Goal: Task Accomplishment & Management: Complete application form

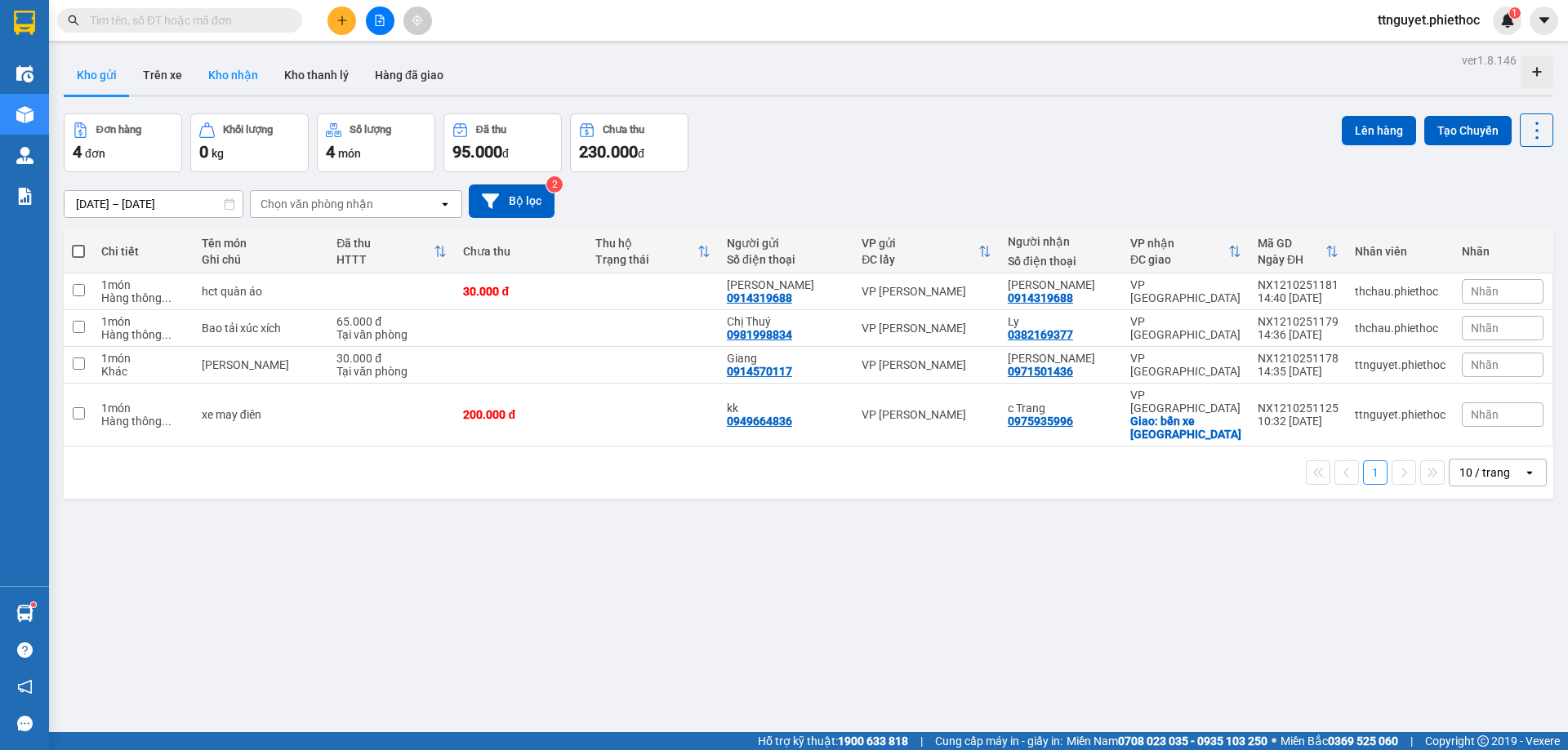
click at [239, 69] on button "Kho nhận" at bounding box center [233, 74] width 76 height 39
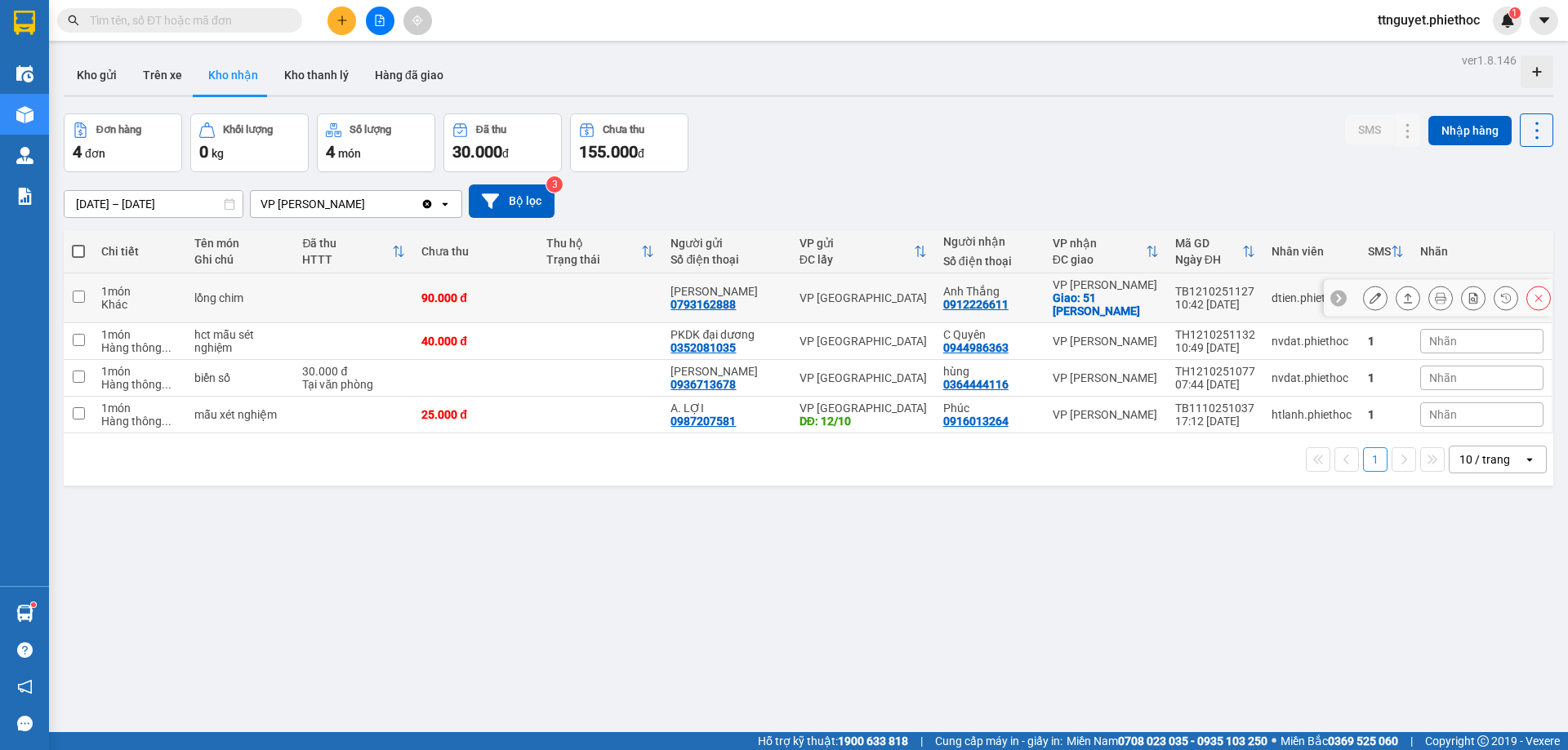
click at [1369, 300] on icon at bounding box center [1375, 297] width 12 height 12
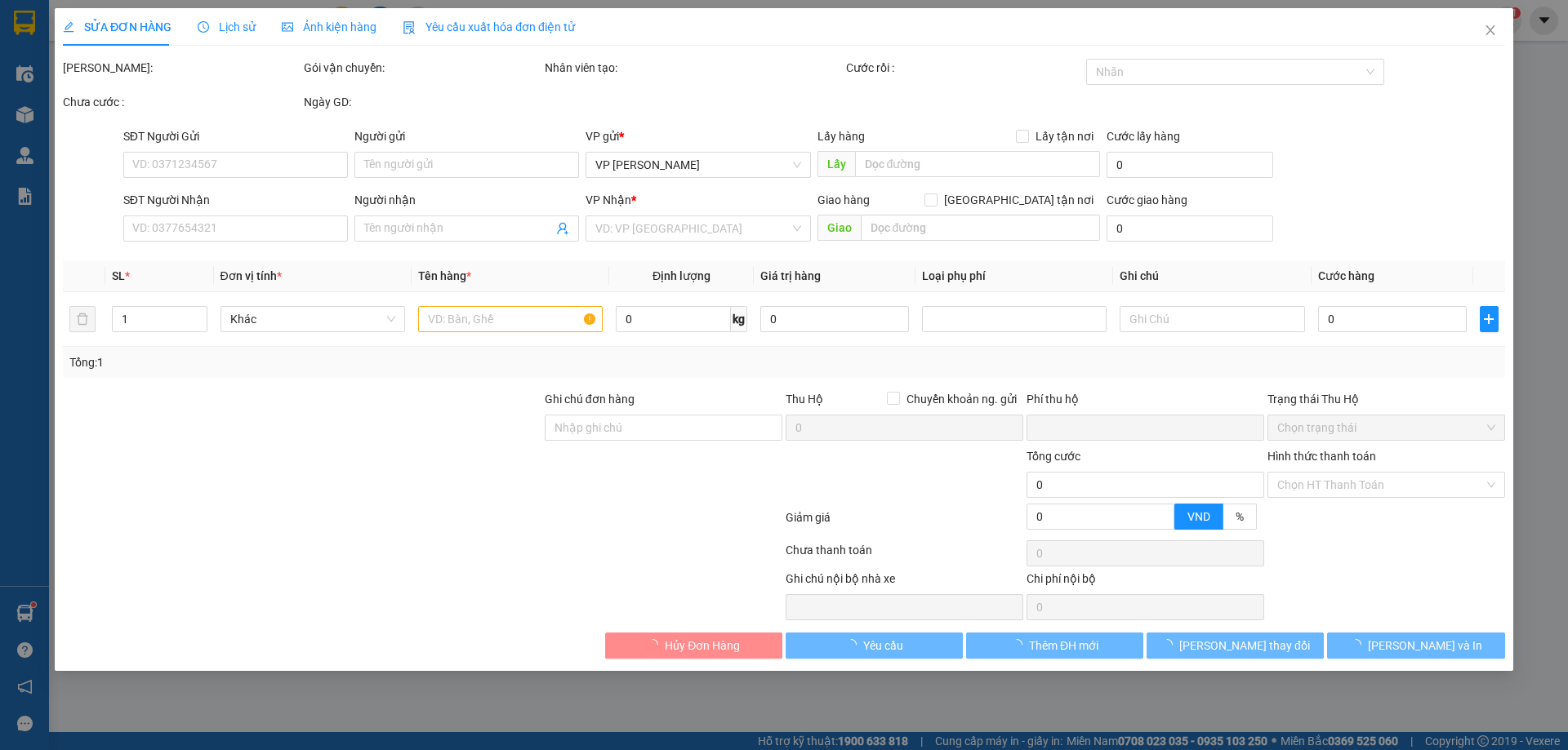
type input "0793162888"
type input "[PERSON_NAME]"
type input "0912226611"
type input "Anh Thắng"
checkbox input "true"
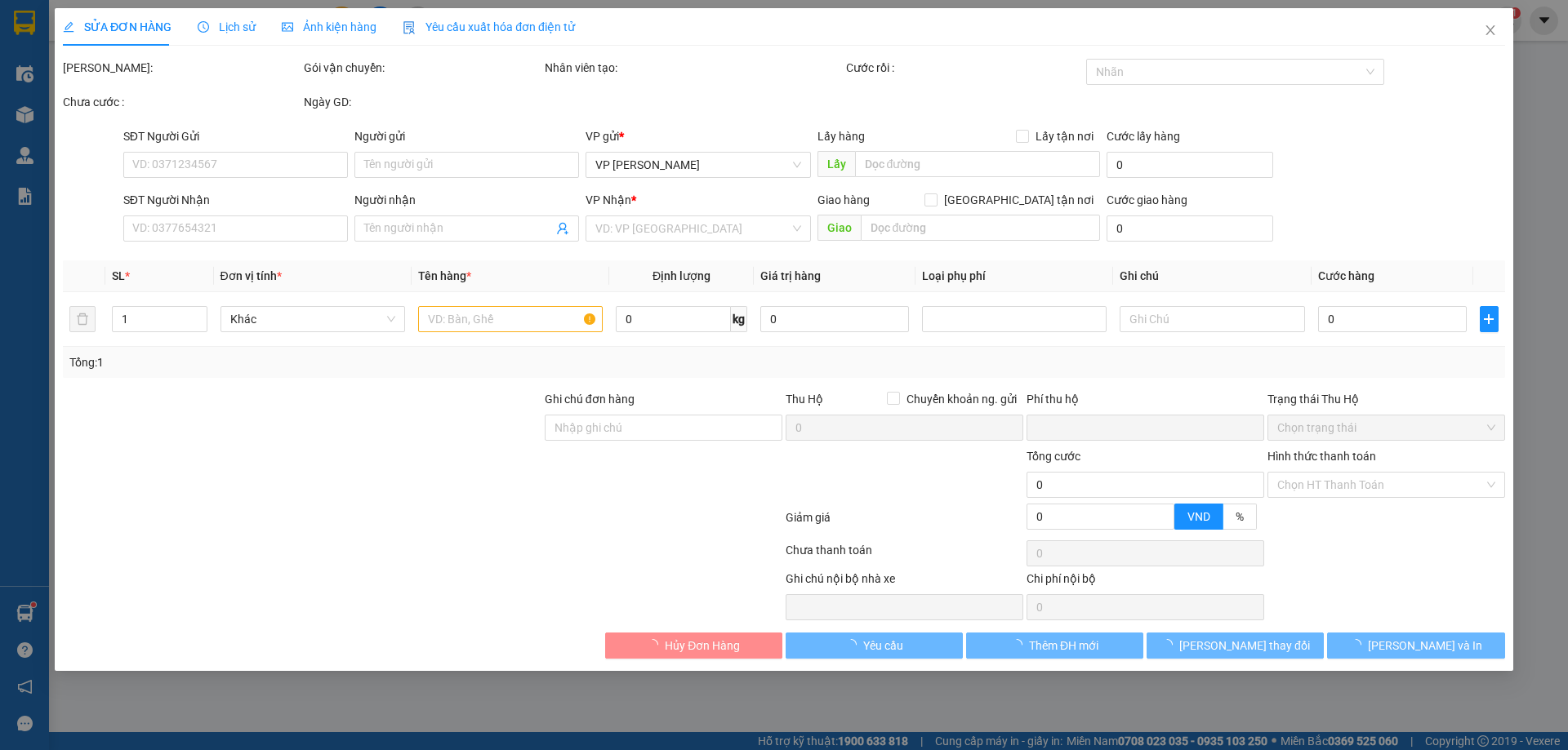
type input "51 [PERSON_NAME]"
type input "0"
type input "90.000"
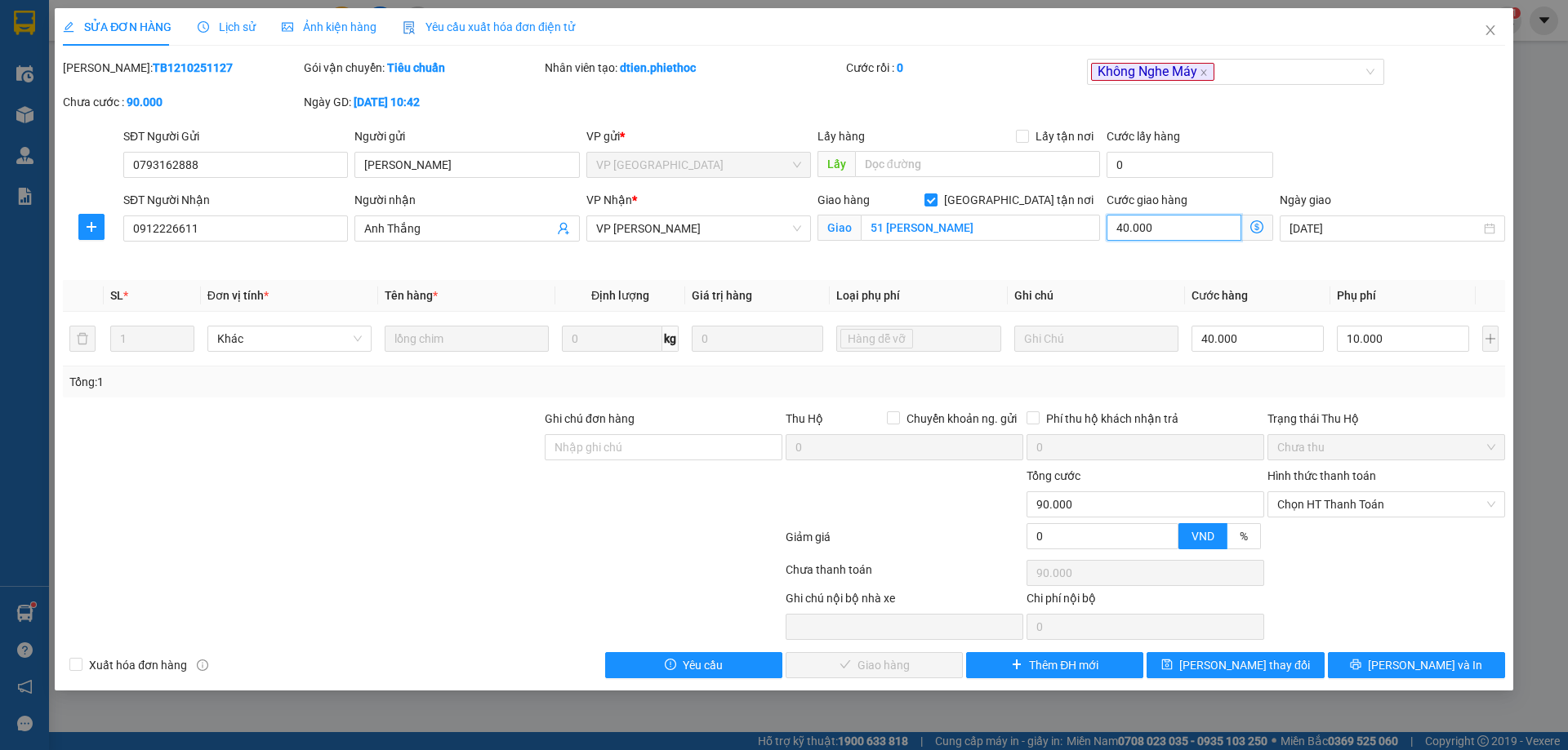
click at [1182, 229] on input "40.000" at bounding box center [1174, 228] width 135 height 26
type input "50.000"
type input "0"
click at [936, 200] on input "[GEOGRAPHIC_DATA] tận nơi" at bounding box center [930, 199] width 12 height 12
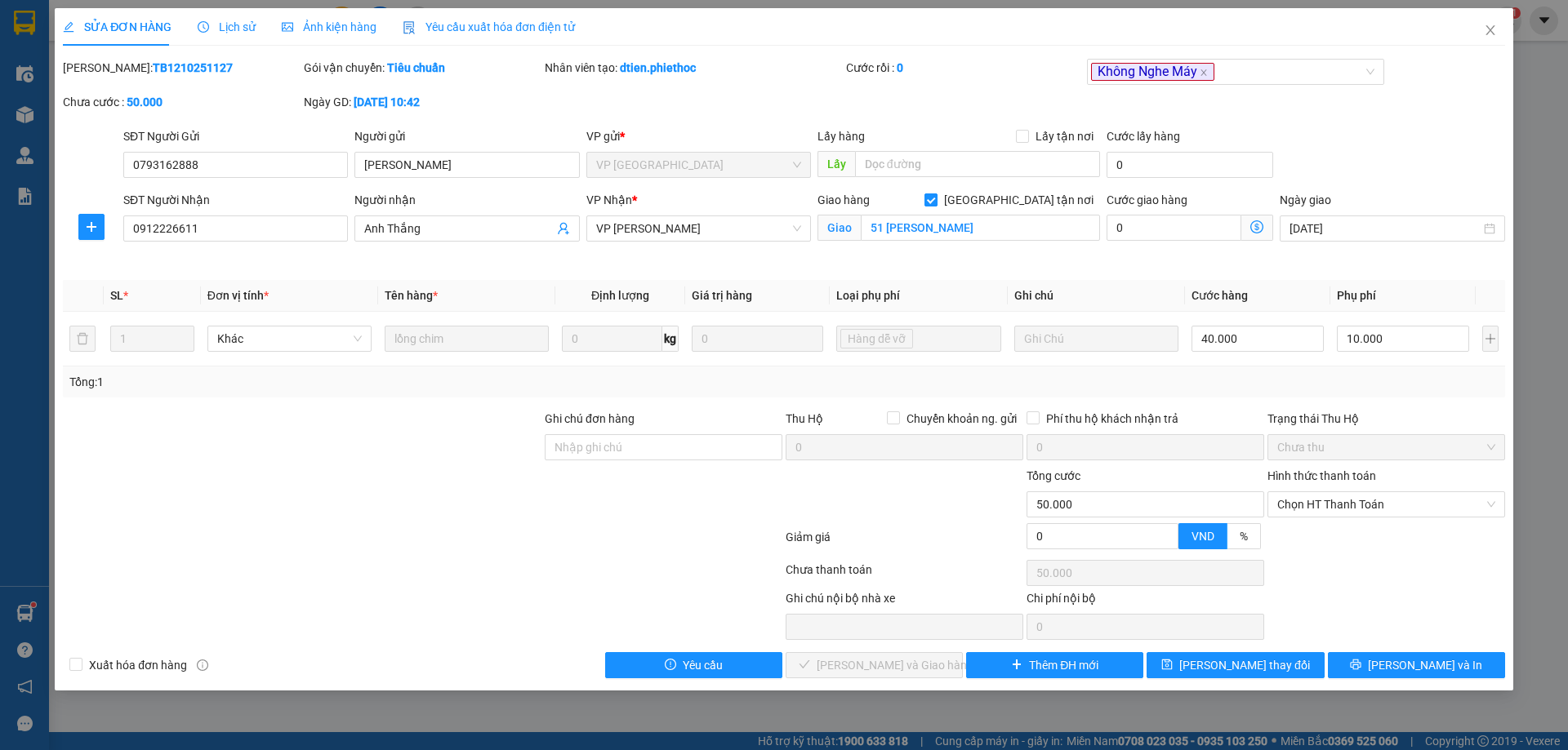
checkbox input "false"
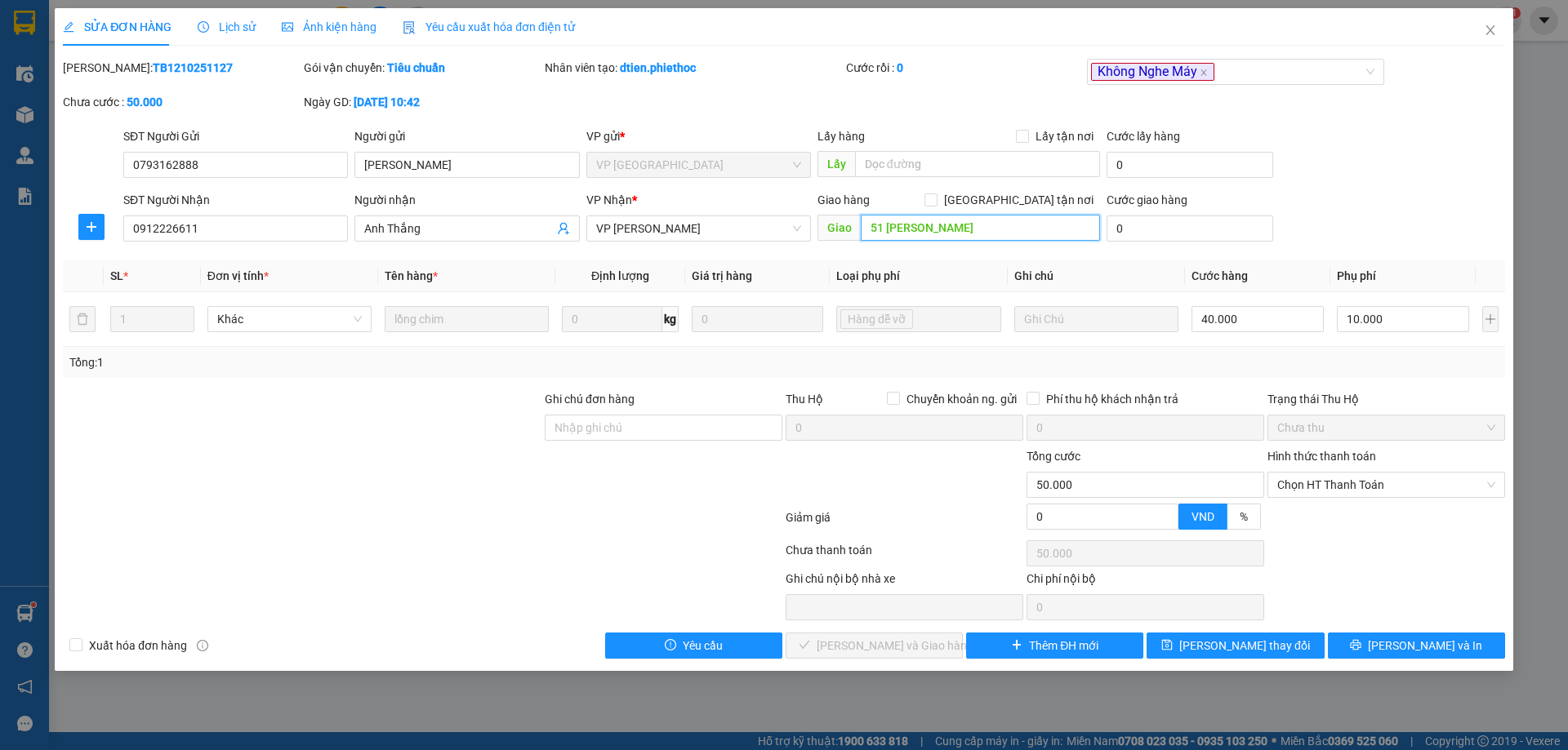
click at [999, 229] on input "51 [PERSON_NAME]" at bounding box center [980, 228] width 239 height 26
click at [1189, 643] on button "[PERSON_NAME] thay đổi" at bounding box center [1234, 646] width 177 height 26
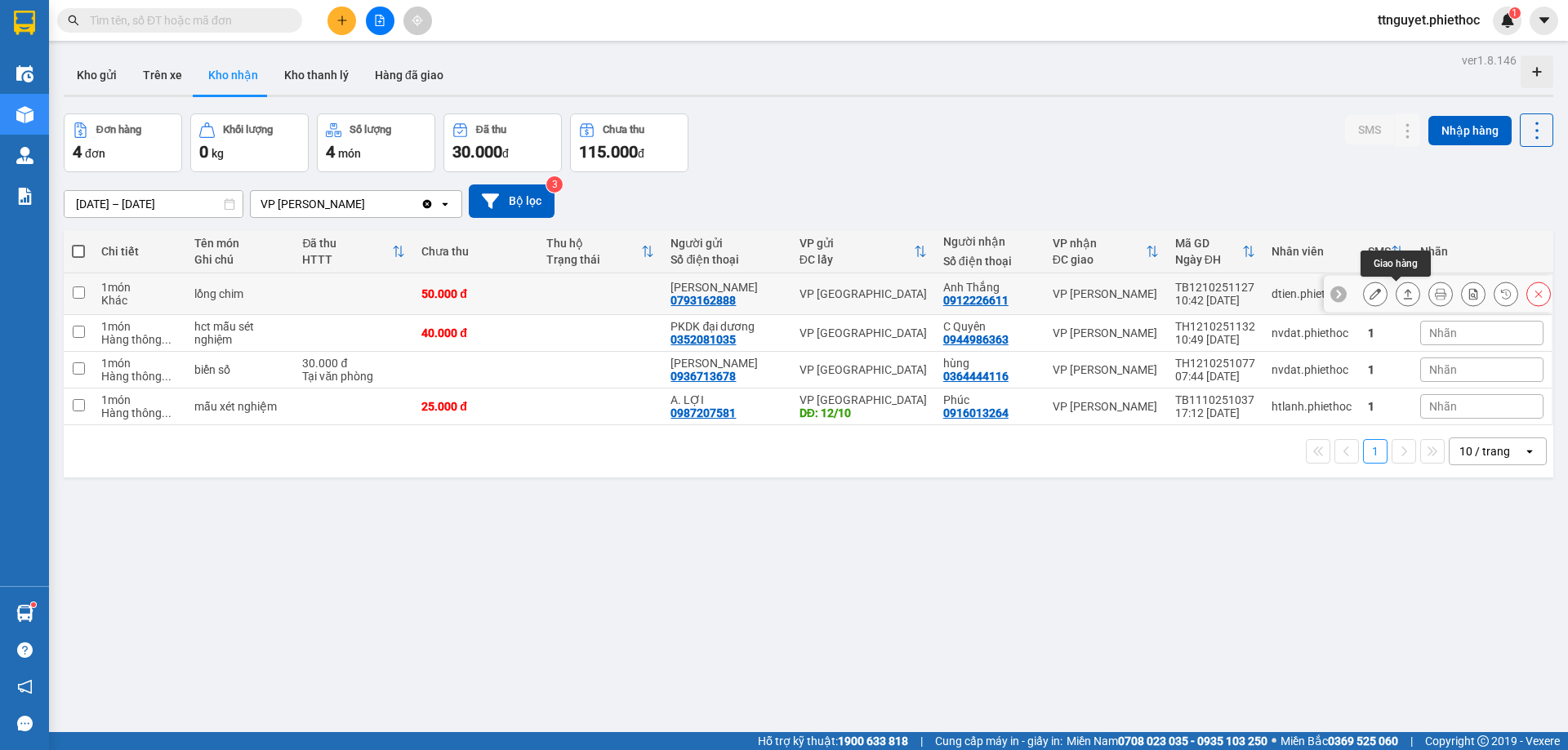
click at [1397, 287] on button at bounding box center [1407, 295] width 23 height 29
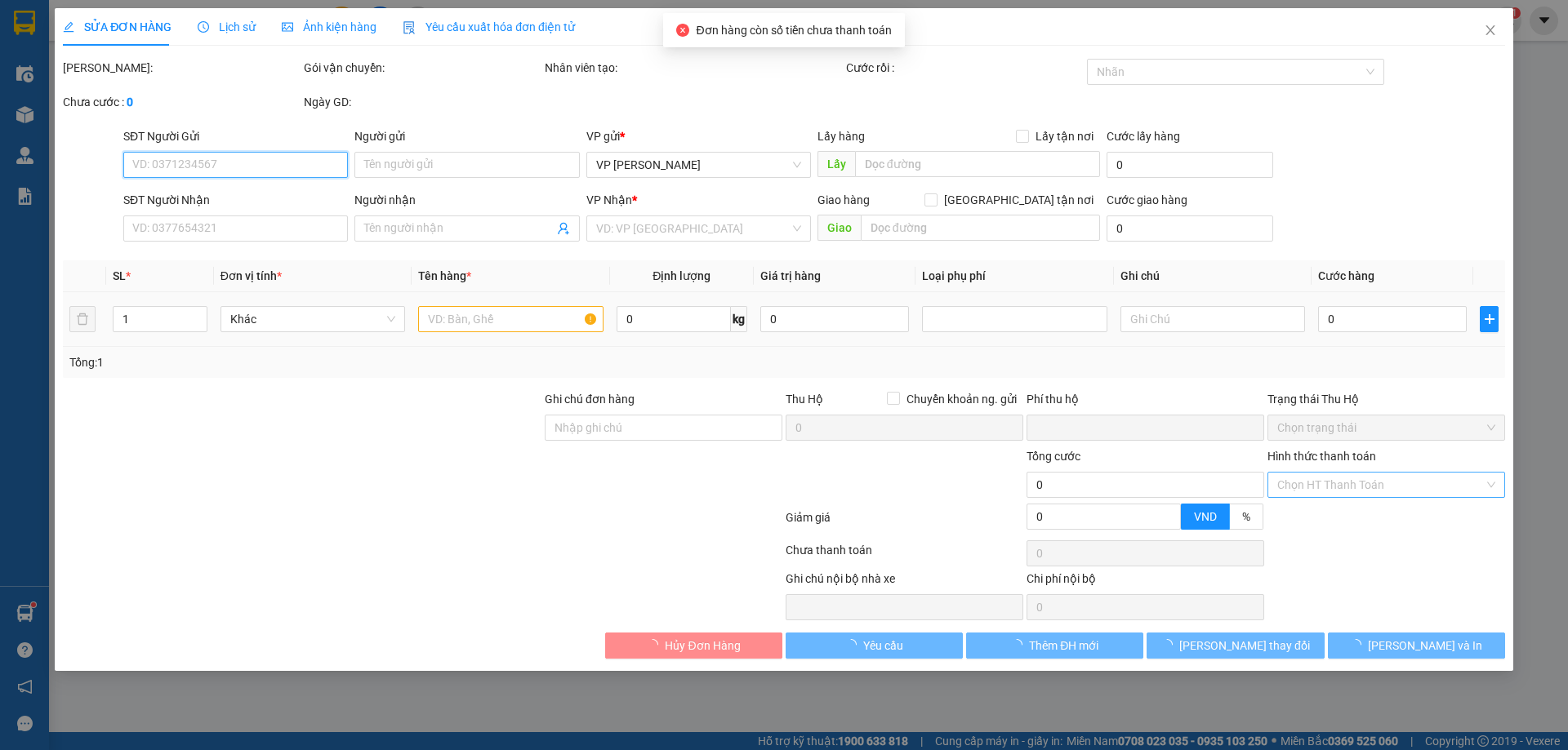
type input "0793162888"
type input "[PERSON_NAME]"
type input "0912226611"
type input "Anh Thắng"
type input "0"
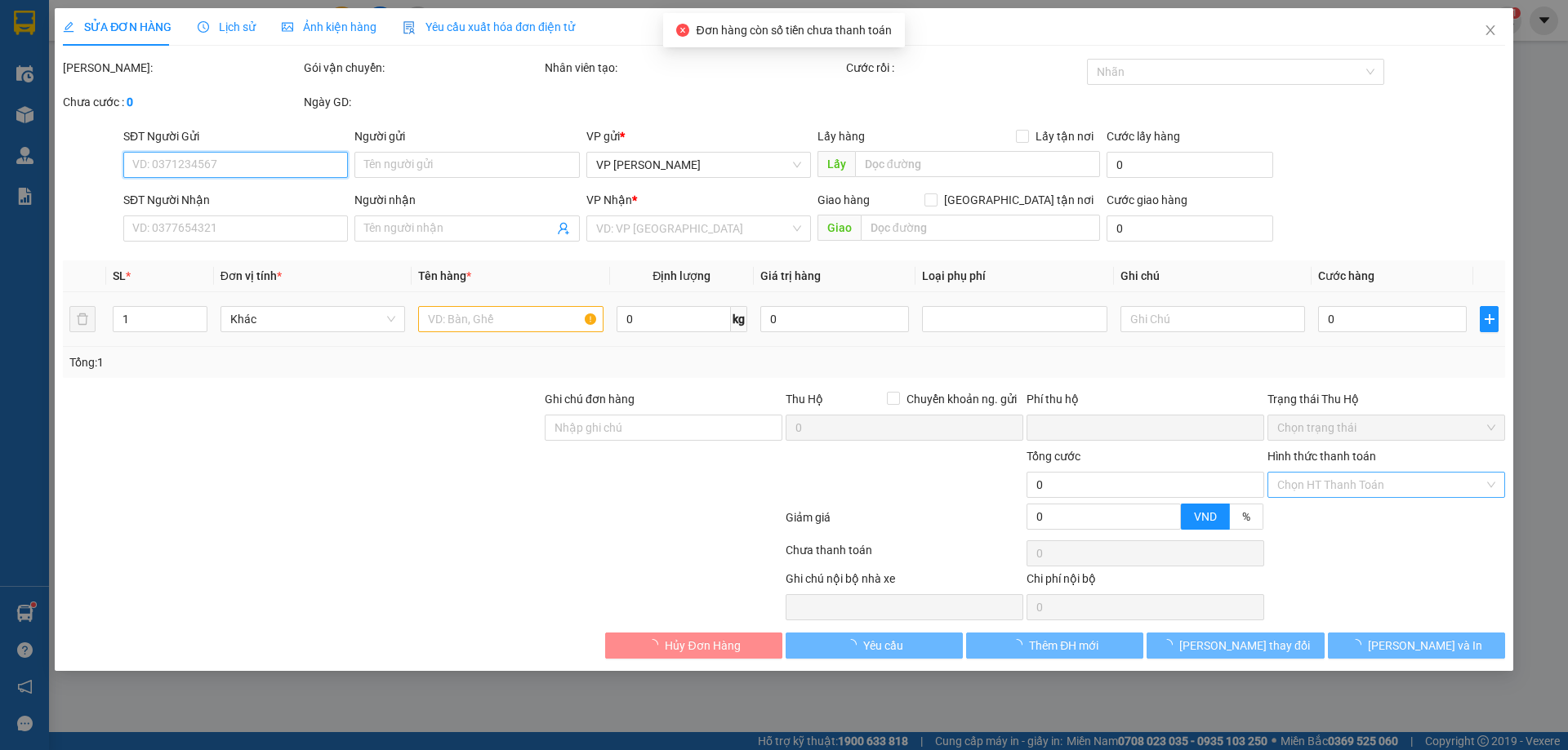
type input "50.000"
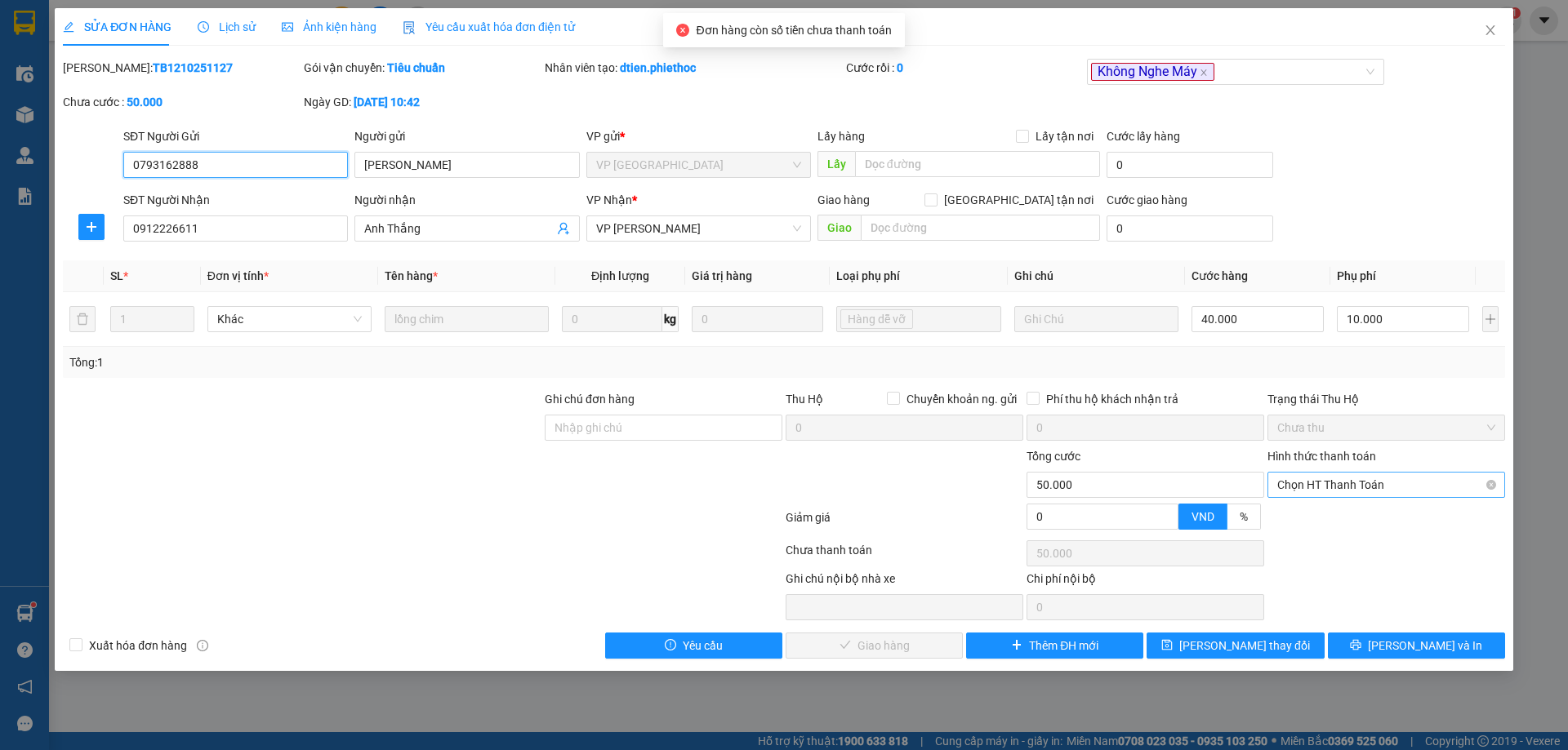
click at [1300, 484] on span "Chọn HT Thanh Toán" at bounding box center [1386, 484] width 218 height 24
click at [1307, 513] on div "Tại văn phòng" at bounding box center [1386, 518] width 218 height 18
type input "0"
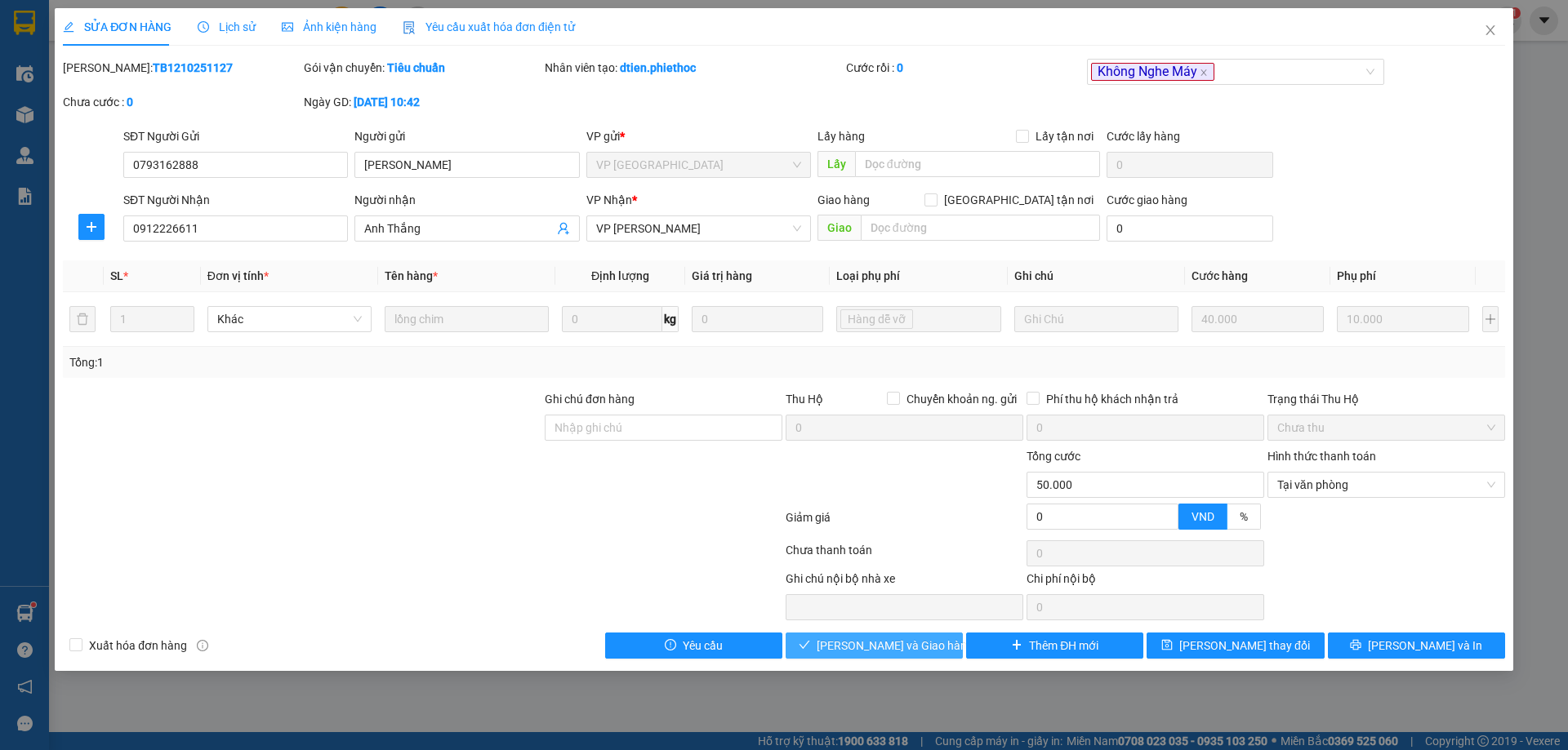
click at [889, 653] on span "[PERSON_NAME] và Giao hàng" at bounding box center [894, 646] width 157 height 18
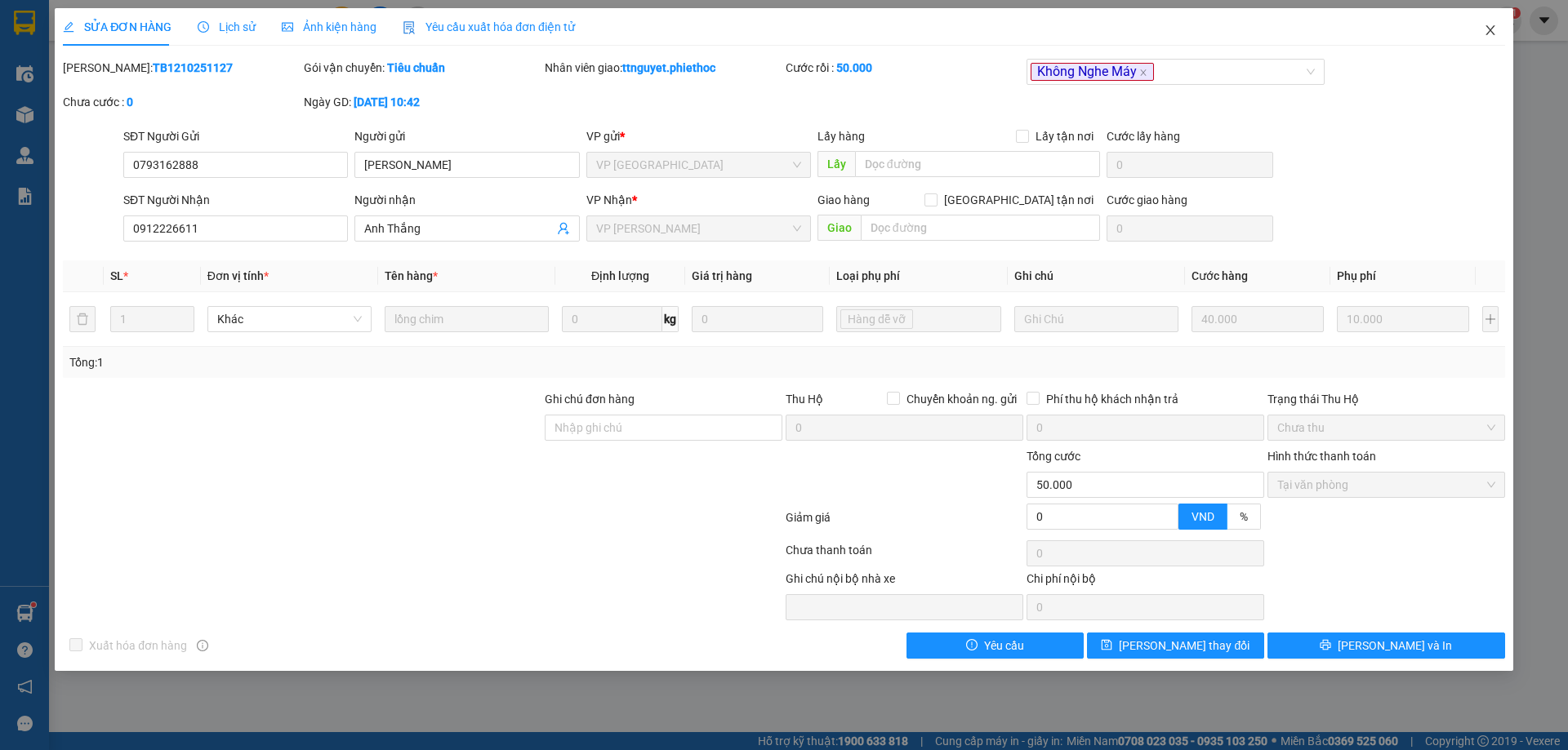
click at [1487, 31] on icon "close" at bounding box center [1490, 30] width 13 height 13
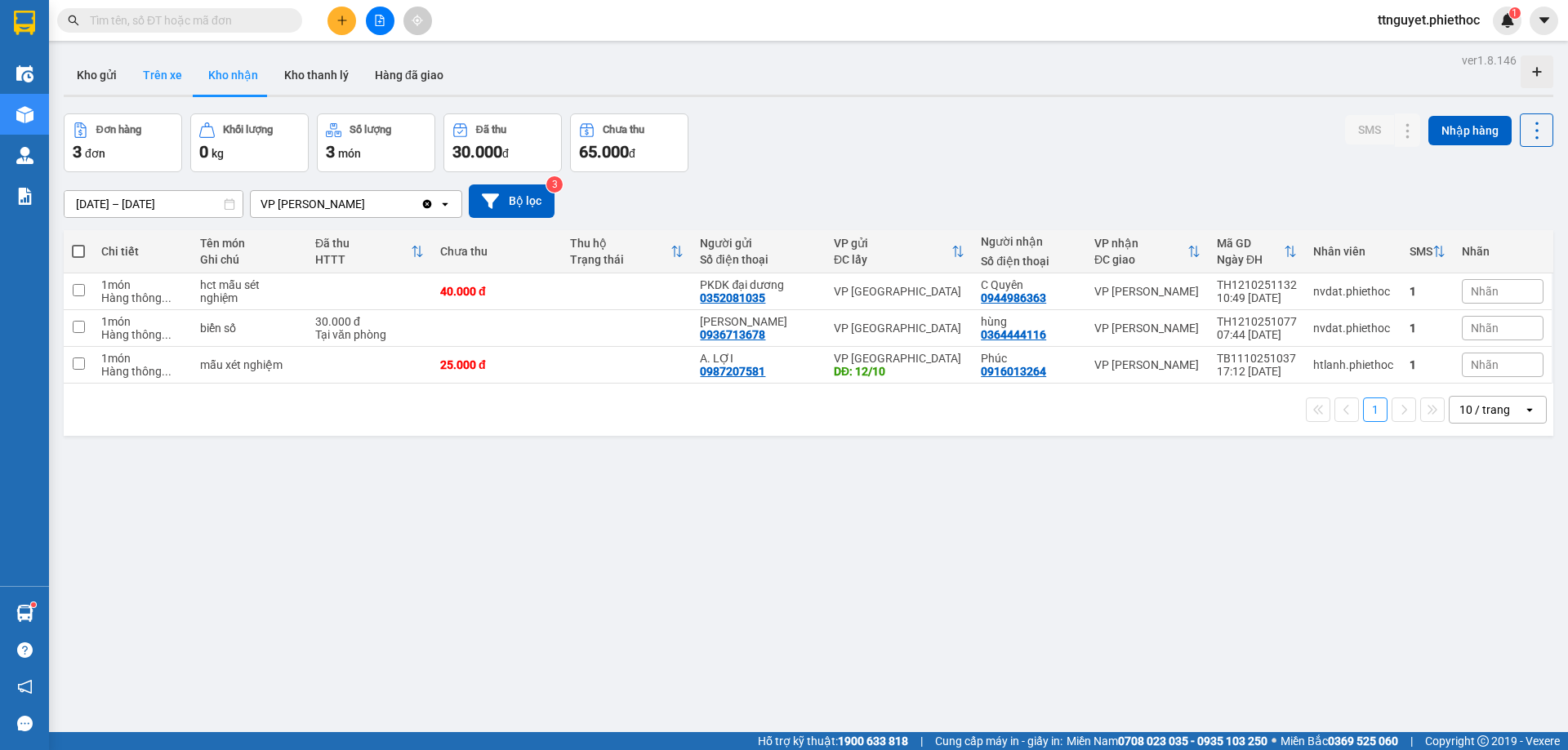
click at [168, 76] on button "Trên xe" at bounding box center [162, 74] width 65 height 39
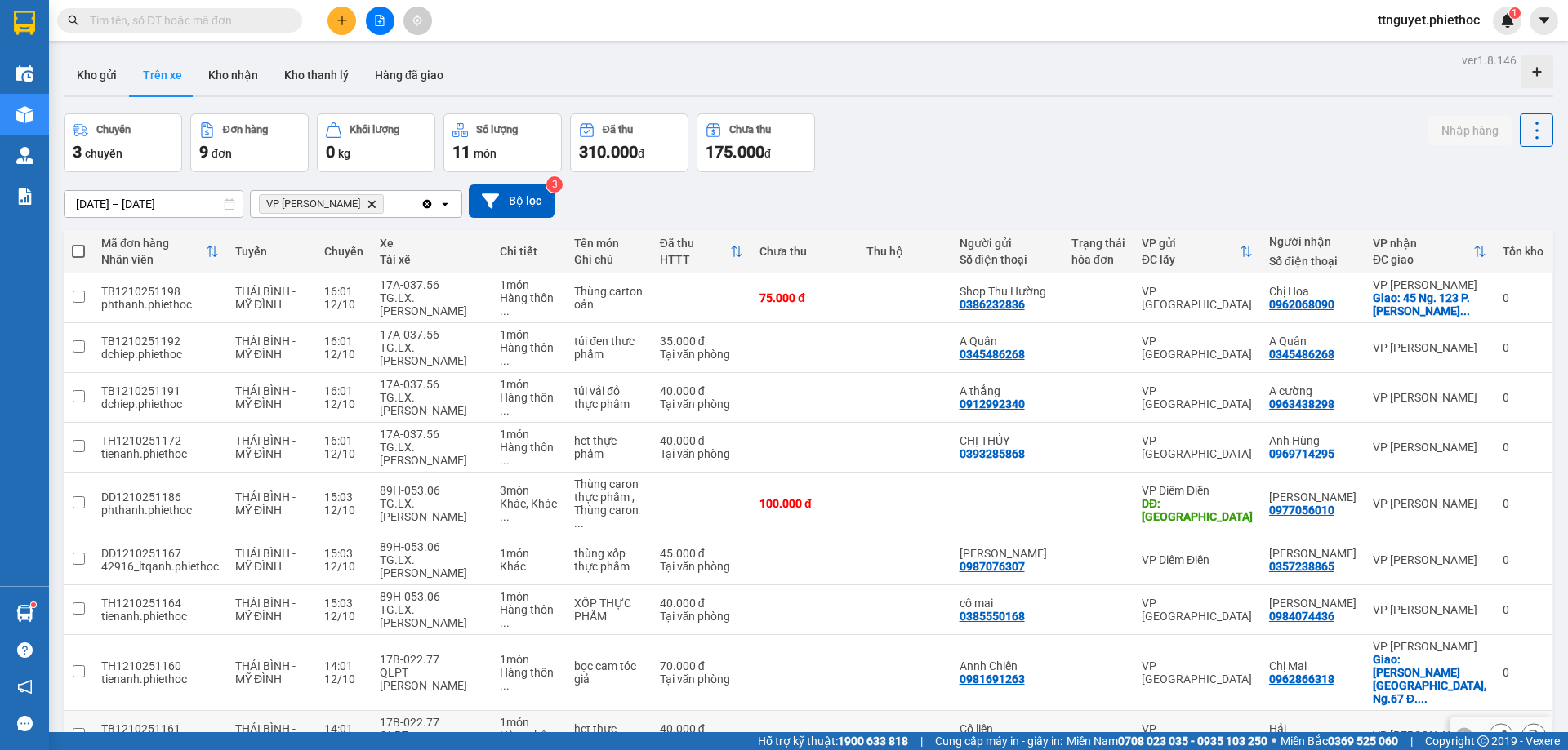
click at [430, 729] on div "QLPT [PERSON_NAME]" at bounding box center [431, 742] width 102 height 26
checkbox input "true"
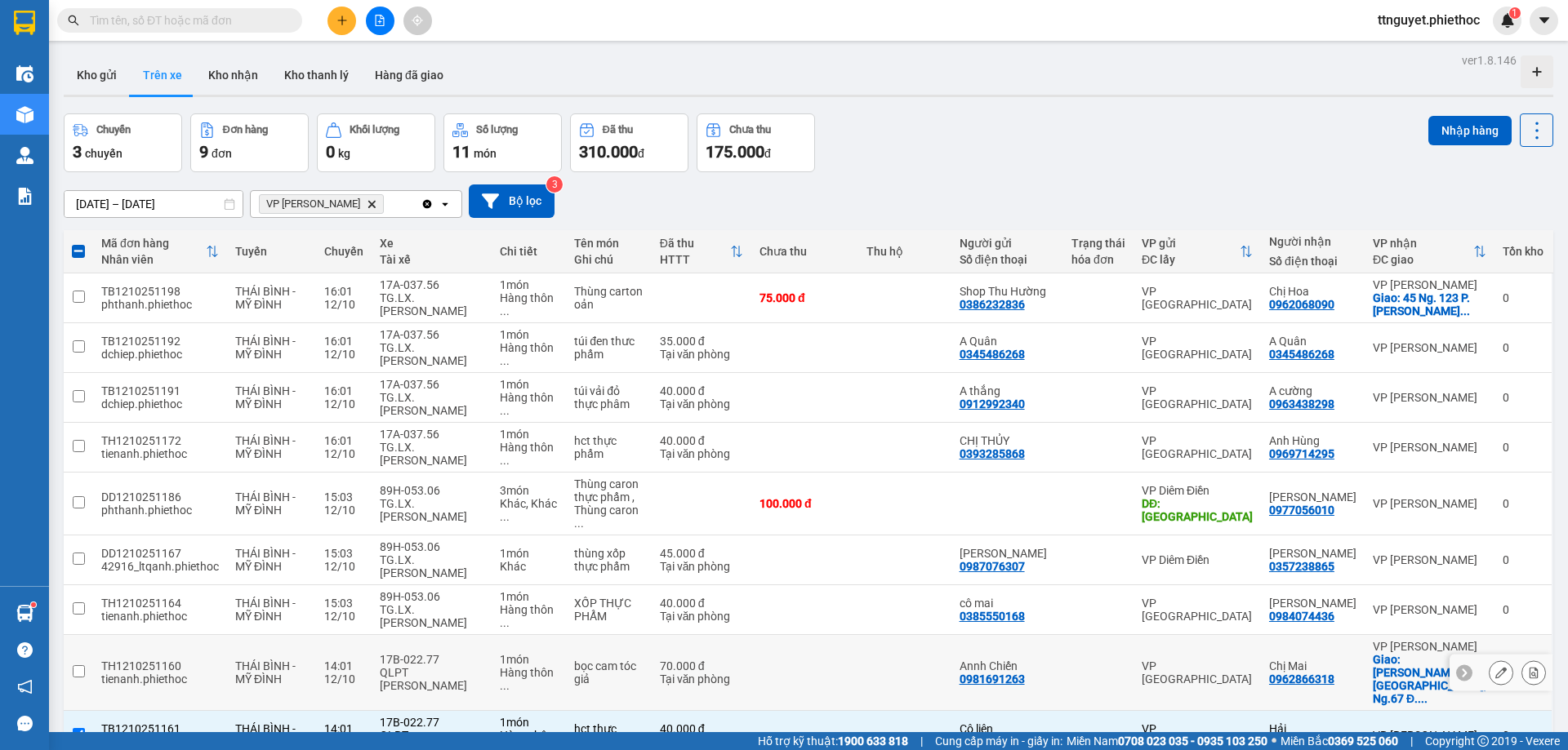
click at [437, 667] on div "QLPT [PERSON_NAME]" at bounding box center [431, 679] width 102 height 26
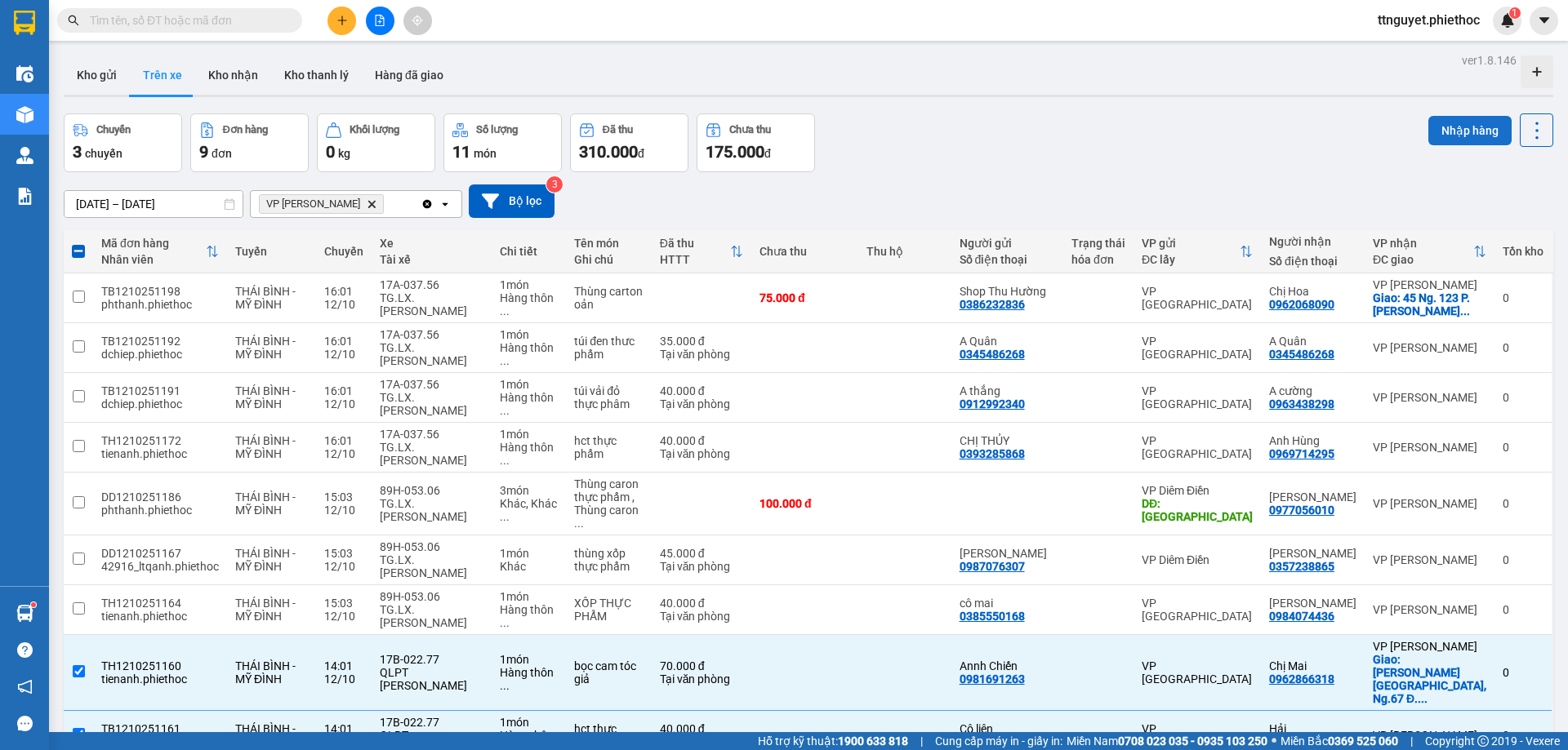
click at [1451, 123] on button "Nhập hàng" at bounding box center [1470, 131] width 83 height 29
checkbox input "false"
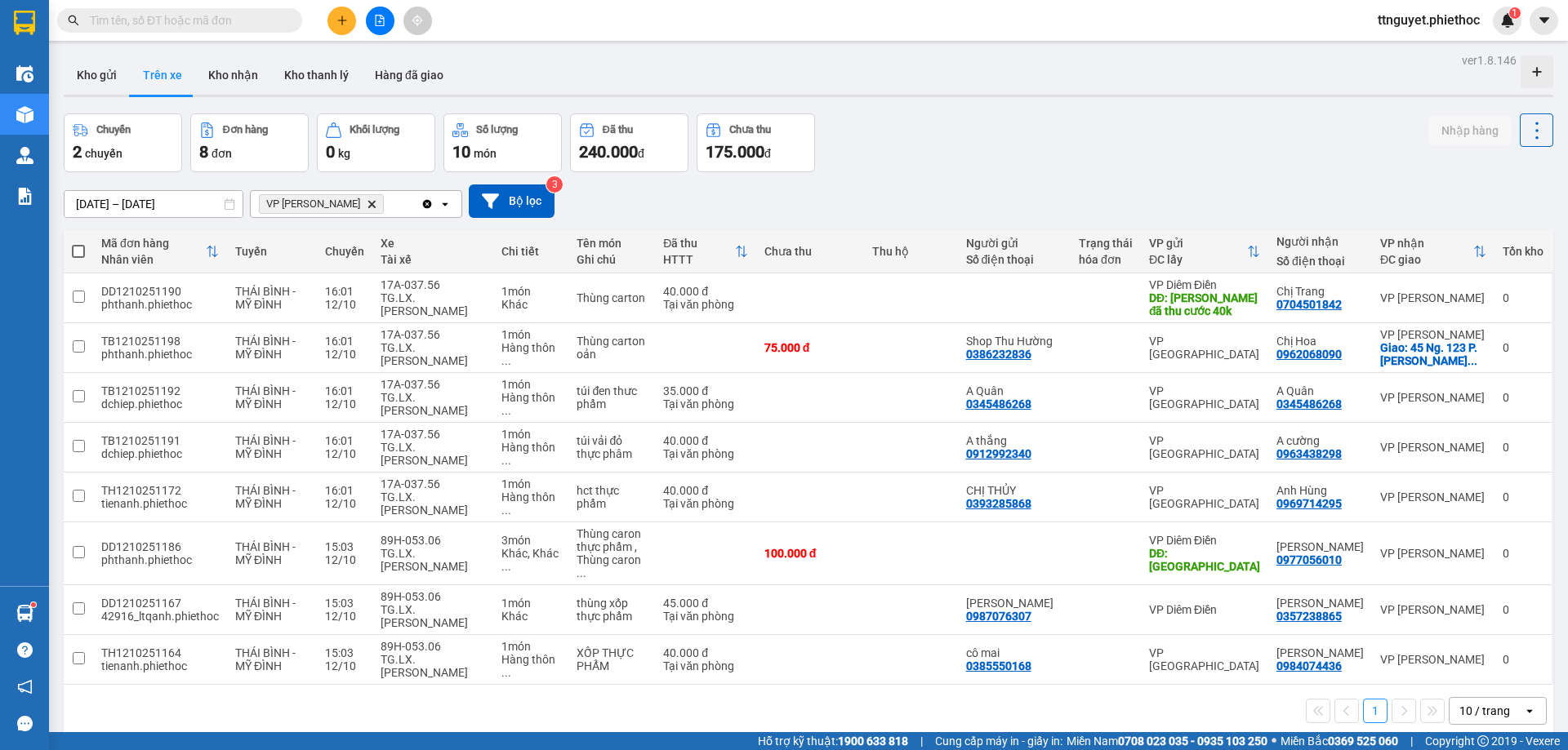
click at [347, 21] on icon "plus" at bounding box center [342, 20] width 12 height 12
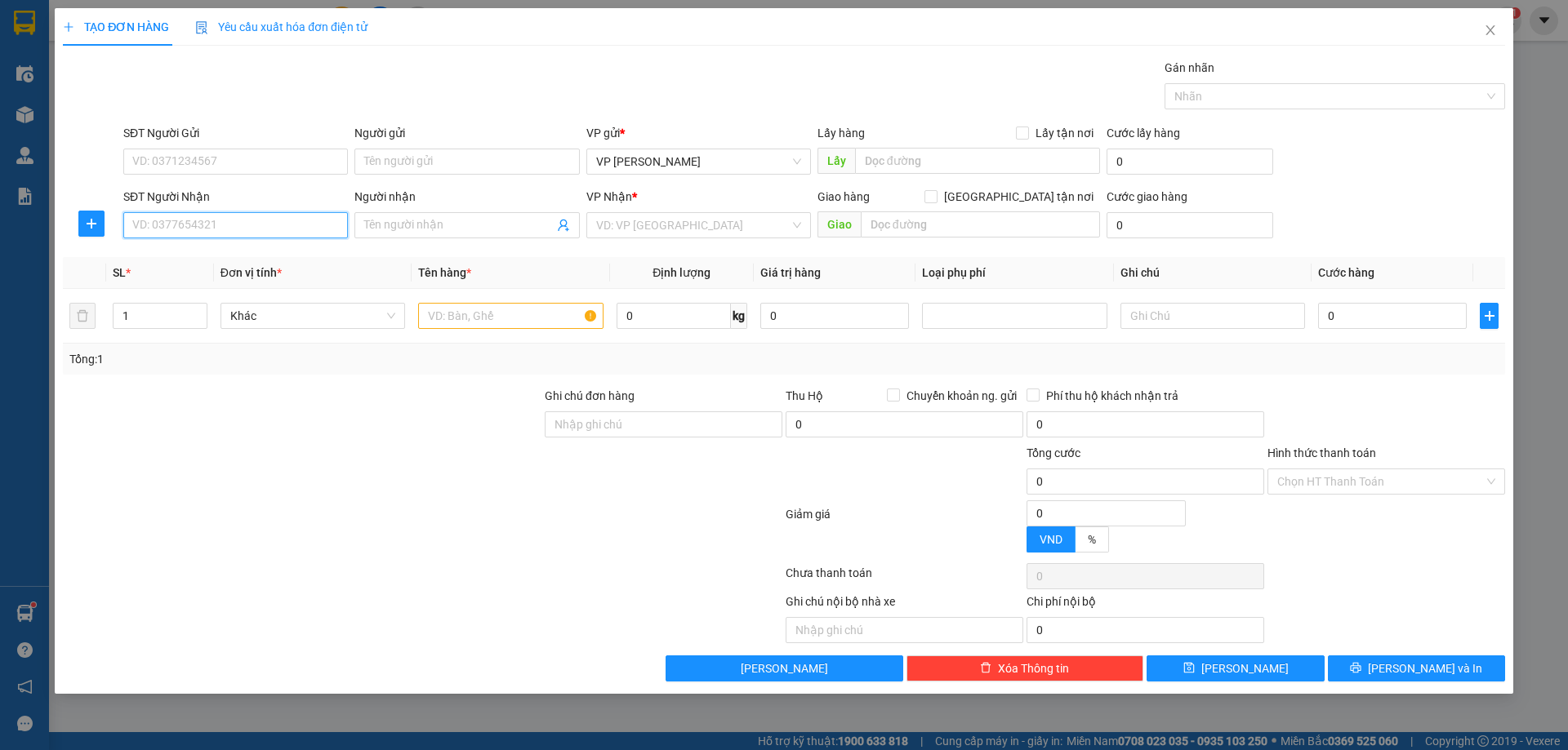
click at [239, 218] on input "SĐT Người Nhận" at bounding box center [236, 225] width 225 height 26
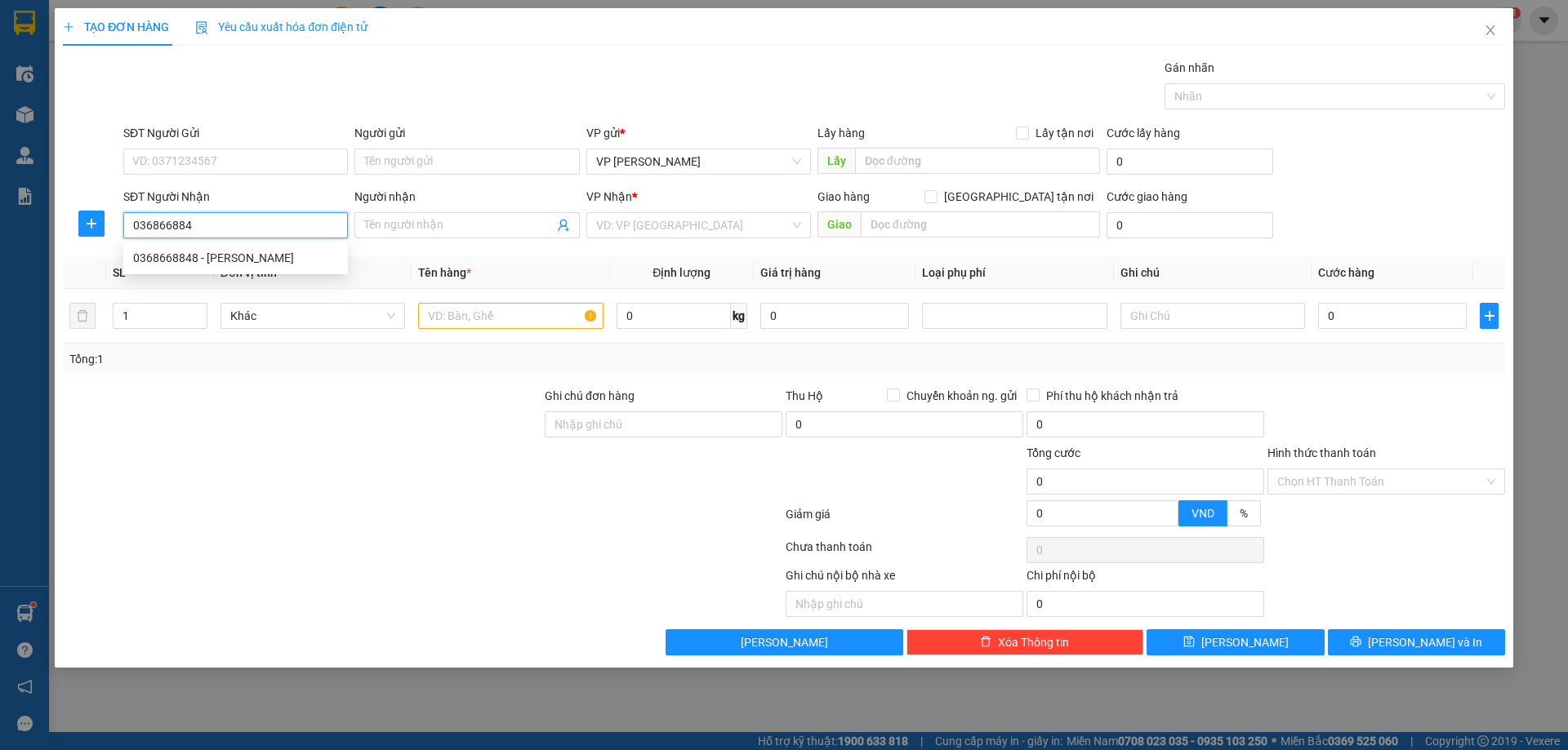
type input "0368668848"
click at [225, 262] on div "0368668848 - [PERSON_NAME]" at bounding box center [236, 258] width 205 height 18
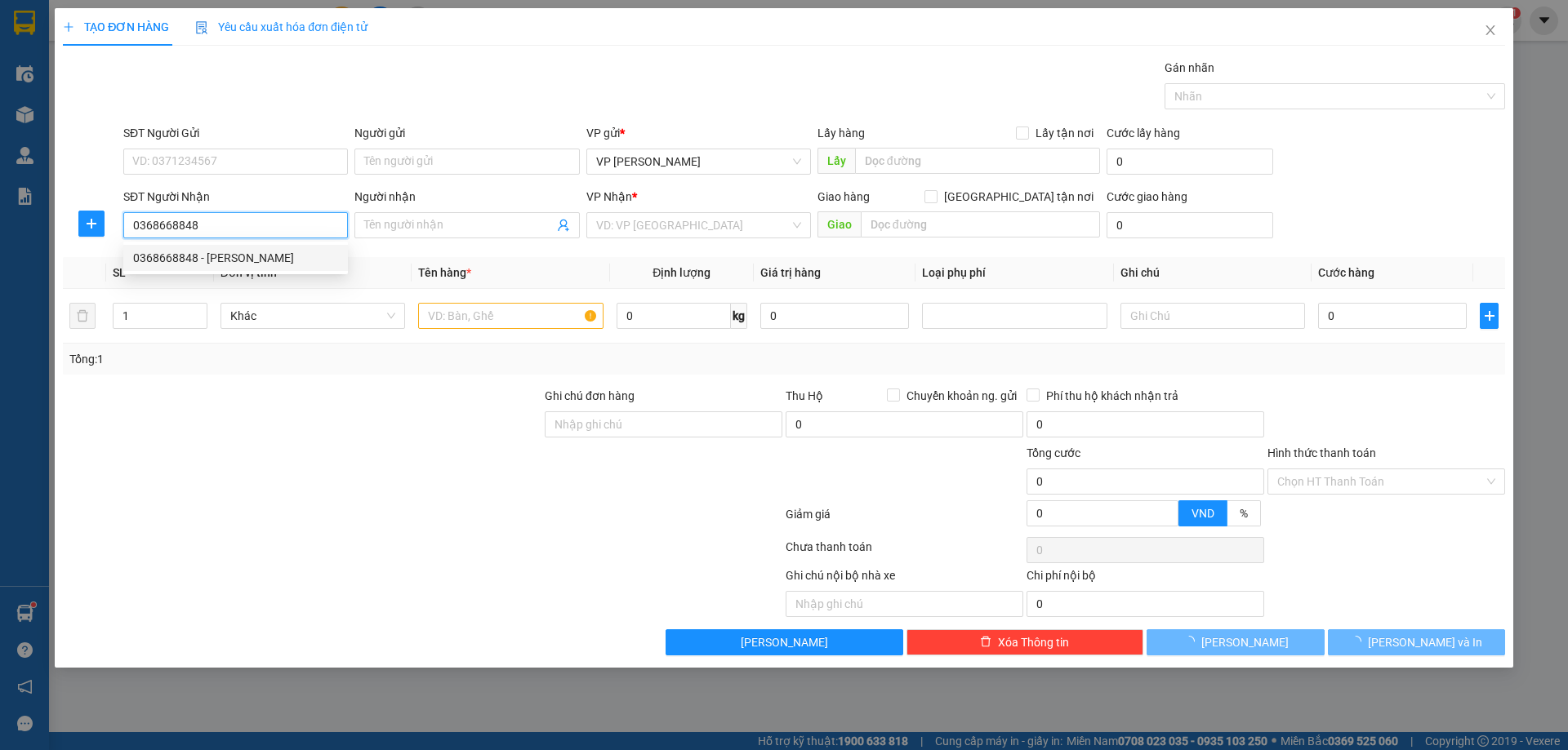
type input "anh Tuấn"
type input "."
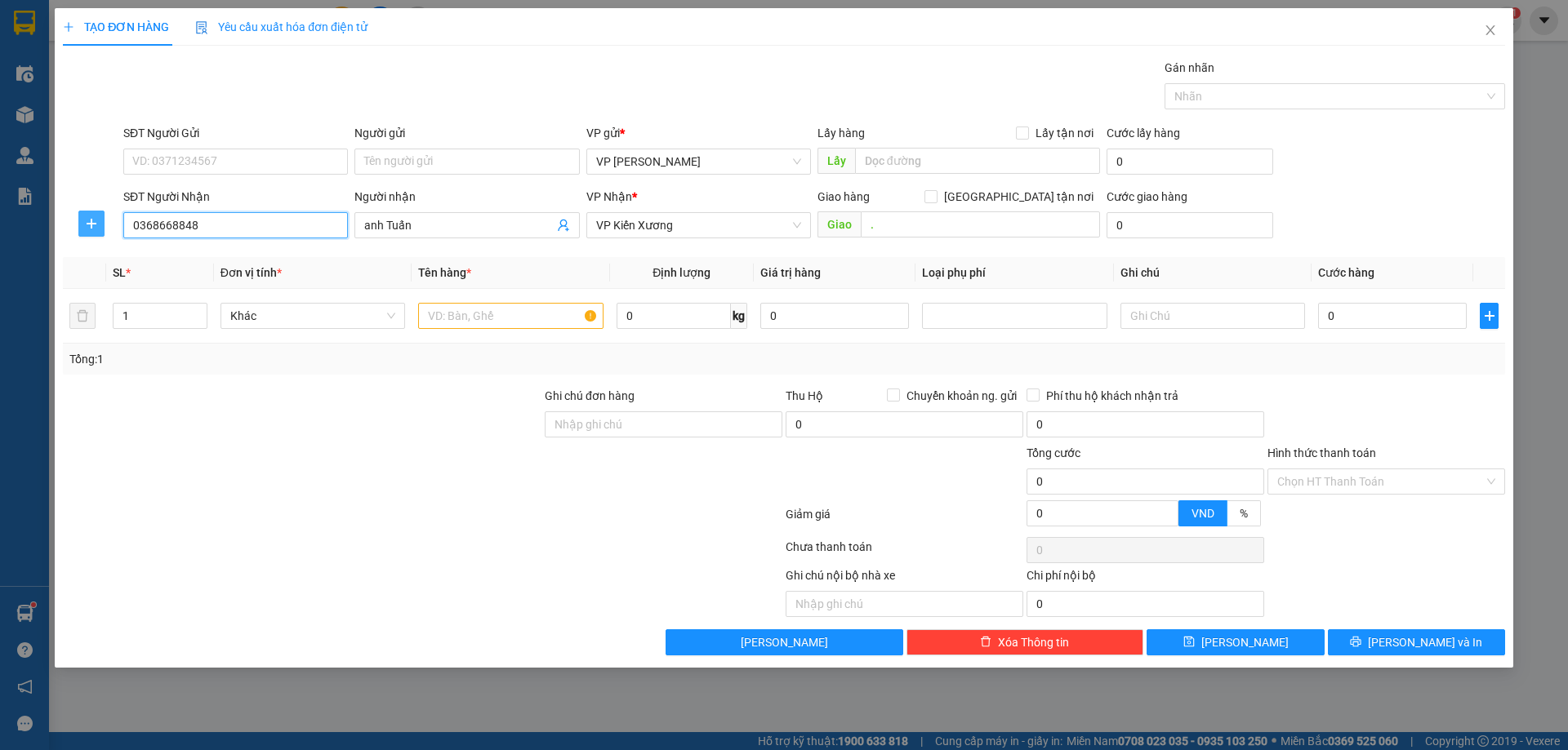
type input "0368668848"
click at [87, 226] on icon "plus" at bounding box center [92, 223] width 13 height 13
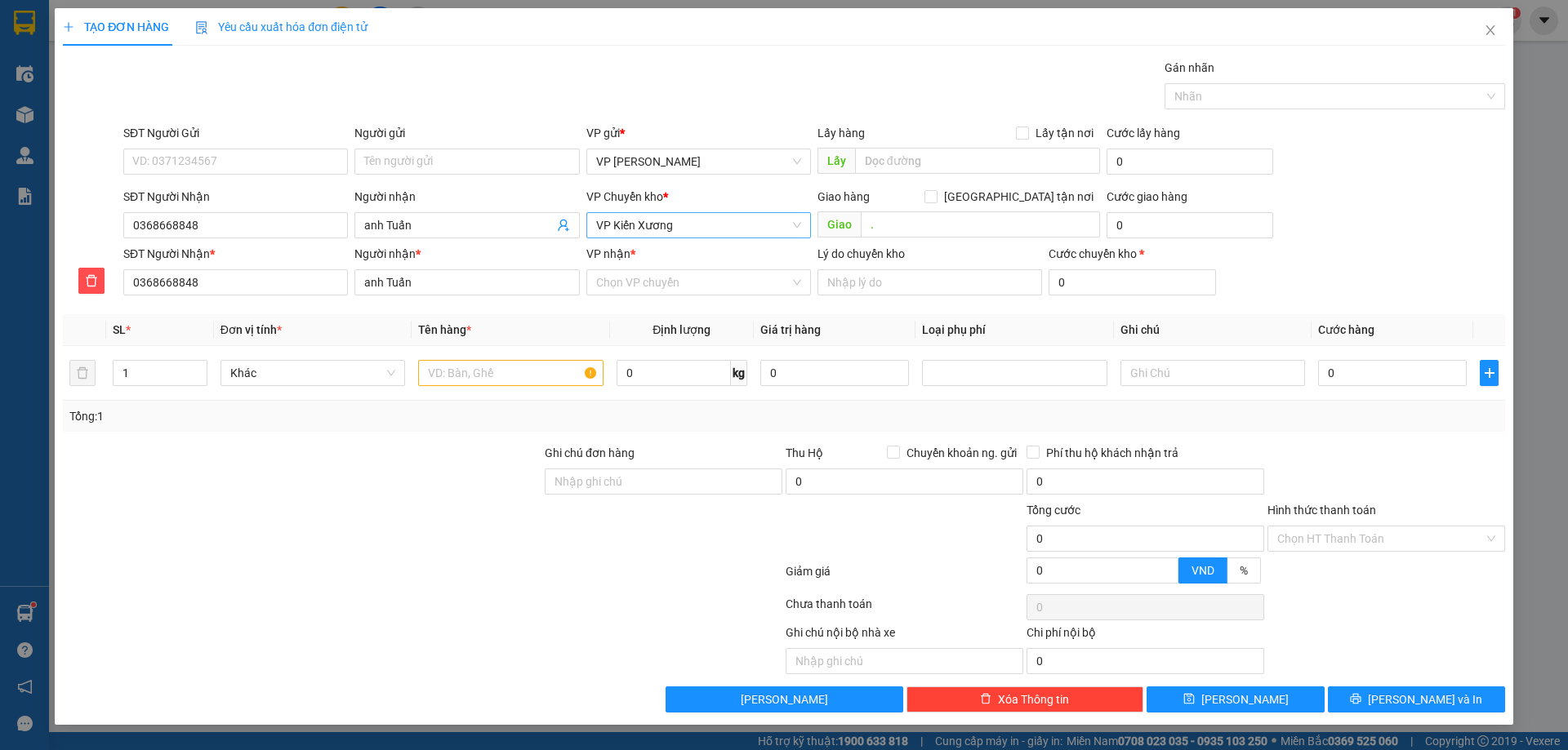
click at [646, 228] on span "VP Kiến Xương" at bounding box center [698, 225] width 205 height 24
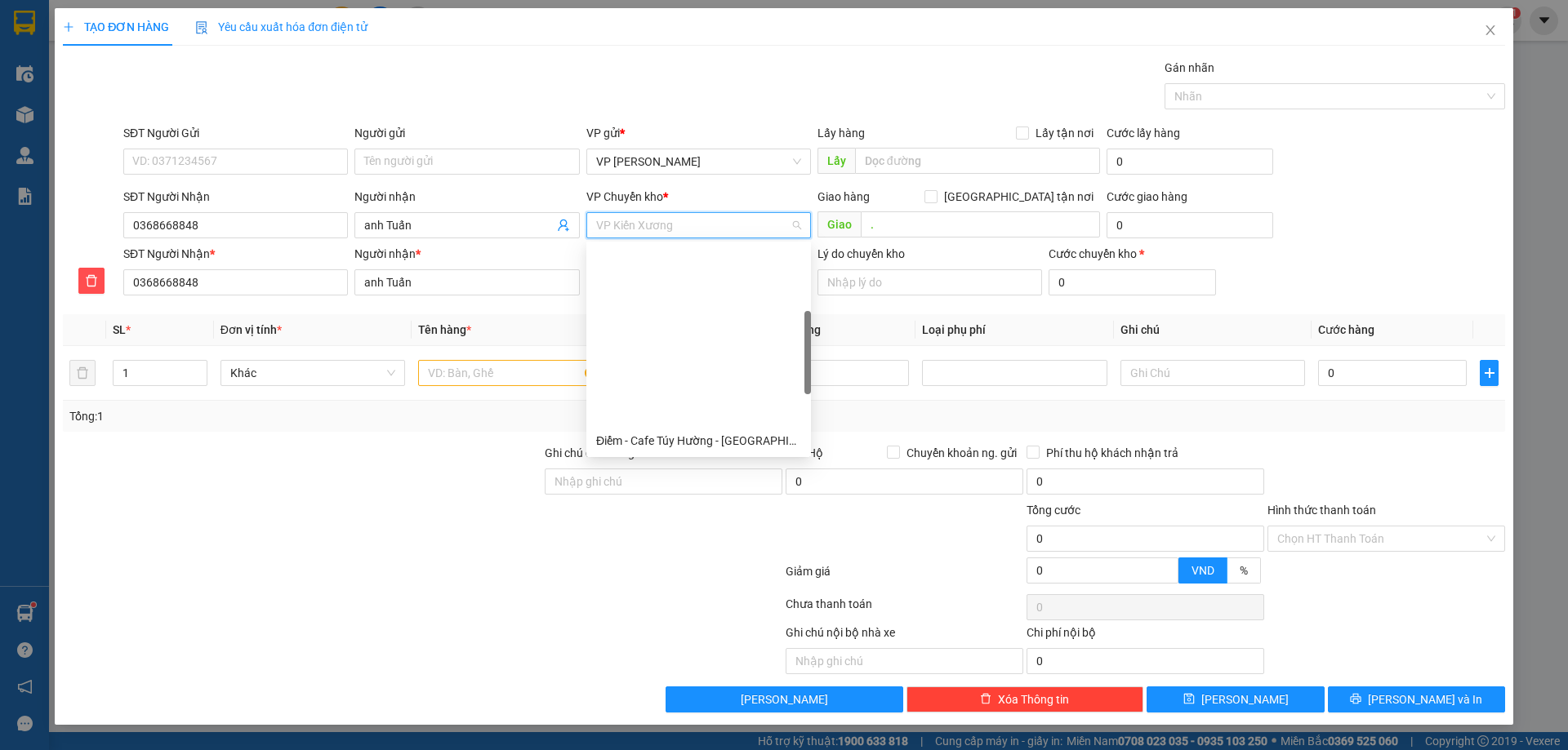
scroll to position [209, 0]
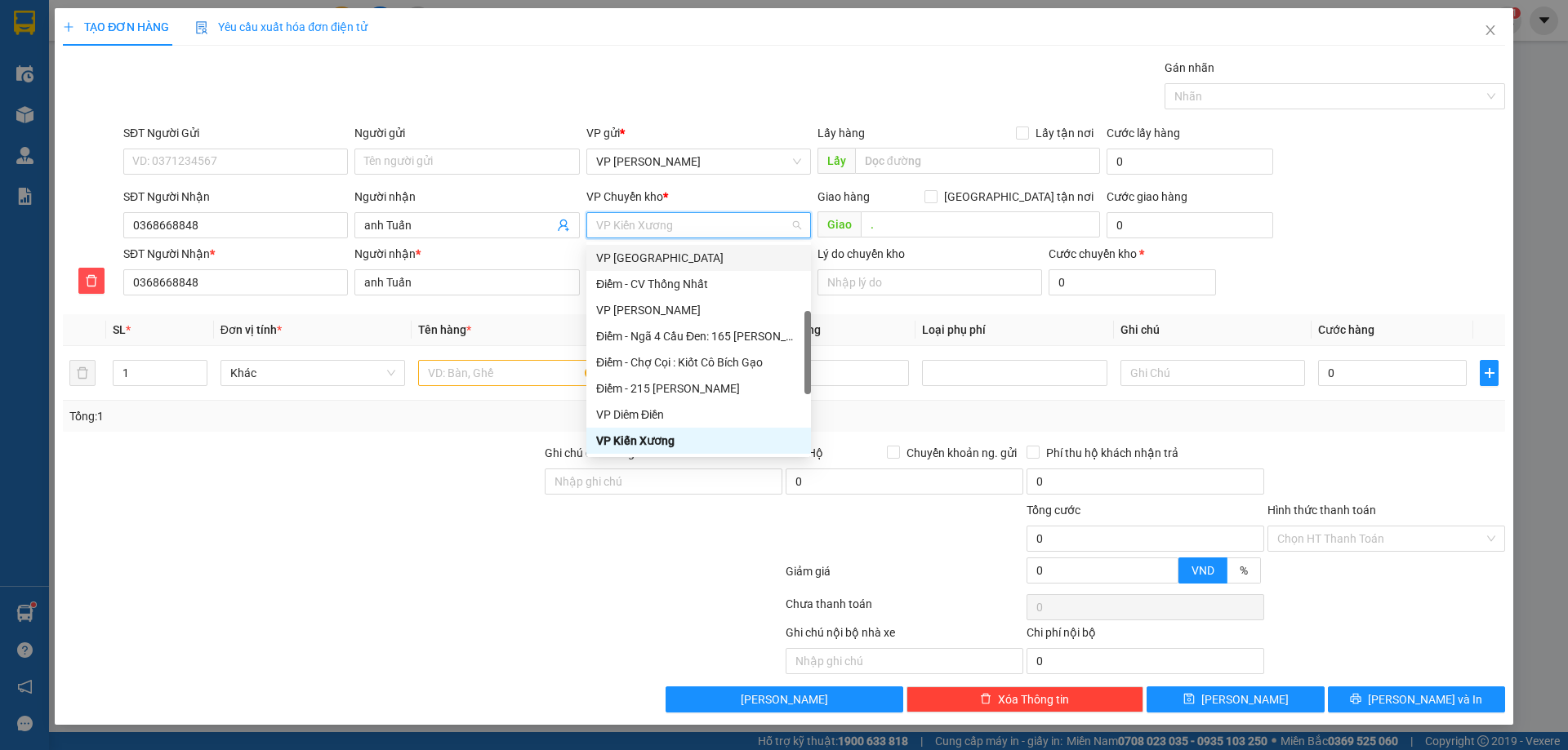
click at [641, 252] on div "VP [GEOGRAPHIC_DATA]" at bounding box center [698, 258] width 205 height 18
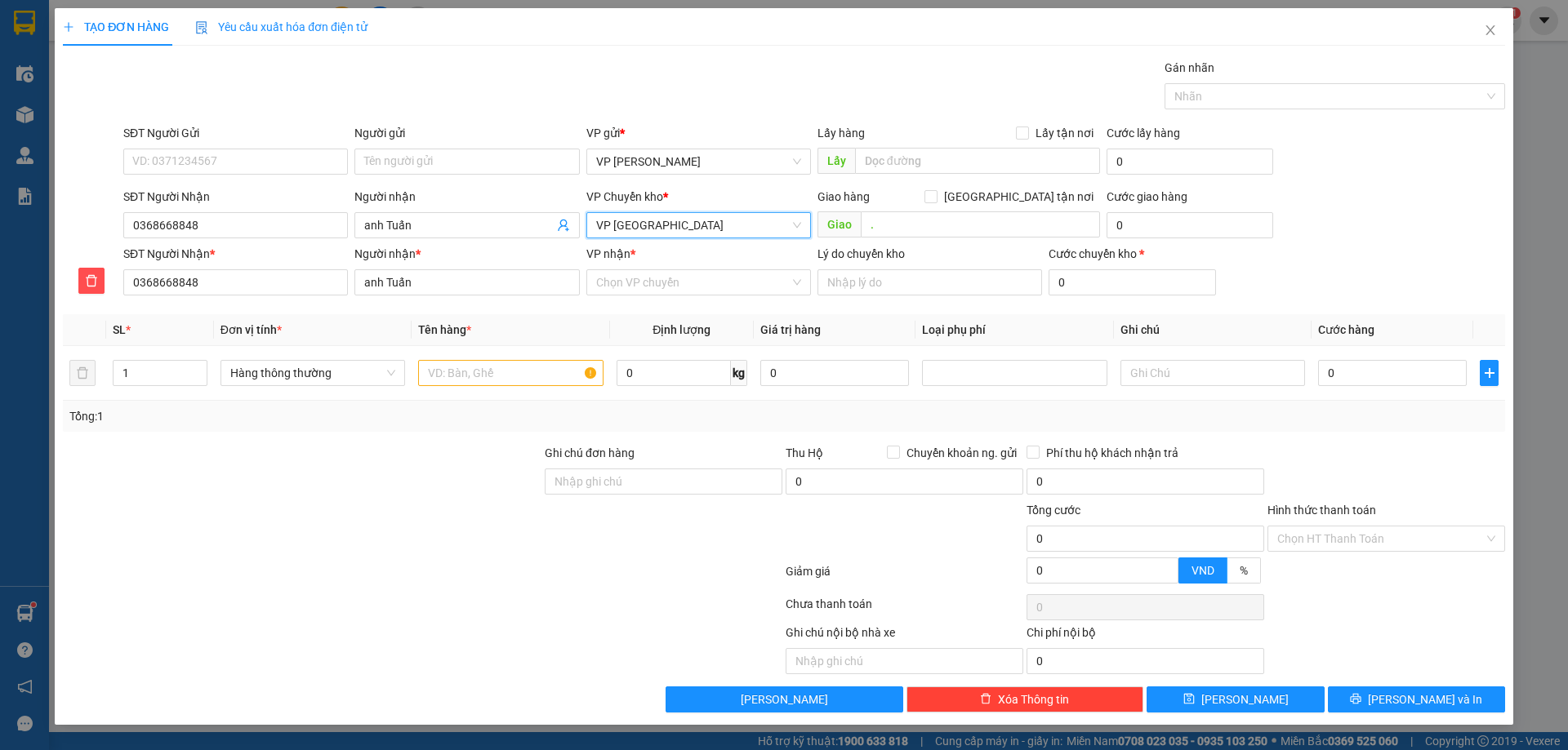
click at [643, 222] on span "VP [GEOGRAPHIC_DATA]" at bounding box center [698, 225] width 205 height 24
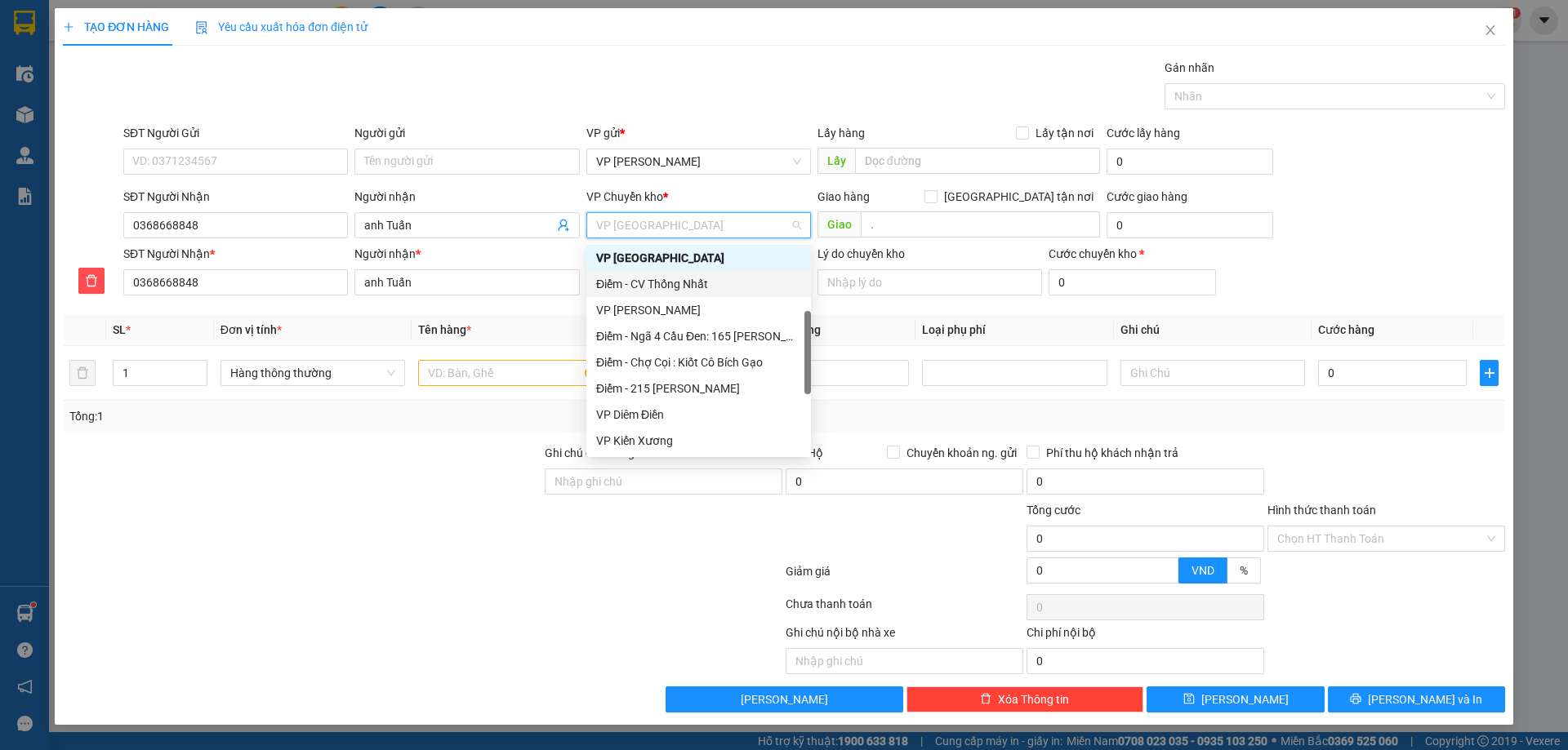
scroll to position [0, 0]
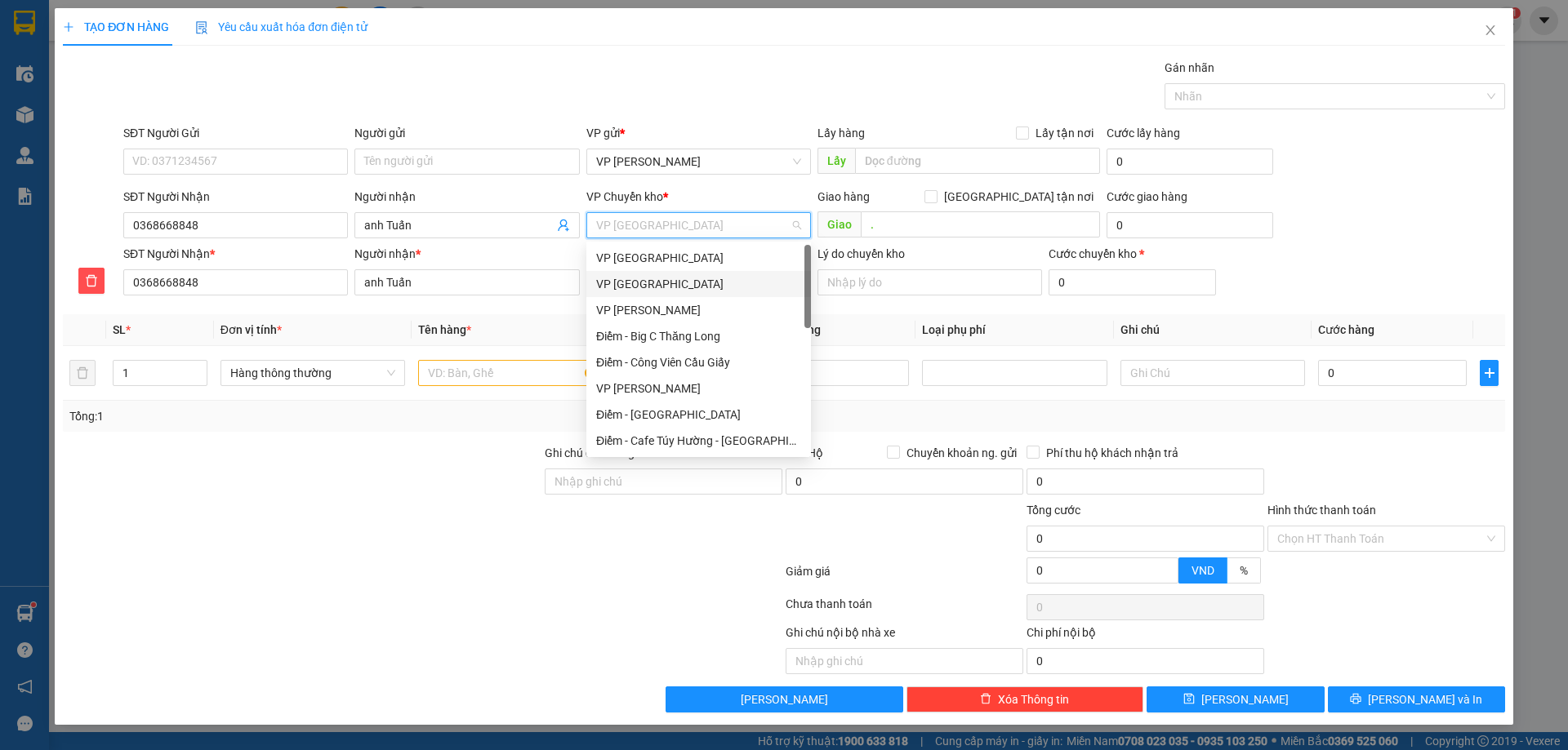
click at [651, 283] on div "VP [GEOGRAPHIC_DATA]" at bounding box center [698, 284] width 205 height 18
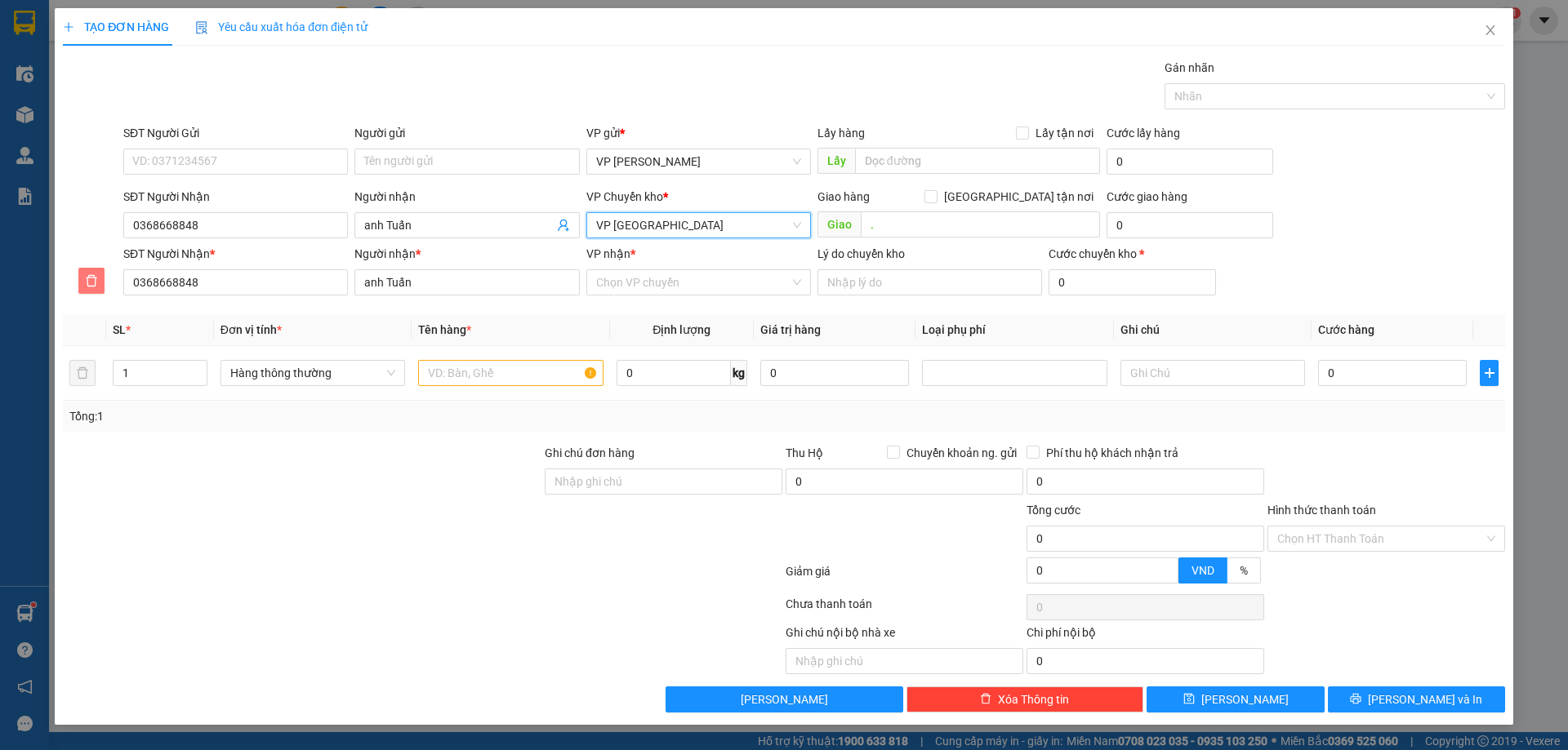
click at [85, 278] on icon "delete" at bounding box center [92, 281] width 13 height 13
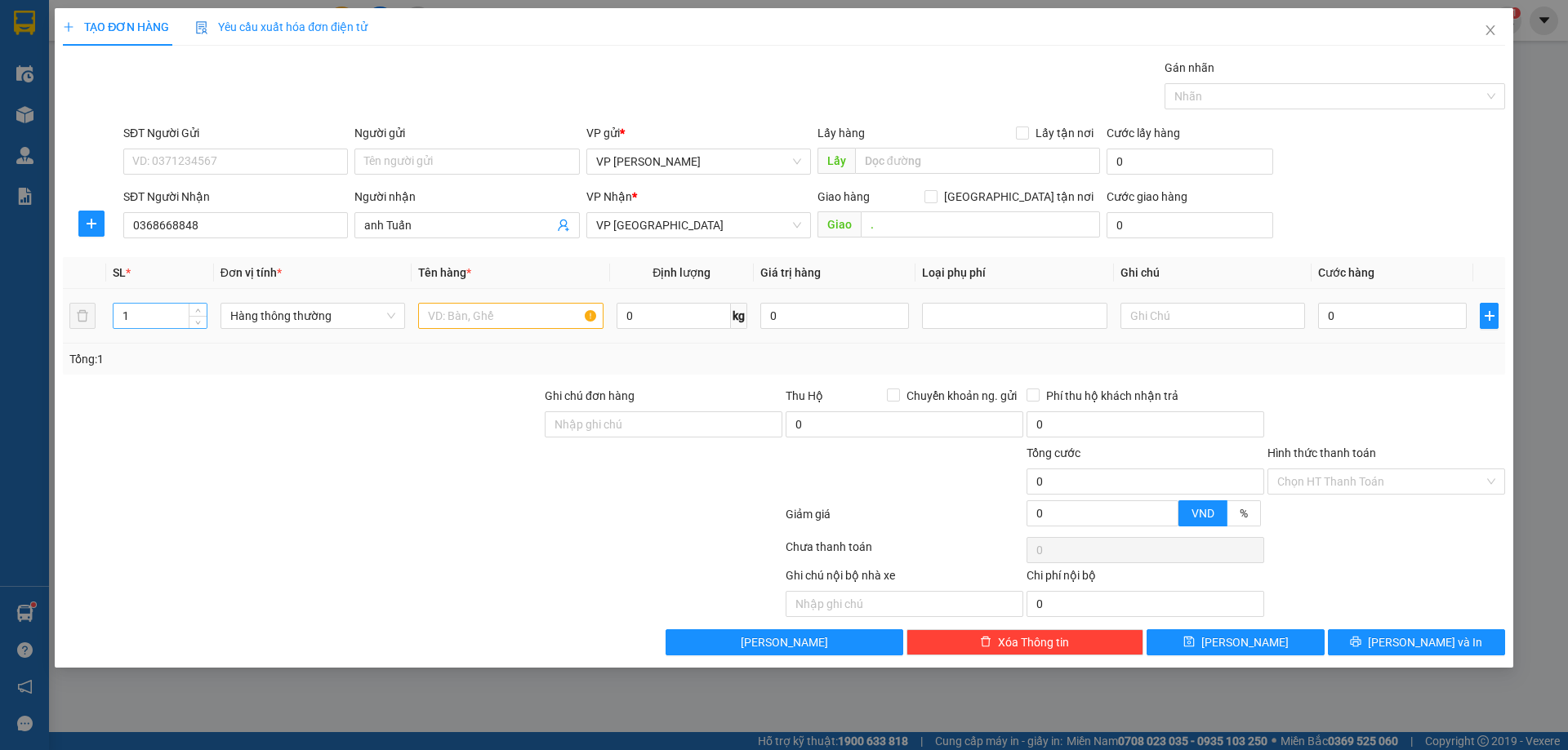
click at [141, 321] on input "1" at bounding box center [160, 316] width 93 height 24
type input "2"
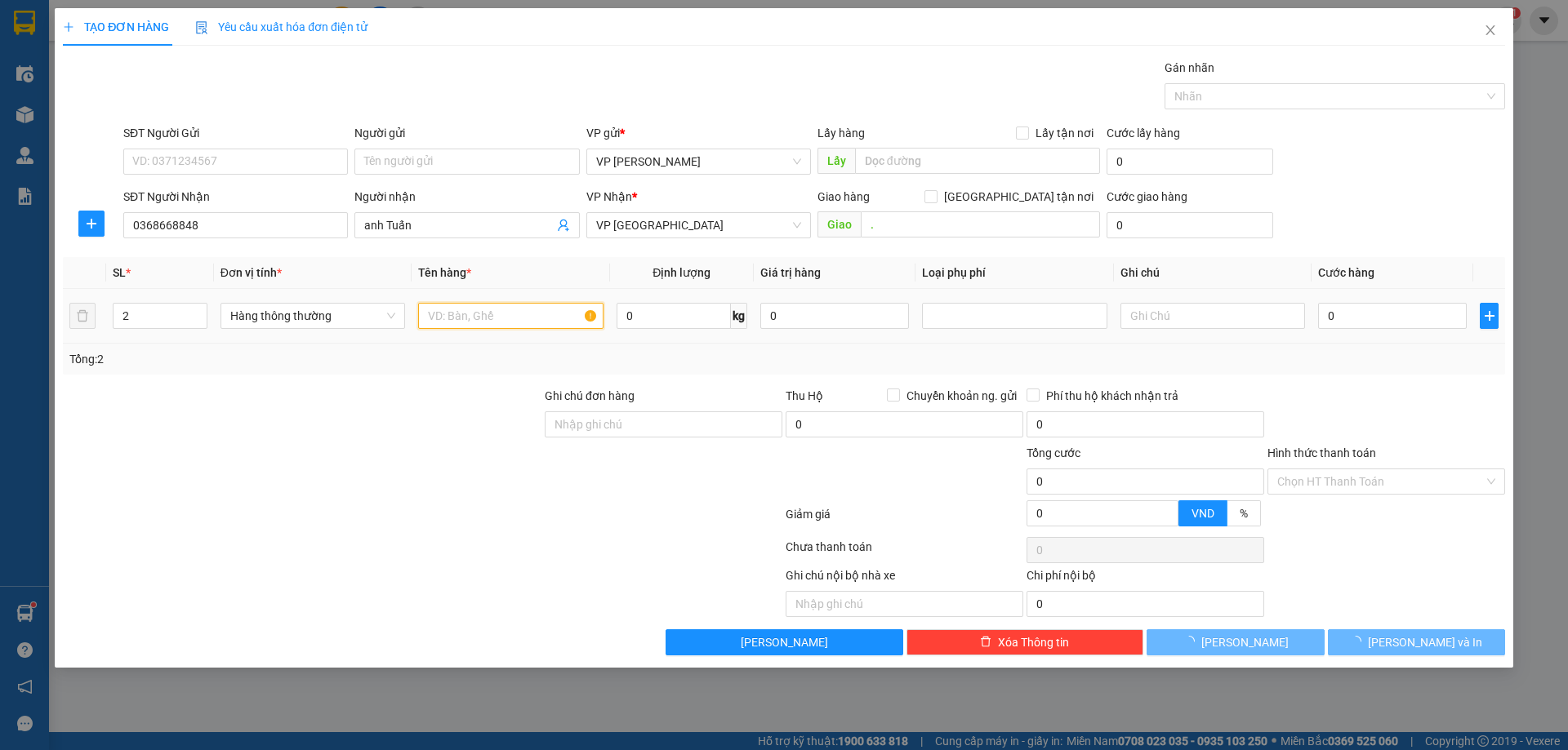
click at [464, 318] on input "text" at bounding box center [510, 316] width 184 height 26
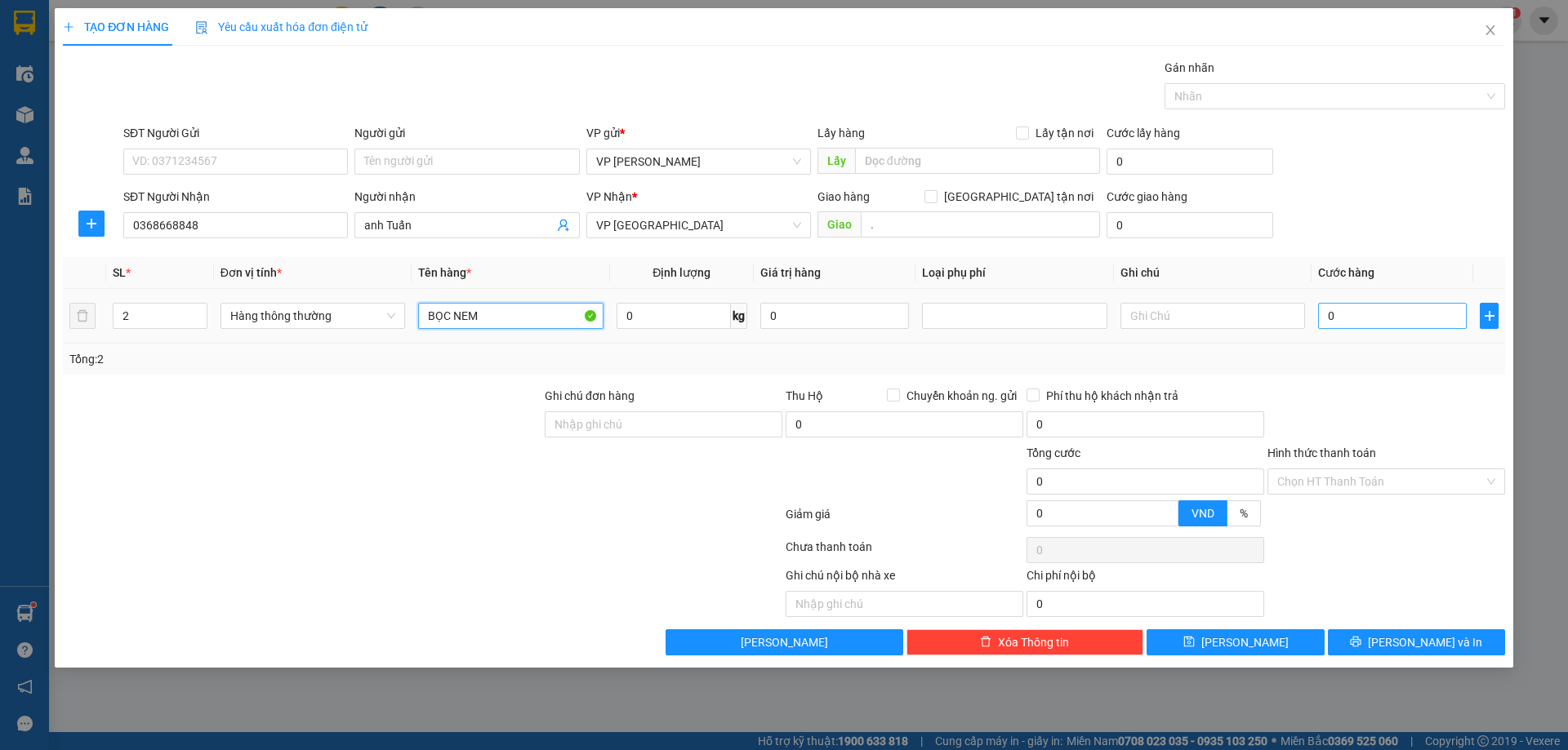
type input "BỌC NEM"
click at [1364, 325] on input "0" at bounding box center [1392, 316] width 149 height 26
click at [1432, 321] on input "0" at bounding box center [1392, 316] width 149 height 26
type input "01"
type input "1"
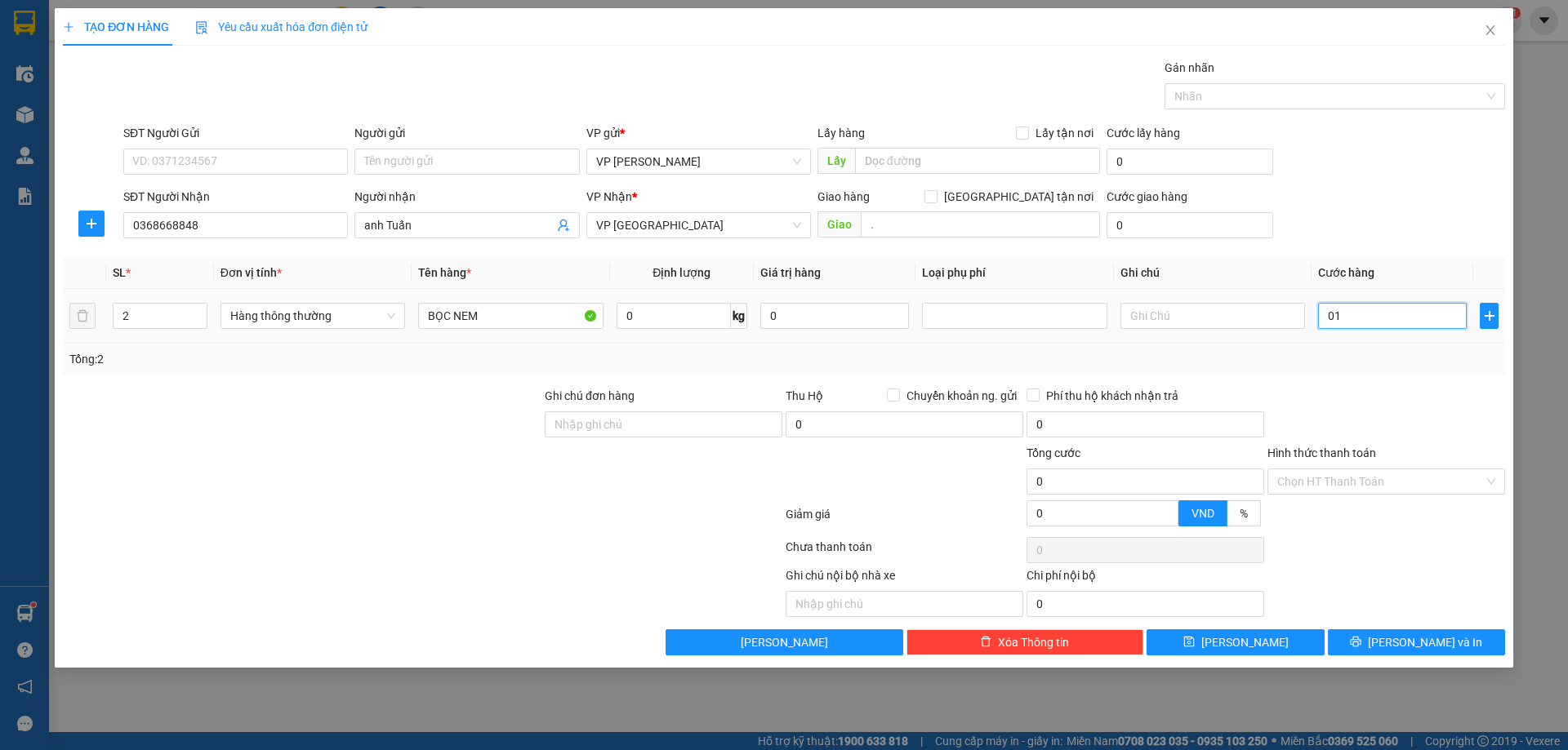
type input "1"
type input "010"
type input "10"
type input "0.100"
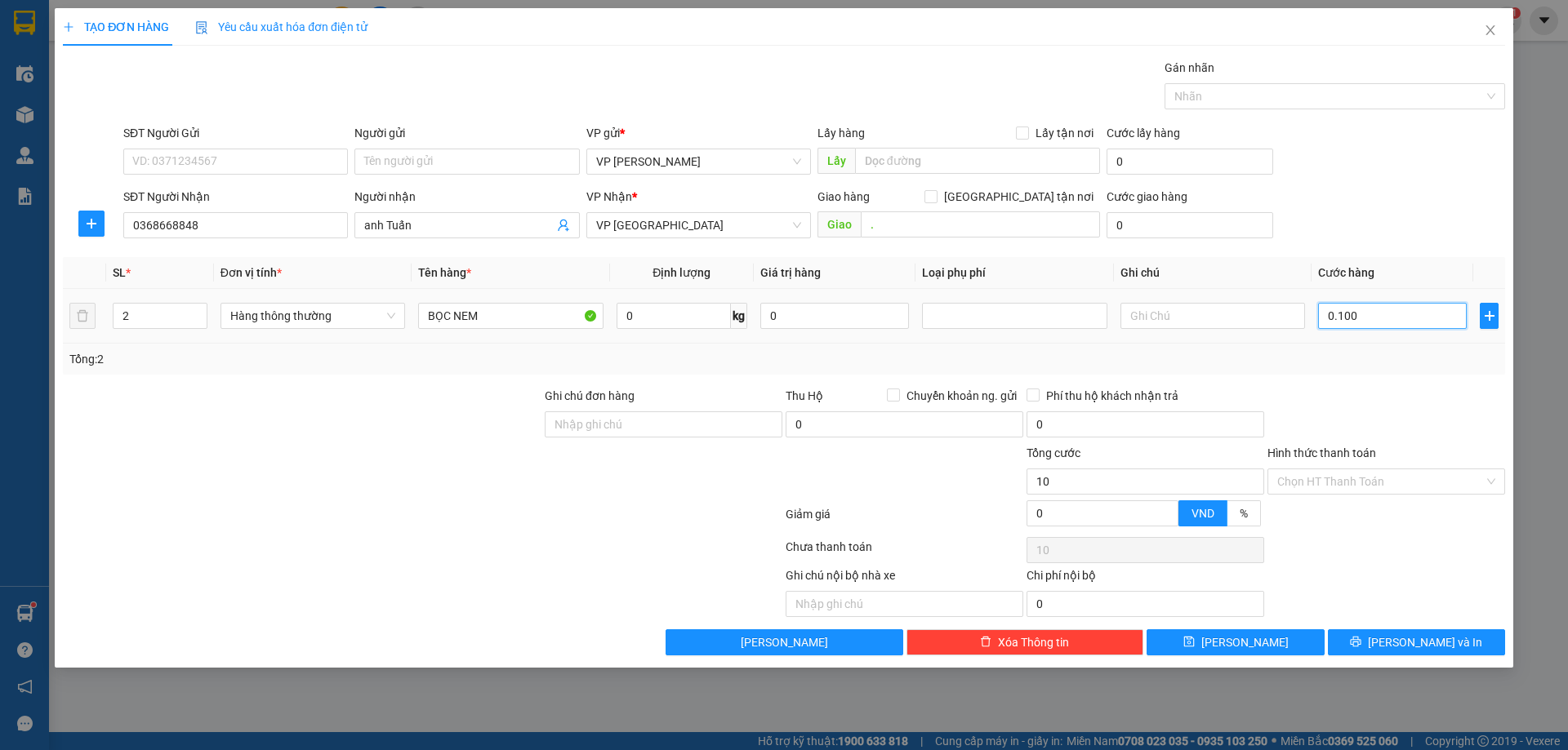
type input "100"
type input "100.000"
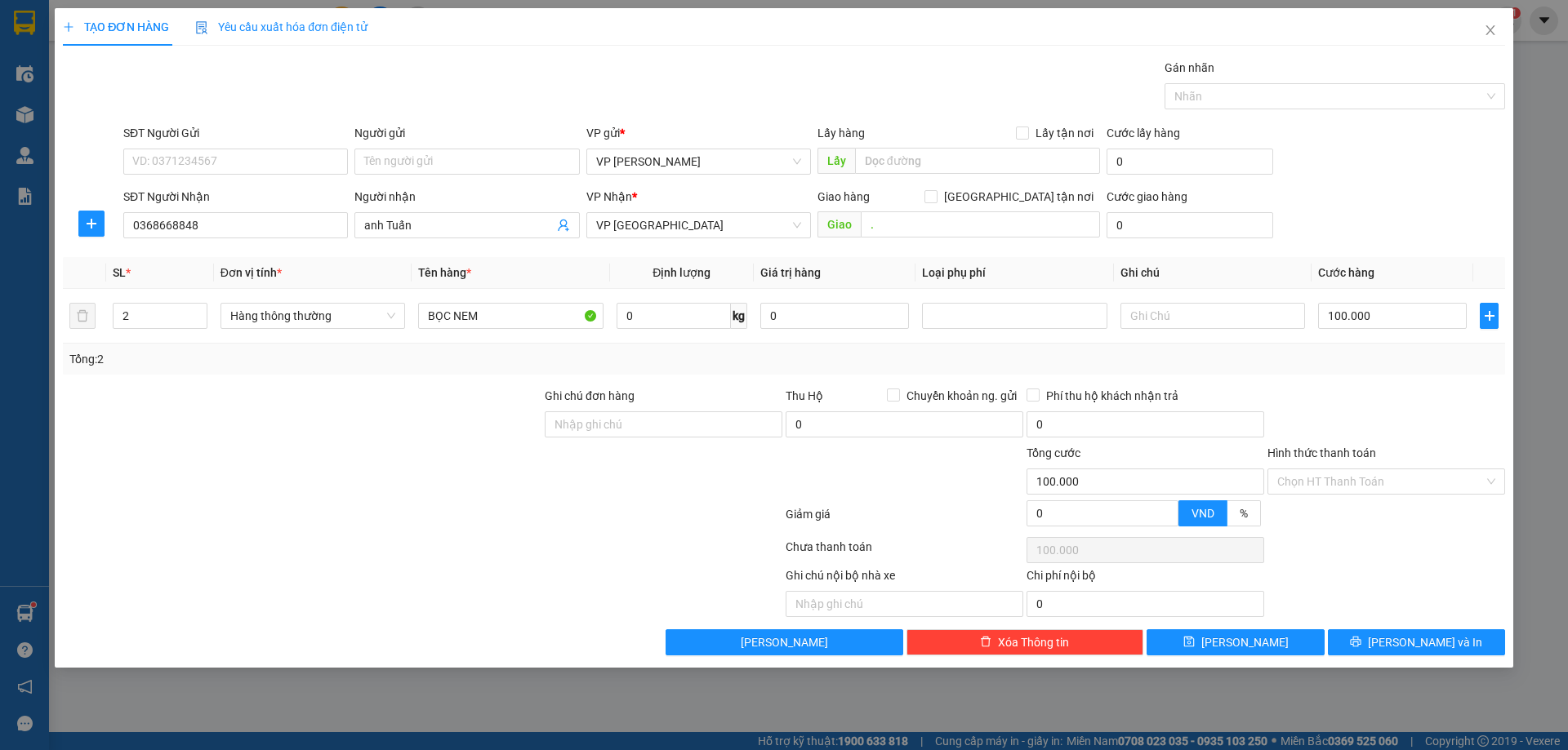
click at [1430, 399] on div at bounding box center [1387, 415] width 241 height 57
click at [1441, 644] on span "[PERSON_NAME] và In" at bounding box center [1425, 643] width 114 height 18
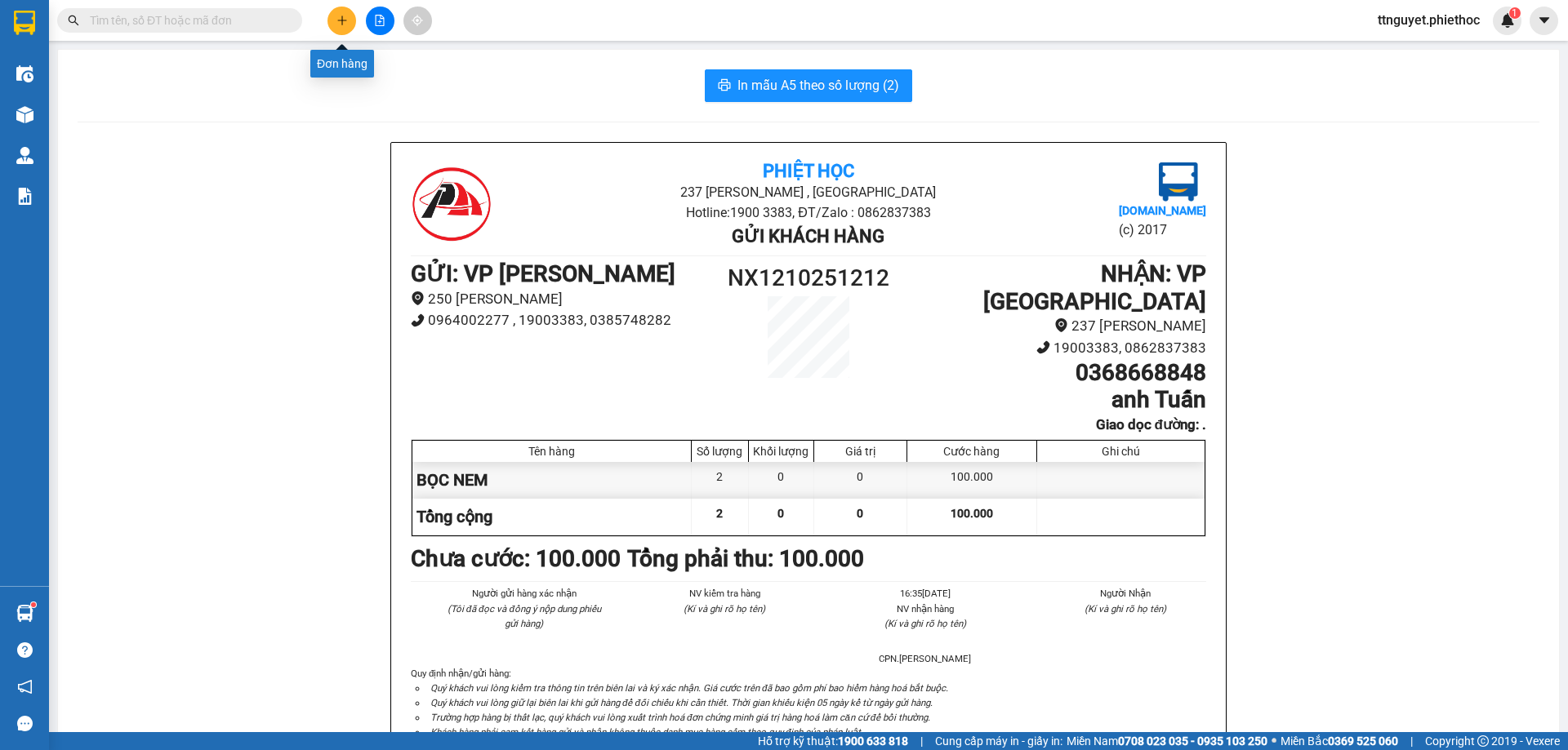
click at [335, 18] on button at bounding box center [342, 21] width 29 height 29
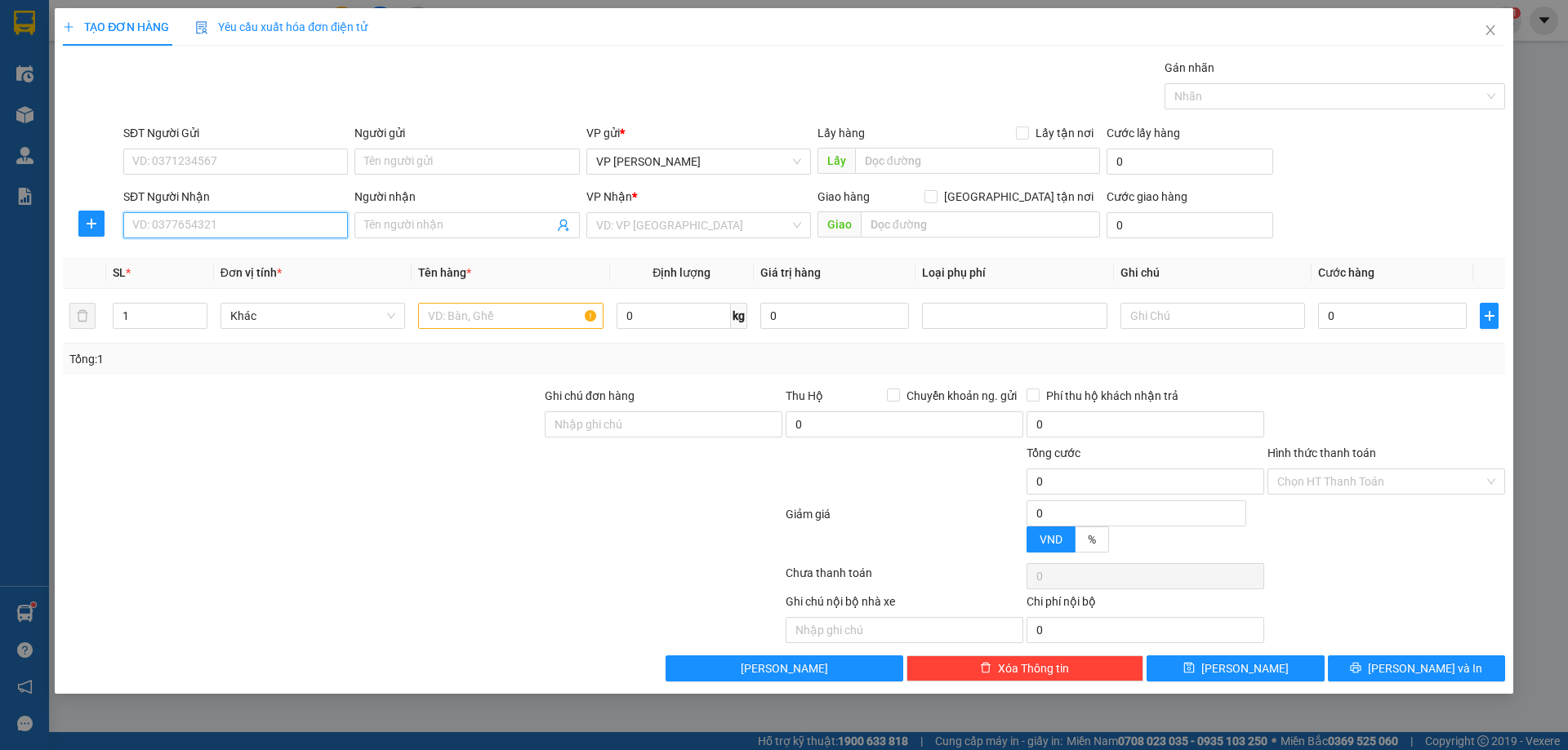
click at [227, 229] on input "SĐT Người Nhận" at bounding box center [236, 225] width 225 height 26
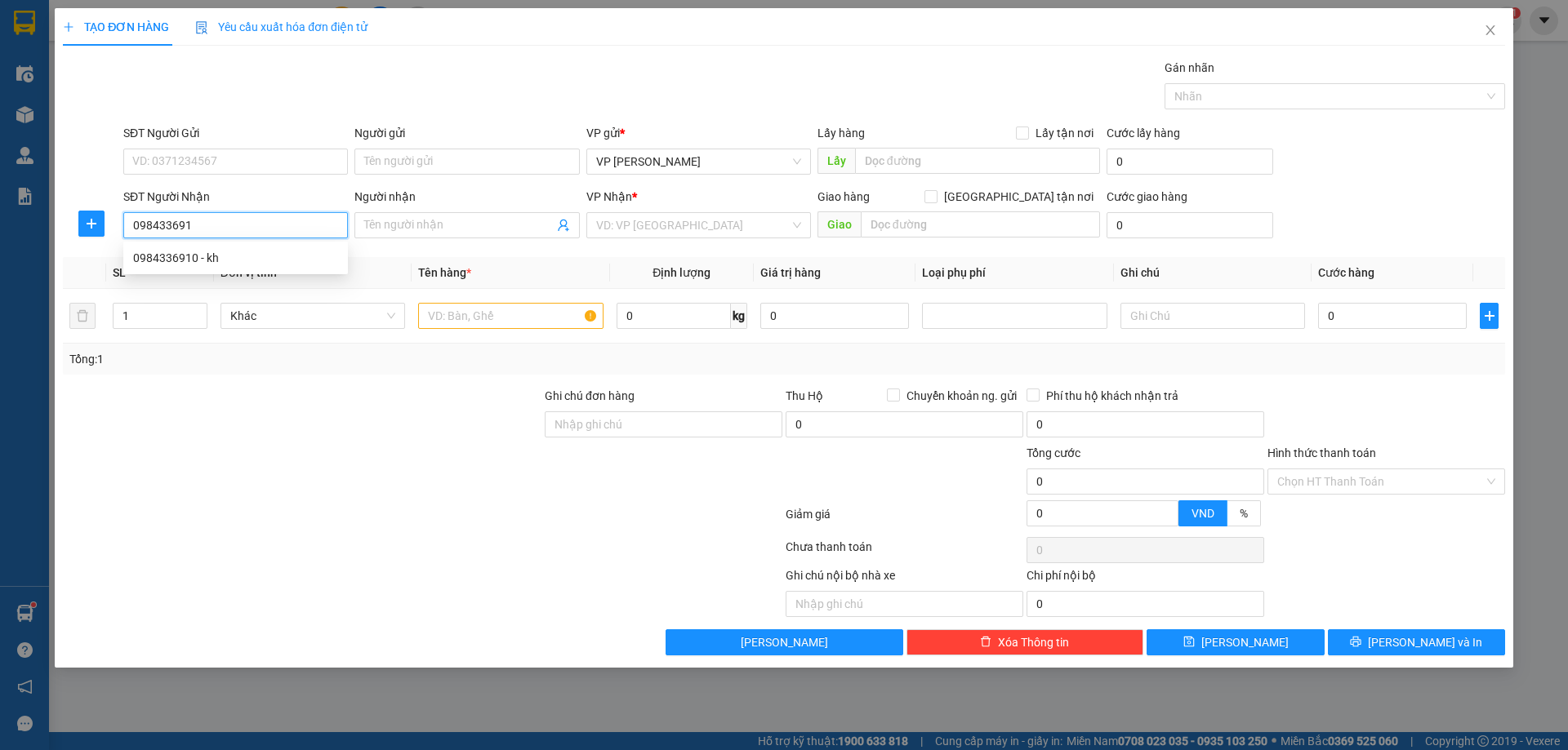
type input "0984336910"
click at [221, 264] on div "0984336910 - kh" at bounding box center [236, 258] width 205 height 18
type input "kh"
type input "bờ [GEOGRAPHIC_DATA]"
type input "5.000"
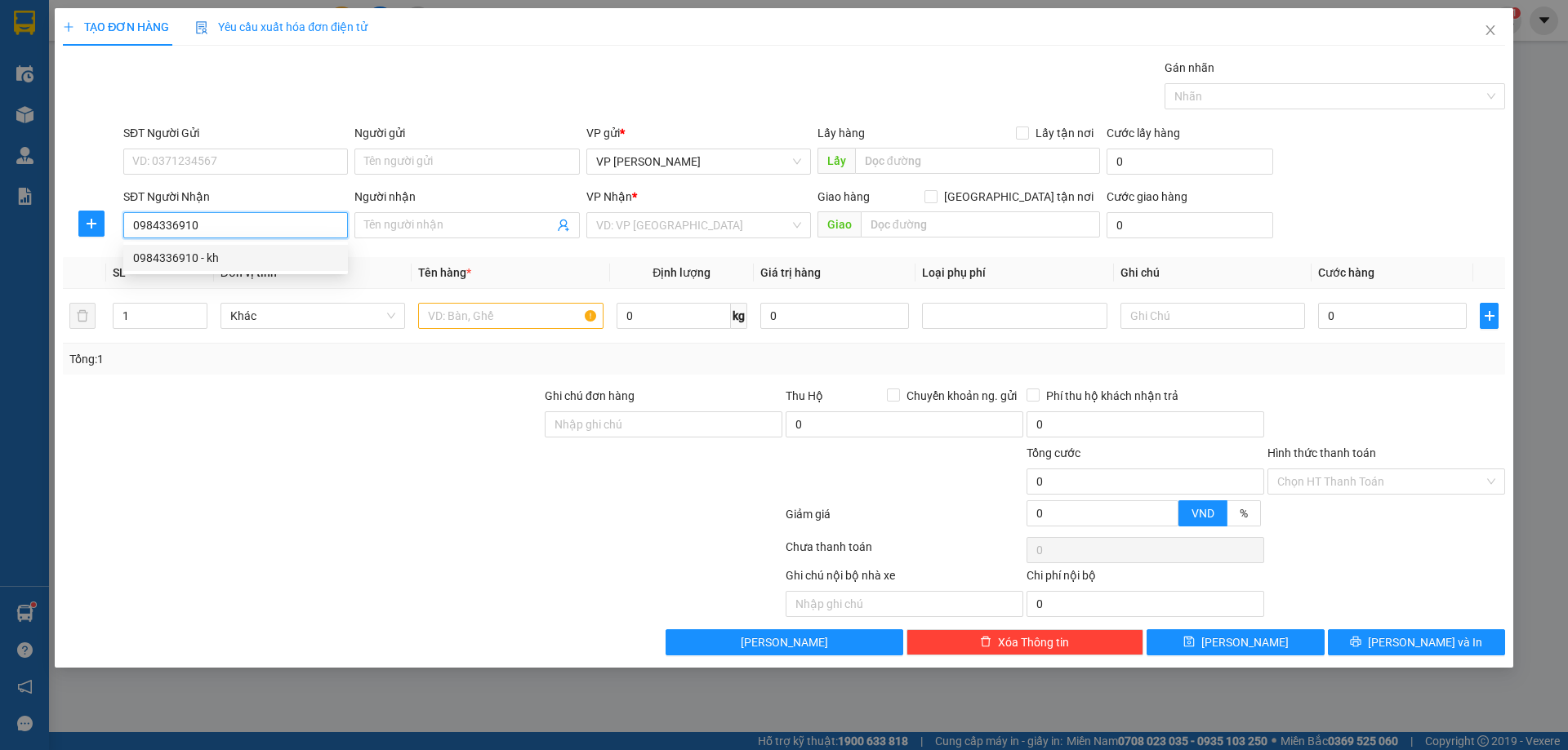
checkbox input "true"
type input "5.000"
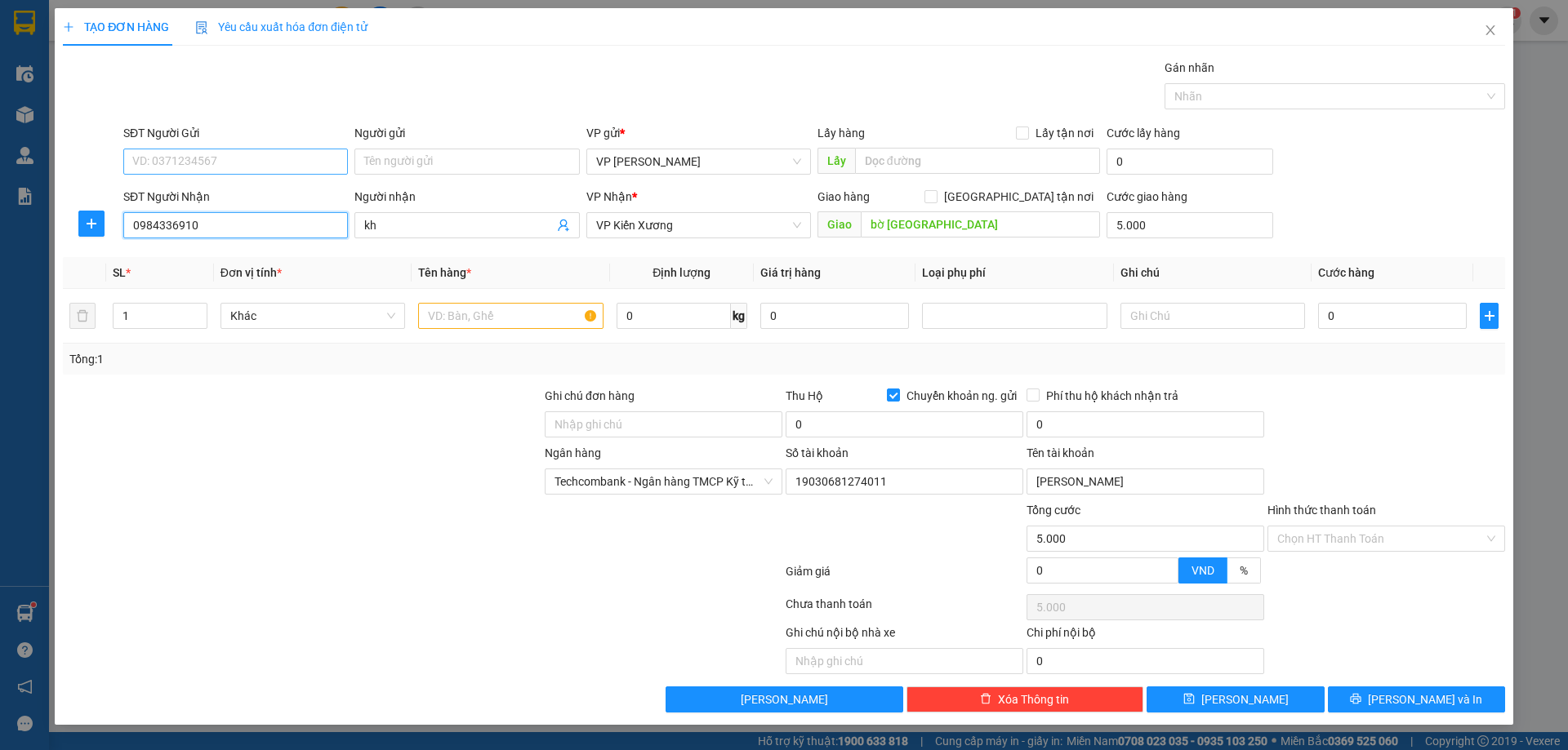
type input "19030681274011"
type input "[PERSON_NAME]"
type input "0984336910"
click at [207, 159] on input "SĐT Người Gửi" at bounding box center [236, 161] width 225 height 26
click at [186, 199] on div "0901393668 - KH" at bounding box center [236, 194] width 205 height 18
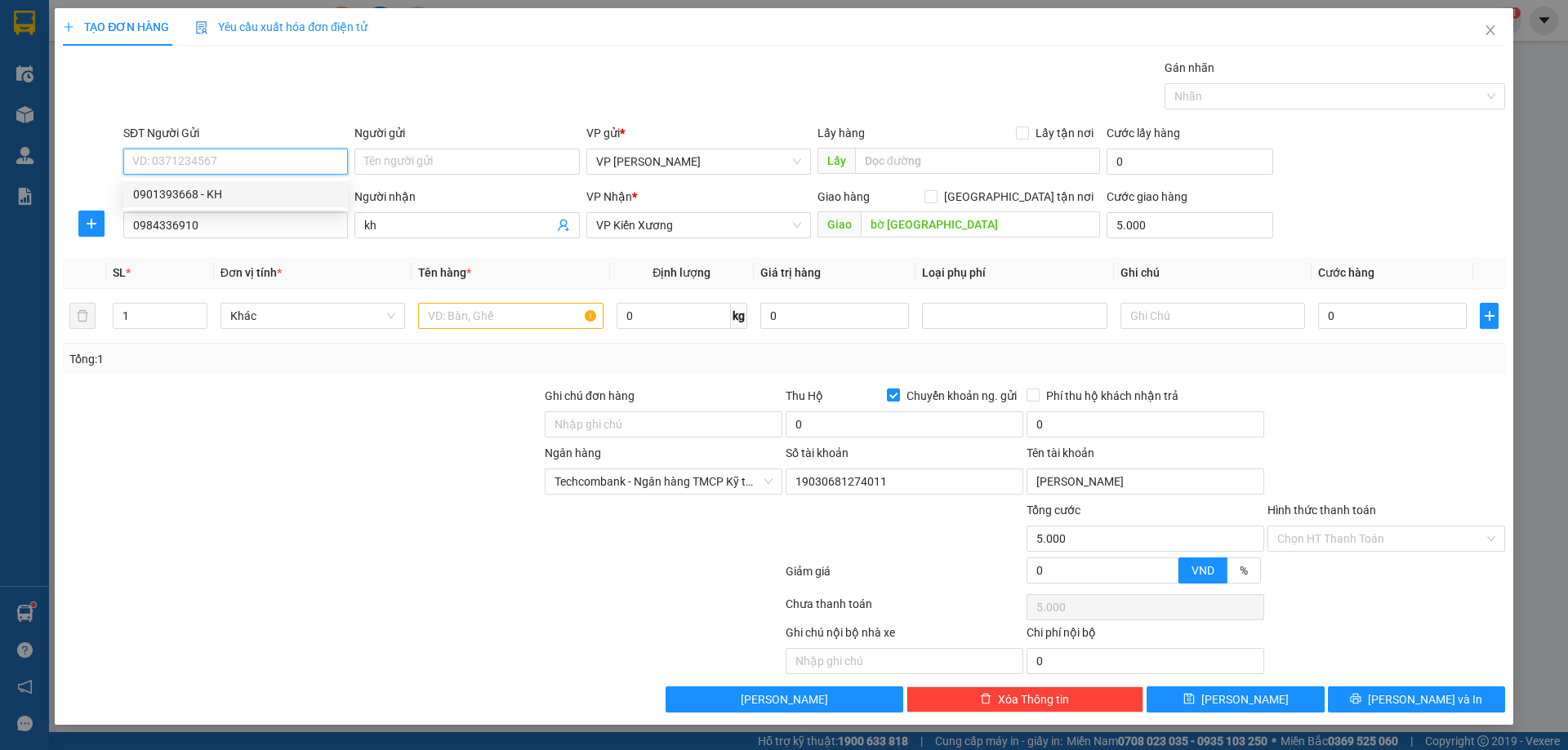
type input "0901393668"
type input "KH"
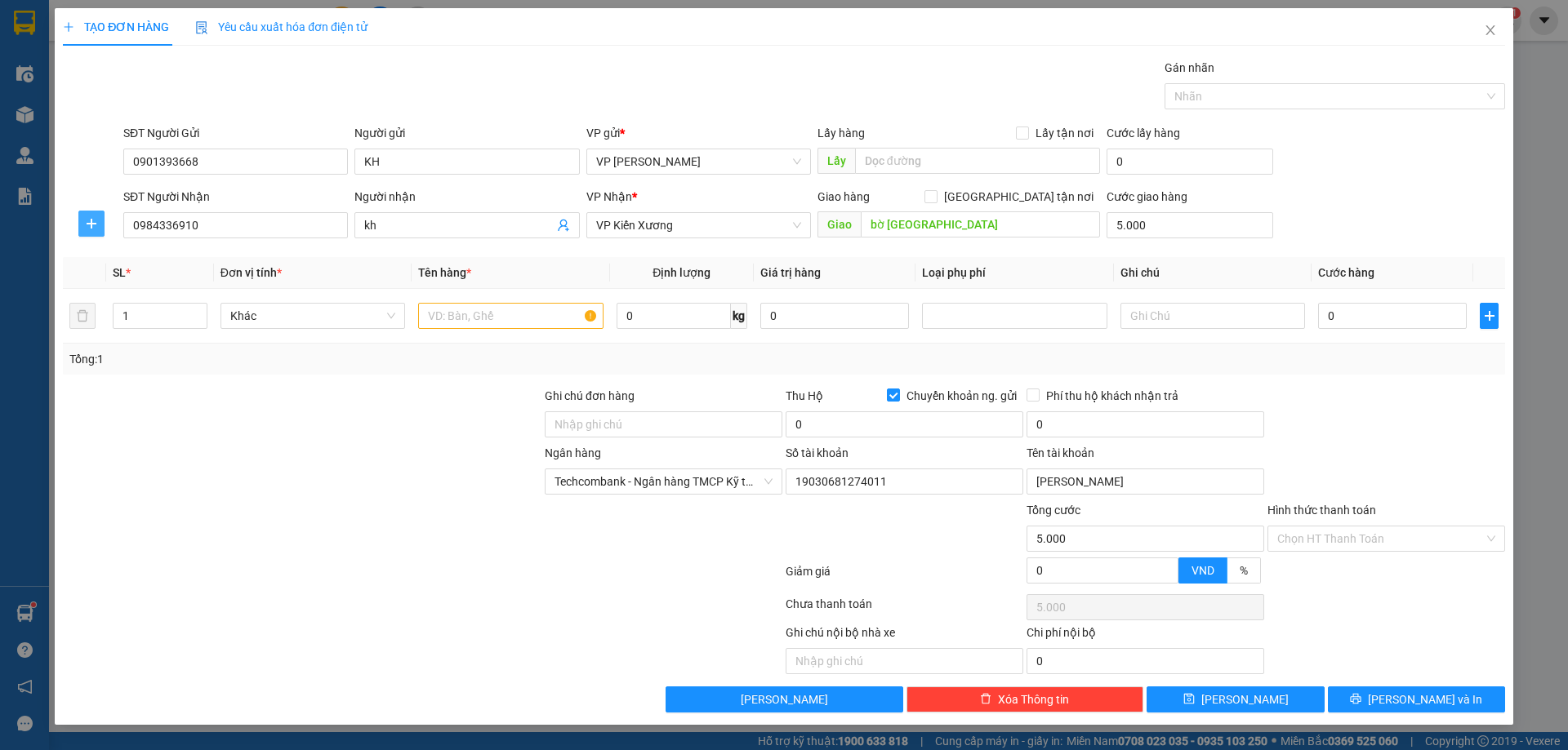
click at [96, 225] on icon "plus" at bounding box center [92, 223] width 13 height 13
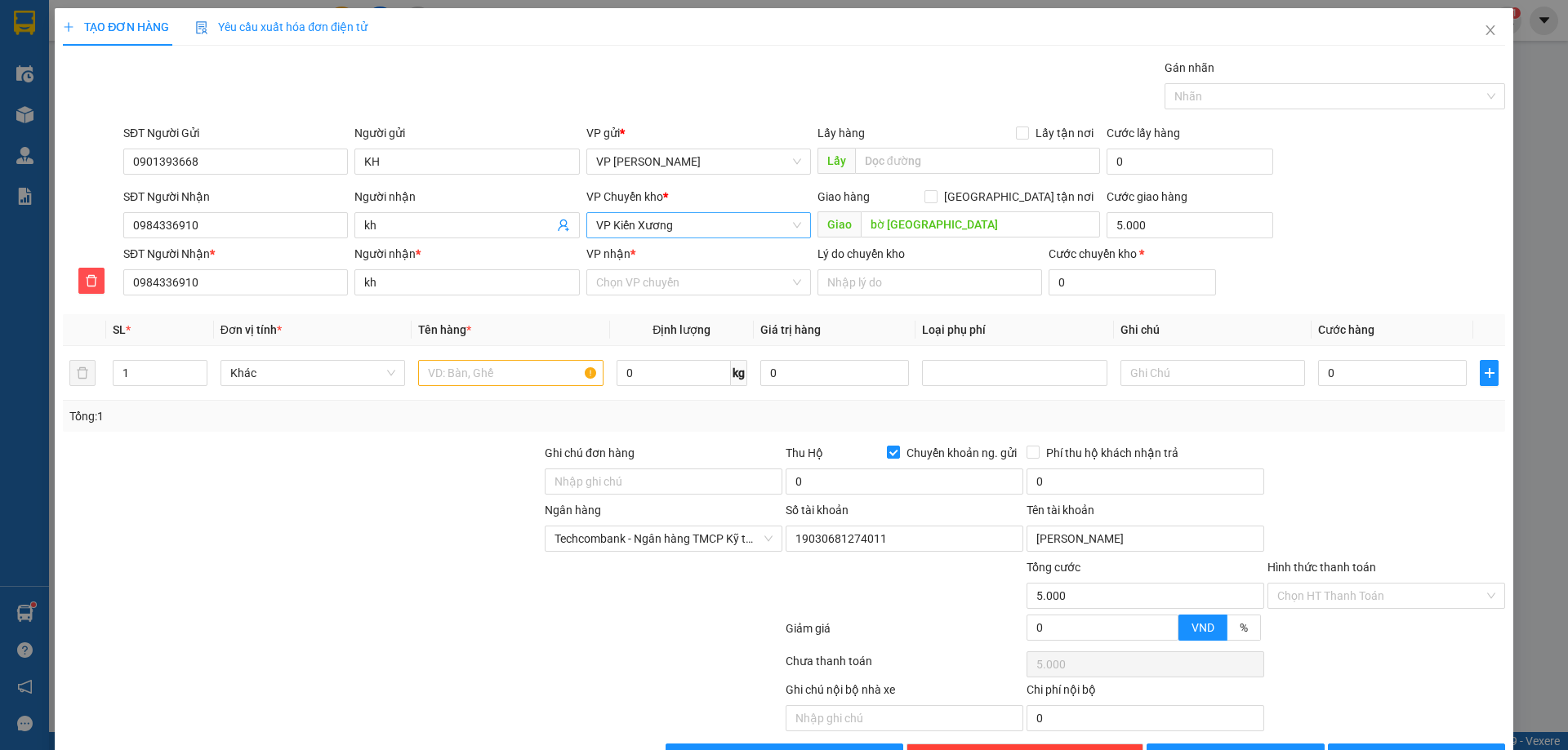
click at [667, 225] on span "VP Kiến Xương" at bounding box center [698, 225] width 205 height 24
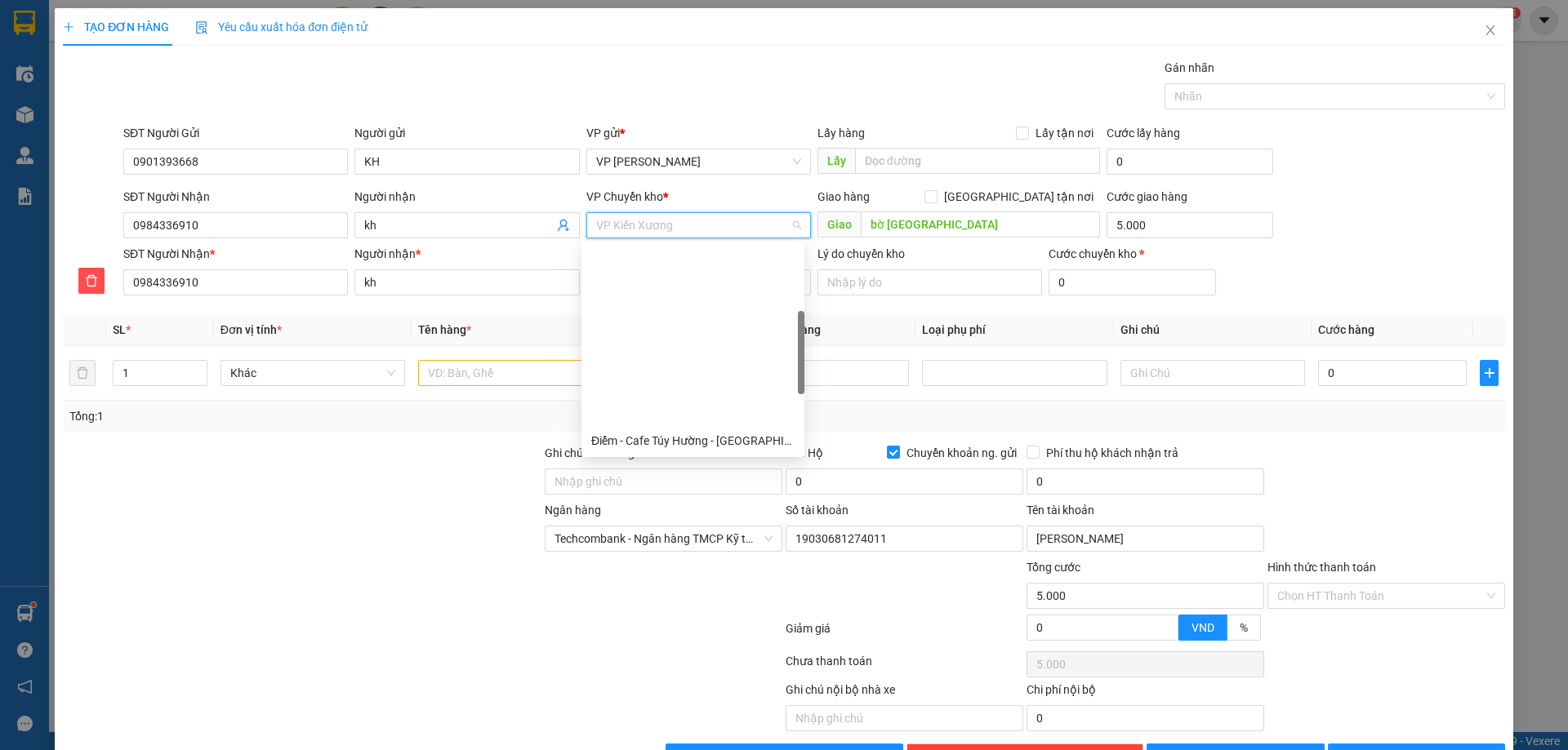
scroll to position [209, 0]
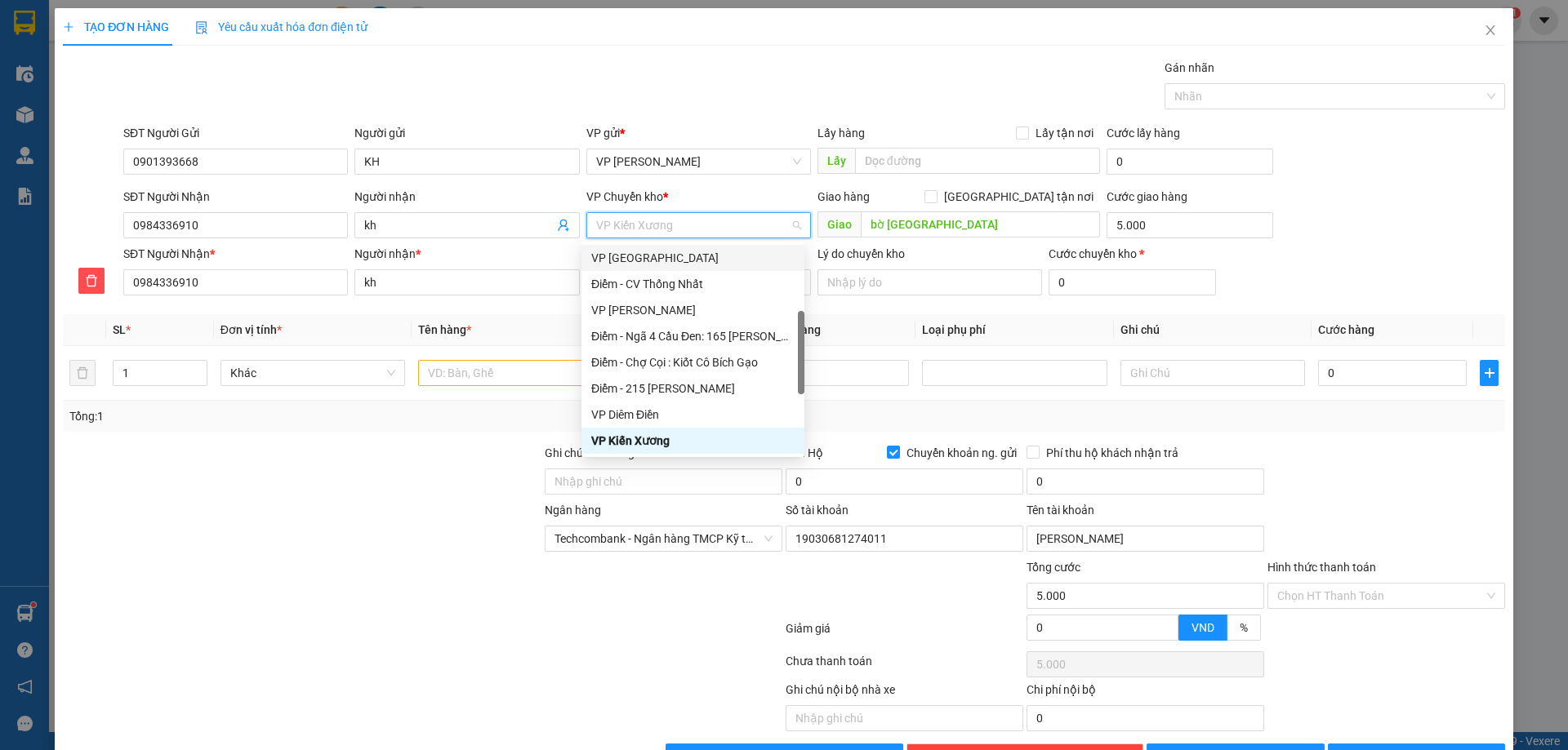
click at [653, 249] on div "VP [GEOGRAPHIC_DATA]" at bounding box center [693, 258] width 203 height 18
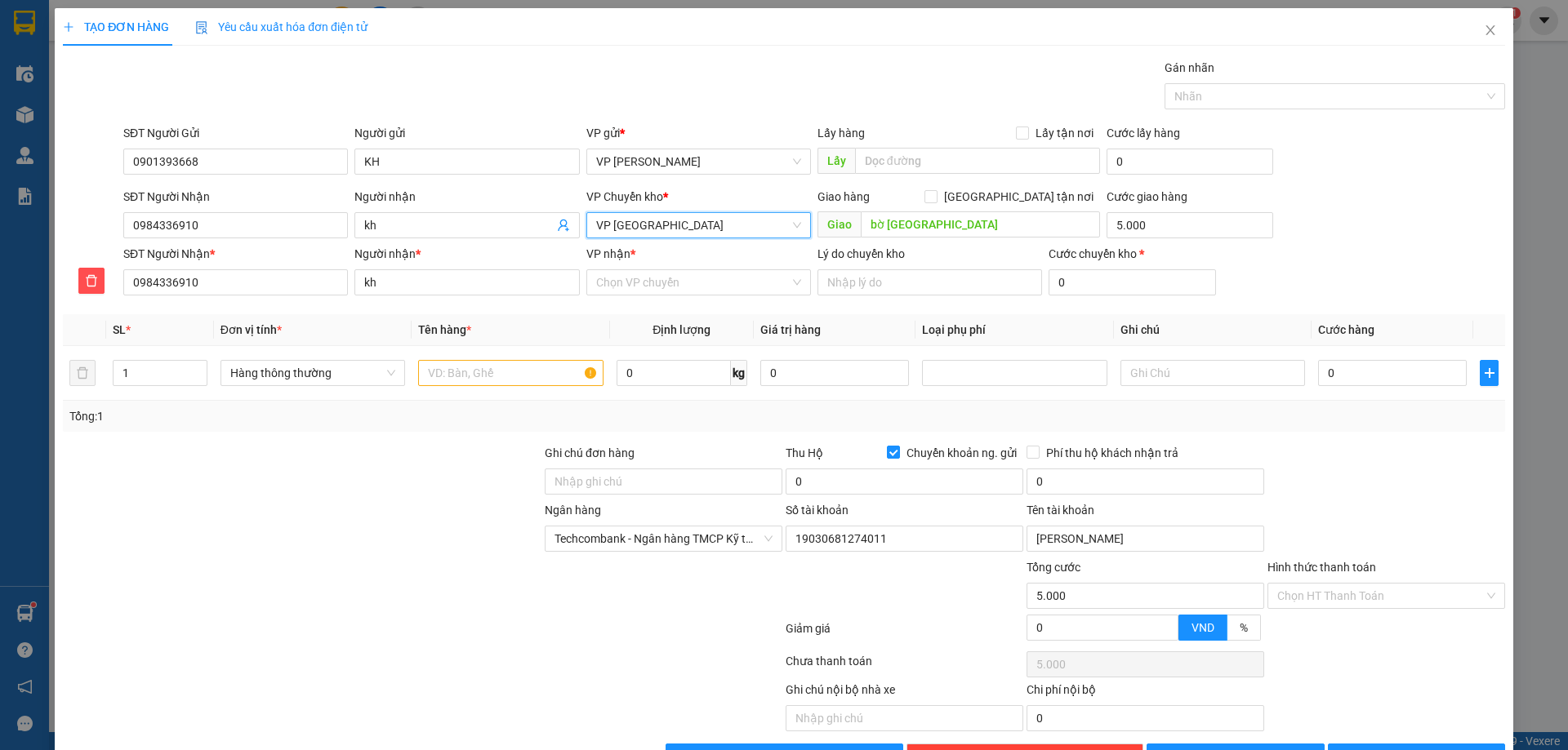
click at [661, 221] on span "VP [GEOGRAPHIC_DATA]" at bounding box center [698, 225] width 205 height 24
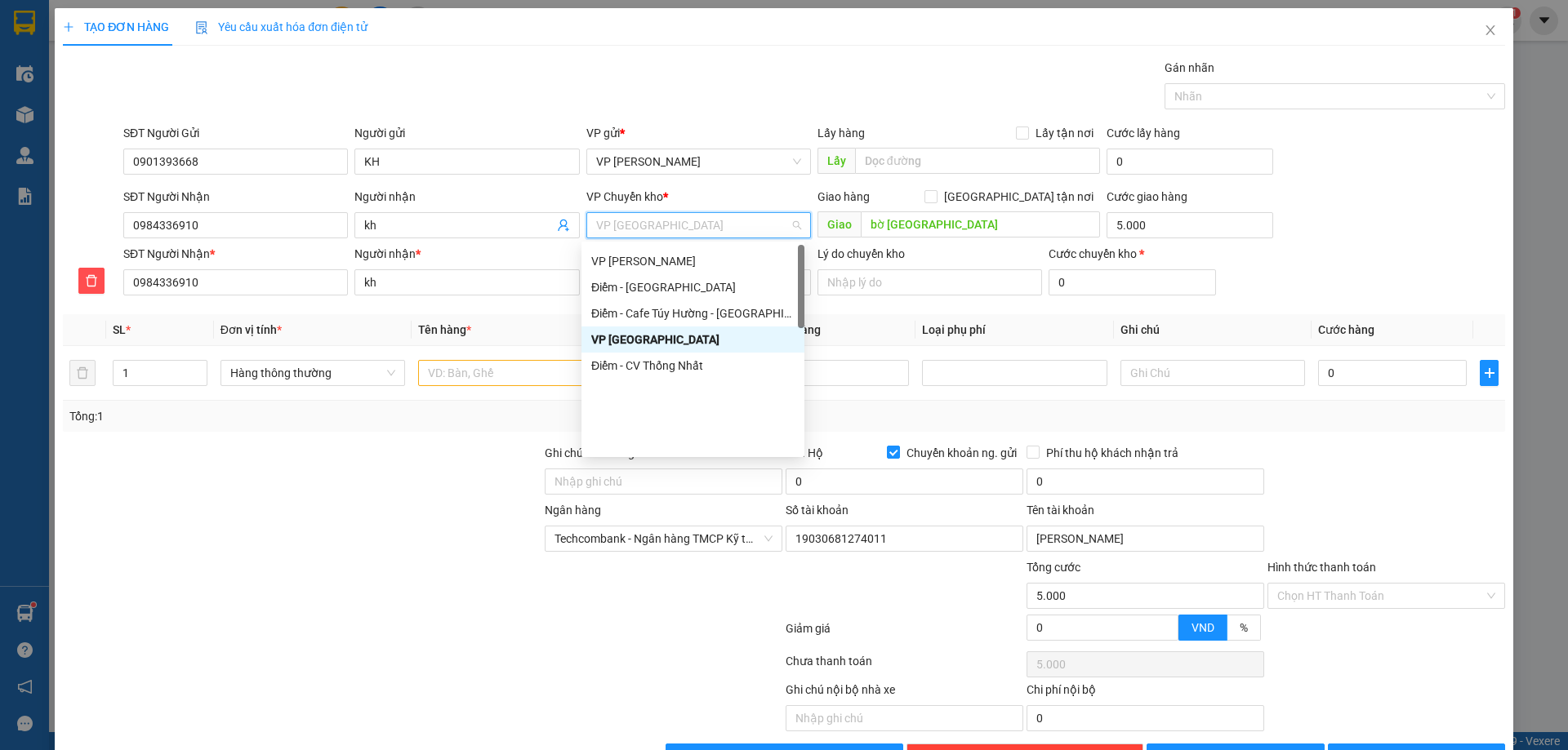
scroll to position [0, 0]
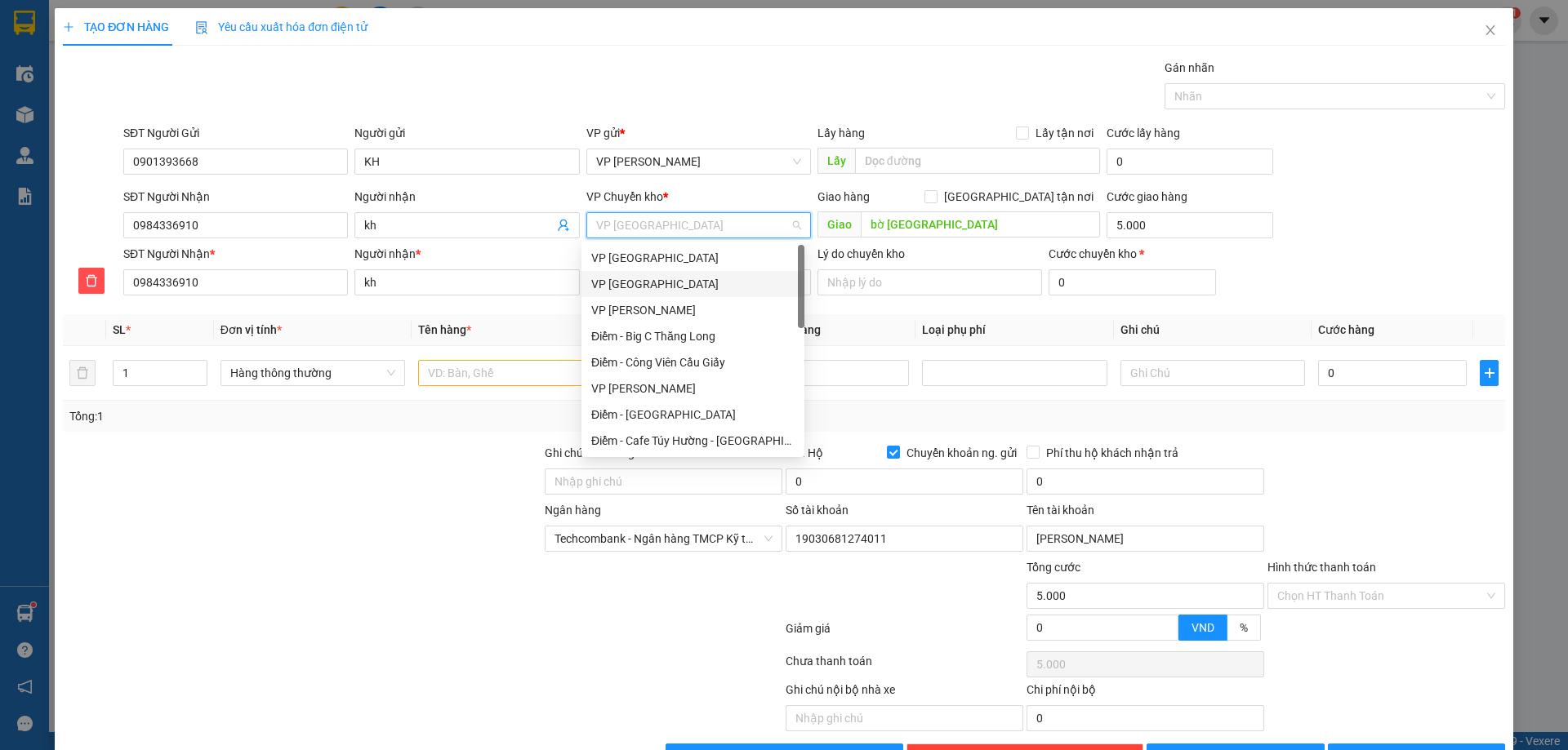
click at [660, 286] on div "VP [GEOGRAPHIC_DATA]" at bounding box center [693, 284] width 203 height 18
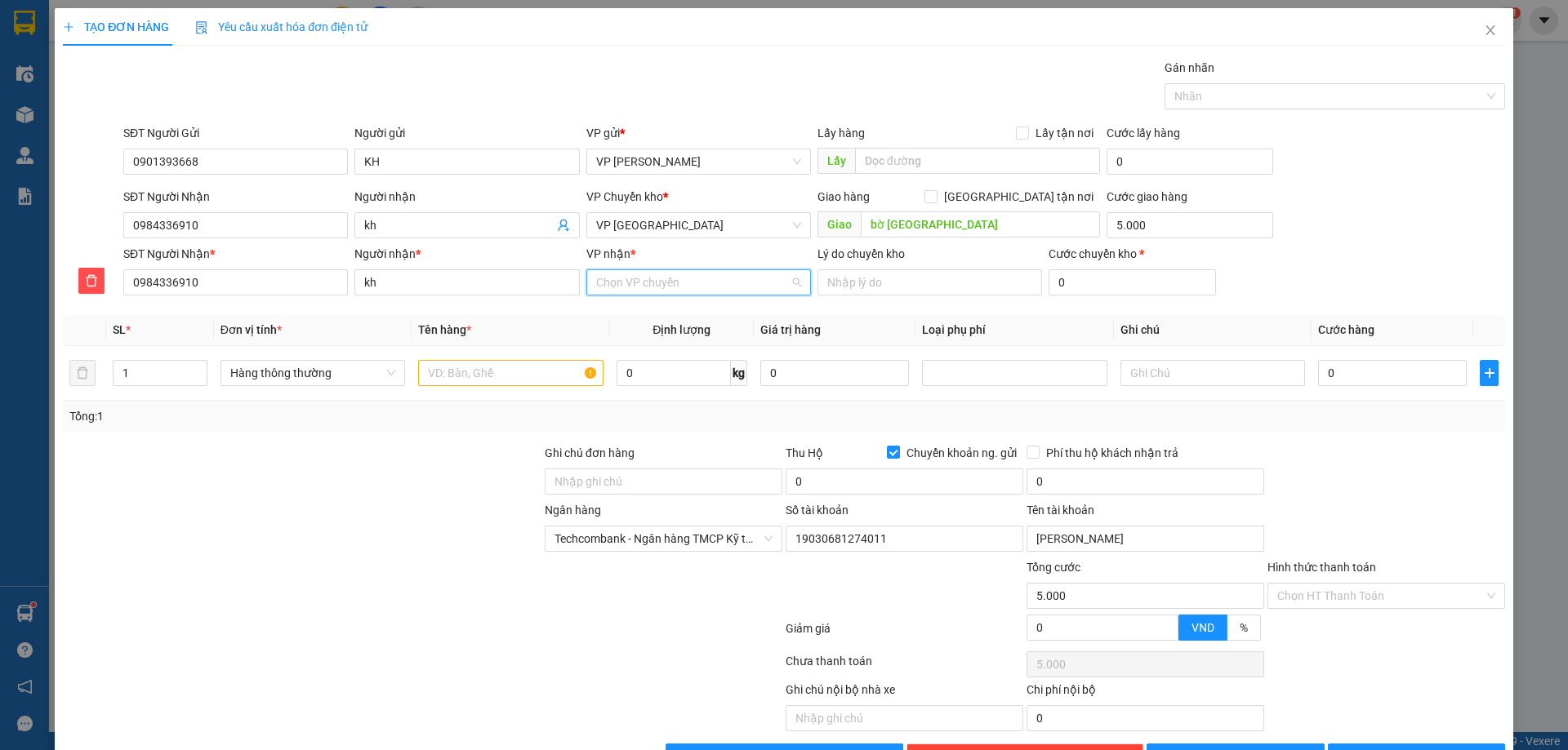
click at [646, 280] on input "VP nhận *" at bounding box center [692, 282] width 193 height 24
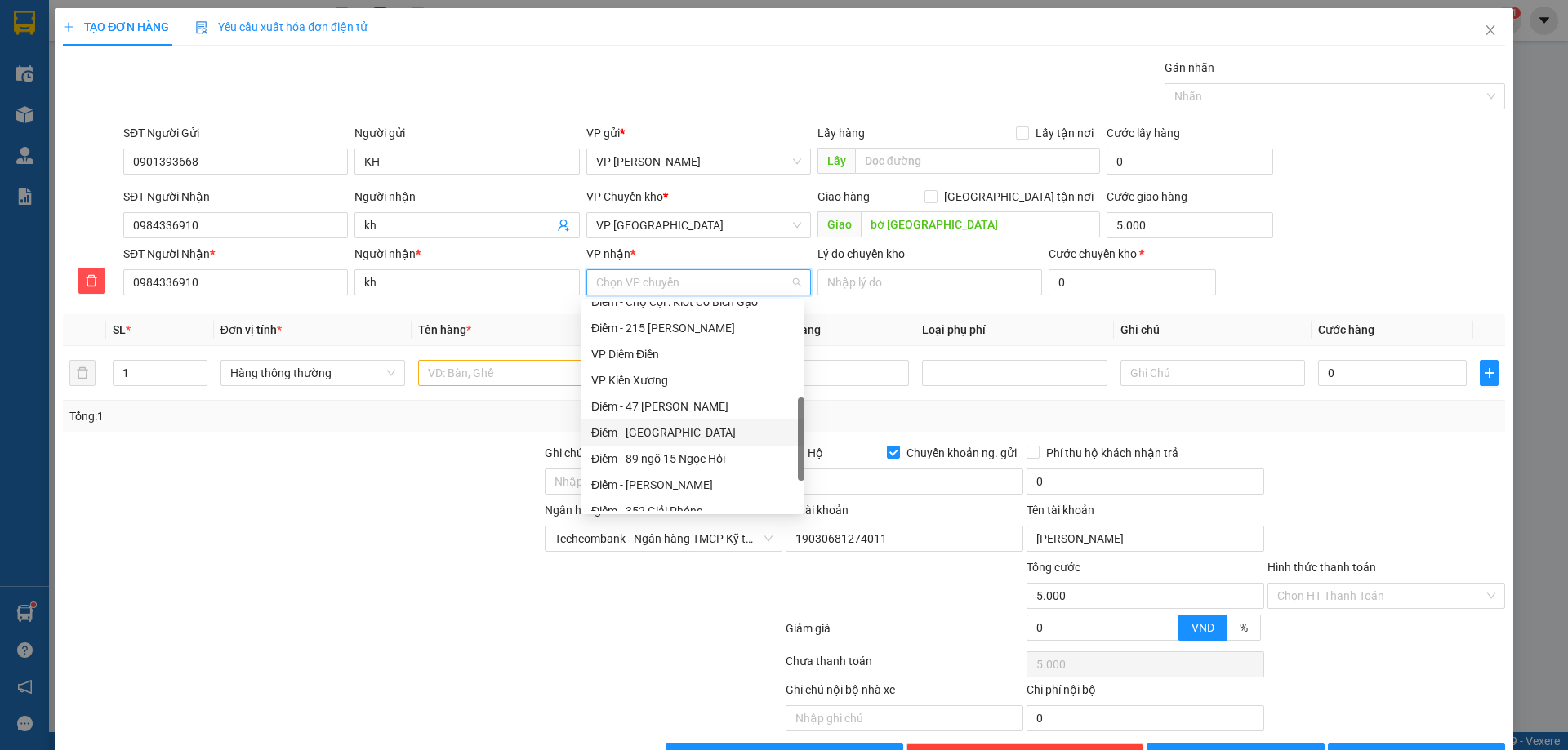
scroll to position [326, 0]
click at [637, 382] on div "VP Kiến Xương" at bounding box center [693, 381] width 203 height 18
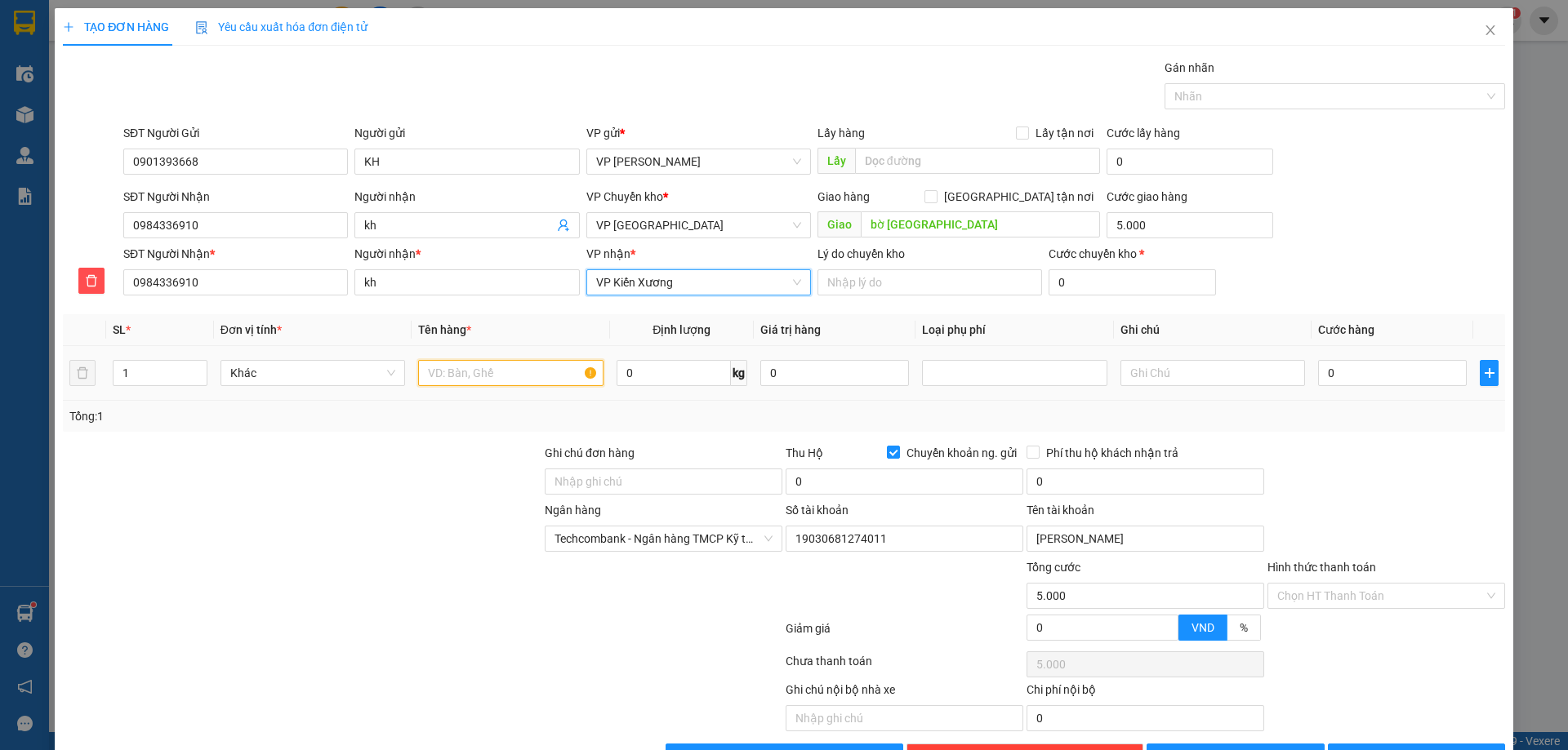
click at [521, 373] on input "text" at bounding box center [510, 373] width 184 height 26
type input "BỌC DAY ĐIEN"
click at [627, 368] on input "0" at bounding box center [674, 373] width 114 height 26
type input "18"
click at [472, 464] on div at bounding box center [302, 472] width 482 height 57
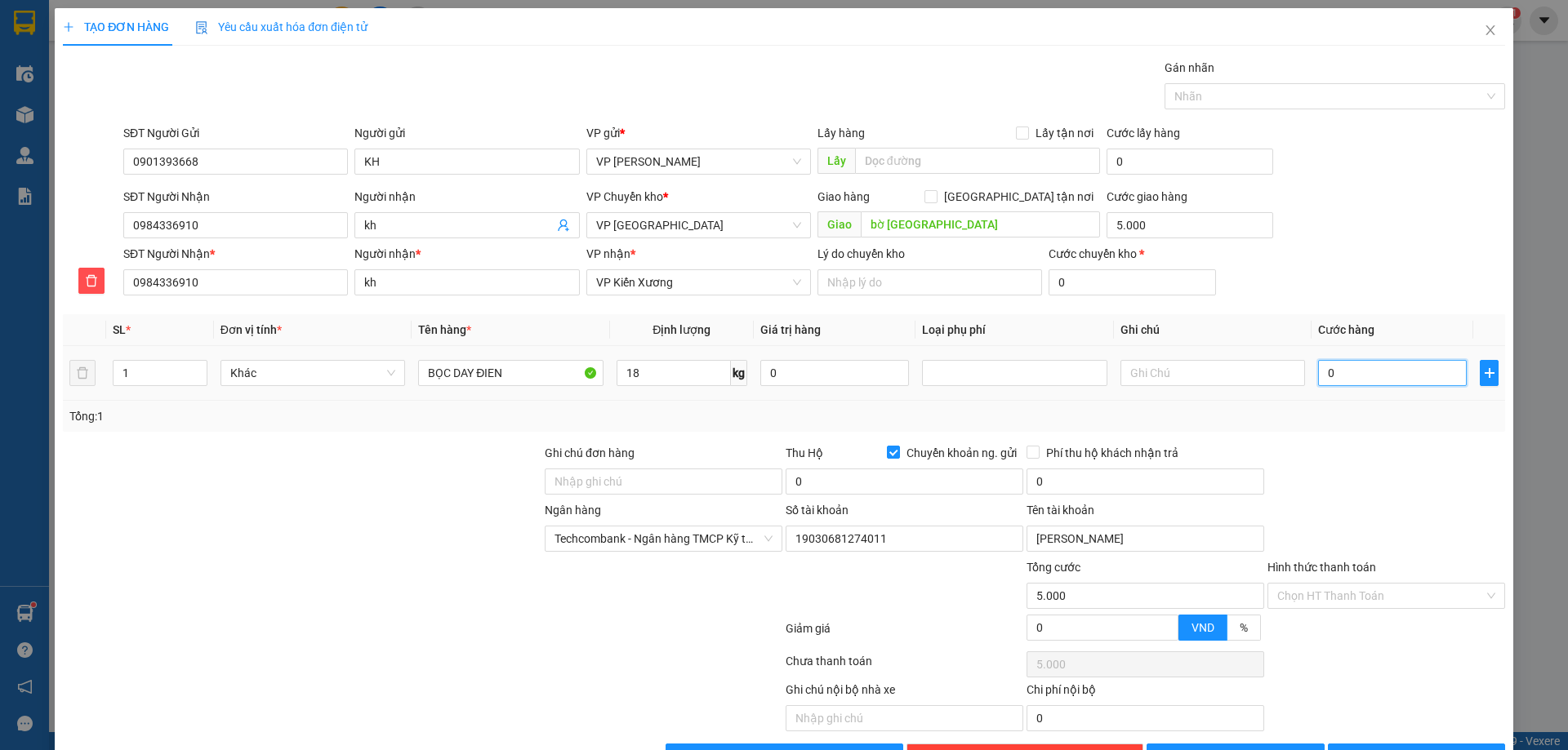
click at [1382, 373] on input "0" at bounding box center [1392, 373] width 149 height 26
type input "05"
type input "5.005"
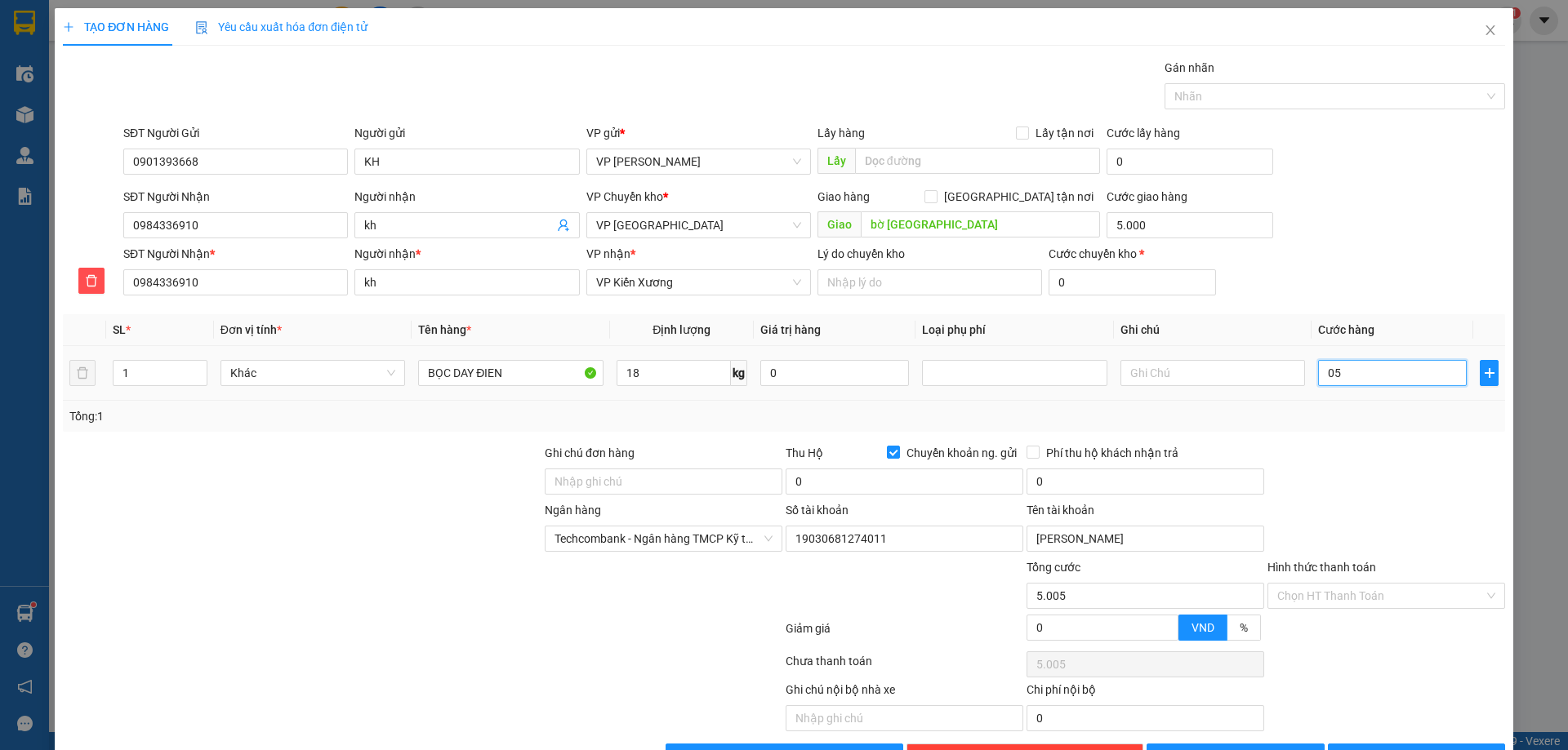
type input "055"
type input "5.055"
type input "55.000"
type input "60.000"
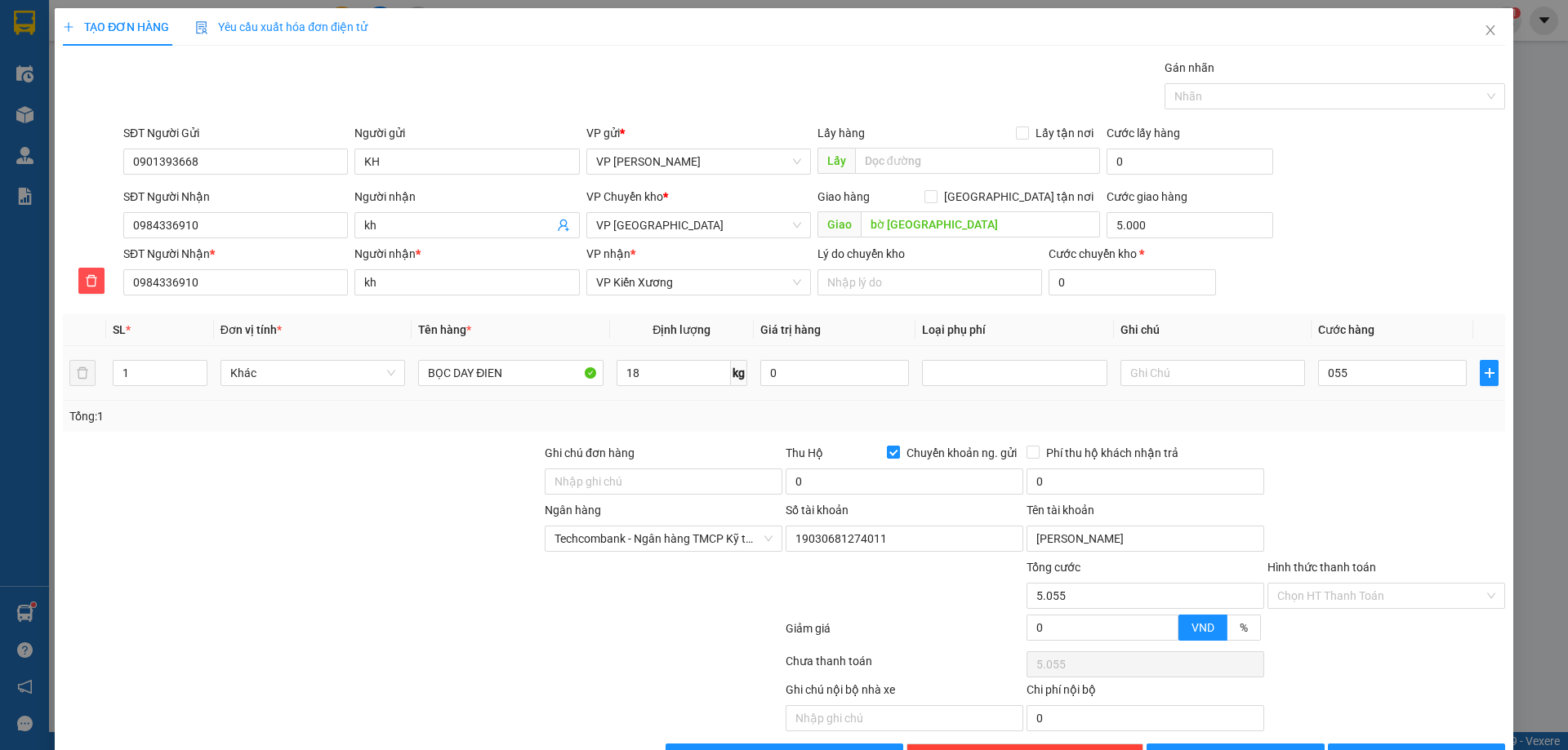
type input "60.000"
click at [1404, 425] on div "Tổng: 1" at bounding box center [784, 416] width 1442 height 31
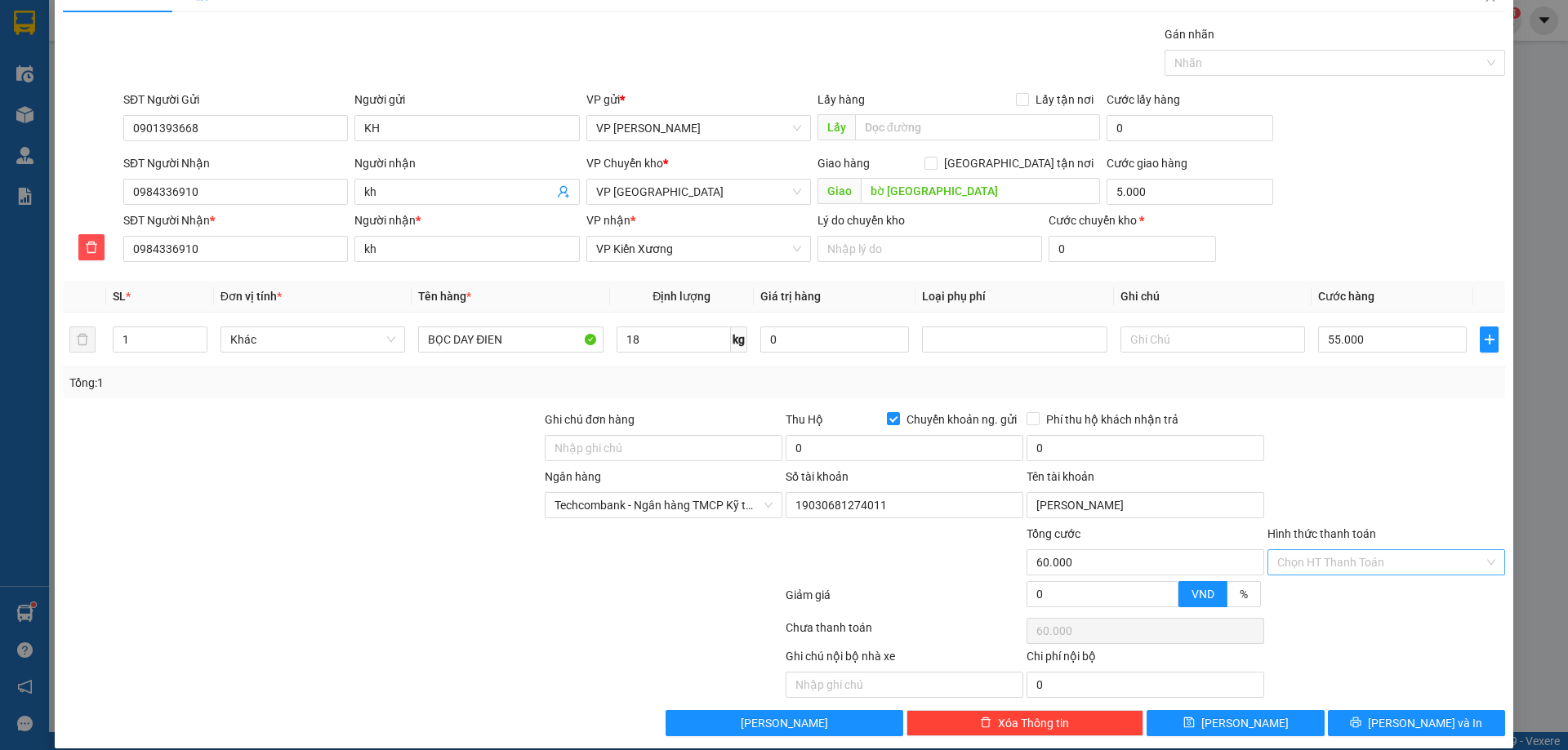
scroll to position [52, 0]
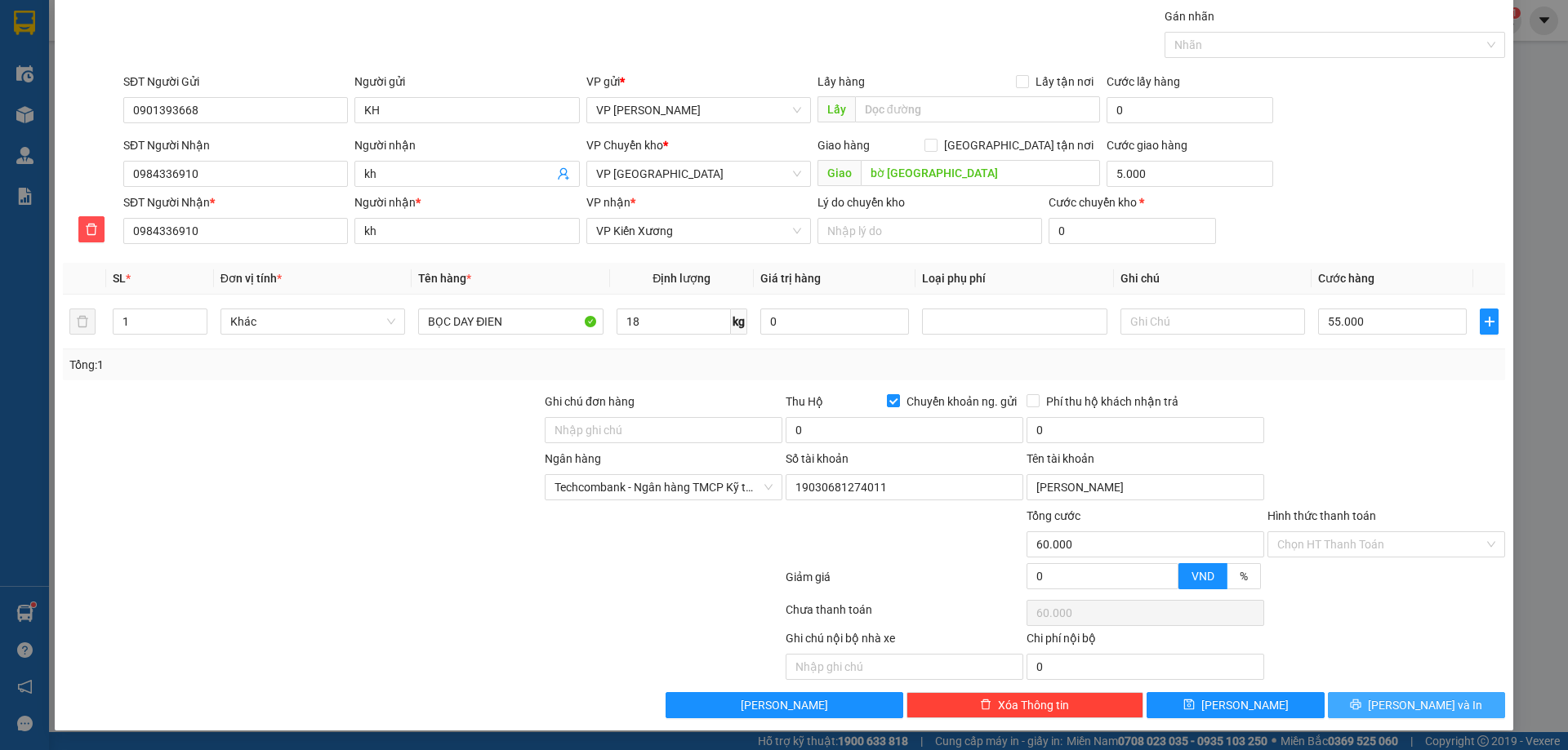
click at [1385, 708] on button "[PERSON_NAME] và In" at bounding box center [1416, 705] width 177 height 26
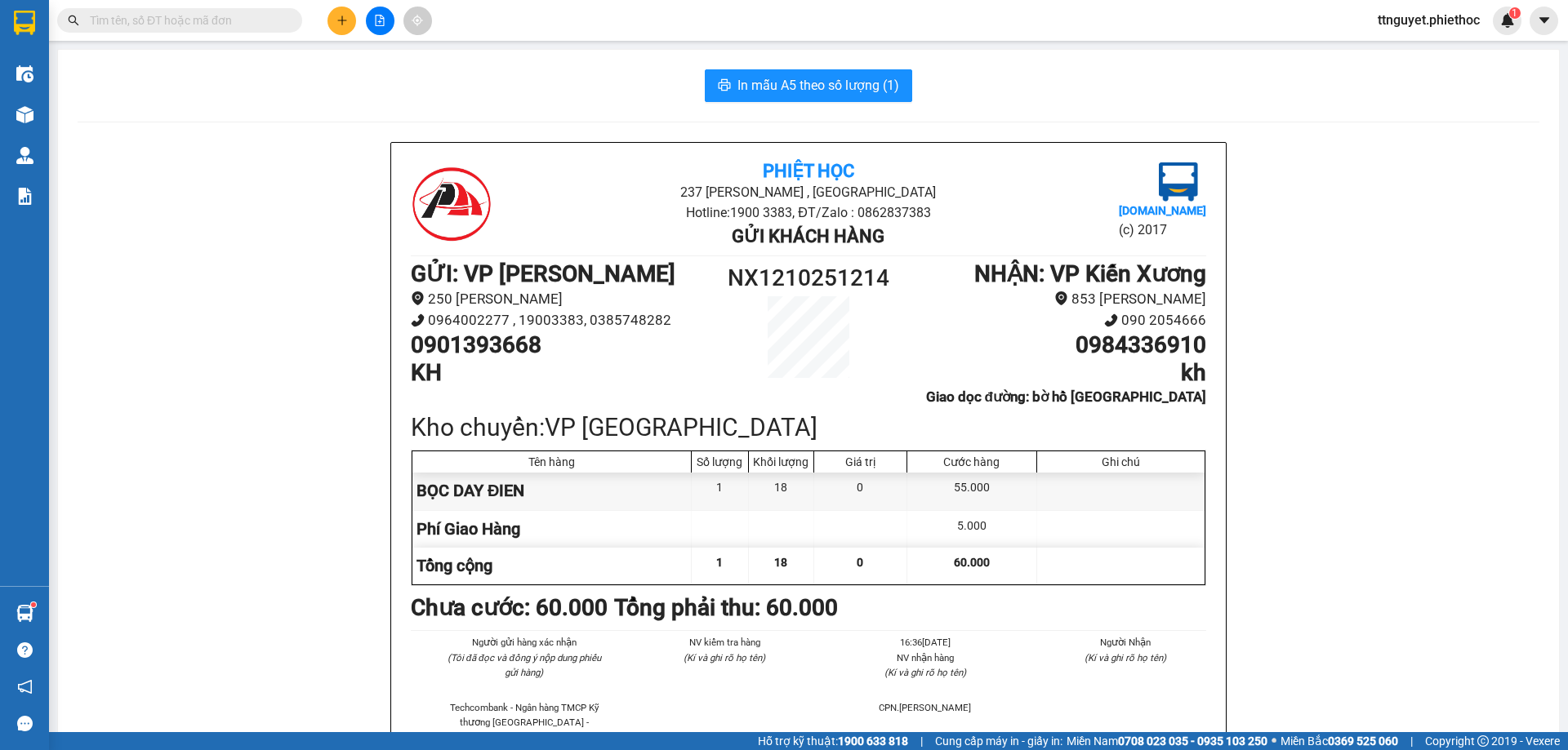
click at [336, 15] on icon "plus" at bounding box center [342, 20] width 12 height 12
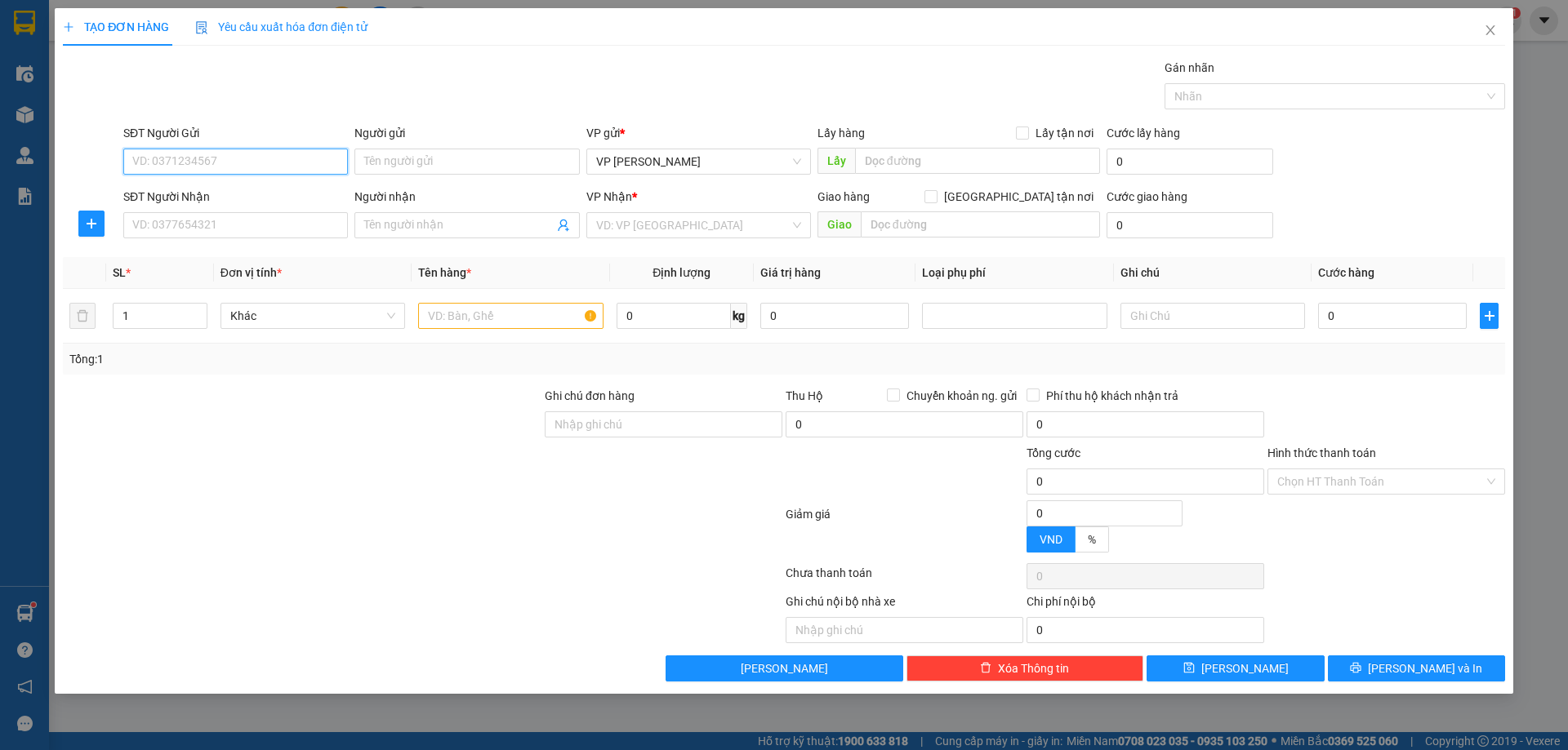
click at [220, 158] on input "SĐT Người Gửi" at bounding box center [236, 161] width 225 height 26
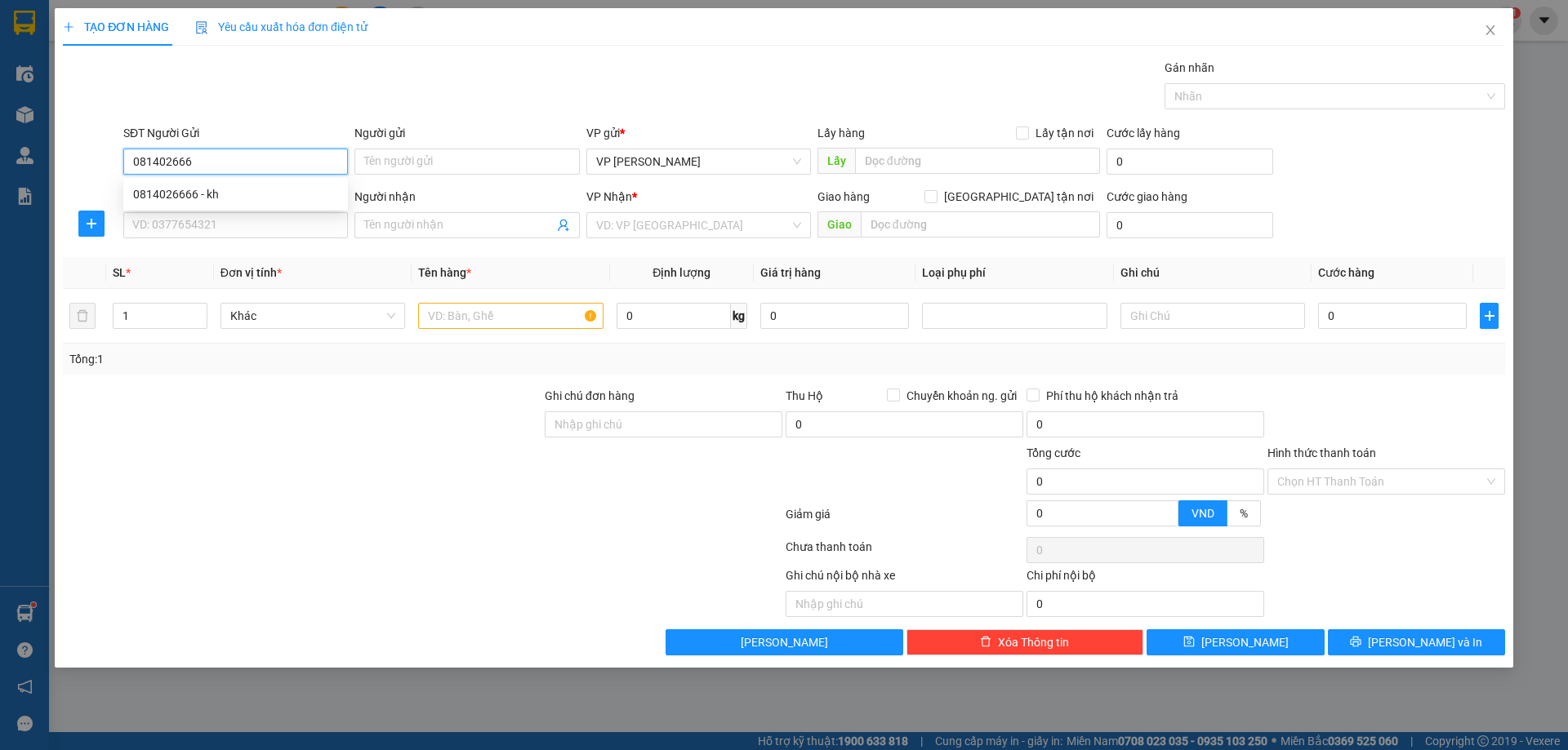
type input "0814026666"
click at [204, 184] on div "0814026666 - kh" at bounding box center [236, 194] width 225 height 26
type input "kh"
type input "0814026666"
click at [209, 225] on input "SĐT Người Nhận" at bounding box center [236, 225] width 225 height 26
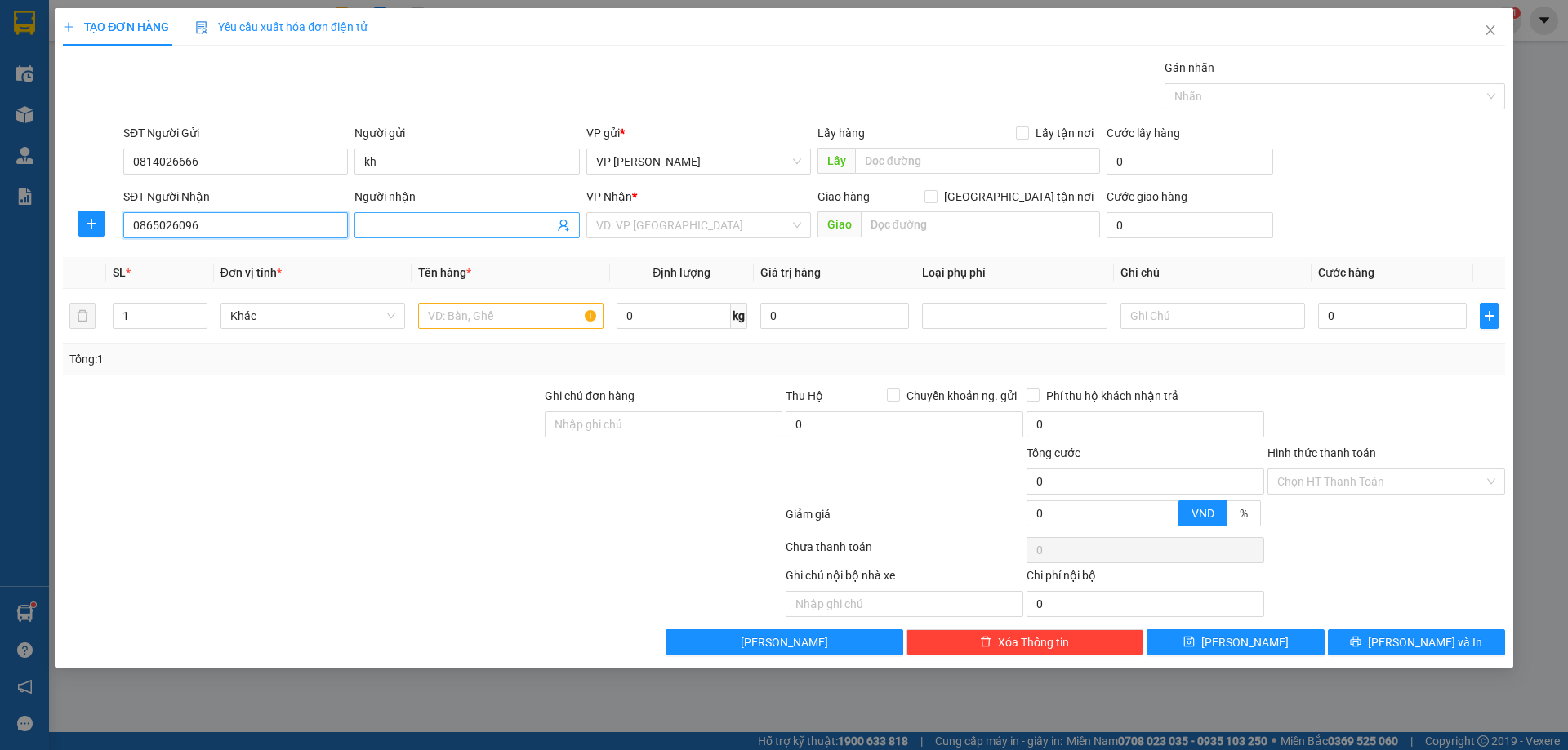
type input "0865026096"
click at [381, 219] on input "Người nhận" at bounding box center [459, 226] width 189 height 18
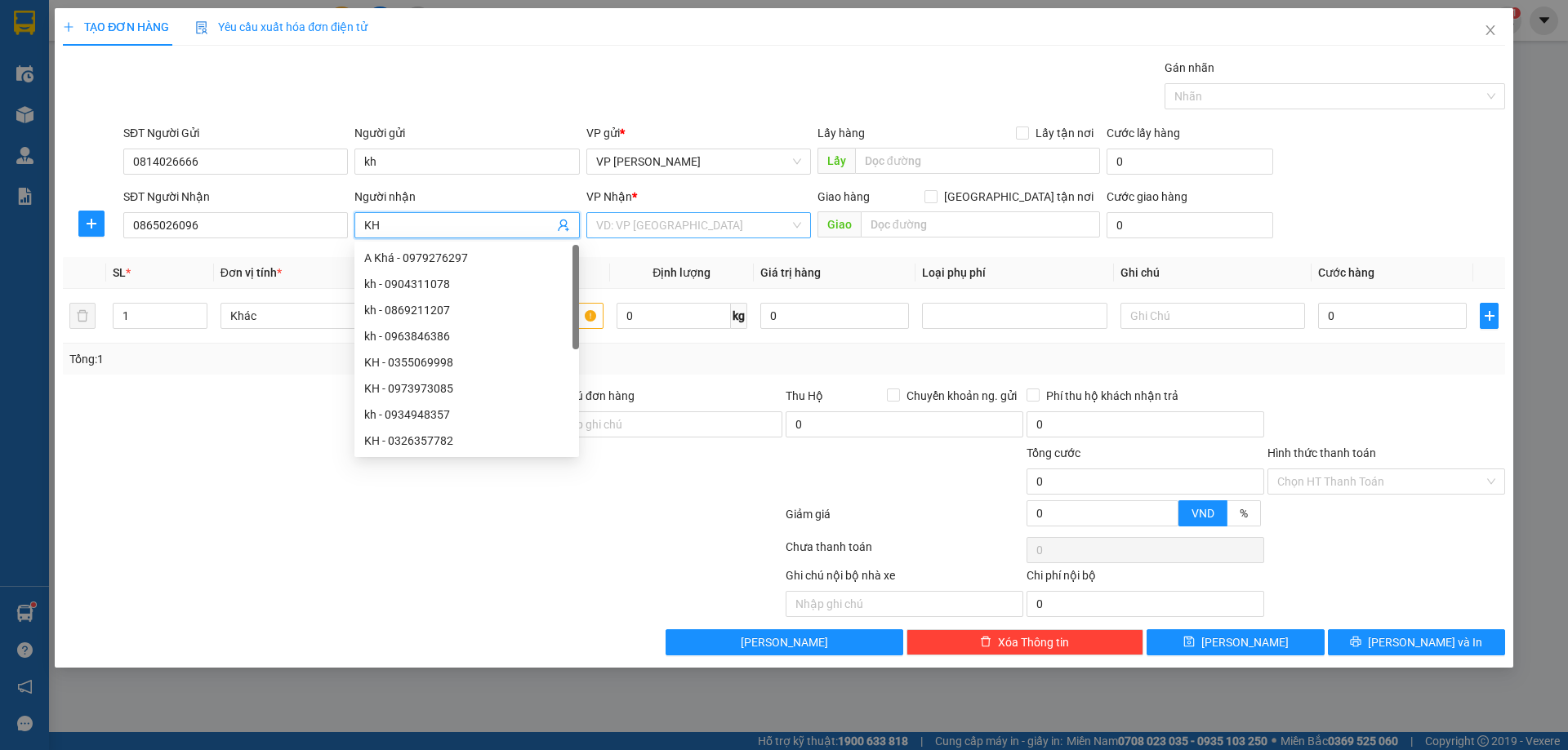
type input "KH"
click at [626, 235] on input "search" at bounding box center [692, 225] width 193 height 24
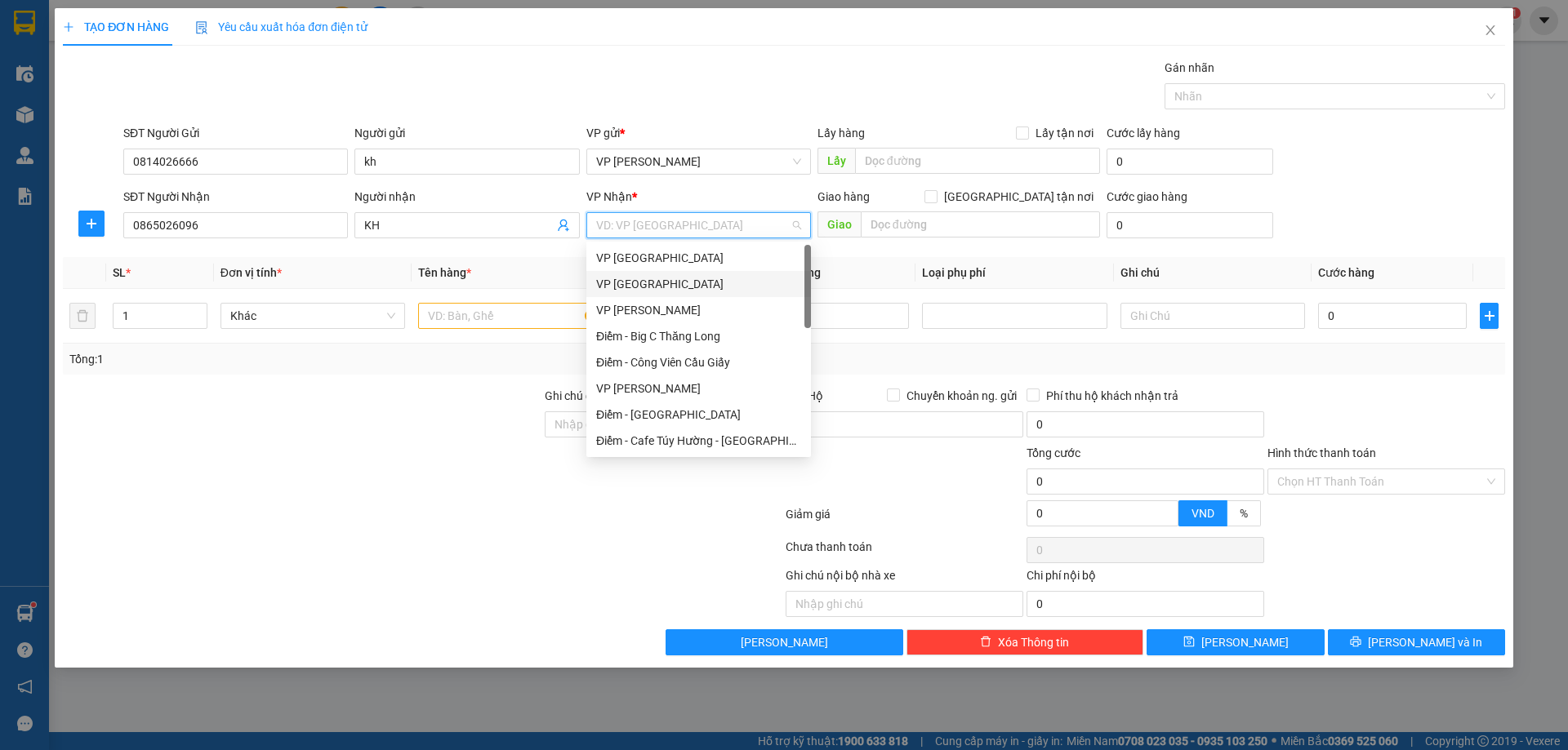
click at [628, 277] on div "VP [GEOGRAPHIC_DATA]" at bounding box center [698, 284] width 205 height 18
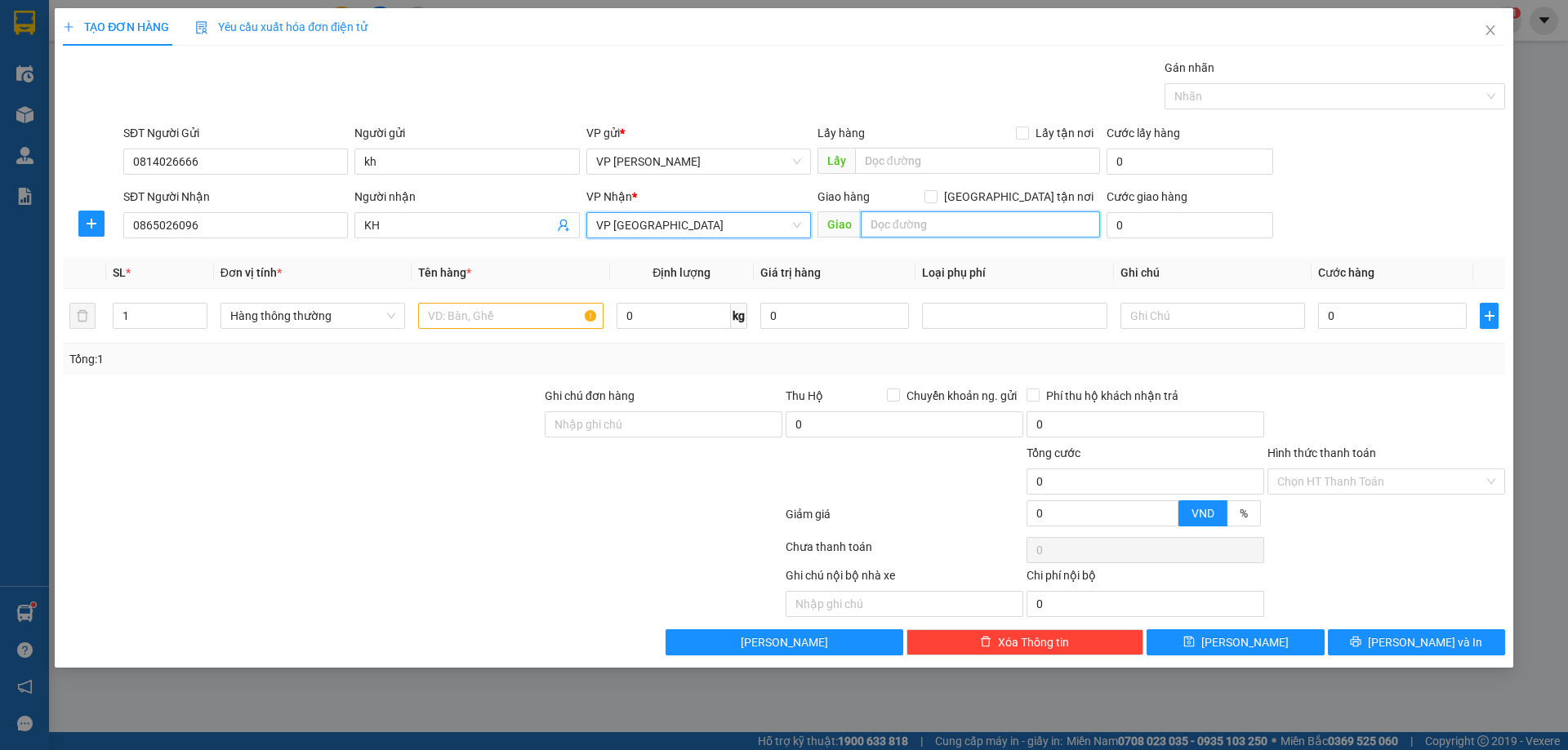
click at [928, 228] on input "text" at bounding box center [980, 224] width 239 height 26
type input "BỆN VIÊN ĐẠI HOICJ Y THÁI BÌNH"
click at [938, 196] on span at bounding box center [930, 197] width 13 height 13
click at [936, 196] on input "[GEOGRAPHIC_DATA] tận nơi" at bounding box center [930, 196] width 12 height 12
checkbox input "true"
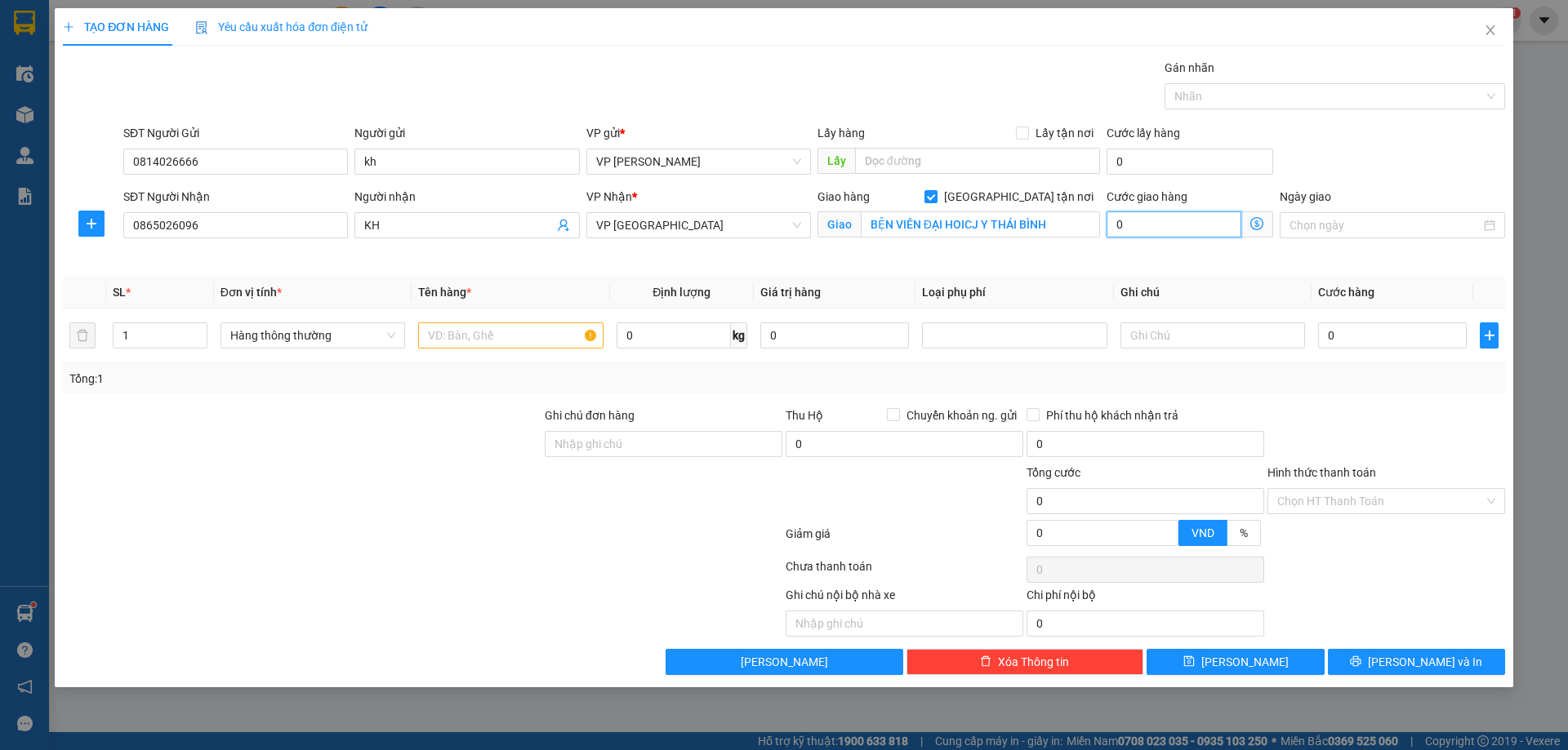
click at [1157, 225] on input "0" at bounding box center [1174, 224] width 135 height 26
type input "0"
type input "4"
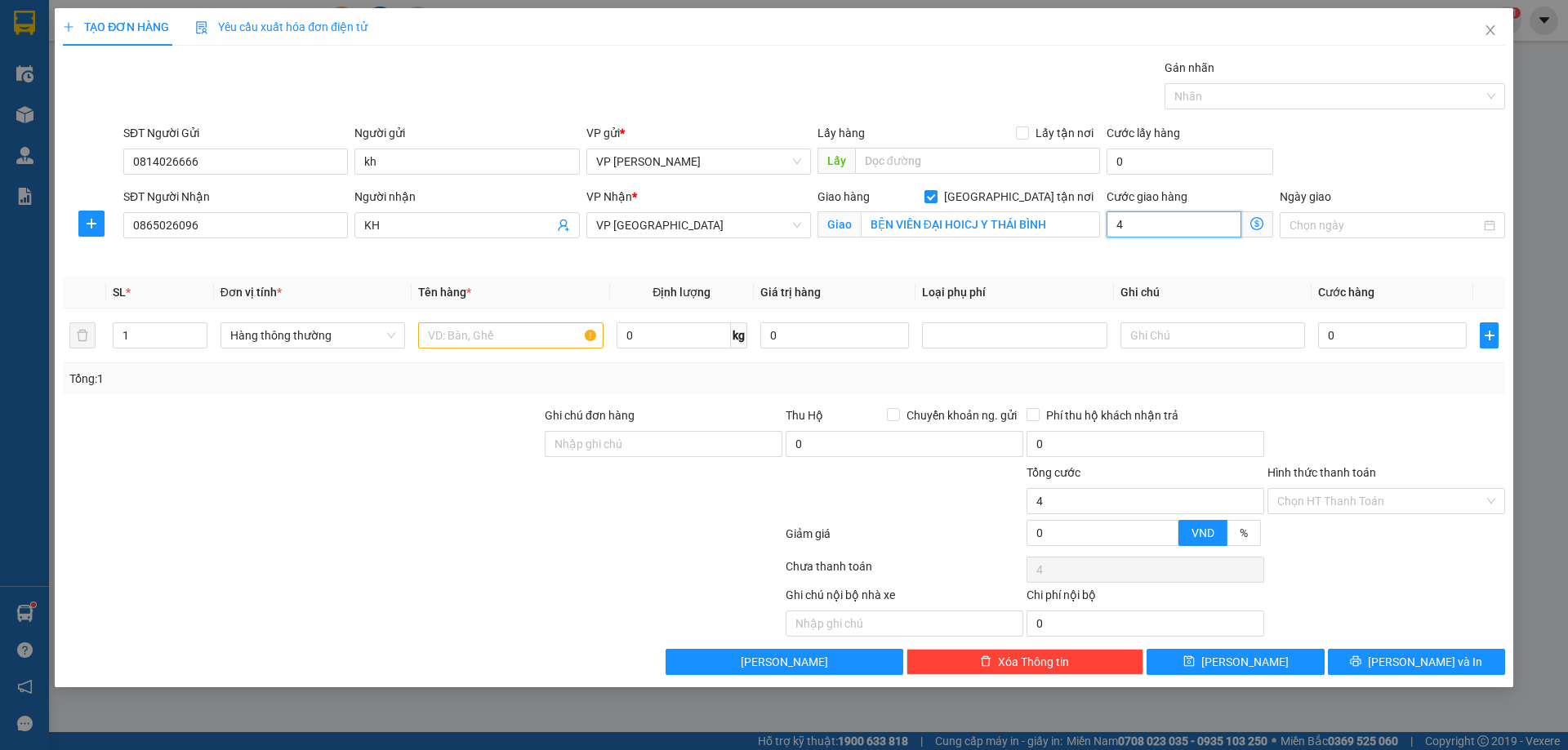
type input "40"
type input "40.000"
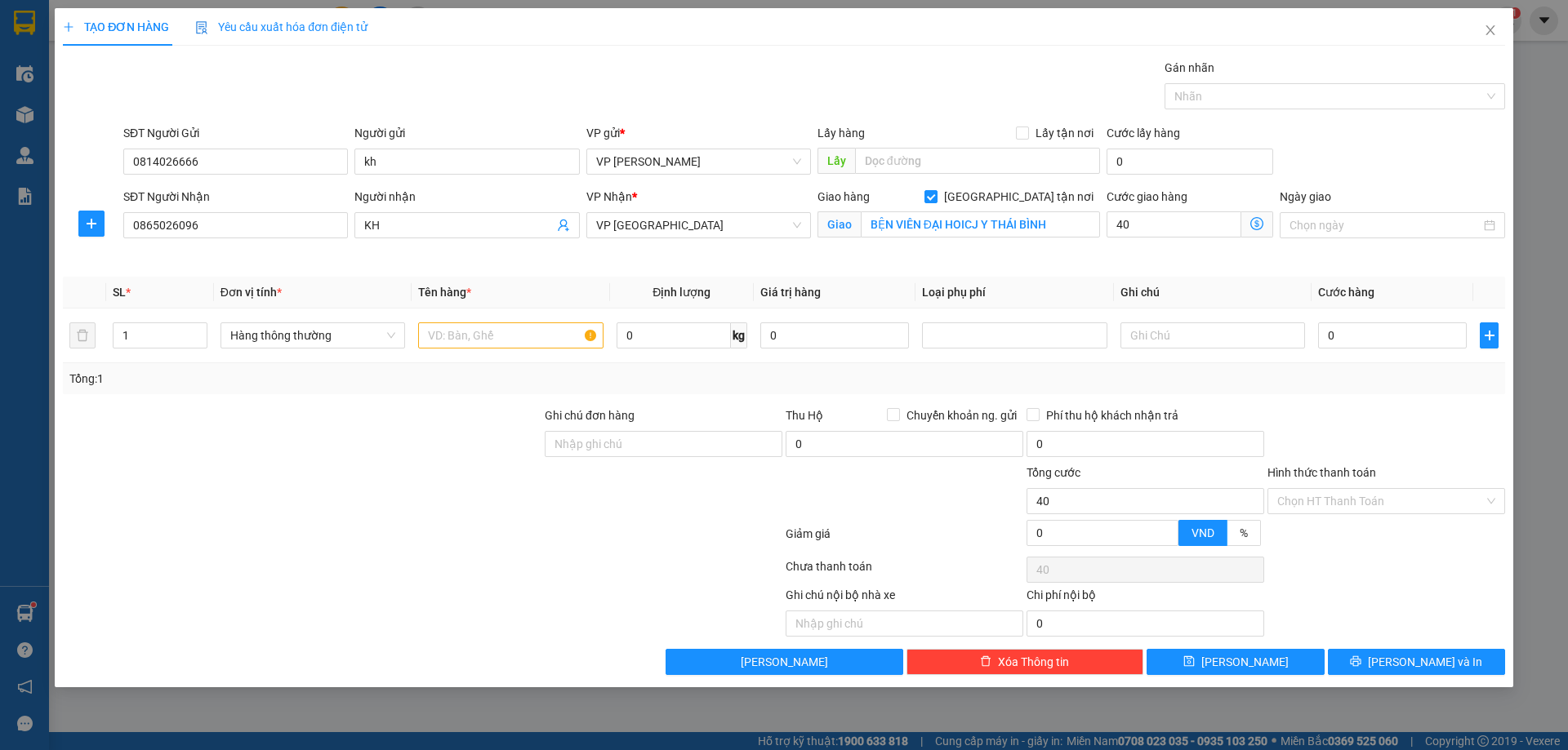
type input "40.000"
drag, startPoint x: 931, startPoint y: 275, endPoint x: 918, endPoint y: 256, distance: 23.0
click at [931, 275] on div "Transit Pickup Surcharge Ids Transit Deliver Surcharge Ids Transit Deliver Surc…" at bounding box center [784, 367] width 1442 height 617
click at [1348, 329] on input "0" at bounding box center [1392, 336] width 149 height 26
type input "02"
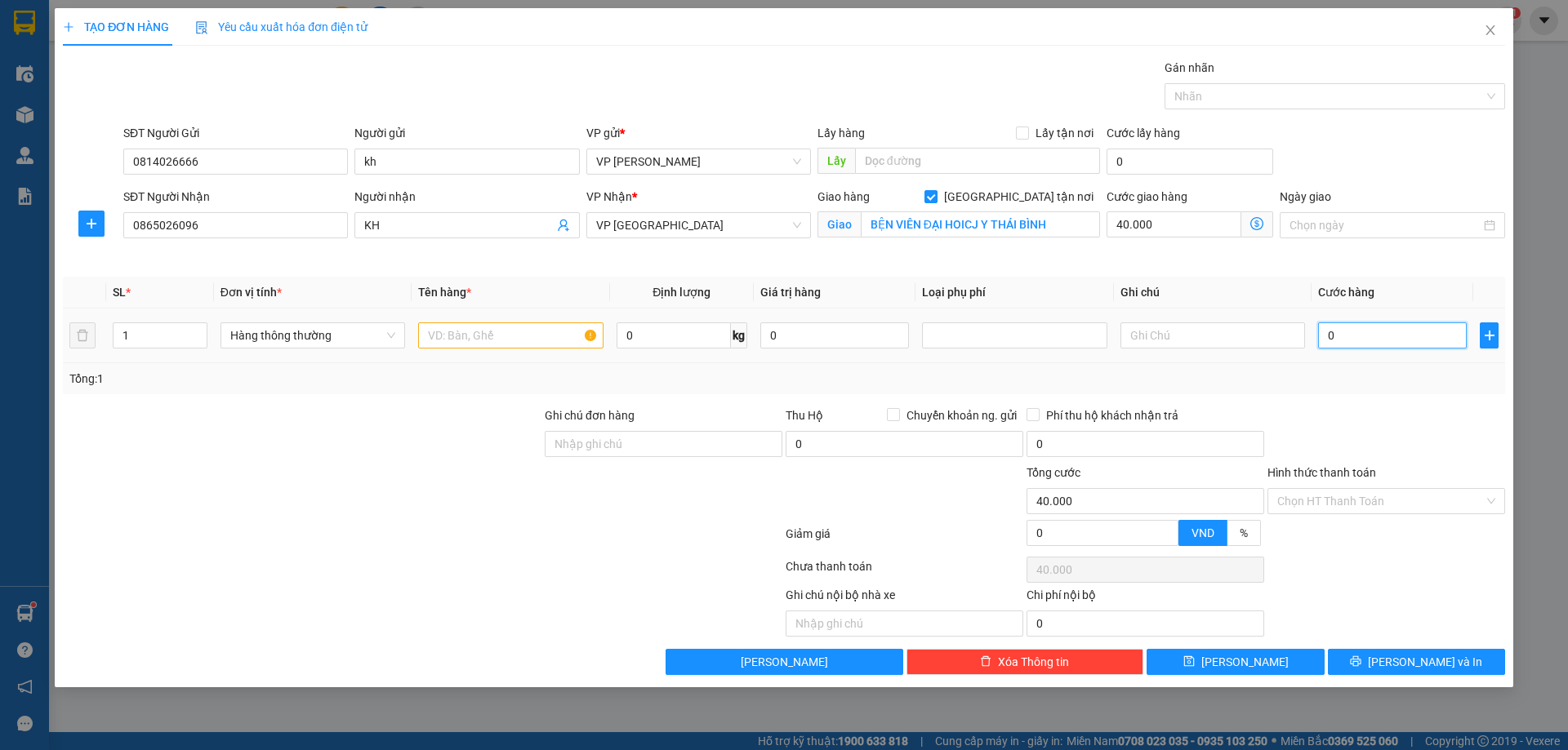
type input "40.002"
type input "025"
type input "40.025"
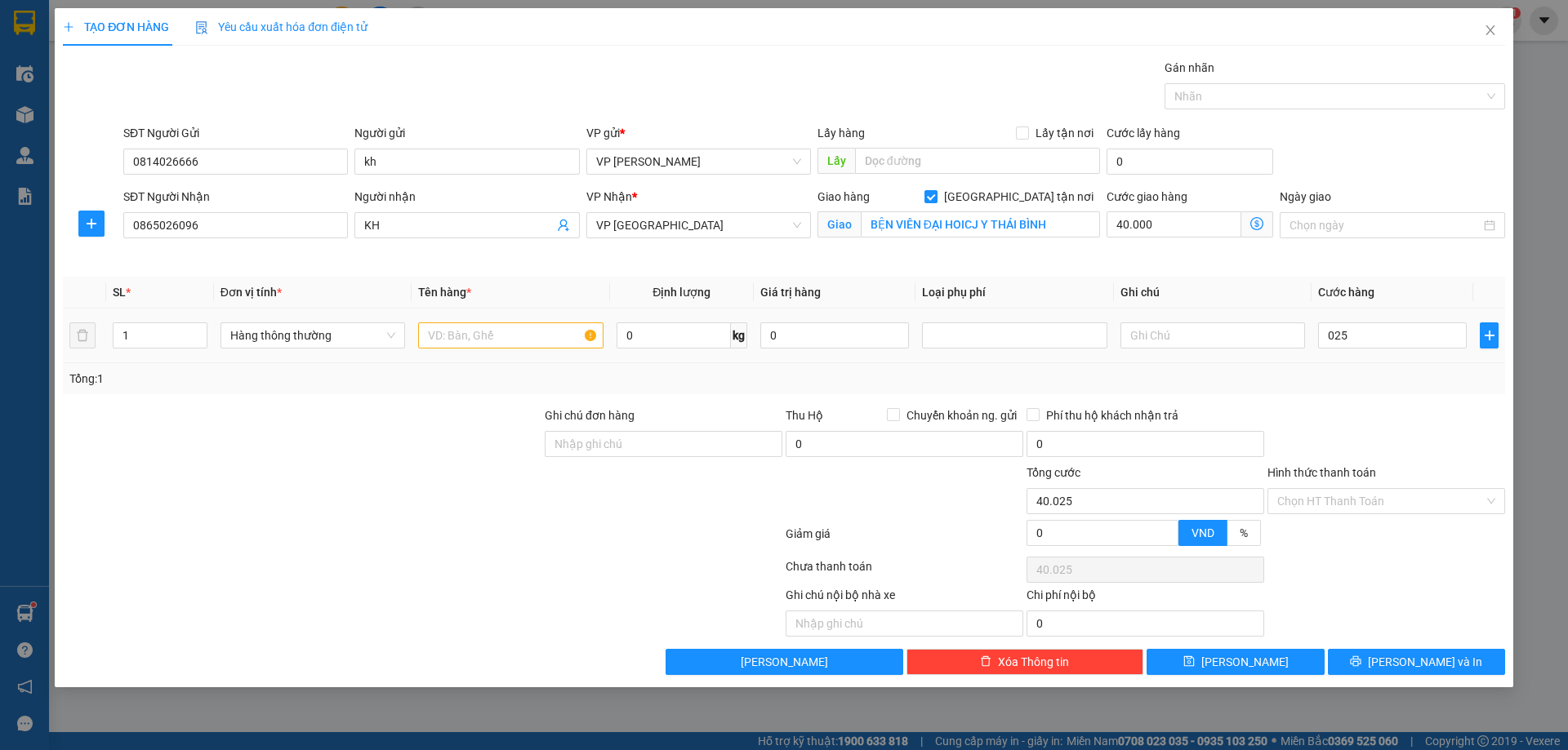
type input "25.000"
type input "65.000"
click at [1374, 375] on div "Tổng: 1" at bounding box center [784, 379] width 1429 height 18
click at [461, 332] on input "text" at bounding box center [510, 336] width 184 height 26
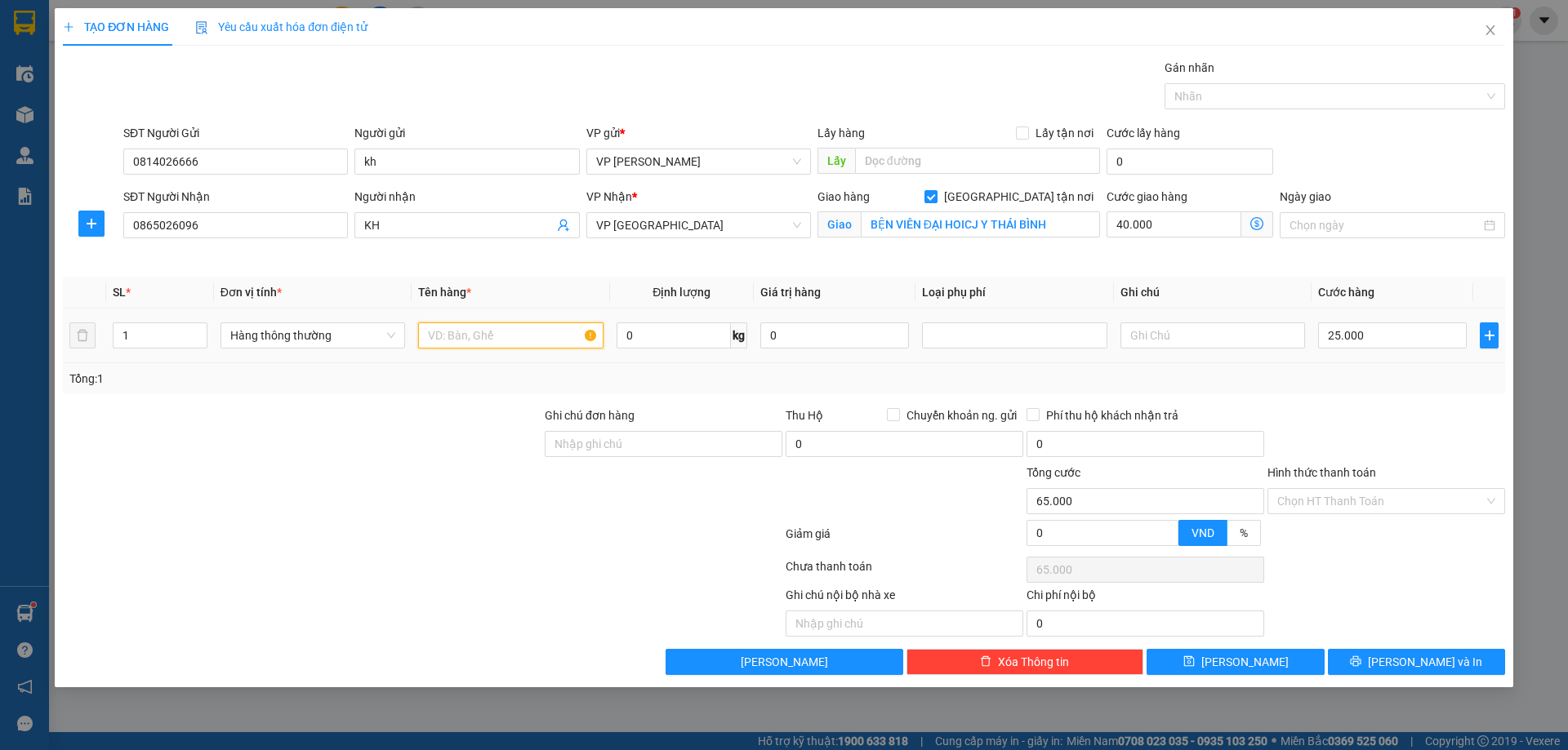
type input "Y"
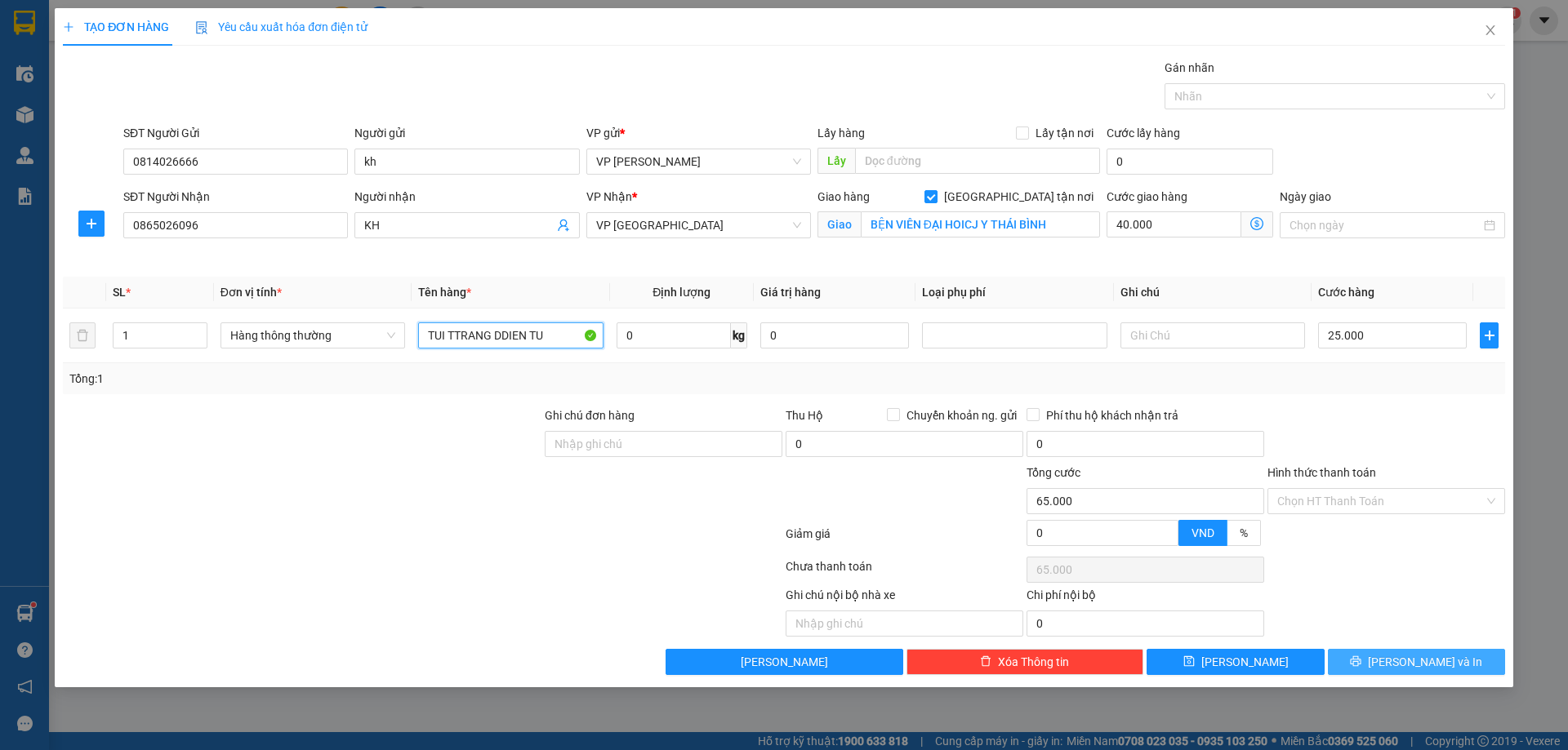
type input "TUI TTRANG DDIEN TU"
click at [1392, 655] on button "[PERSON_NAME] và In" at bounding box center [1416, 662] width 177 height 26
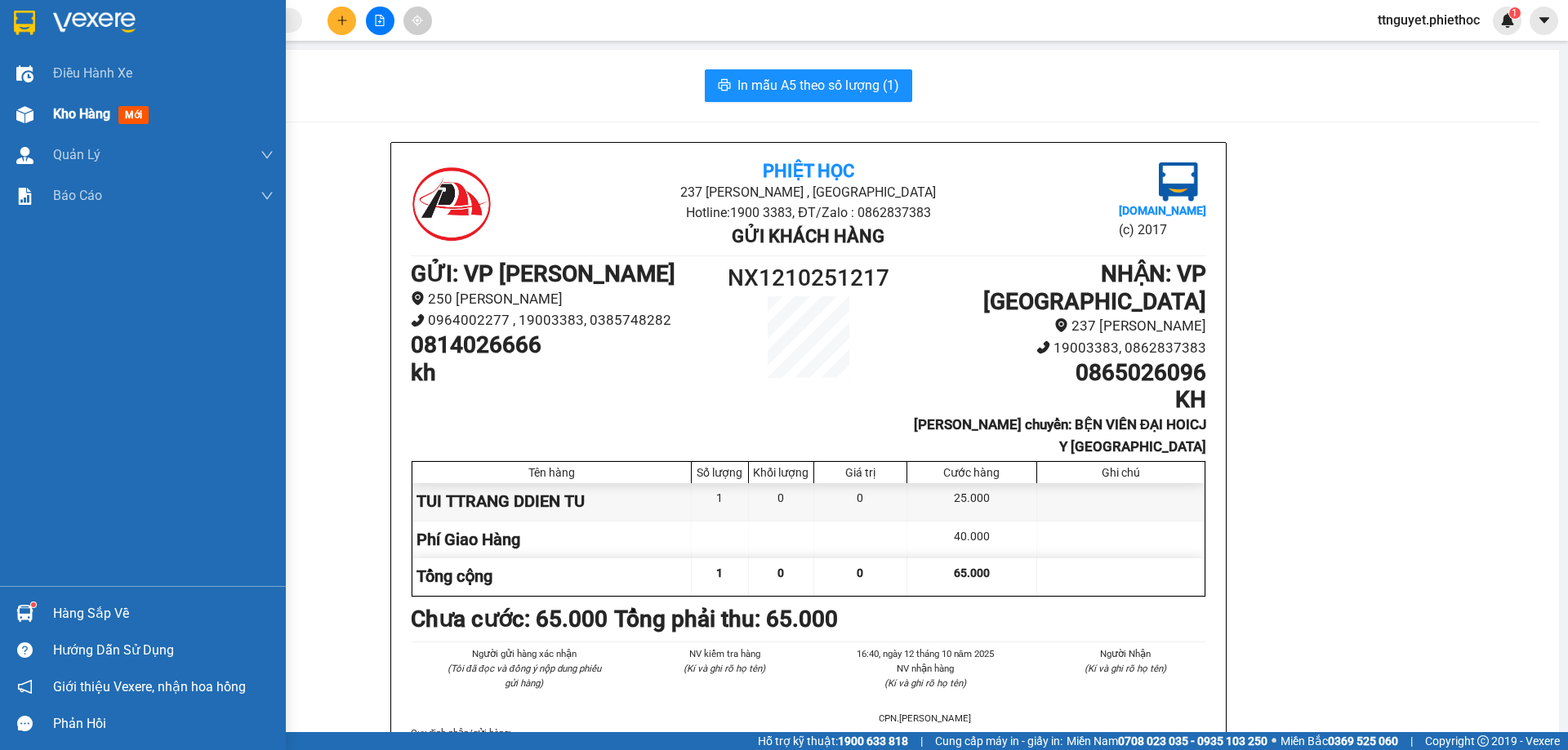
click at [5, 102] on div "Kho hàng mới" at bounding box center [142, 114] width 286 height 41
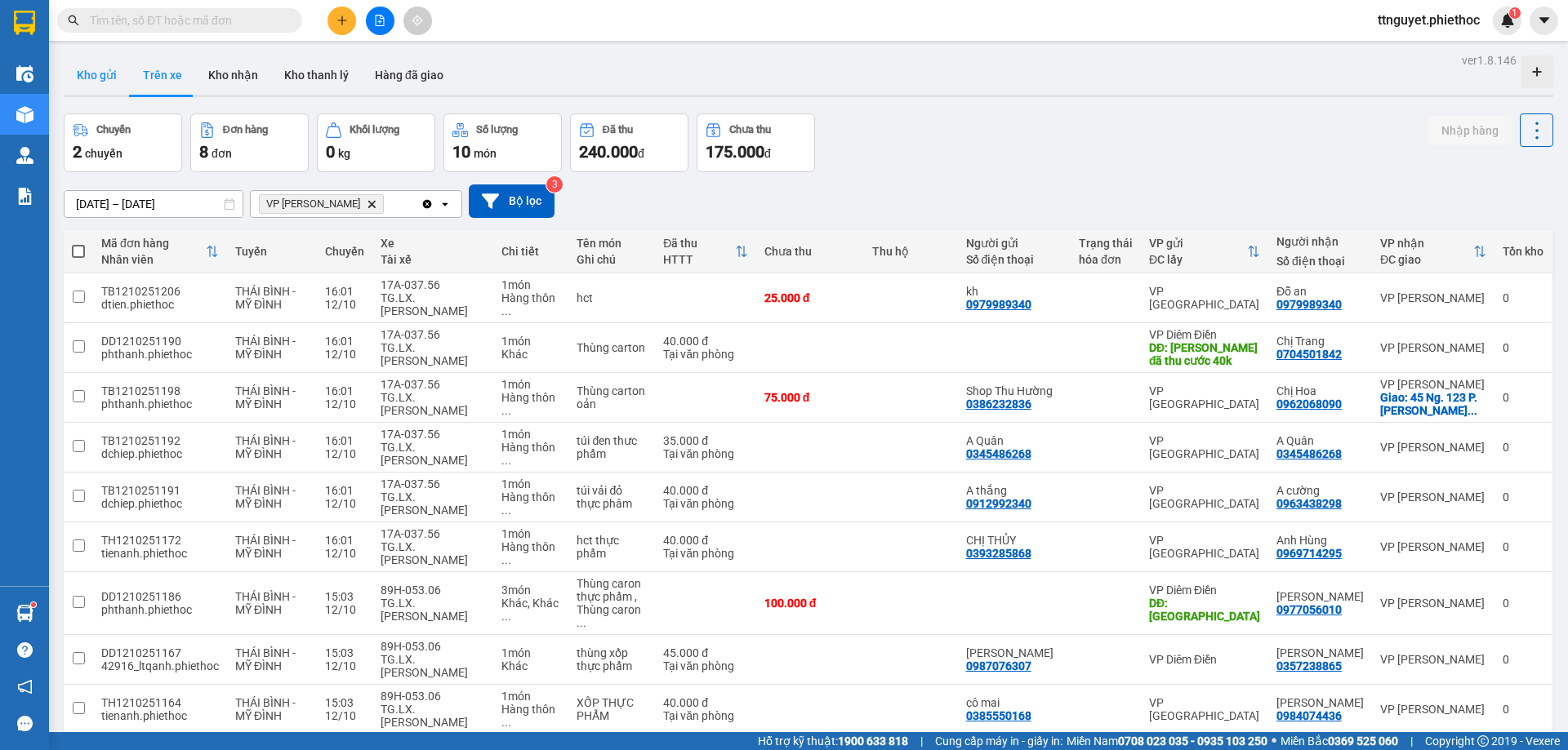
click at [97, 56] on button "Kho gửi" at bounding box center [96, 74] width 66 height 39
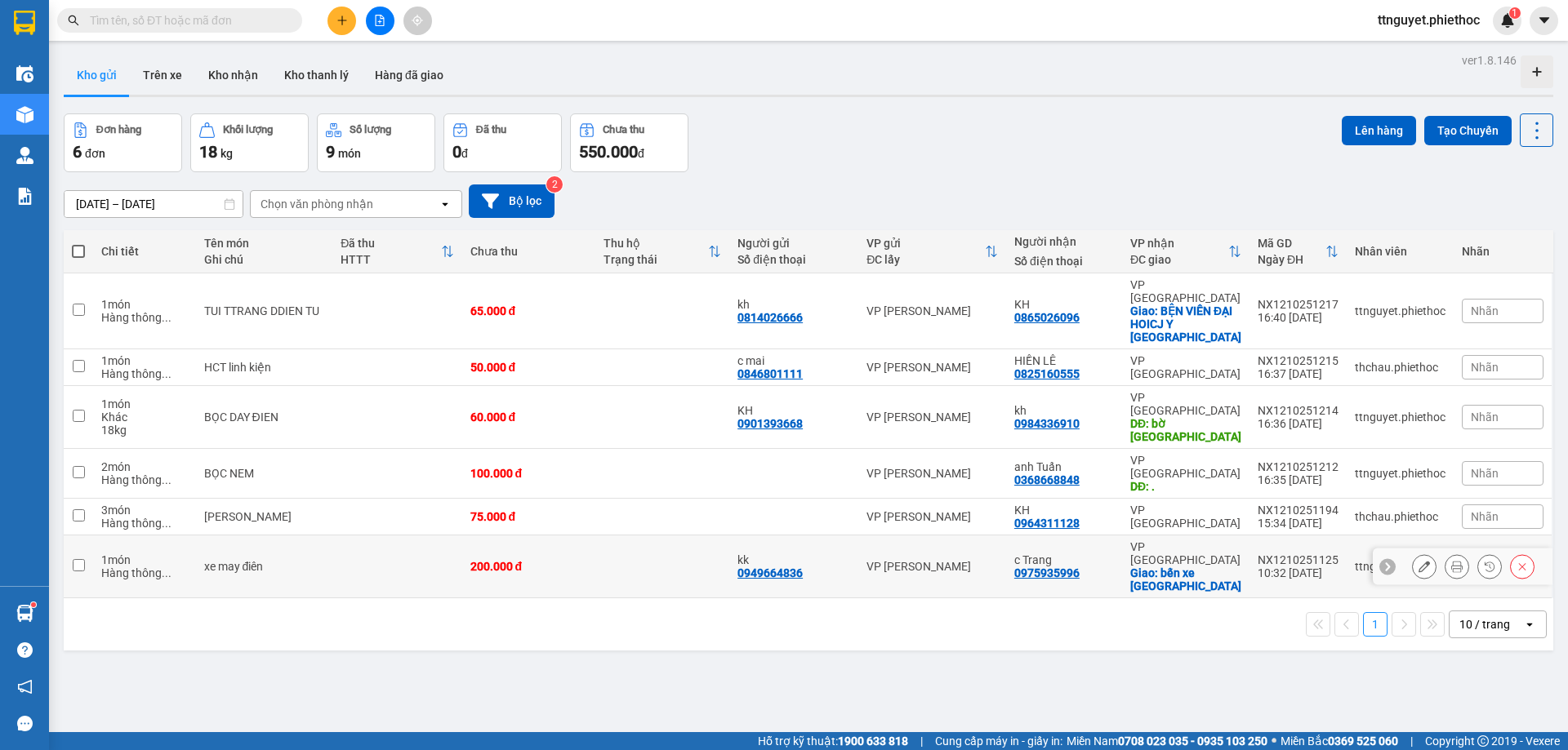
click at [250, 560] on div "xe may điên" at bounding box center [264, 567] width 121 height 13
checkbox input "true"
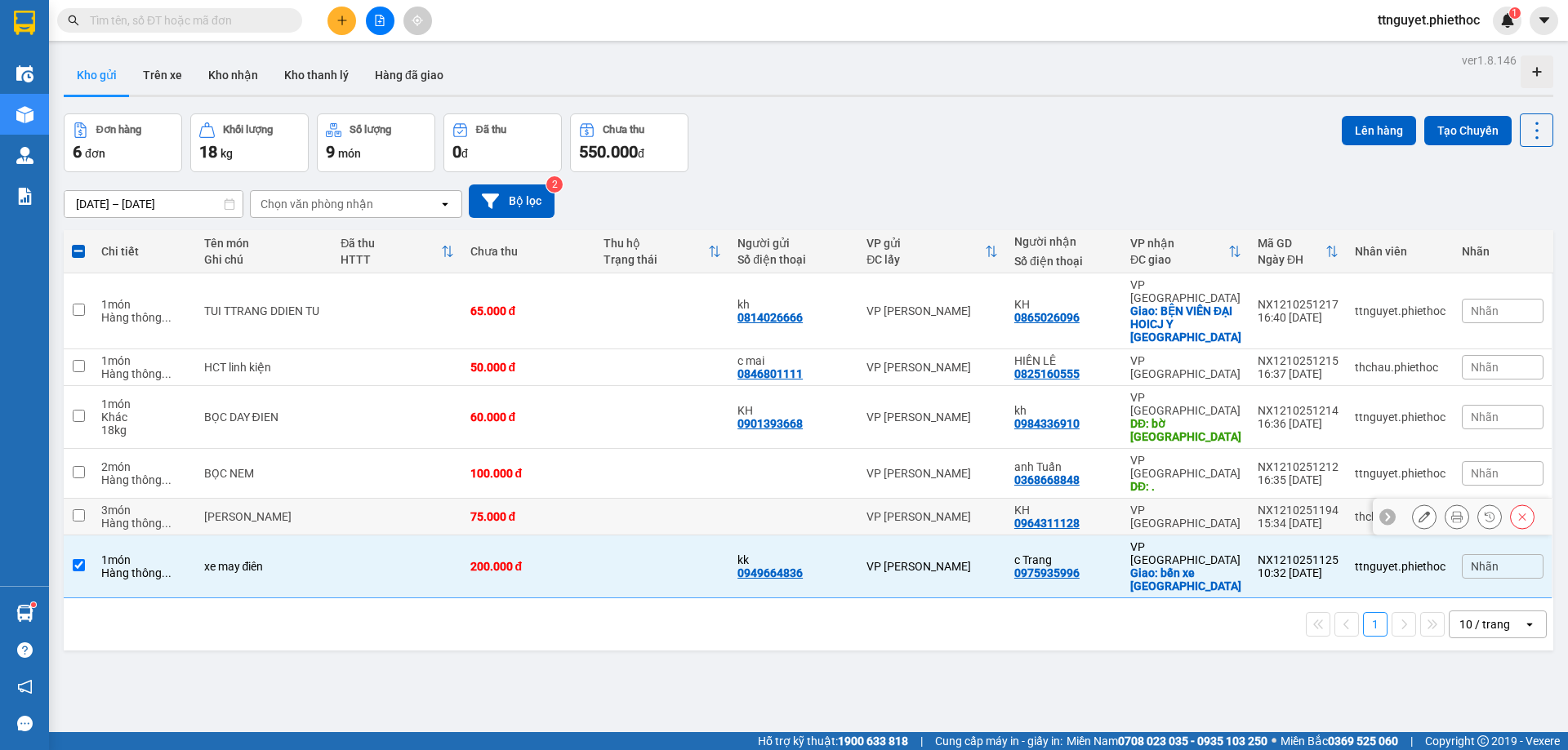
click at [255, 511] on div "[PERSON_NAME]" at bounding box center [264, 517] width 121 height 13
checkbox input "true"
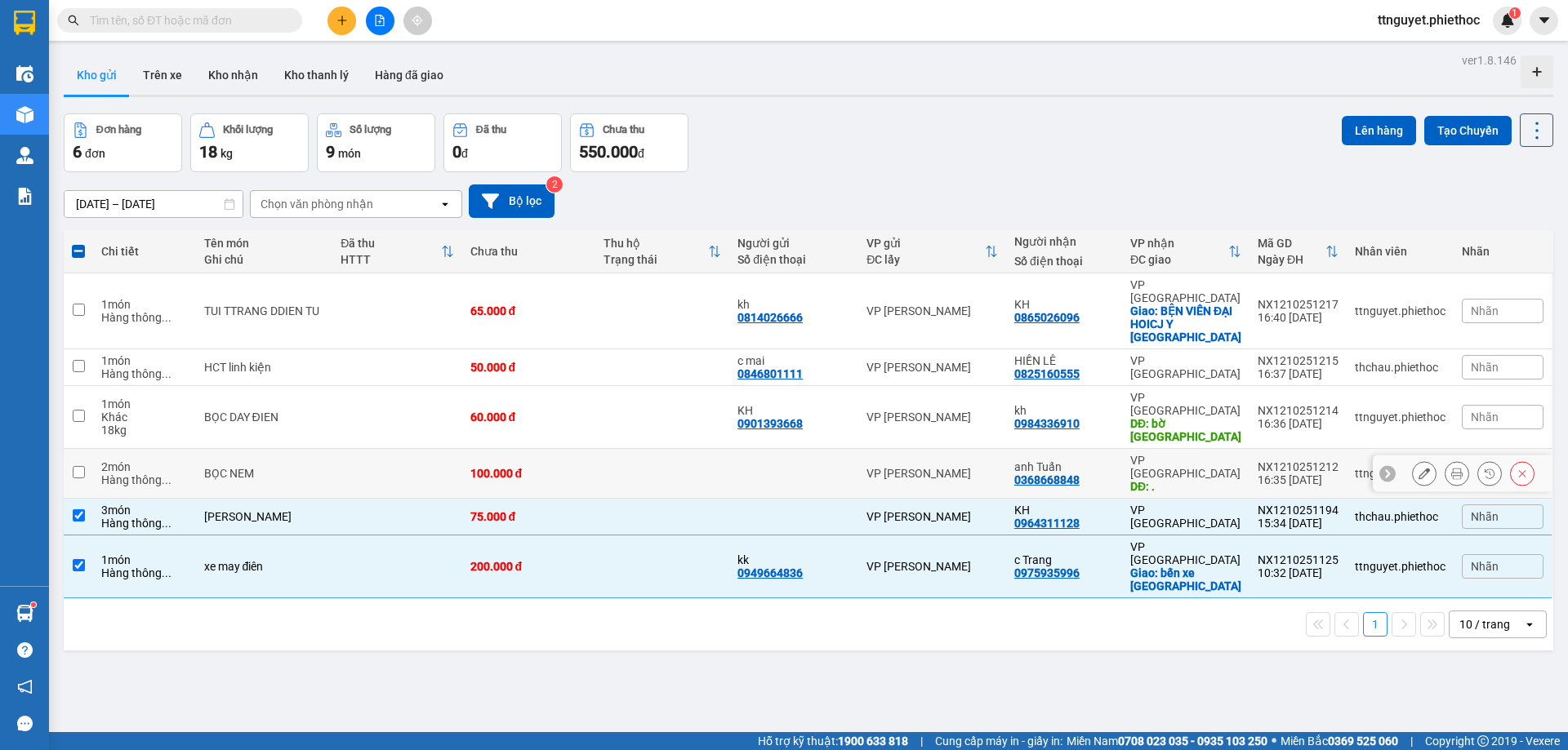
click at [257, 449] on td "BỌC NEM" at bounding box center [264, 473] width 137 height 50
checkbox input "true"
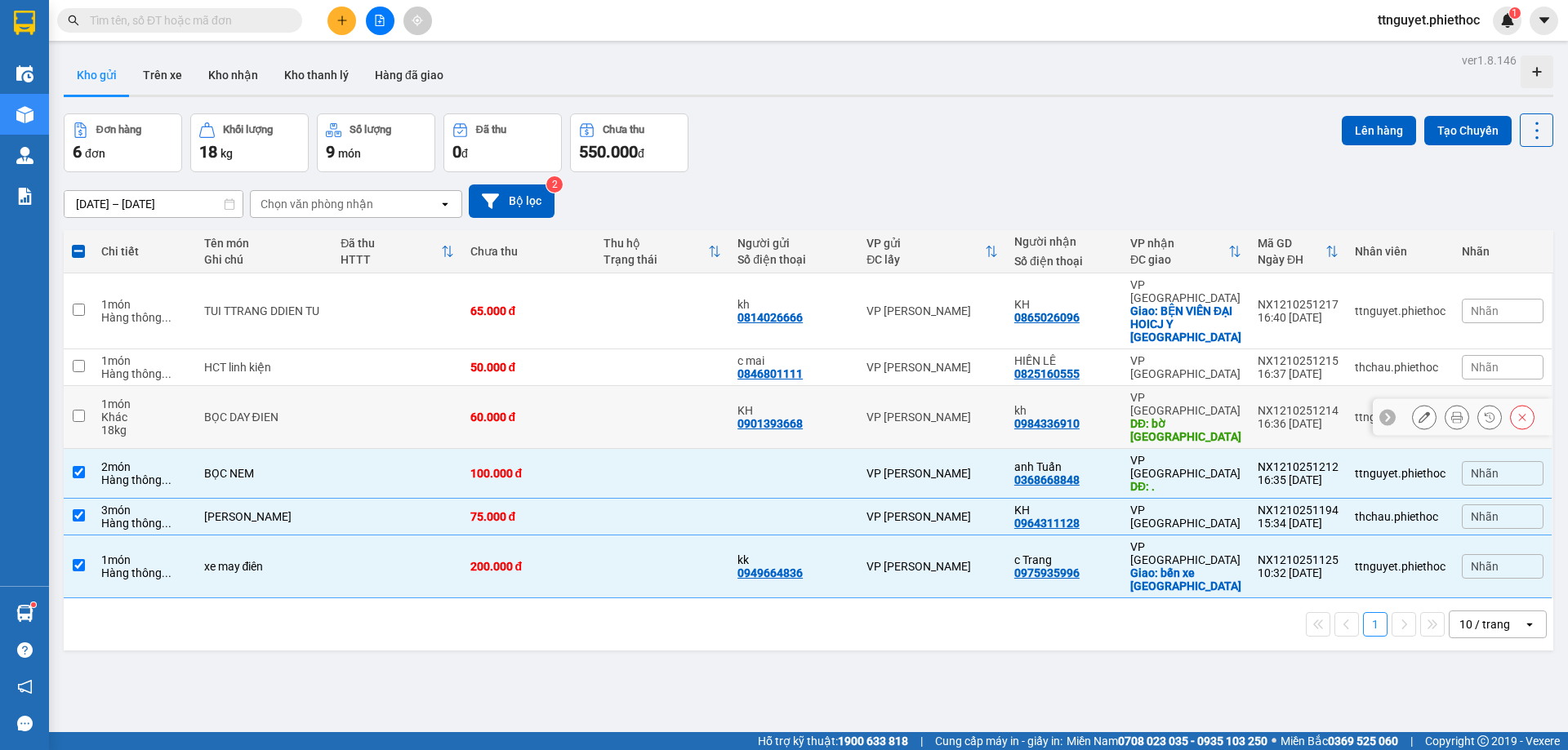
click at [258, 411] on div "BỌC DAY ĐIEN" at bounding box center [264, 417] width 121 height 13
checkbox input "true"
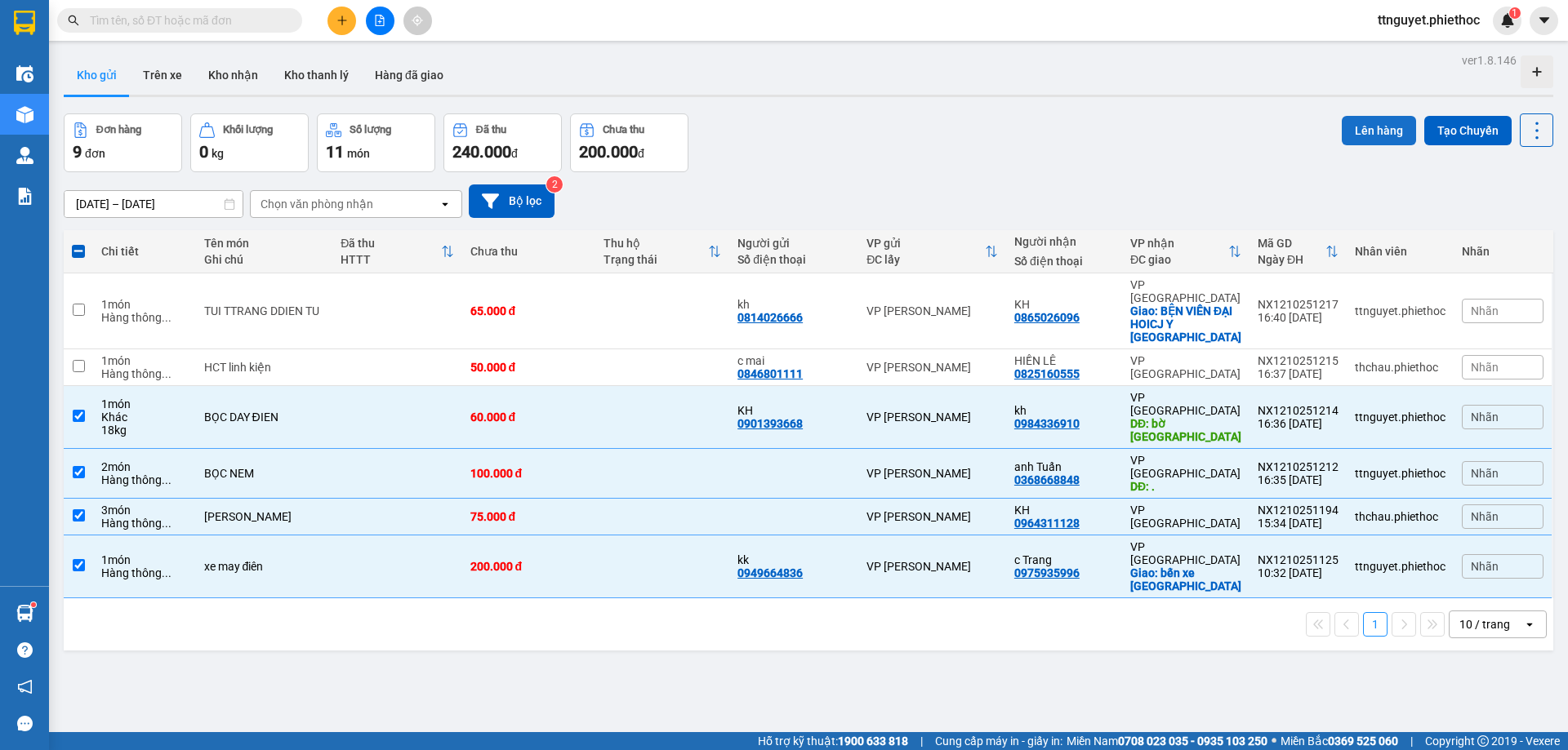
click at [1371, 126] on button "Lên hàng" at bounding box center [1378, 131] width 74 height 29
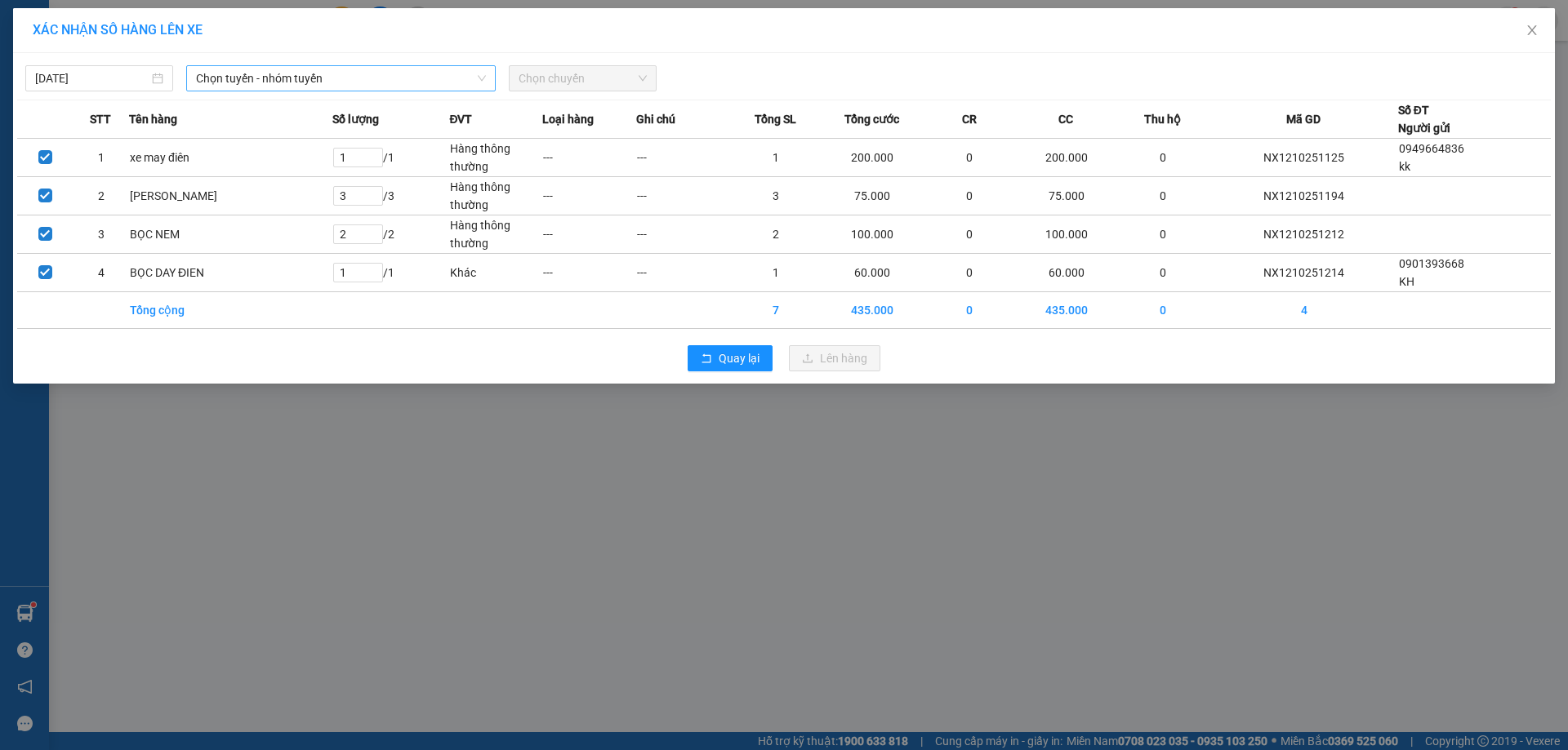
click at [381, 73] on span "Chọn tuyến - nhóm tuyến" at bounding box center [341, 78] width 290 height 24
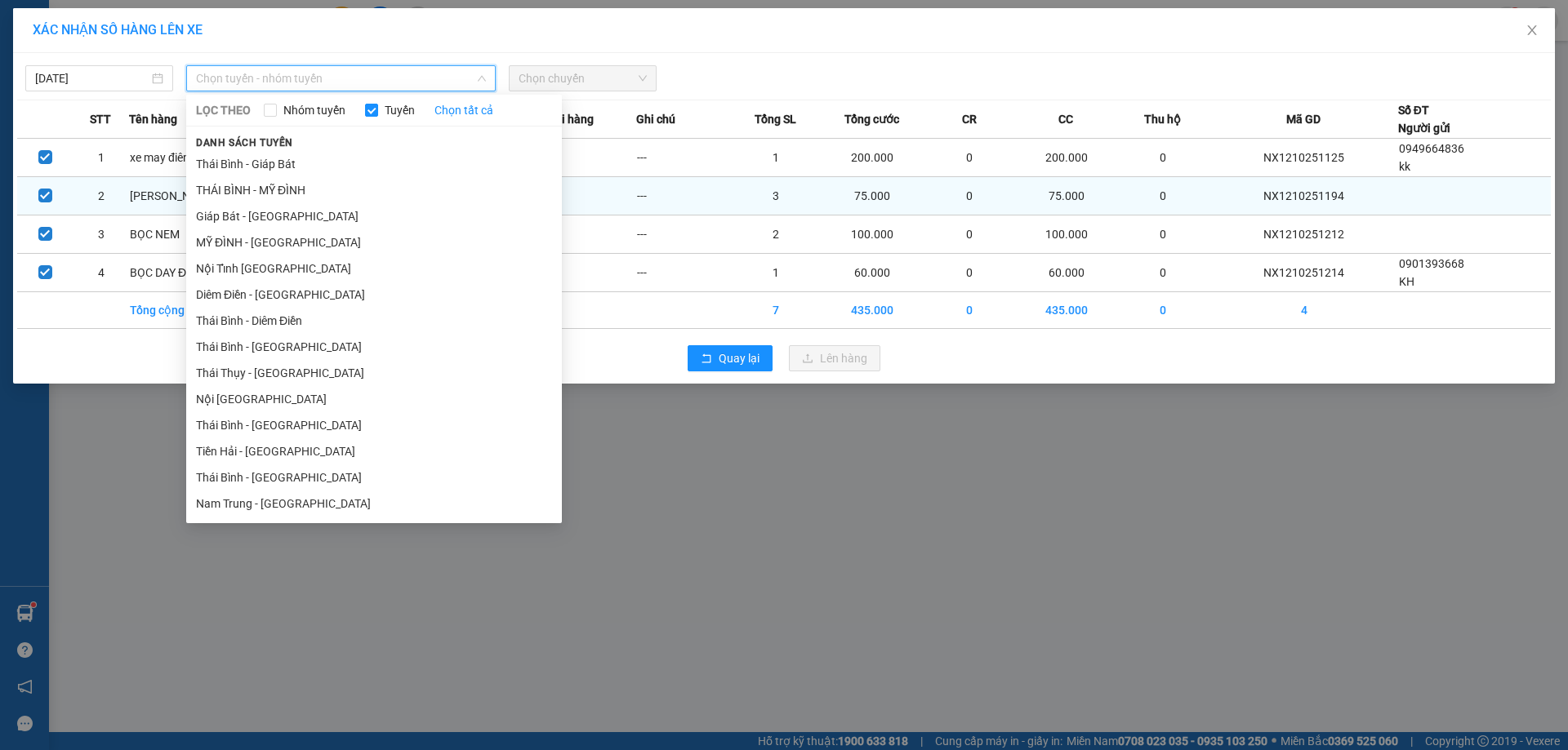
drag, startPoint x: 217, startPoint y: 242, endPoint x: 307, endPoint y: 183, distance: 107.6
click at [219, 241] on li "MỸ ĐÌNH - [GEOGRAPHIC_DATA]" at bounding box center [374, 242] width 375 height 26
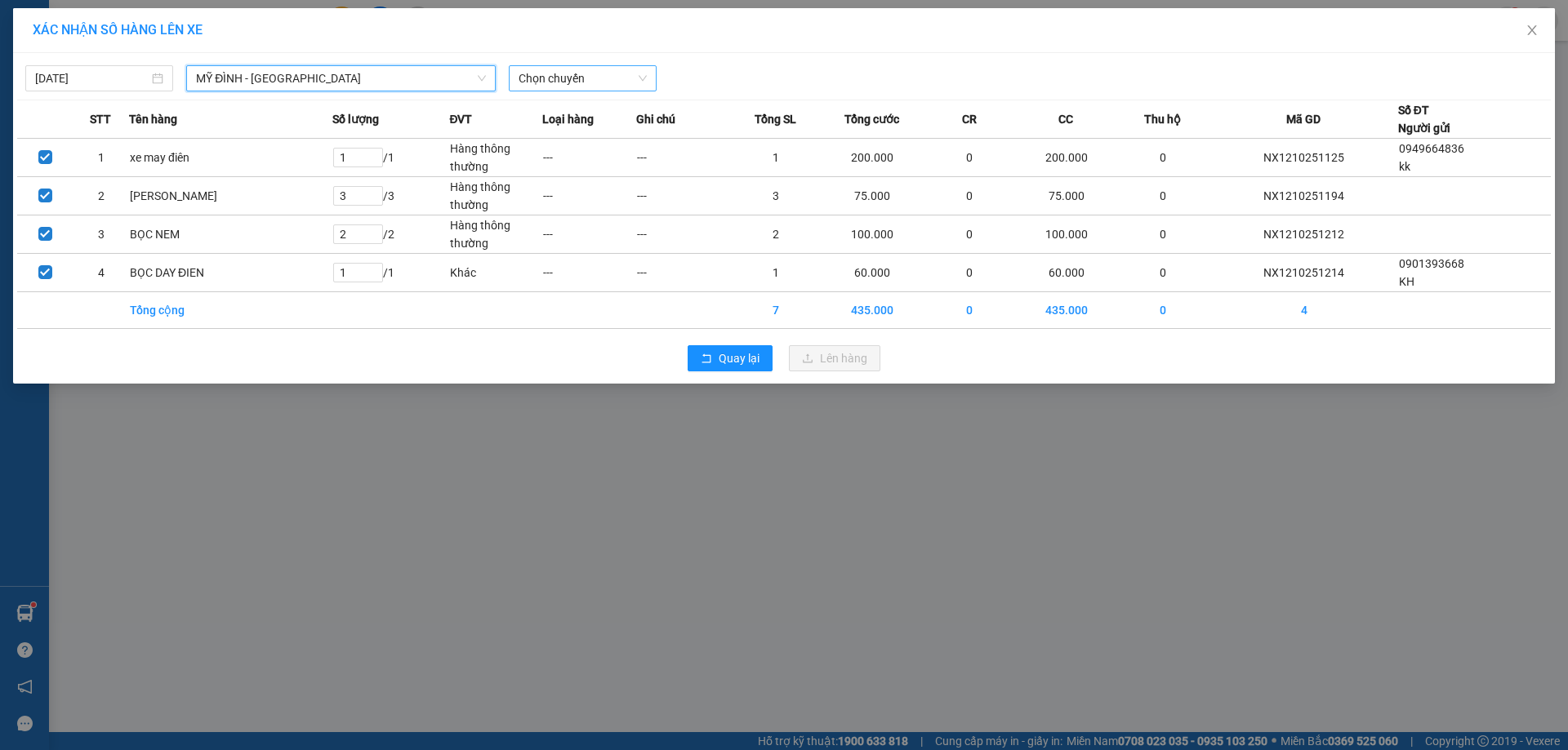
click at [594, 82] on span "Chọn chuyến" at bounding box center [582, 78] width 128 height 24
type input "3"
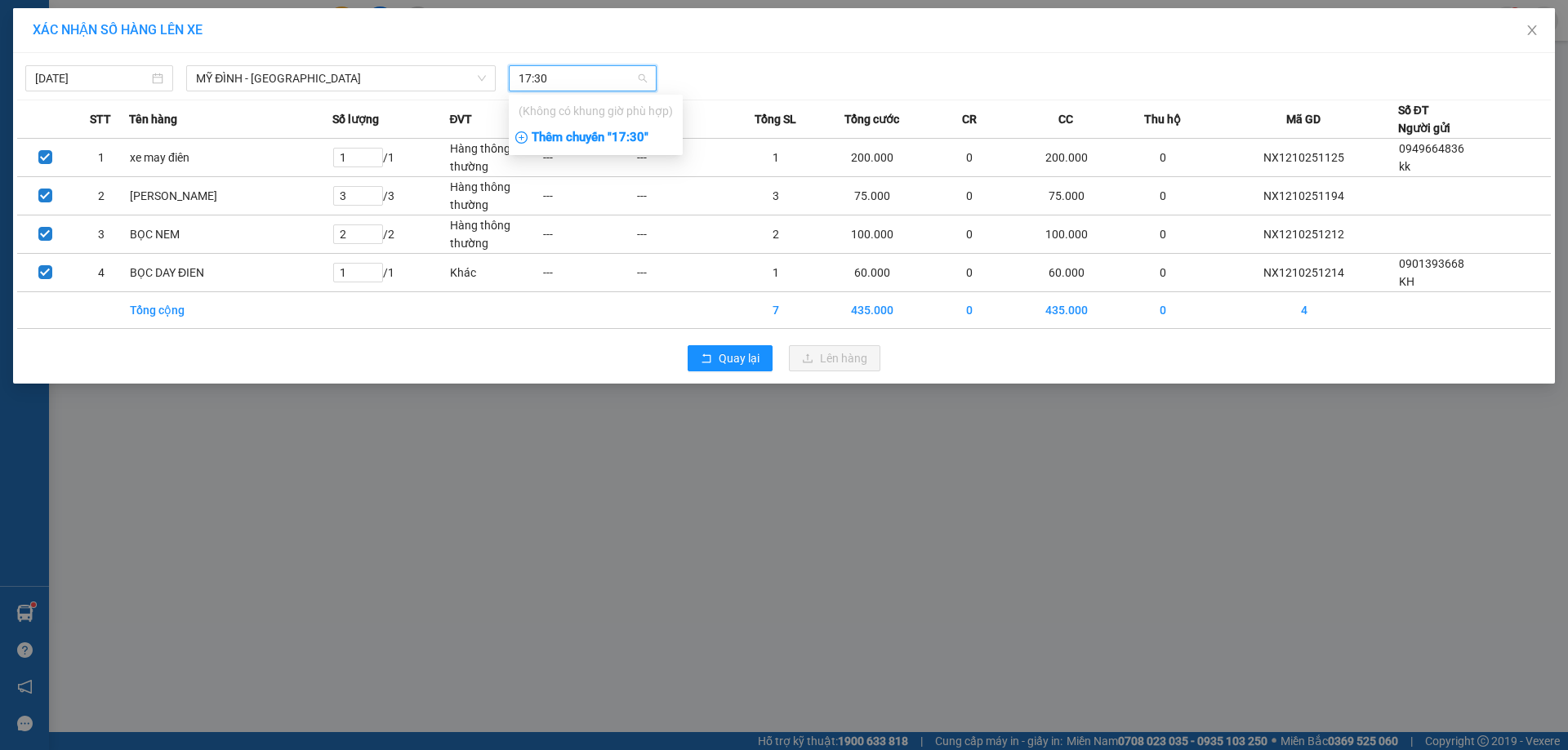
type input "17:30"
click at [564, 141] on div "Thêm chuyến " 17:30 "" at bounding box center [596, 138] width 174 height 28
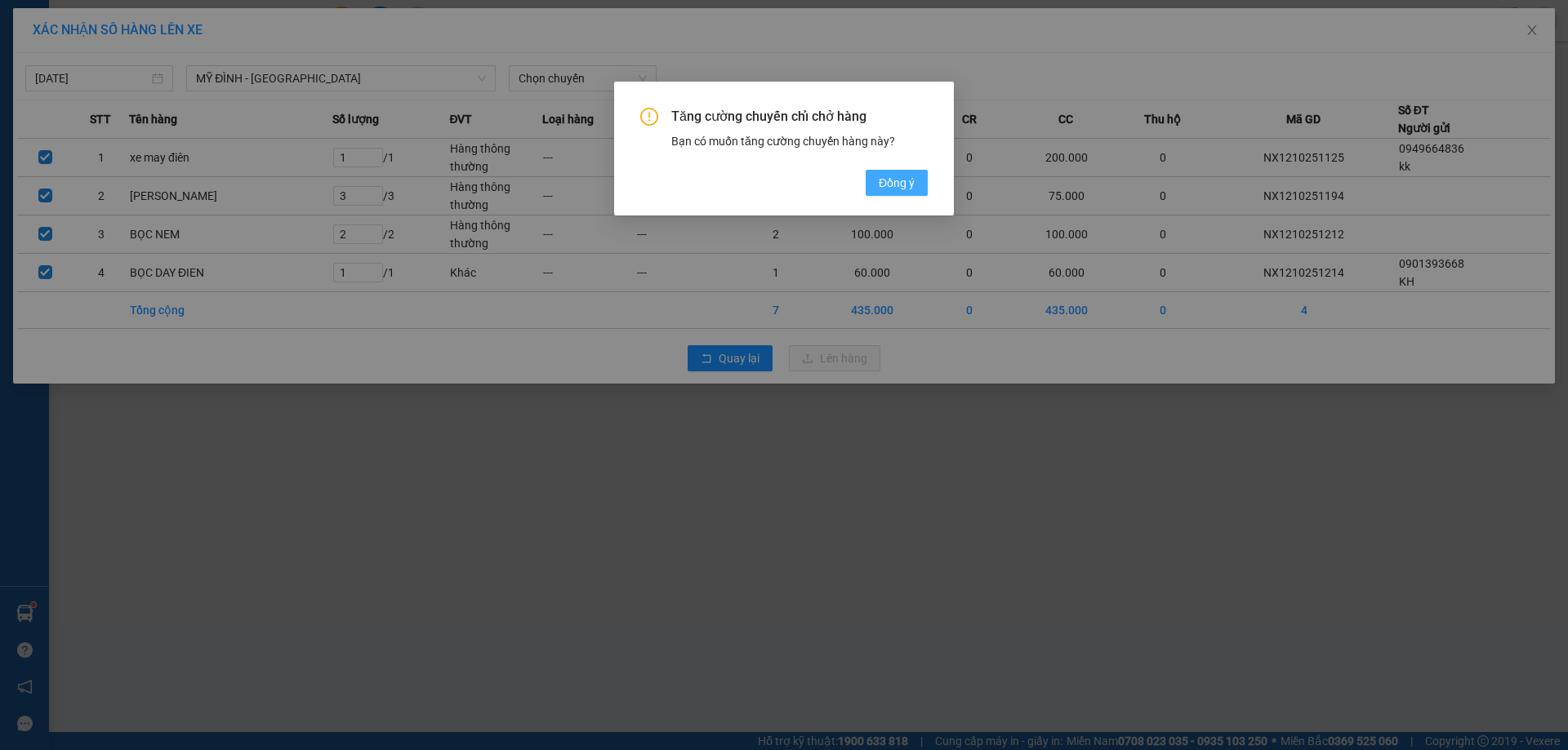
click at [891, 184] on span "Đồng ý" at bounding box center [897, 183] width 36 height 18
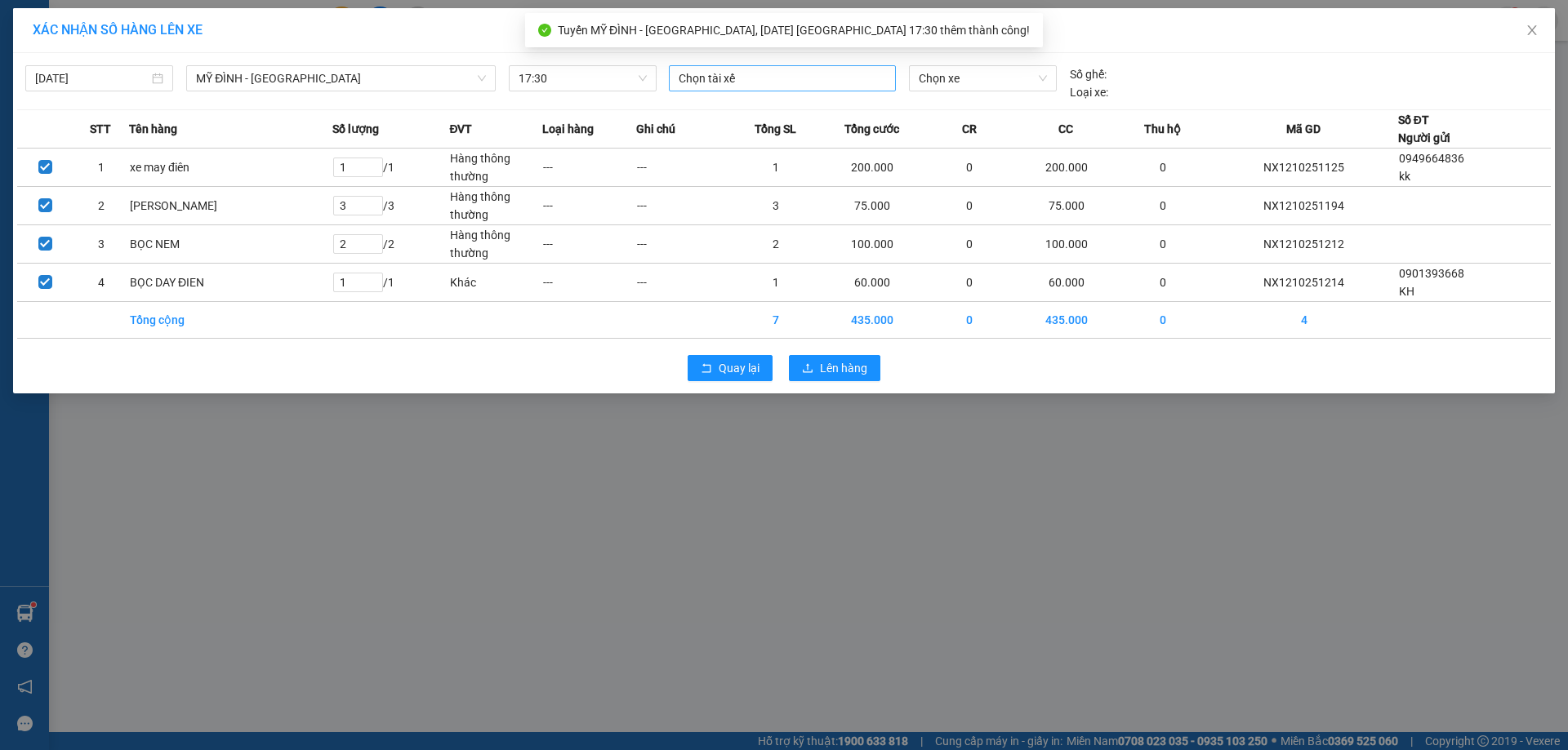
click at [783, 79] on div at bounding box center [782, 79] width 219 height 20
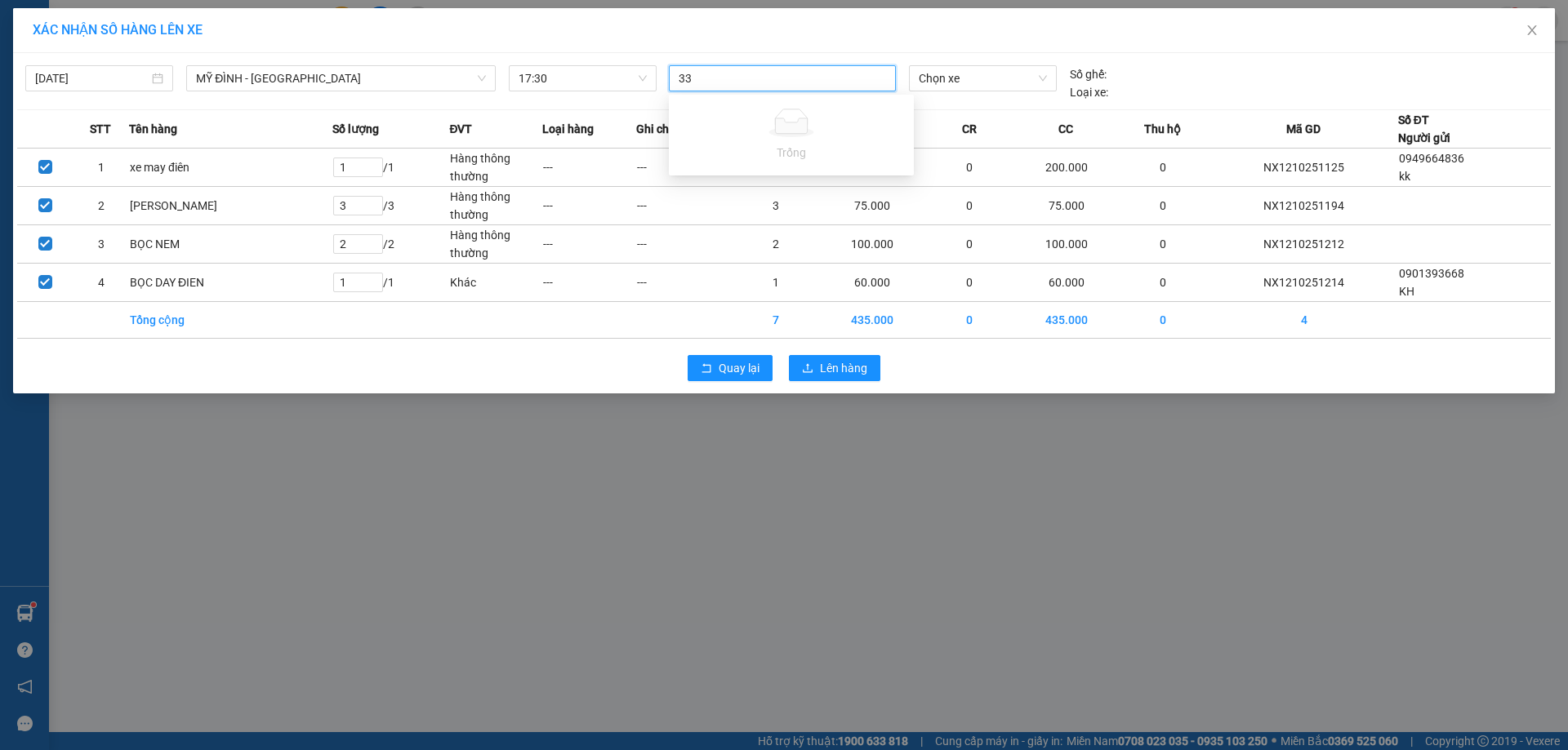
type input "3"
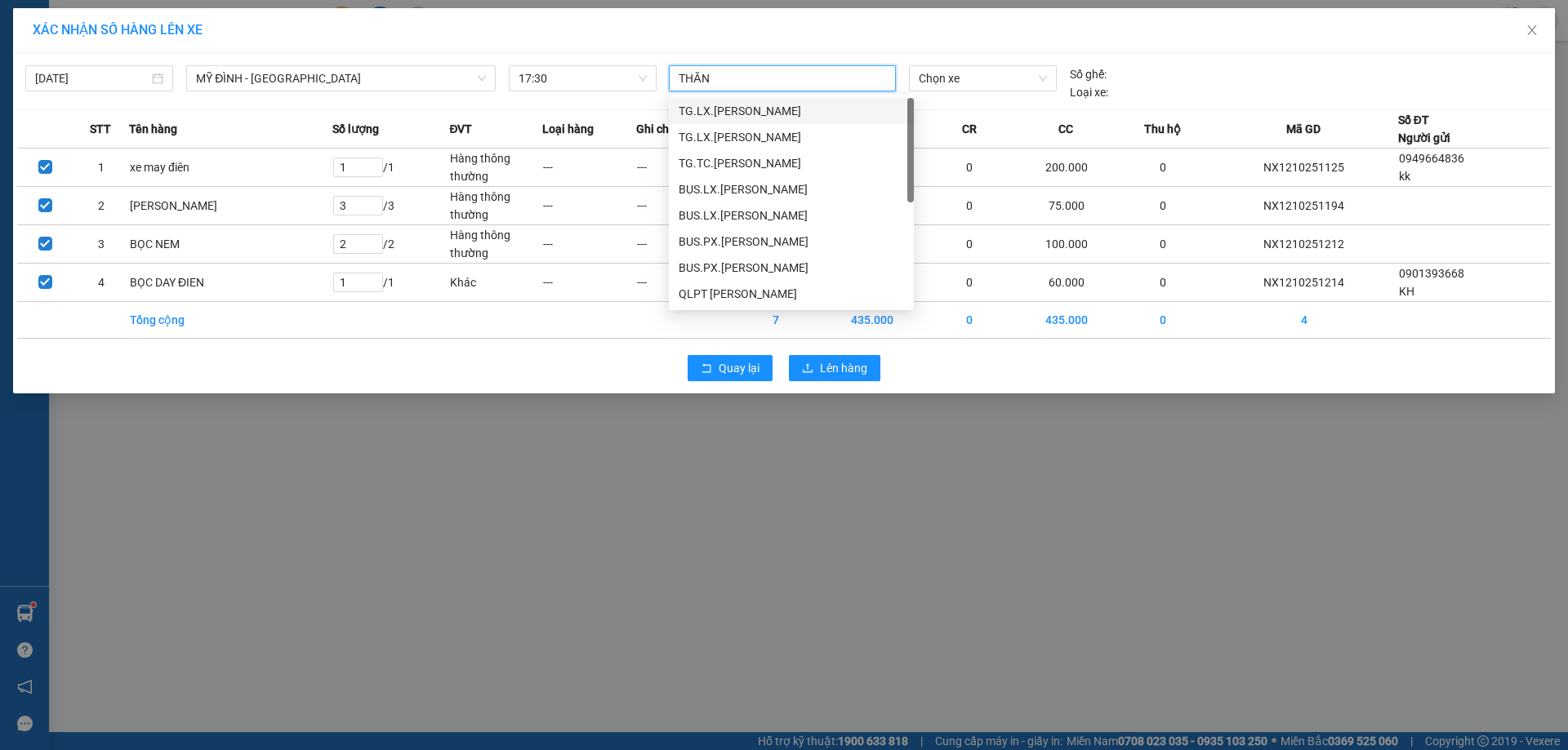
type input "THĂNG"
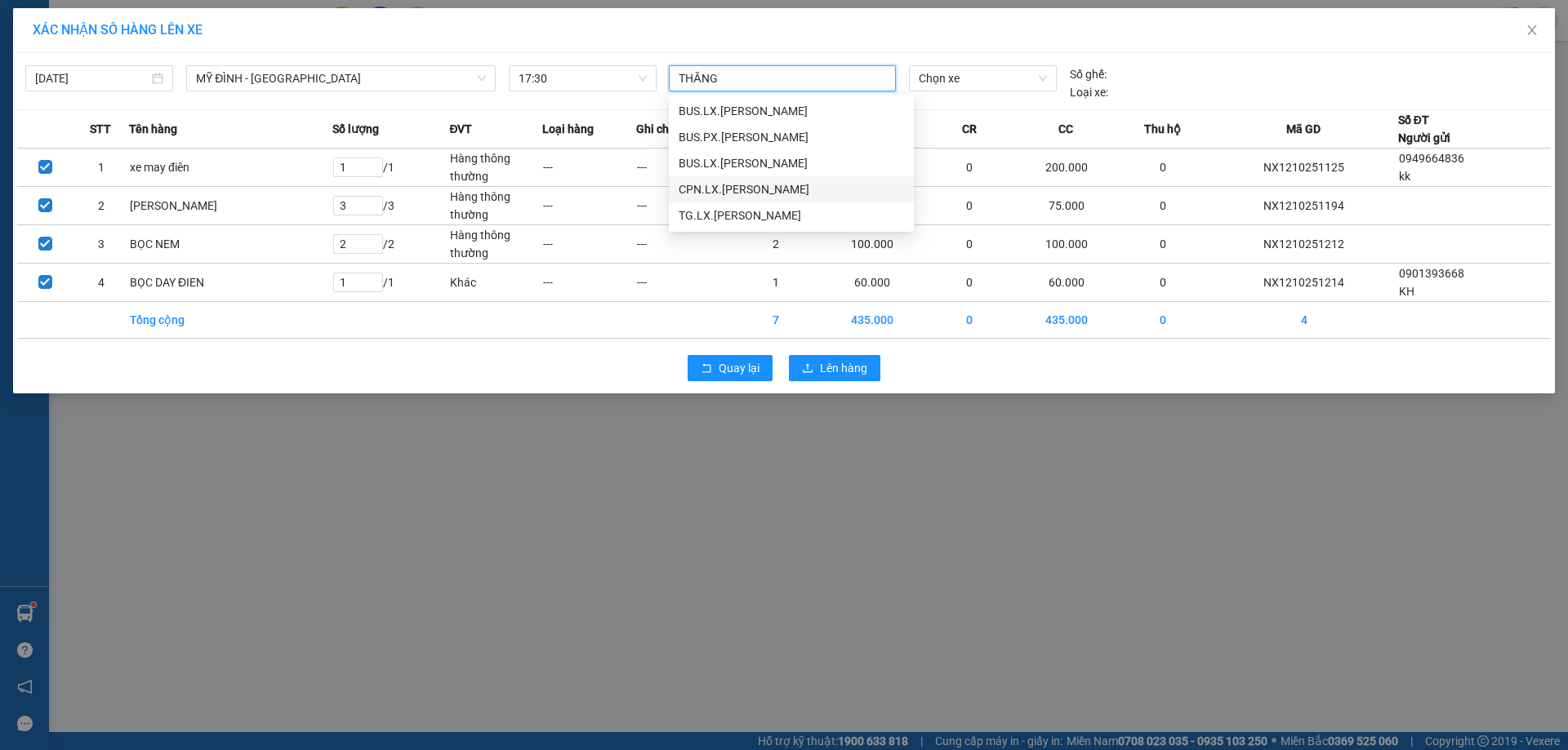
click at [749, 188] on div "CPN.LX.[PERSON_NAME]" at bounding box center [791, 190] width 225 height 18
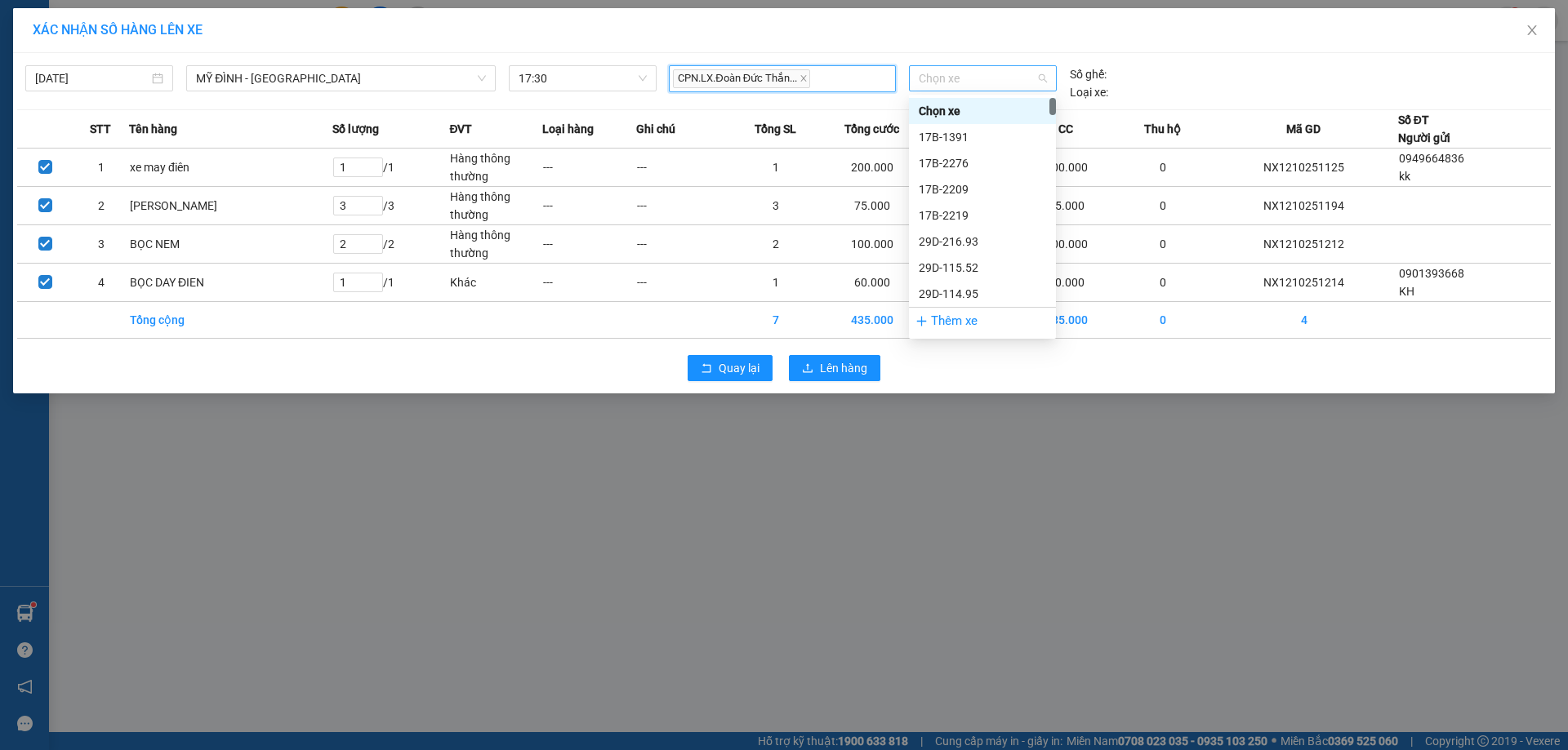
click at [958, 79] on span "Chọn xe" at bounding box center [982, 78] width 127 height 24
type input "337"
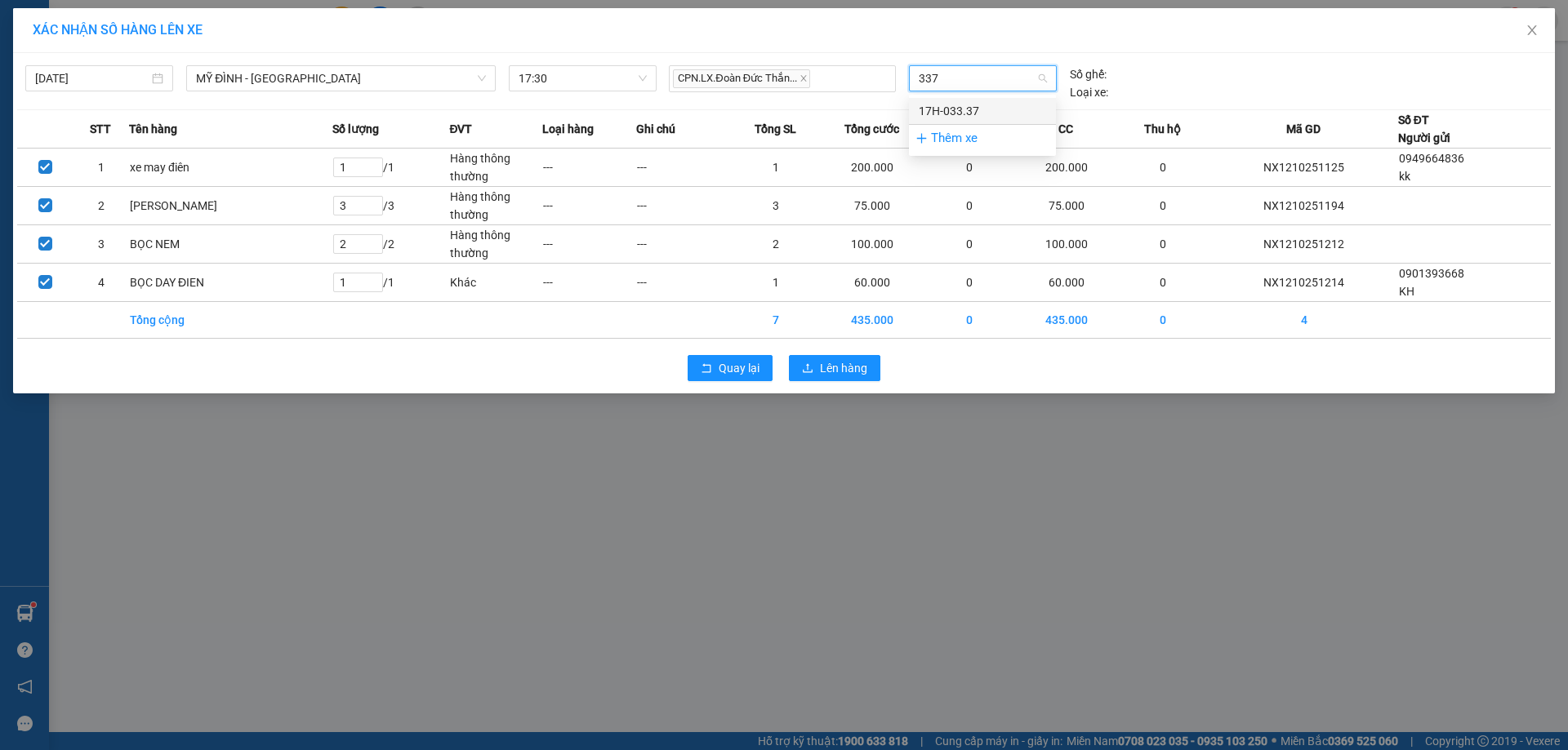
click at [990, 110] on div "17H-033.37" at bounding box center [982, 112] width 127 height 18
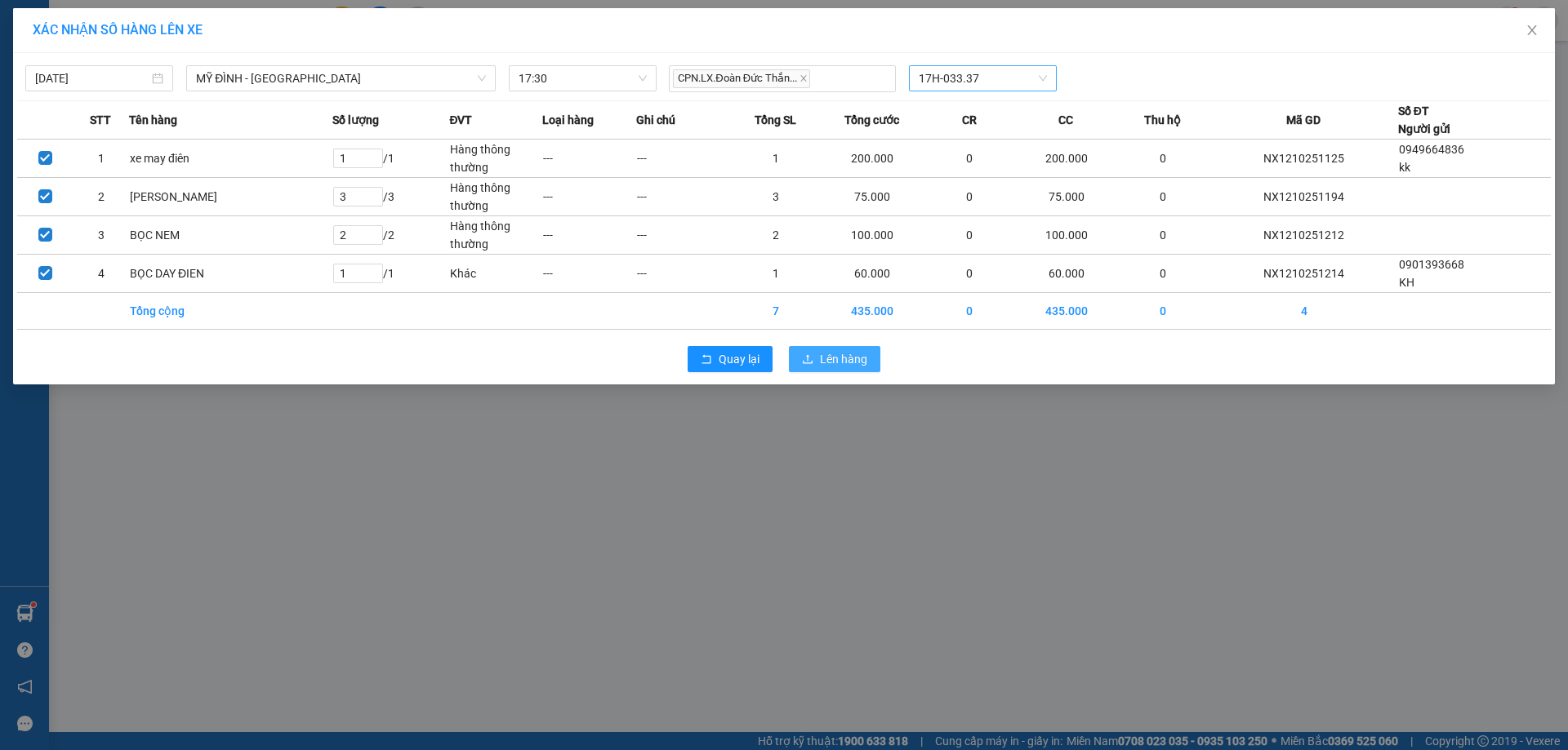
click at [836, 360] on span "Lên hàng" at bounding box center [843, 359] width 47 height 18
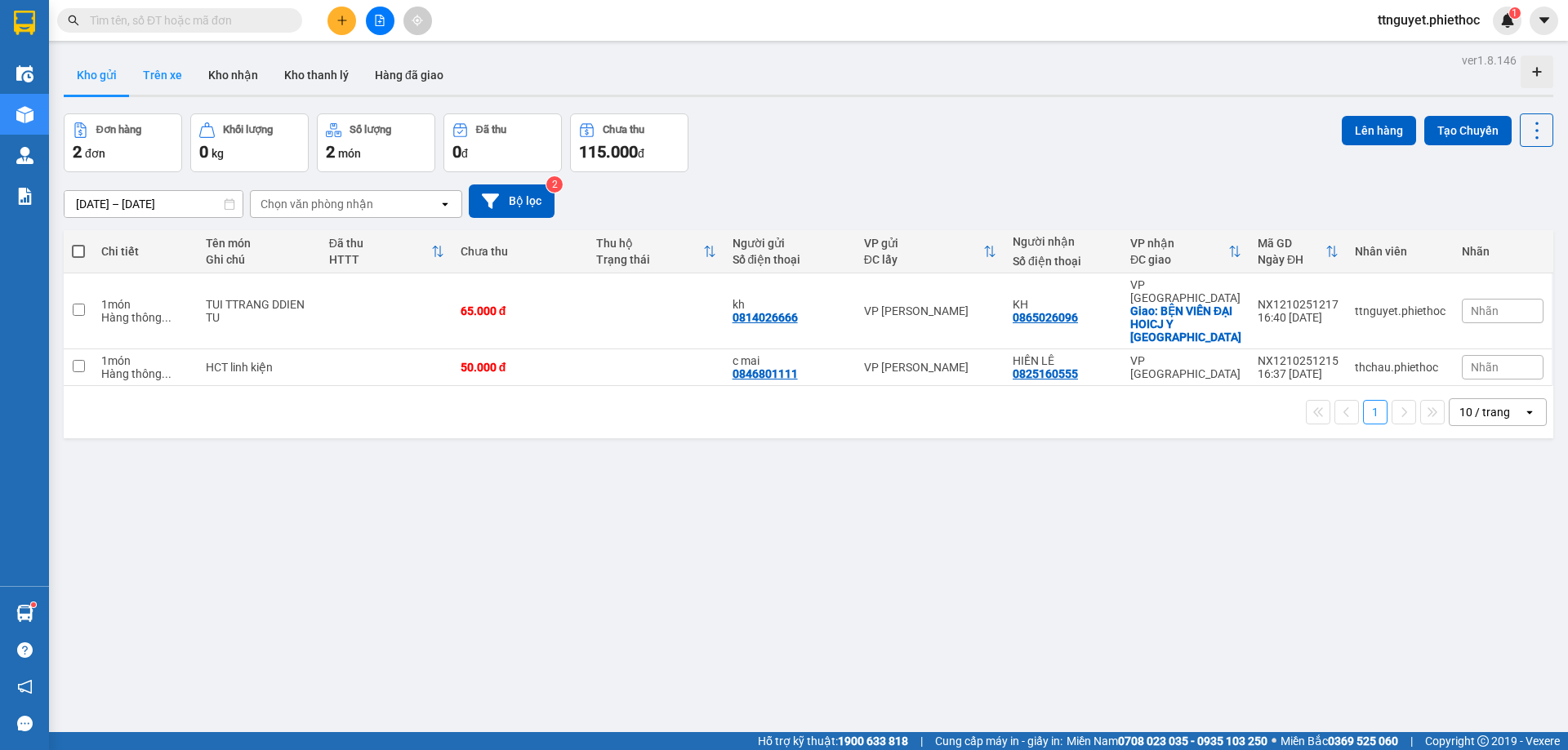
click at [175, 75] on button "Trên xe" at bounding box center [162, 74] width 65 height 39
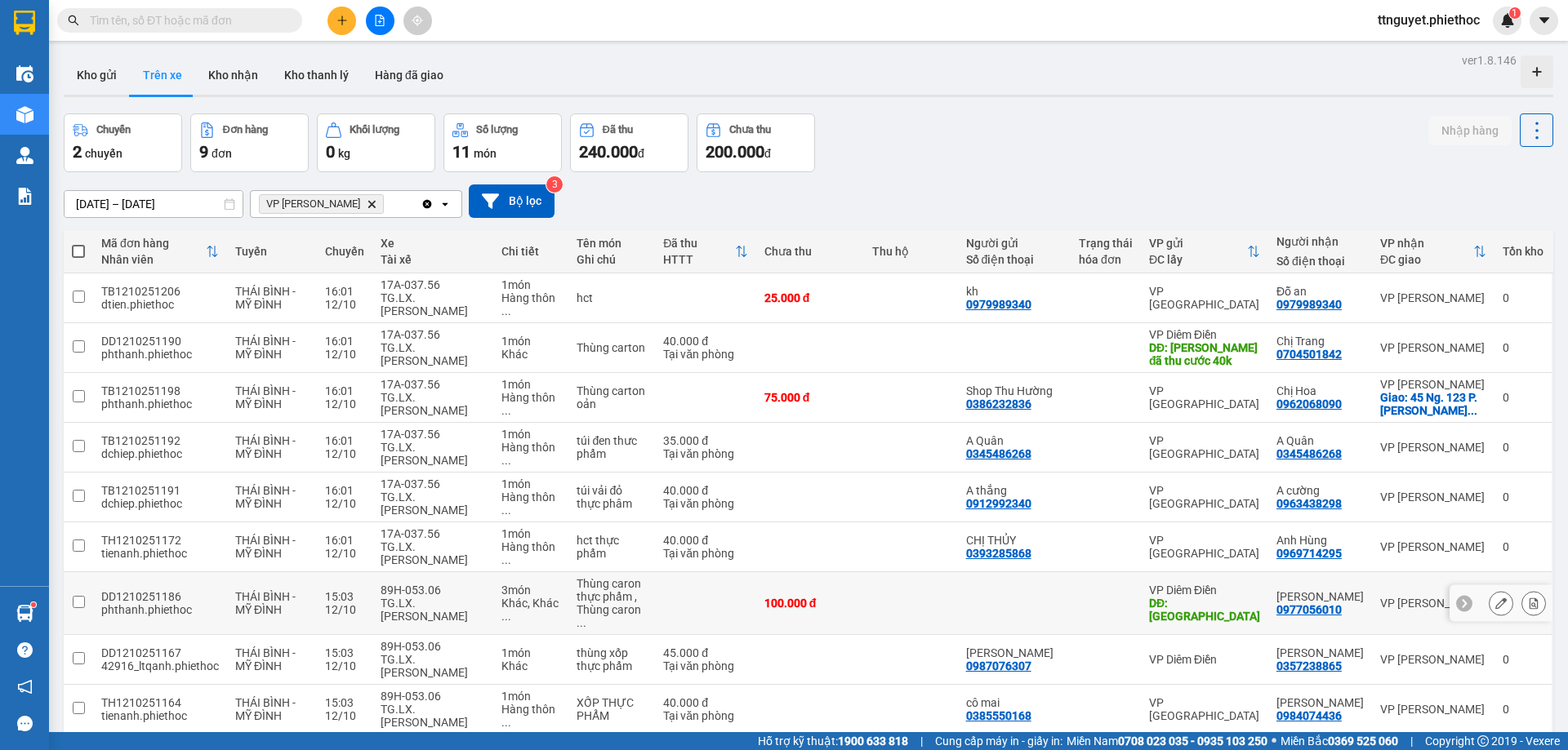
click at [389, 594] on div "89H-053.06" at bounding box center [433, 590] width 104 height 13
checkbox input "true"
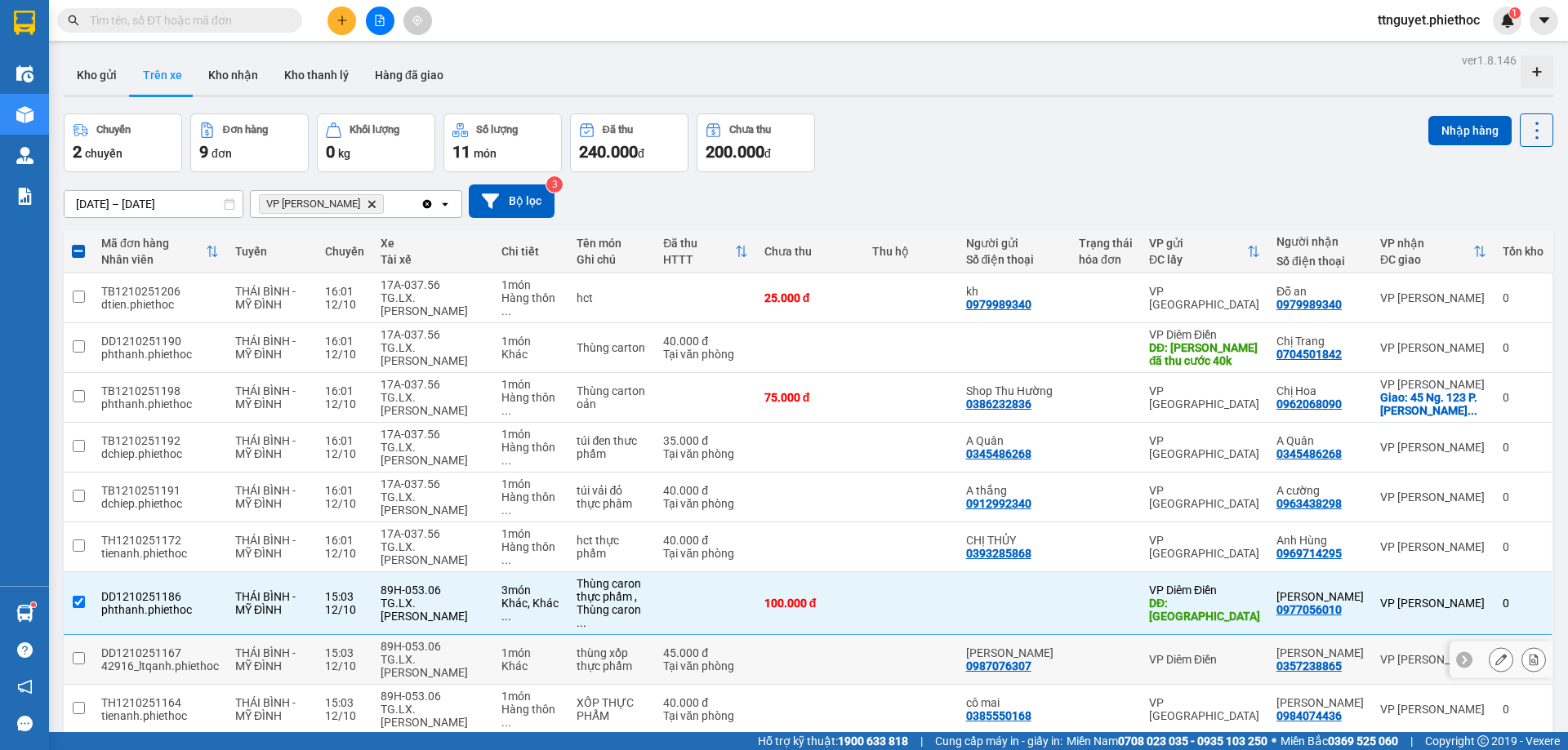
click at [386, 640] on div "89H-053.06" at bounding box center [433, 647] width 104 height 13
checkbox input "true"
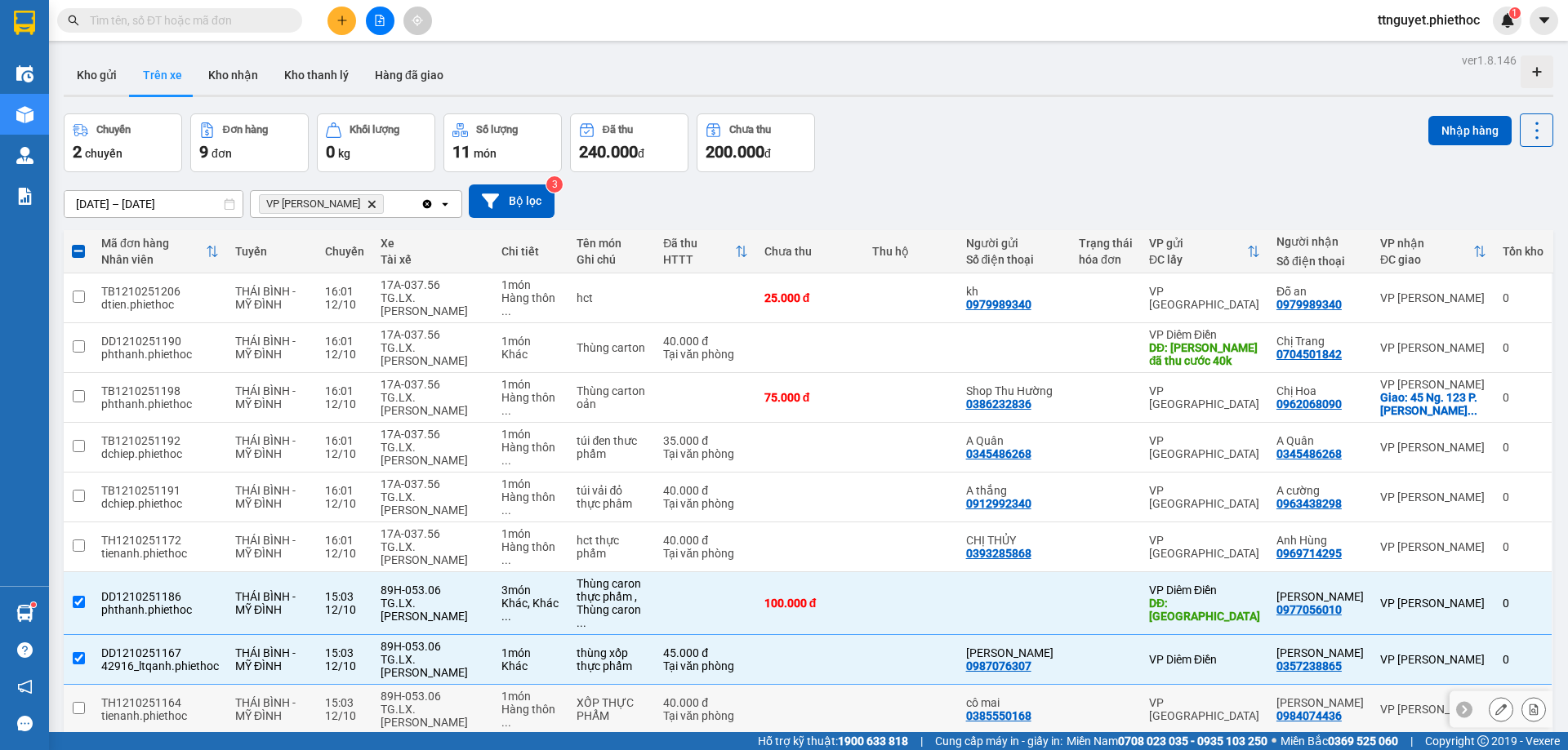
click at [396, 703] on div "TG.LX.[PERSON_NAME]" at bounding box center [433, 716] width 104 height 26
checkbox input "true"
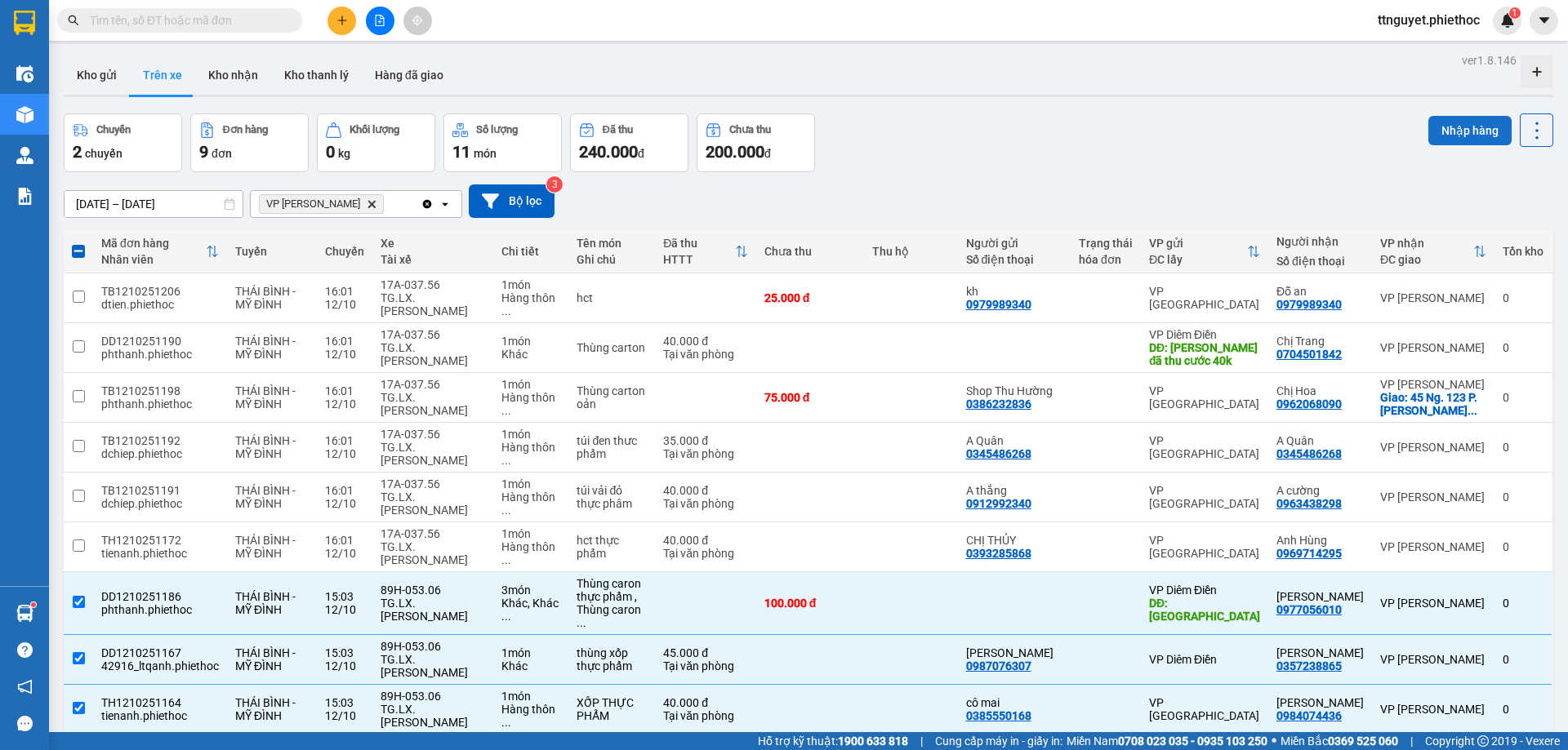
click at [1467, 127] on button "Nhập hàng" at bounding box center [1470, 131] width 83 height 29
checkbox input "false"
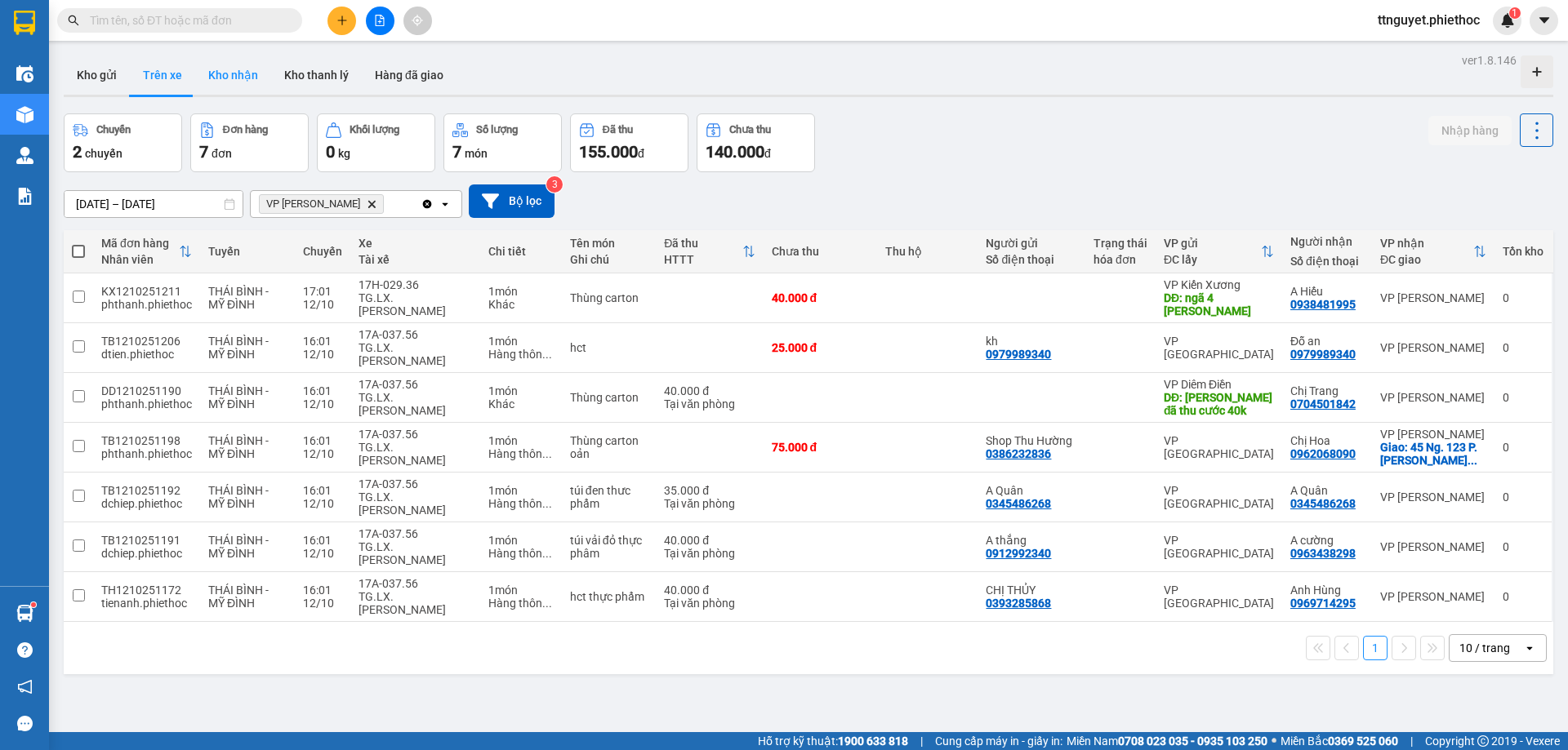
click at [234, 73] on button "Kho nhận" at bounding box center [233, 74] width 76 height 39
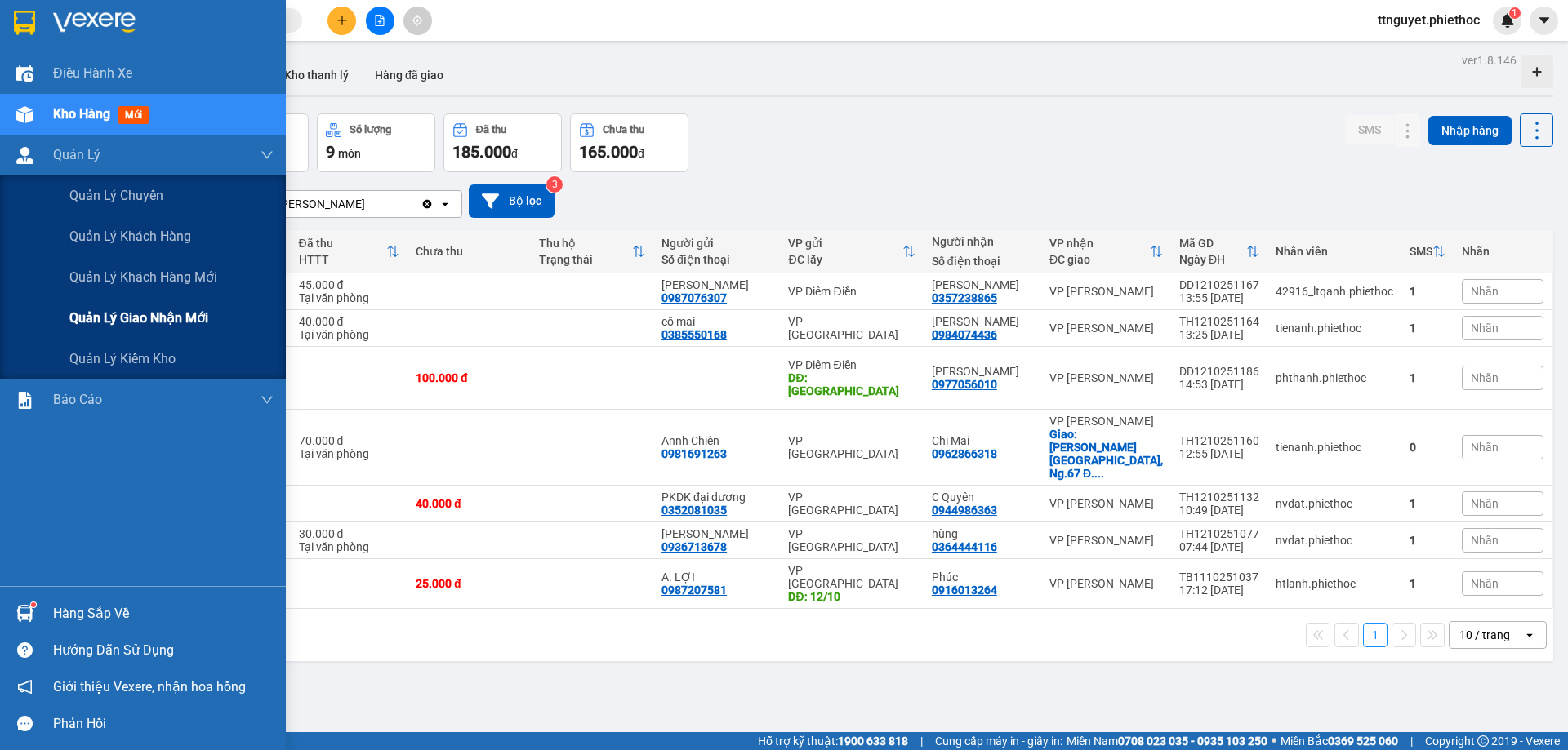
click at [72, 317] on span "Quản lý giao nhận mới" at bounding box center [139, 317] width 139 height 21
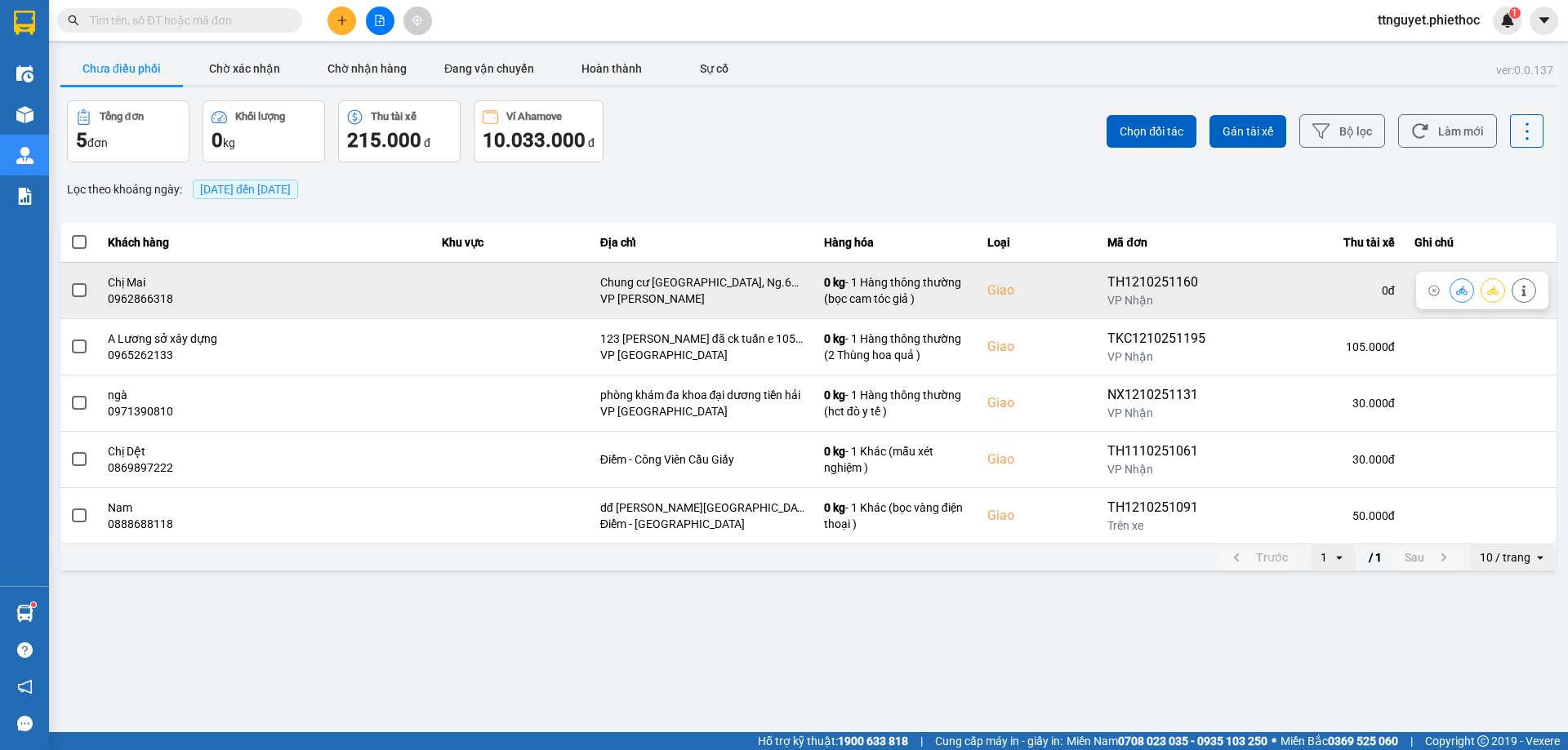
click at [496, 283] on td at bounding box center [511, 290] width 159 height 56
click at [73, 291] on span at bounding box center [79, 290] width 15 height 15
click at [70, 282] on input "checkbox" at bounding box center [70, 282] width 0 height 0
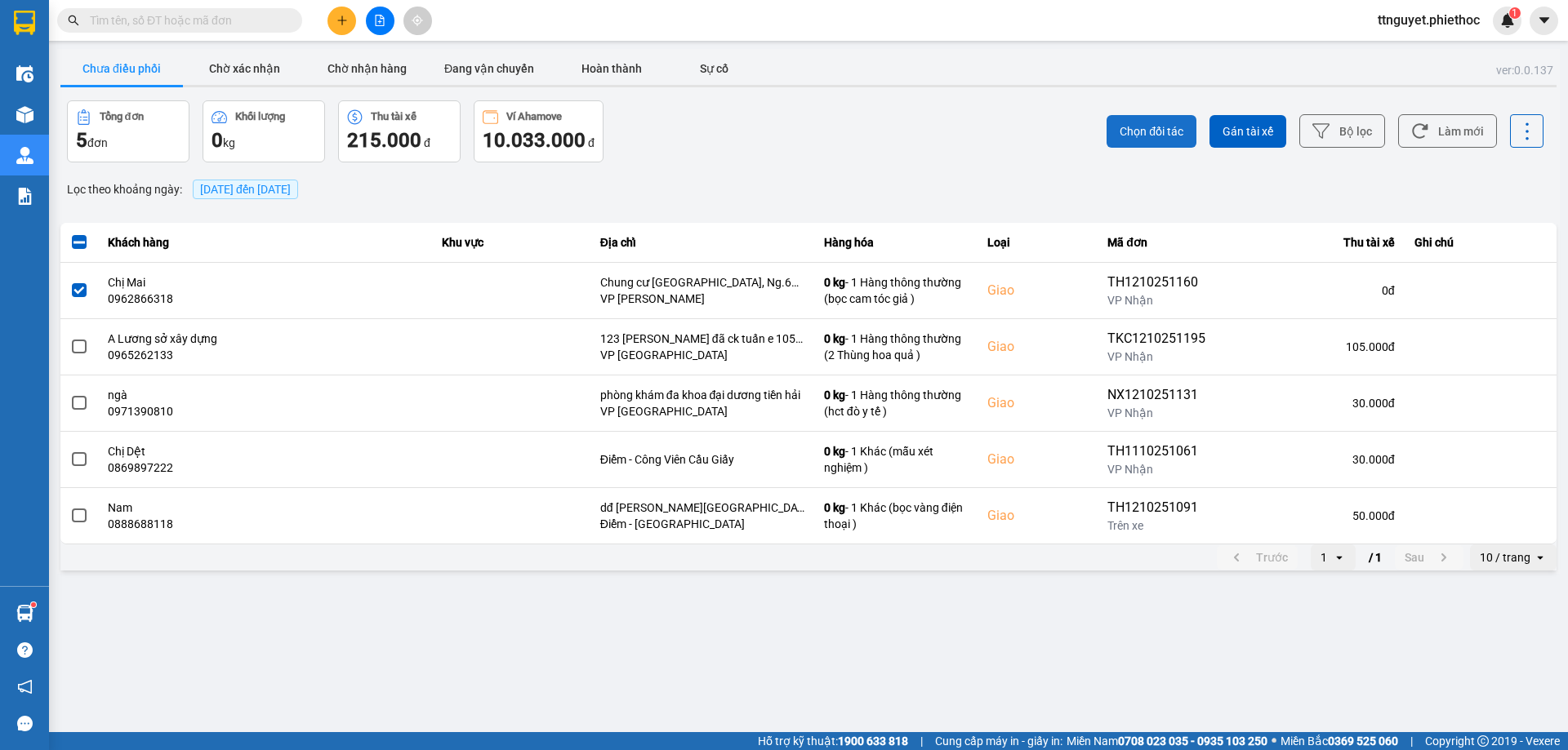
click at [1126, 143] on button "Chọn đối tác" at bounding box center [1151, 131] width 90 height 33
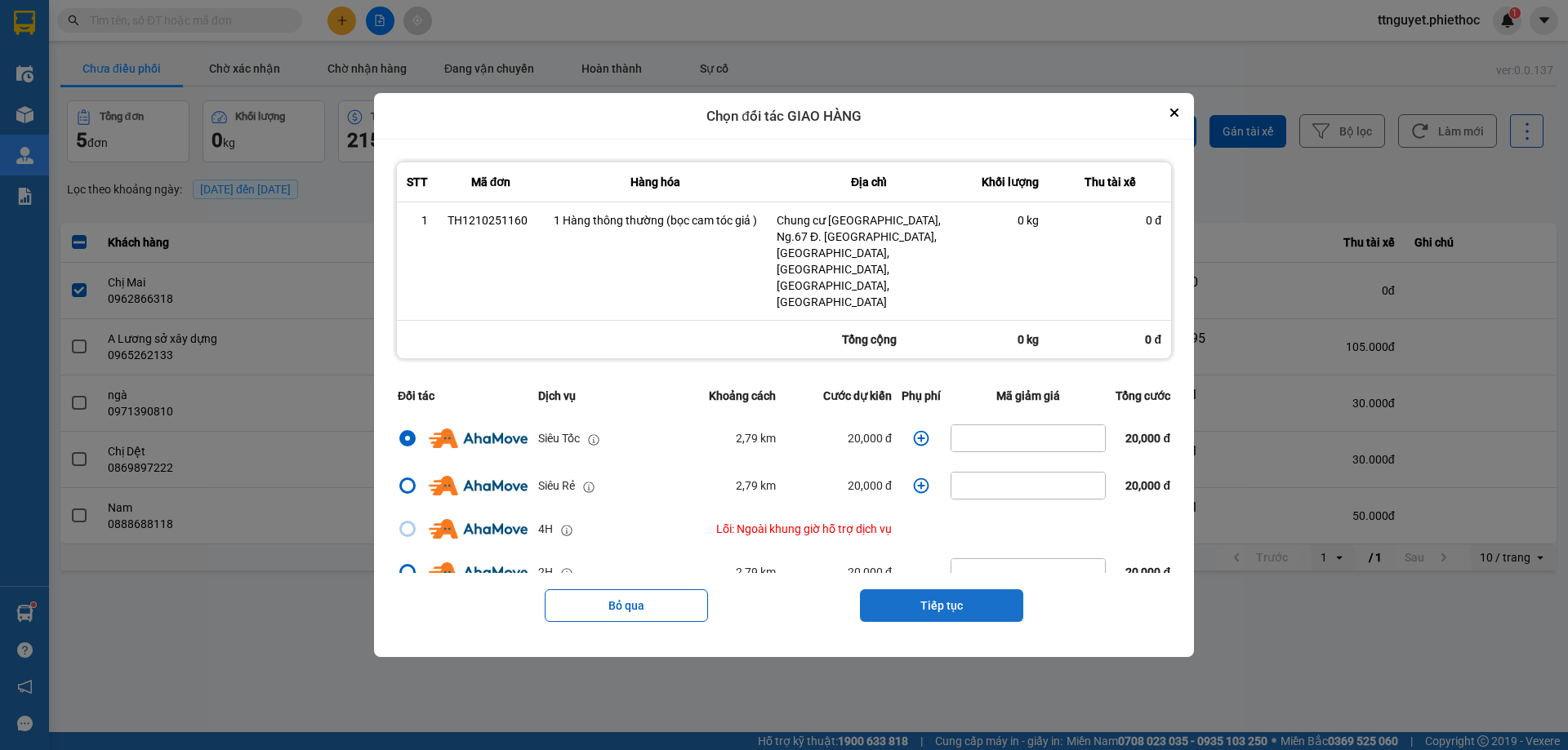
click at [922, 589] on button "Tiếp tục" at bounding box center [941, 606] width 163 height 33
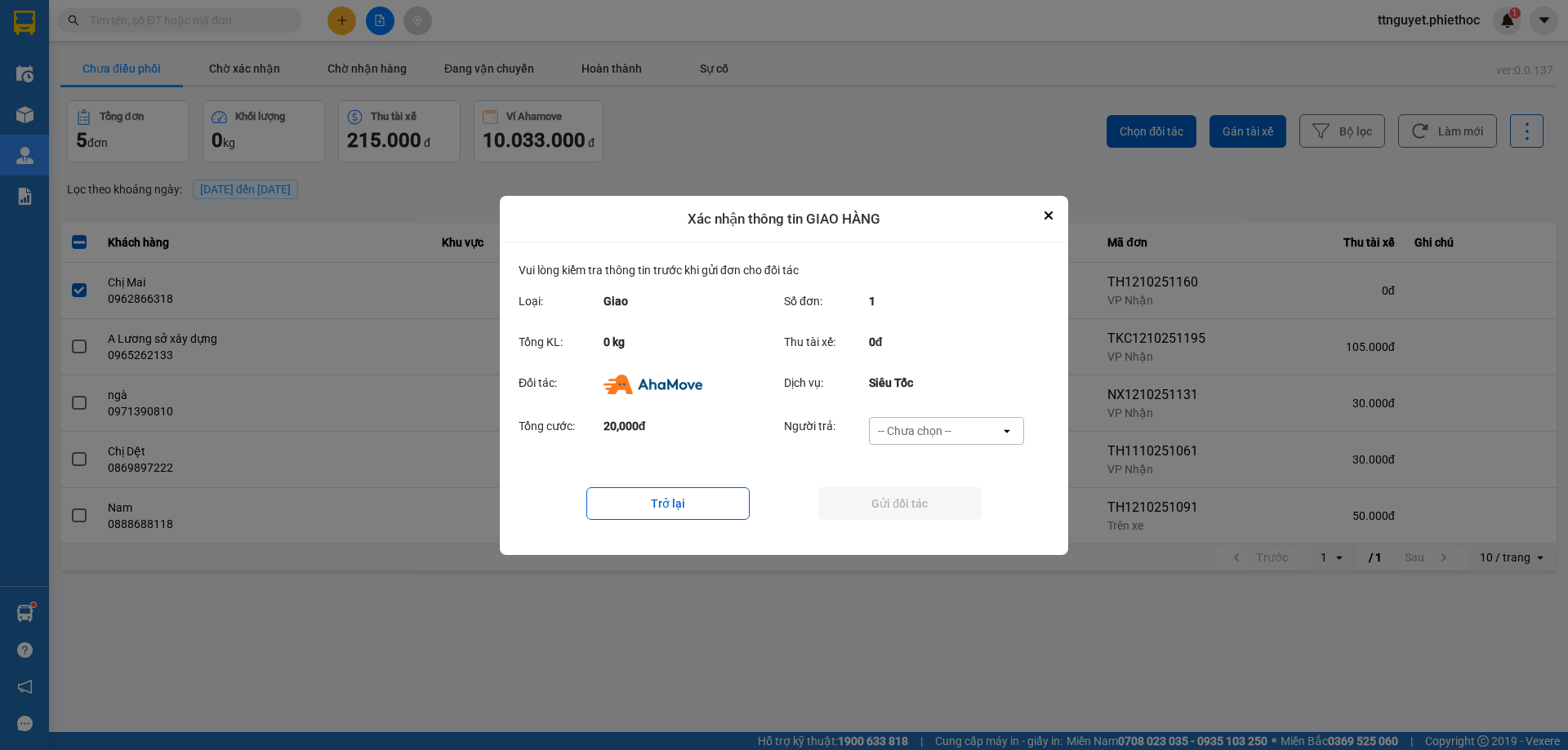
click at [930, 433] on div "-- Chưa chọn --" at bounding box center [914, 431] width 73 height 16
click at [893, 523] on span "Ví Ahamove" at bounding box center [913, 524] width 66 height 16
click at [890, 504] on button "Gửi đối tác" at bounding box center [900, 504] width 163 height 33
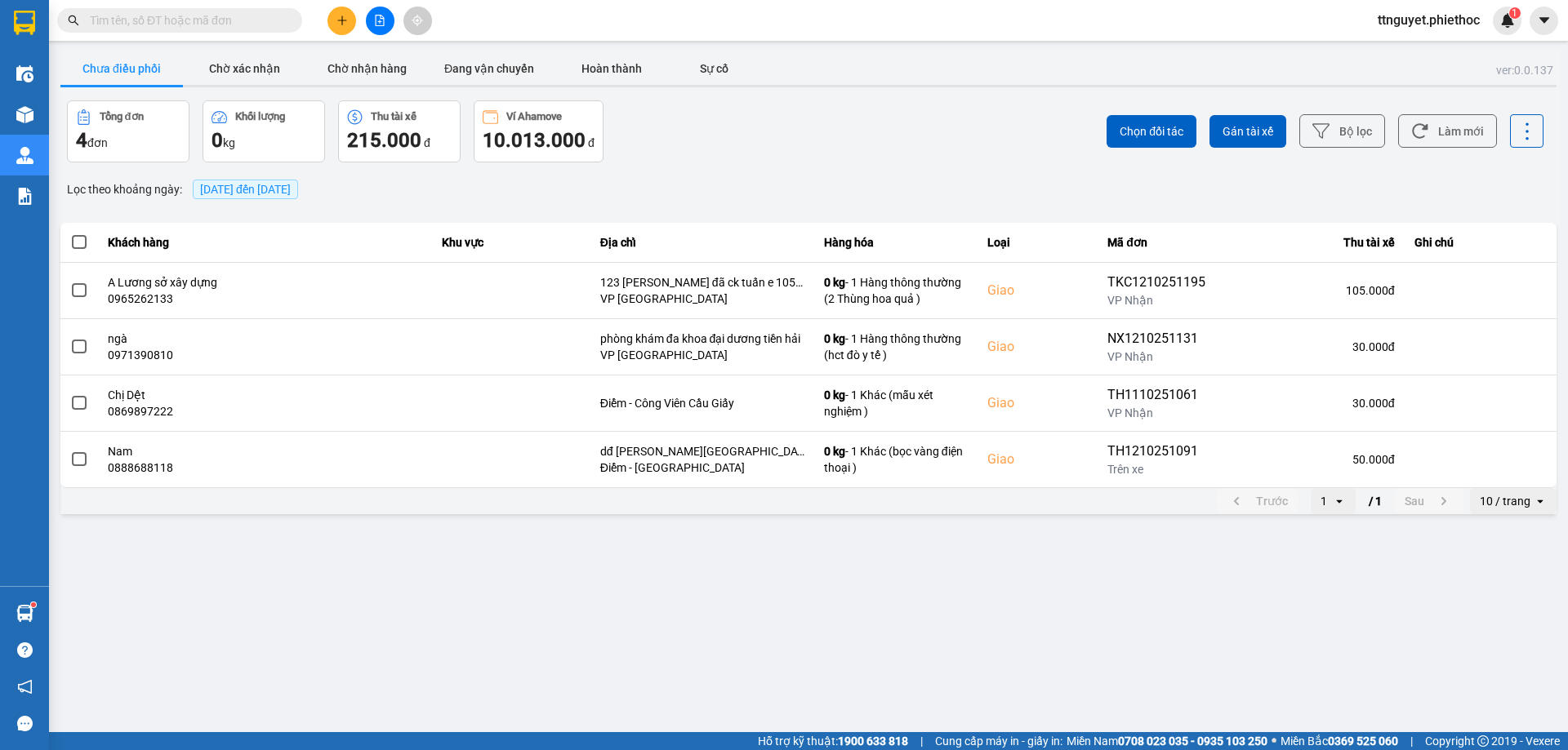
click at [659, 558] on main "ver: 0.0.137 Chưa điều phối Chờ xác nhận Chờ nhận hàng Đang vận chuyển Hoàn thà…" at bounding box center [784, 366] width 1568 height 733
click at [245, 63] on button "Chờ xác nhận" at bounding box center [244, 69] width 122 height 33
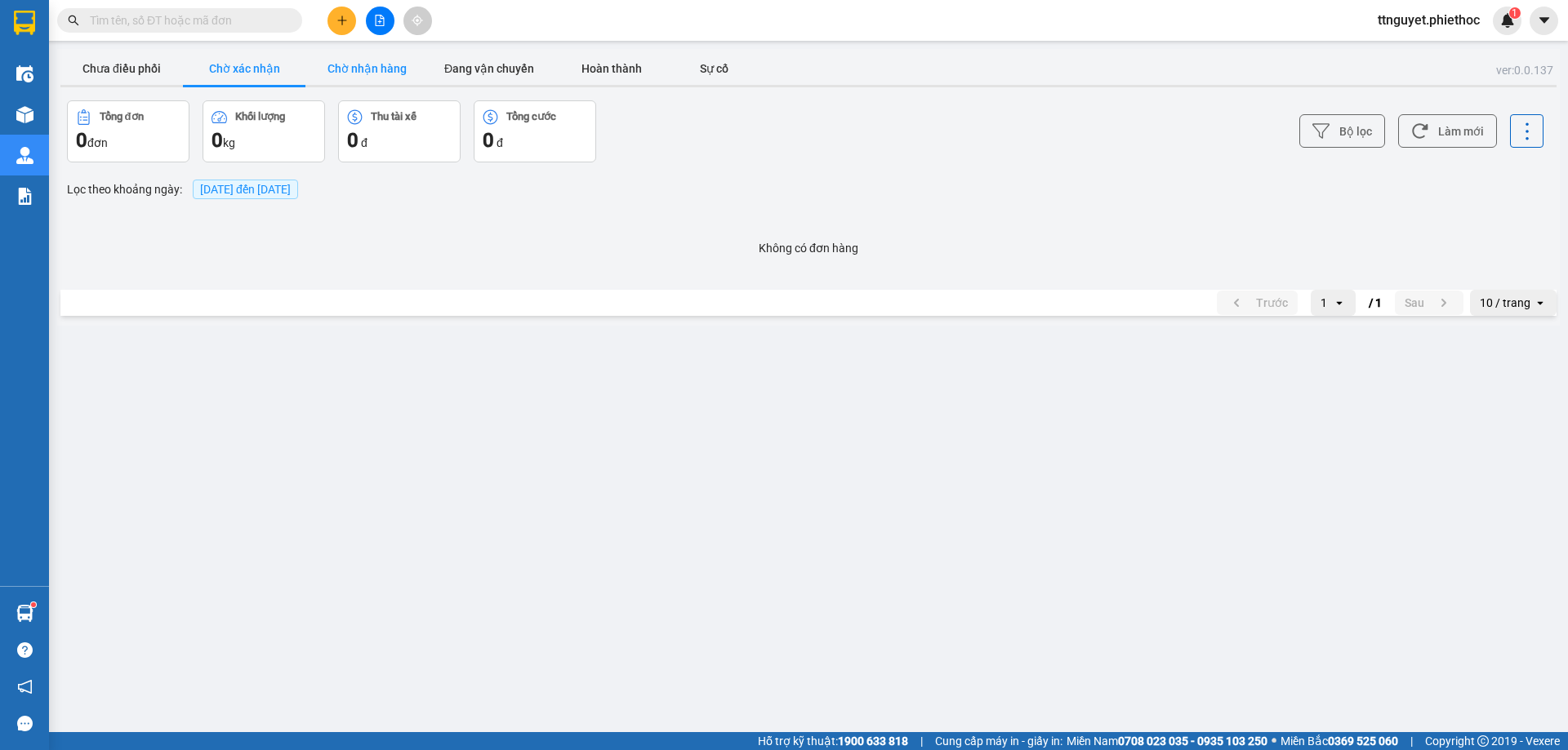
click at [363, 70] on button "Chờ nhận hàng" at bounding box center [366, 69] width 122 height 33
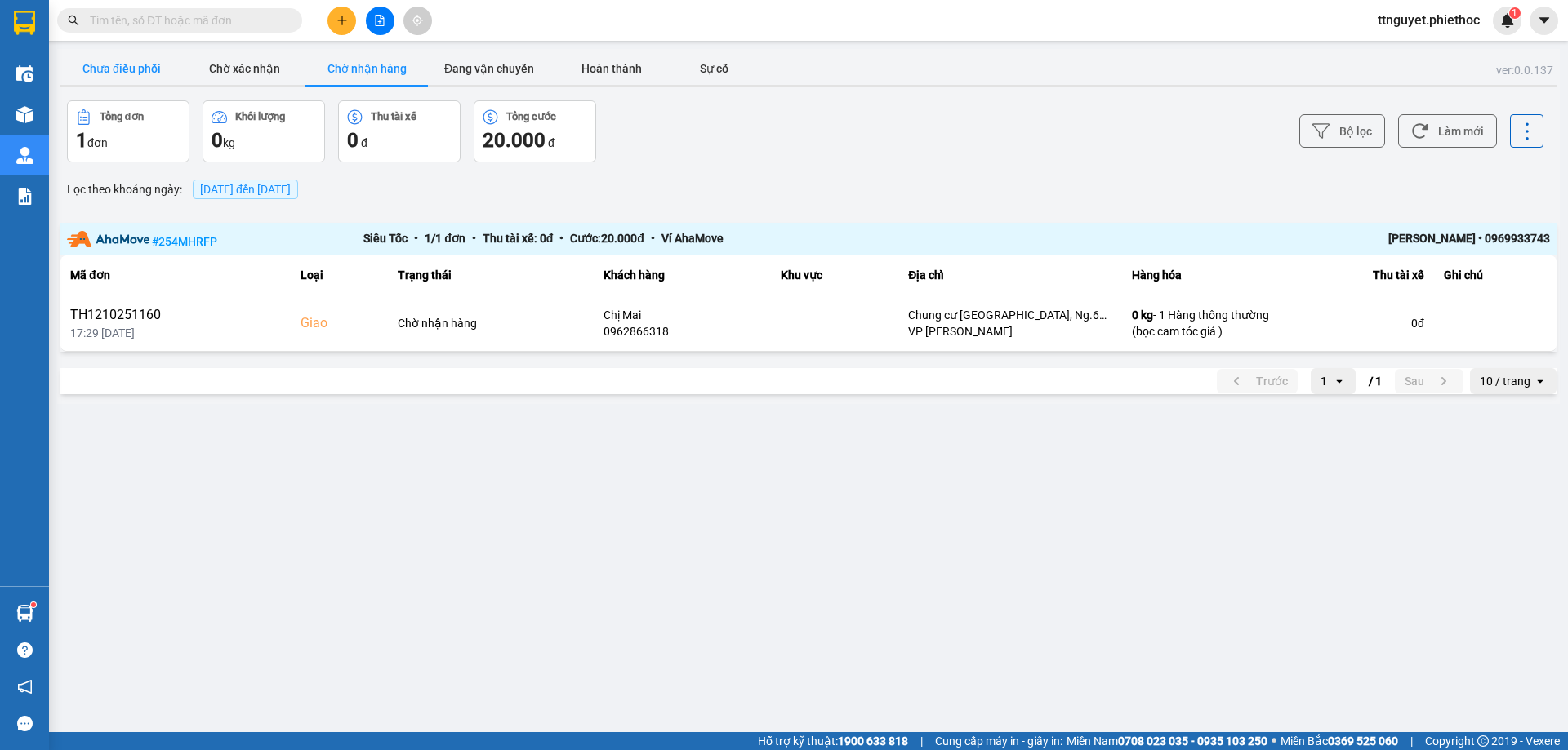
click at [139, 78] on button "Chưa điều phối" at bounding box center [122, 69] width 122 height 33
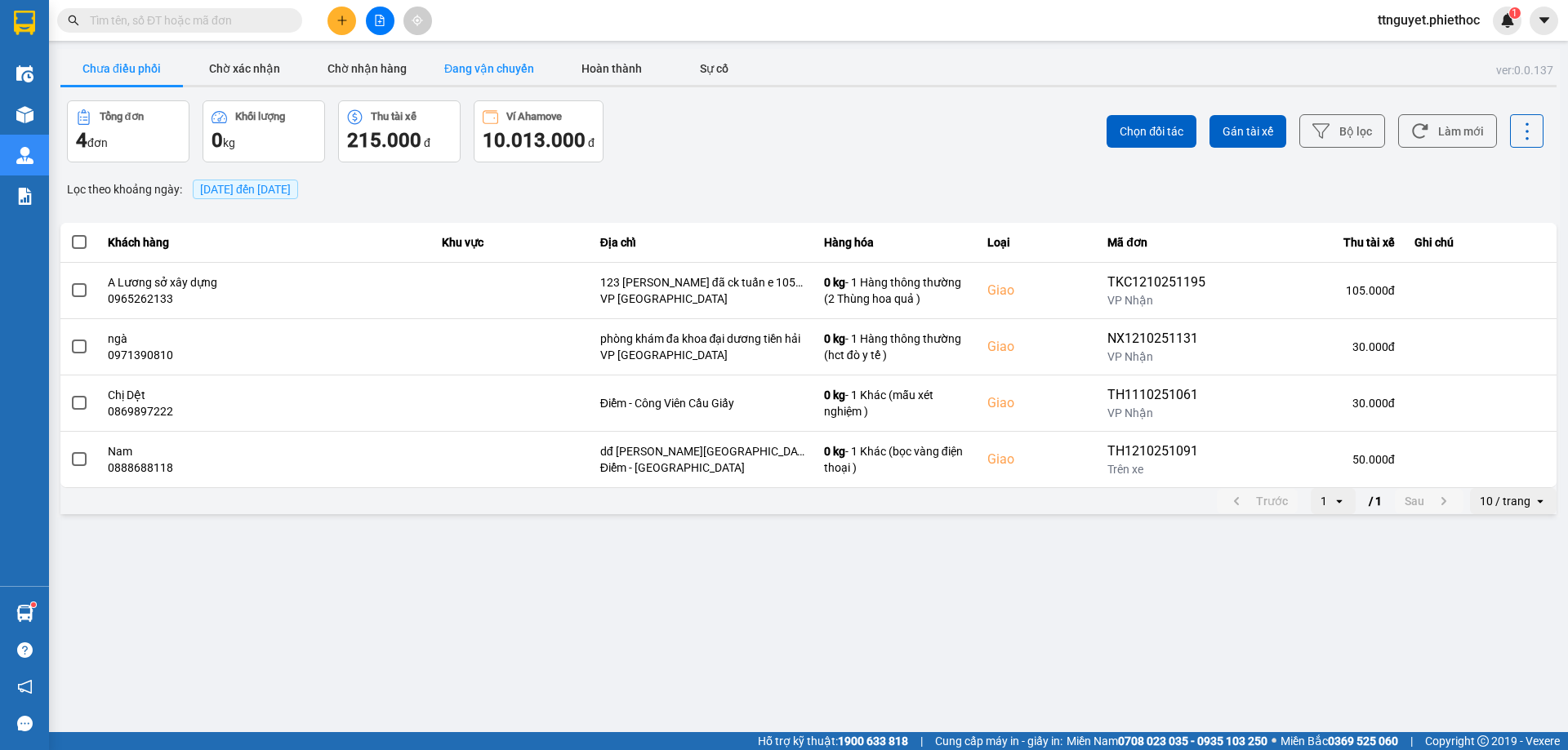
click at [486, 61] on button "Đang vận chuyển" at bounding box center [489, 69] width 122 height 33
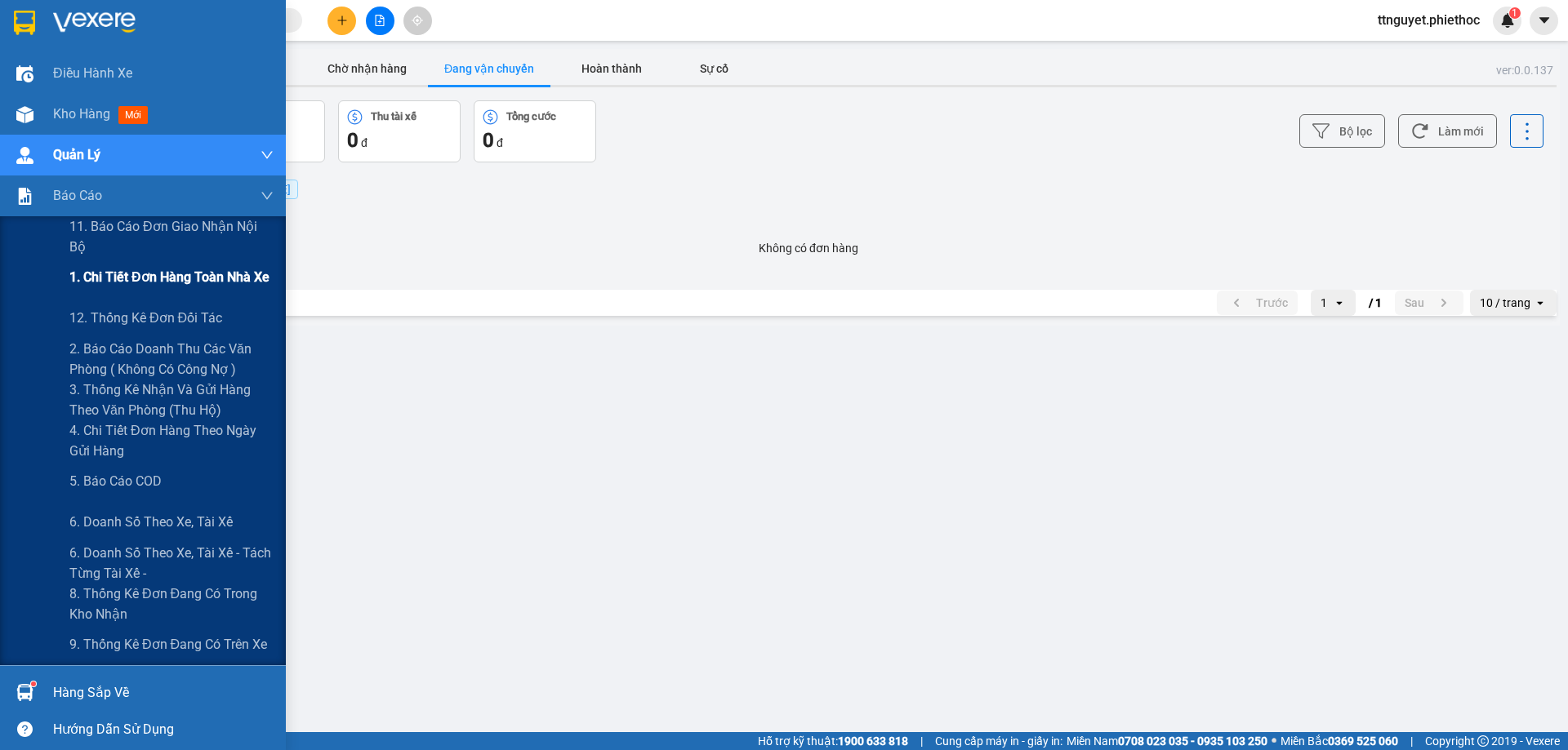
click at [120, 285] on span "1. Chi tiết đơn hàng toàn nhà xe" at bounding box center [170, 277] width 200 height 21
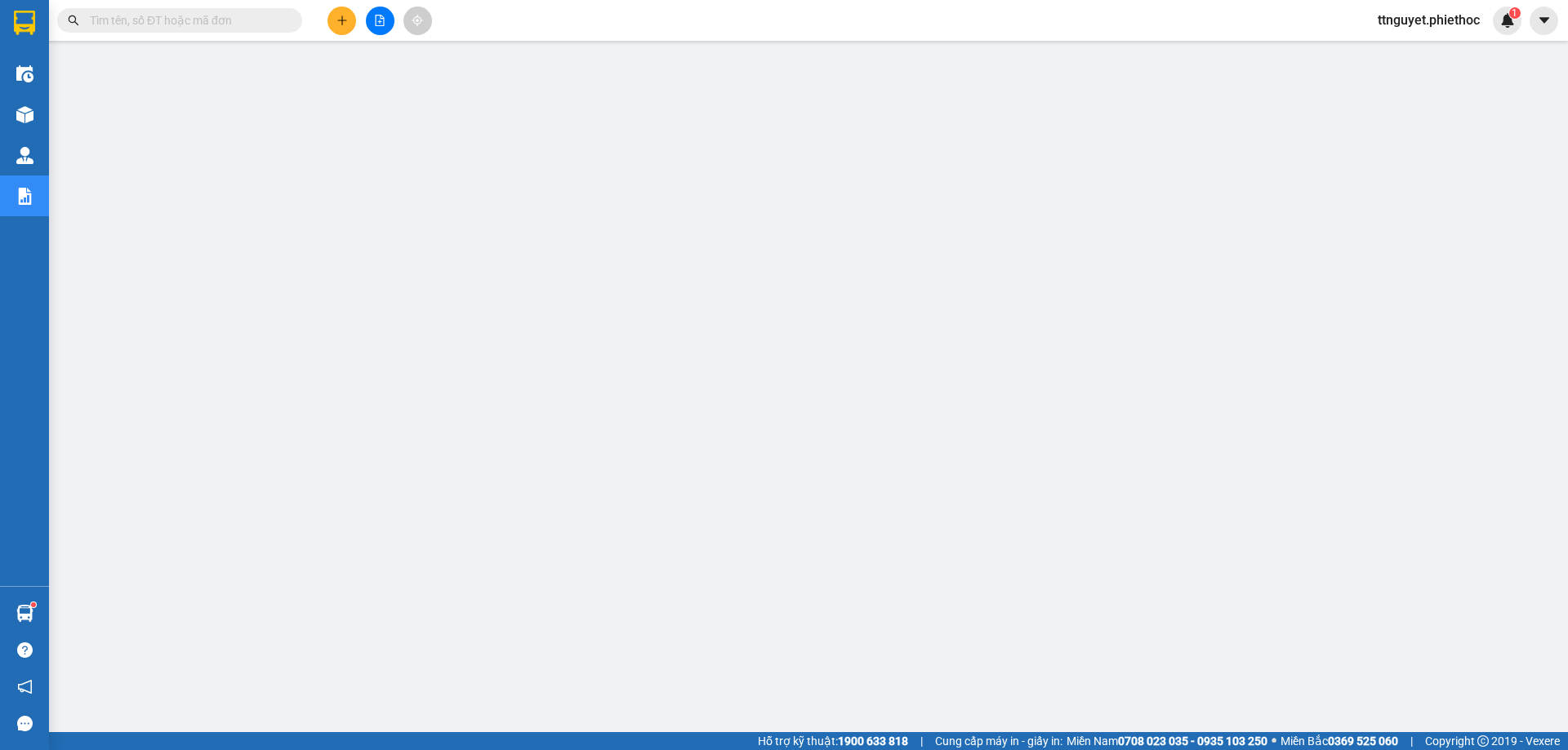
click at [177, 23] on input "text" at bounding box center [186, 21] width 192 height 18
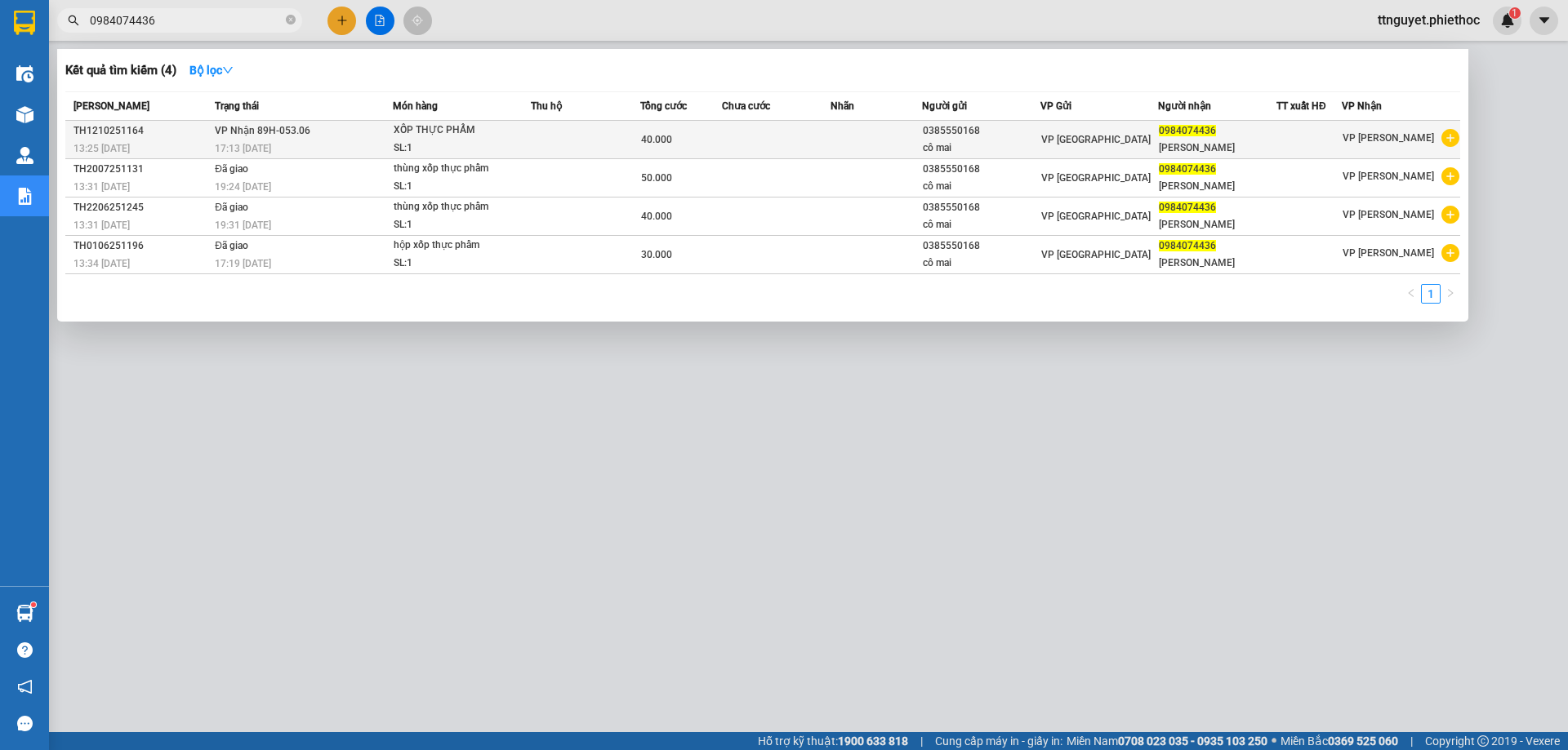
type input "0984074436"
click at [397, 124] on div "XỐP THỰC PHẨM" at bounding box center [454, 131] width 122 height 18
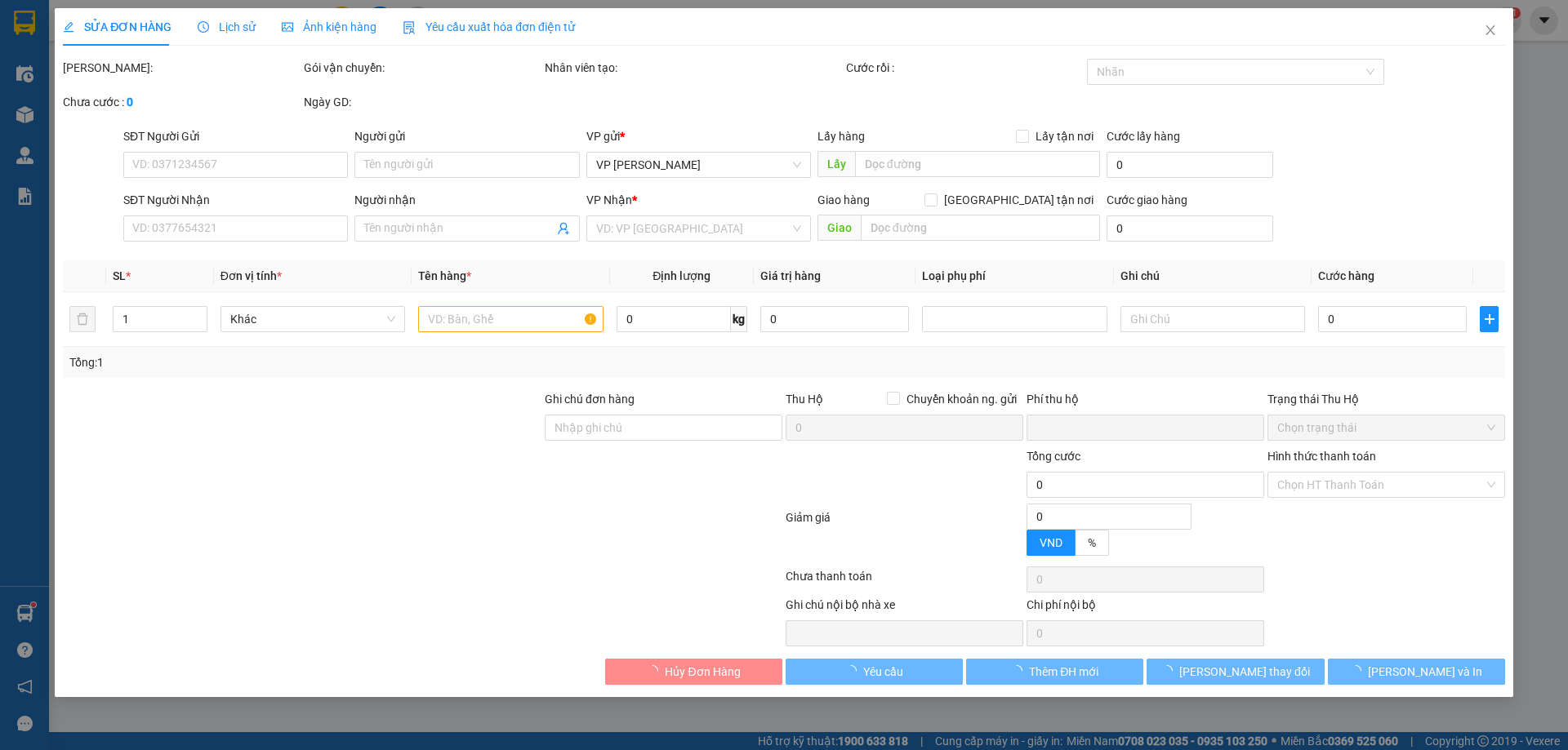
type input "0385550168"
type input "cô mai"
type input "0984074436"
type input "[PERSON_NAME]"
type input "0"
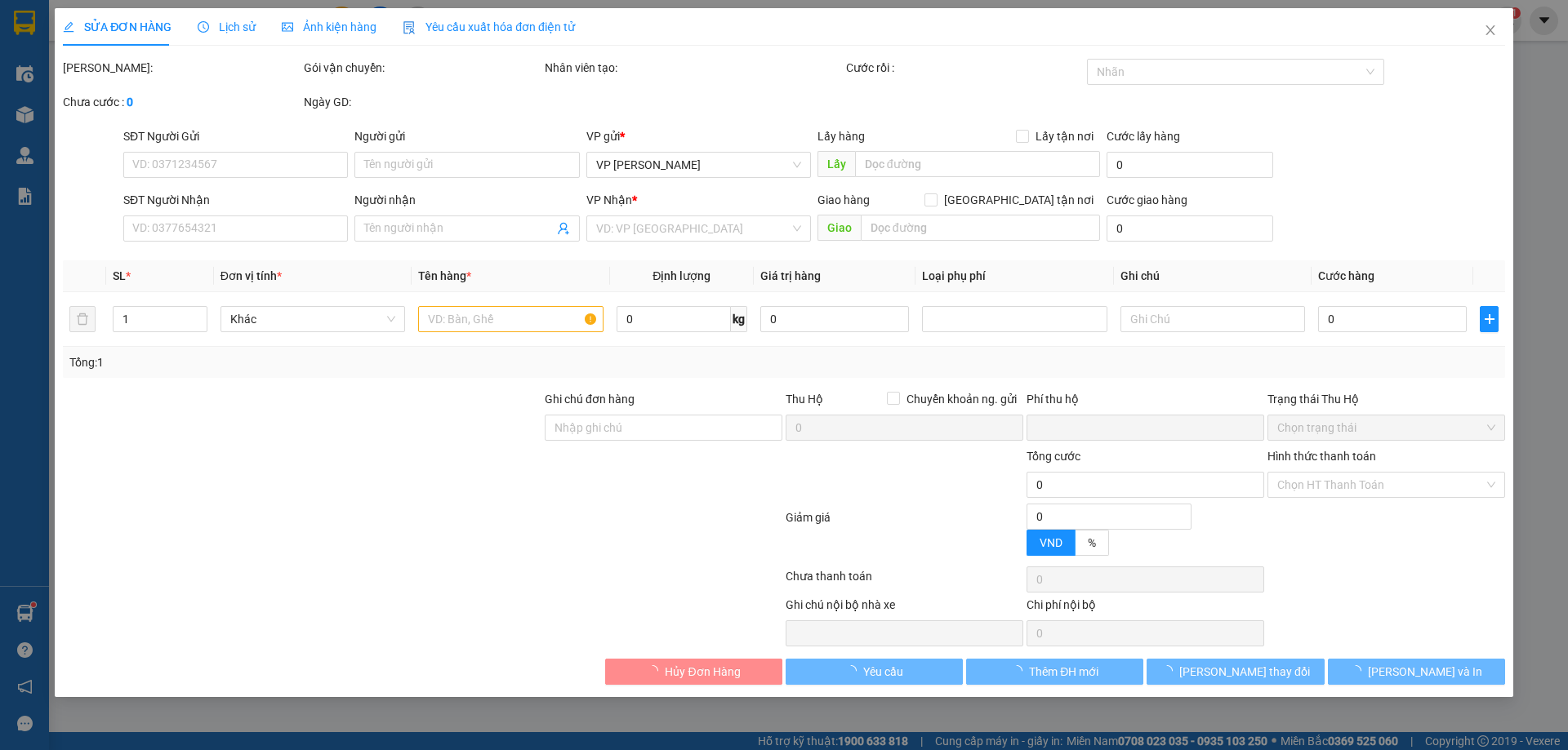
type input "40.000"
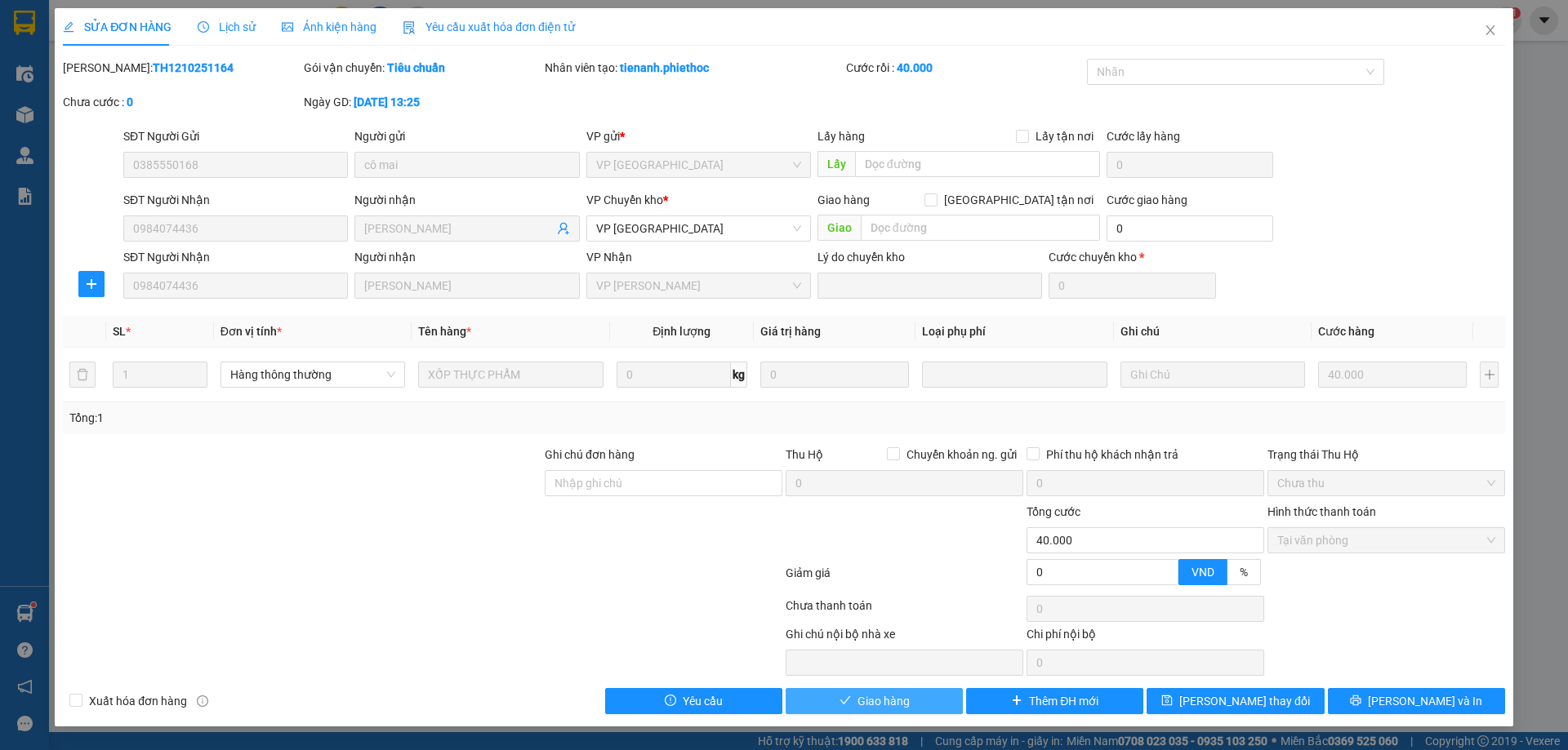
click at [888, 705] on span "Giao hàng" at bounding box center [883, 701] width 53 height 18
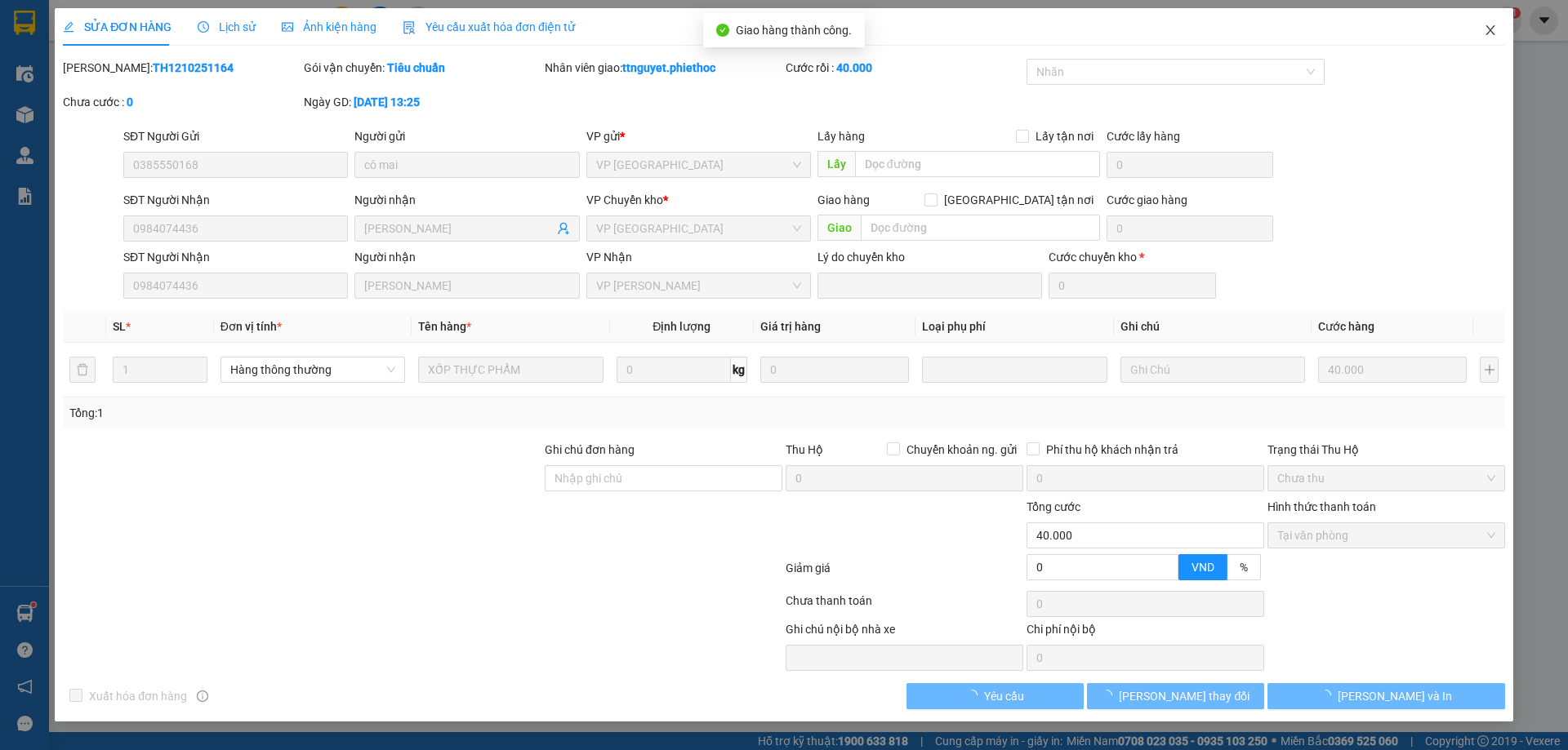
click at [1483, 23] on span "Close" at bounding box center [1490, 31] width 45 height 45
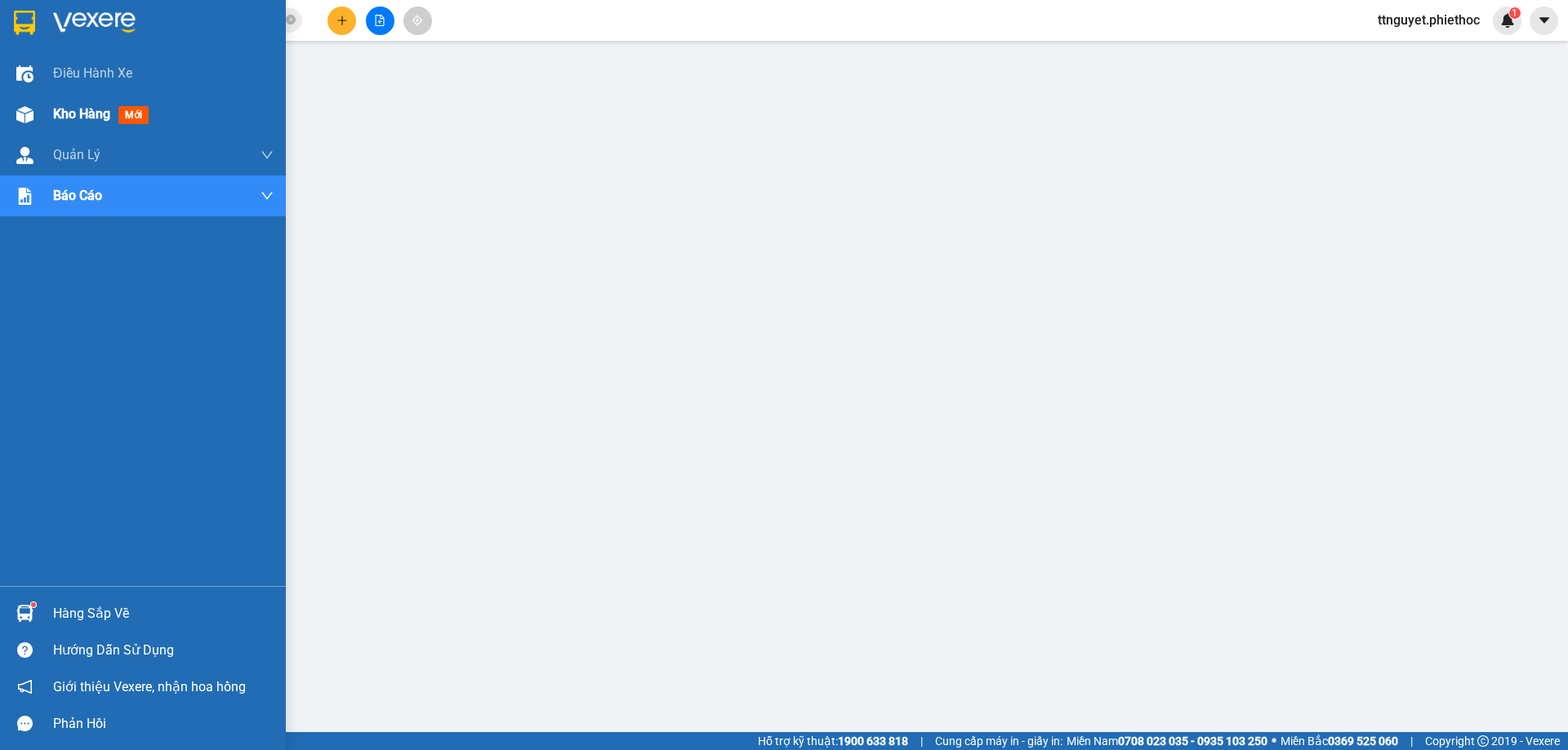
click at [14, 118] on div at bounding box center [25, 115] width 29 height 29
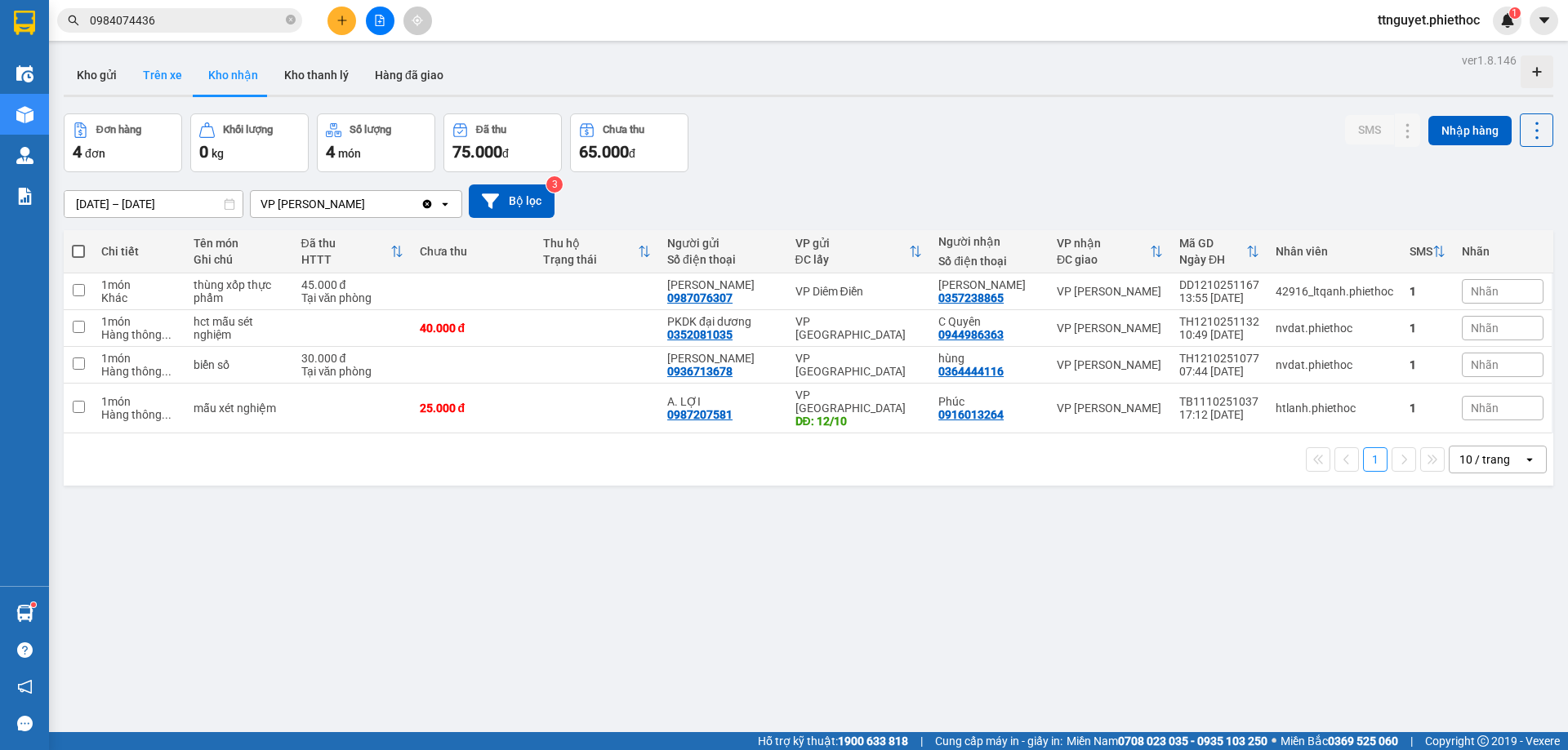
click at [163, 62] on button "Trên xe" at bounding box center [162, 74] width 65 height 39
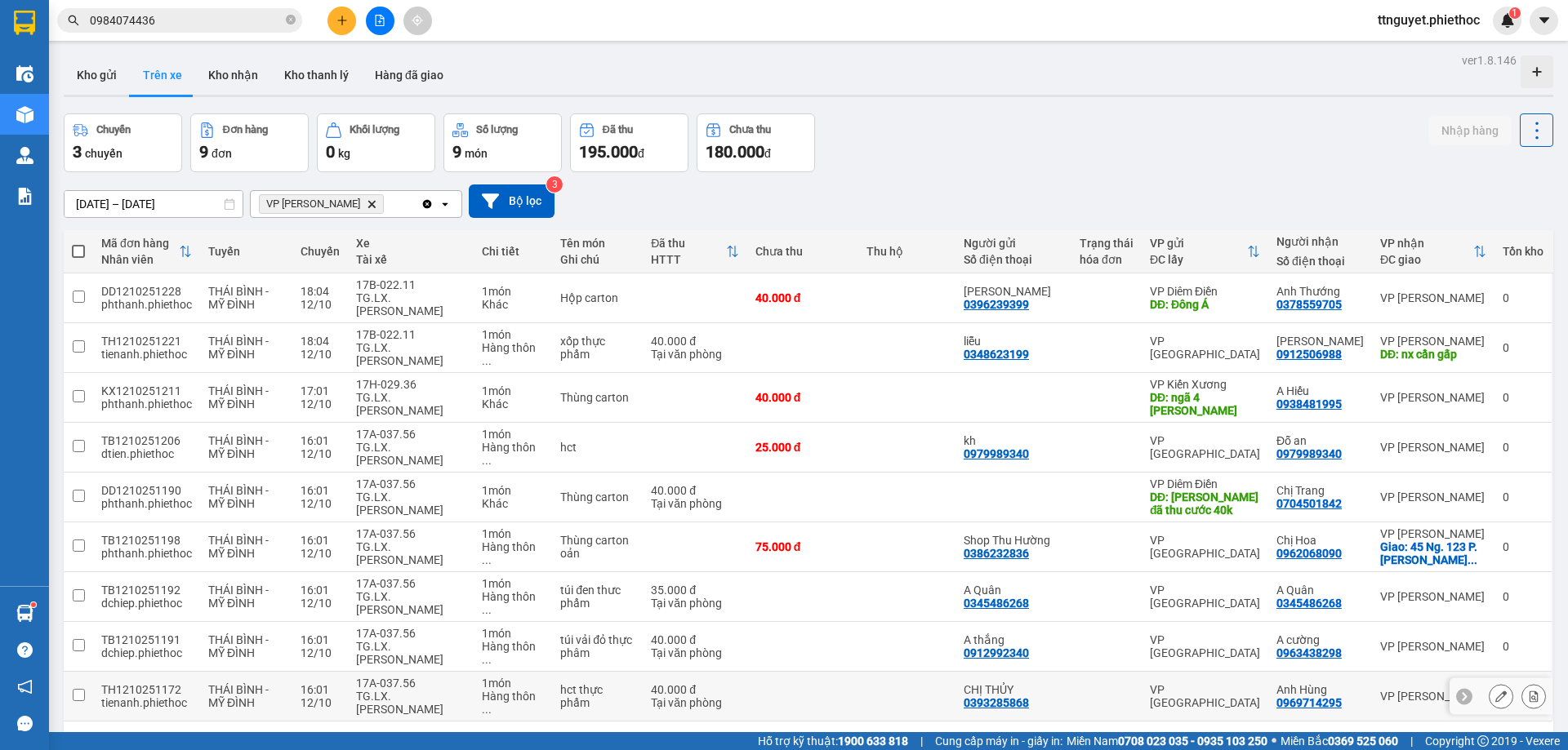
click at [366, 706] on div "TG.LX. [PERSON_NAME]" at bounding box center [411, 703] width 109 height 26
checkbox input "true"
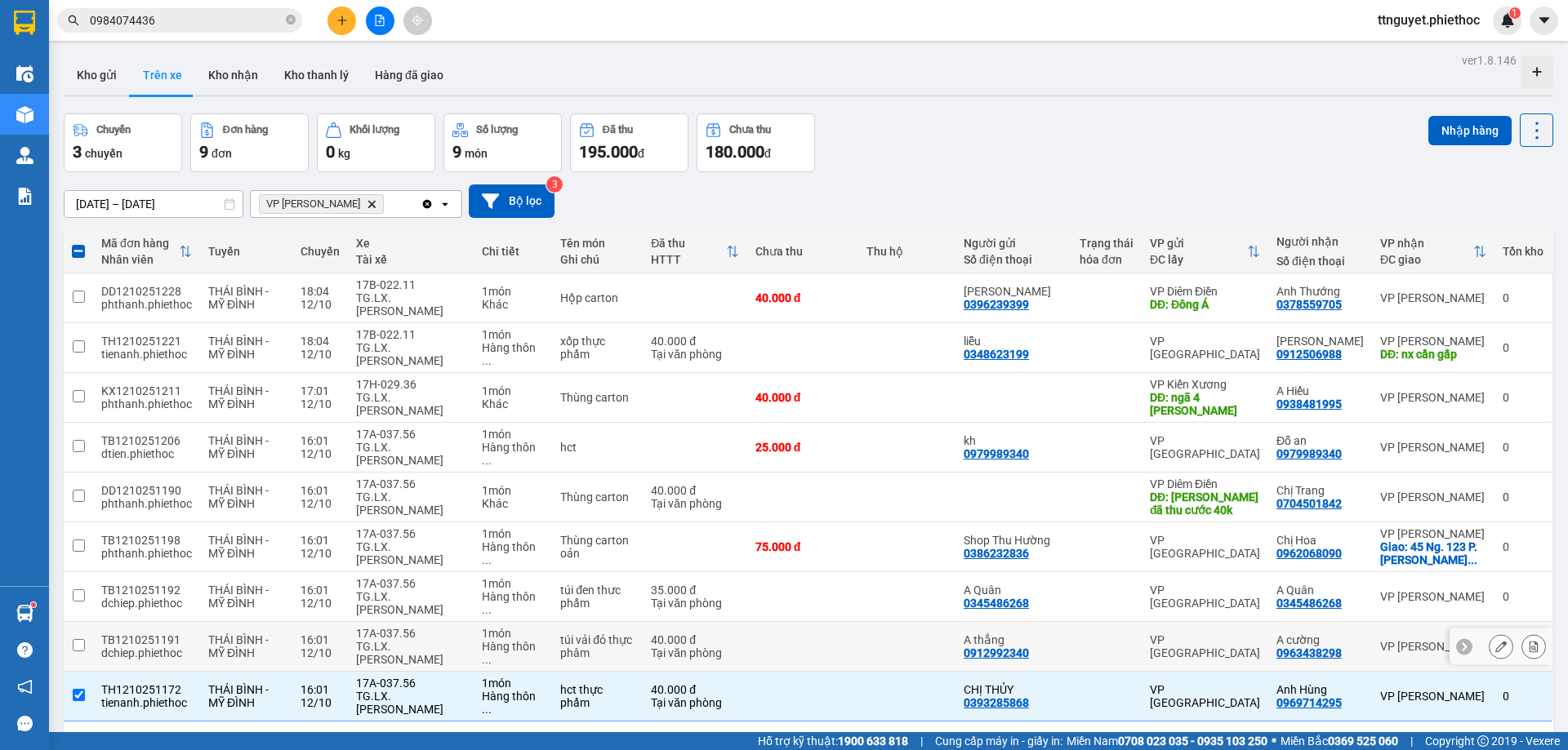
drag, startPoint x: 364, startPoint y: 654, endPoint x: 369, endPoint y: 613, distance: 41.3
click at [364, 651] on div "TG.LX. [PERSON_NAME]" at bounding box center [411, 653] width 109 height 26
checkbox input "true"
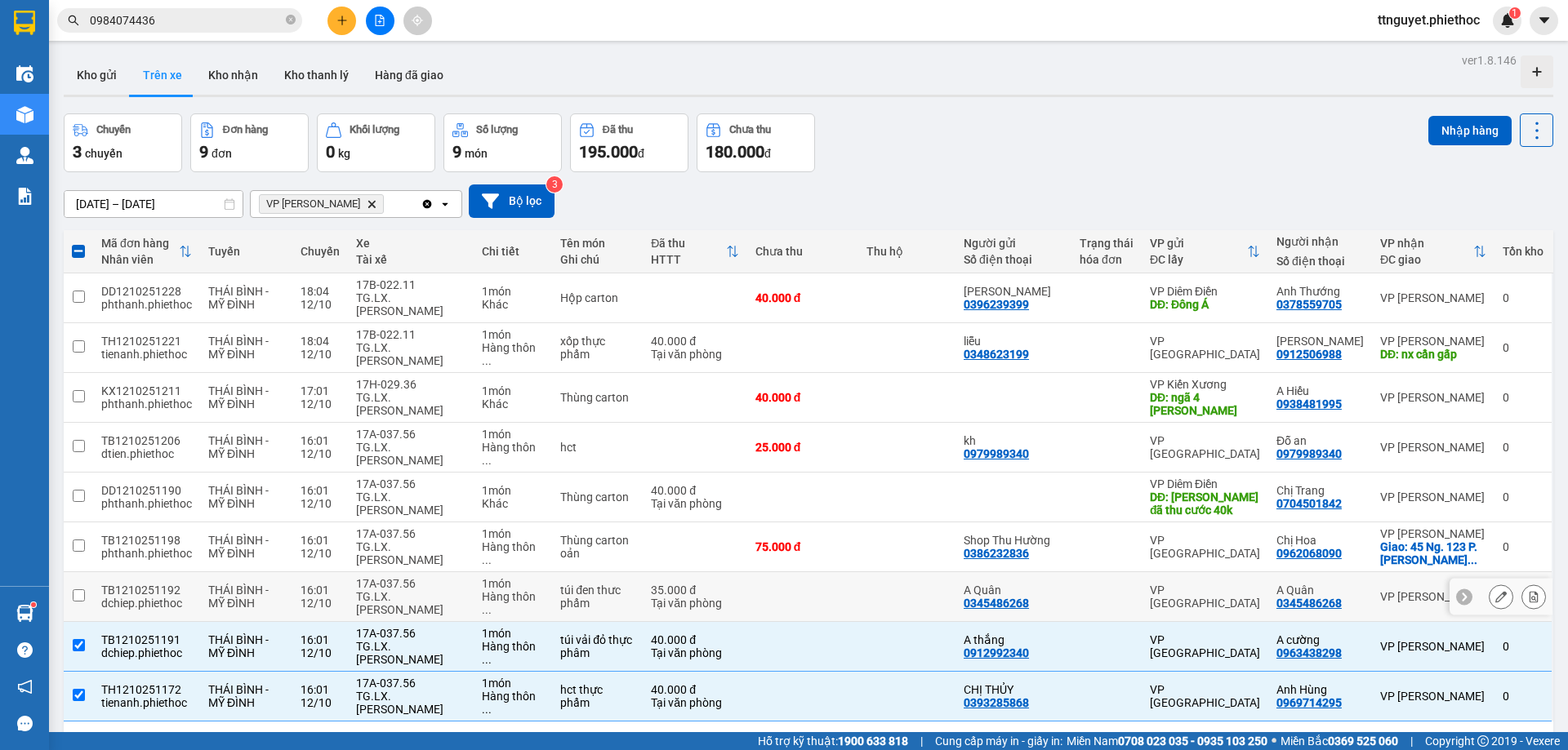
drag, startPoint x: 374, startPoint y: 589, endPoint x: 379, endPoint y: 535, distance: 54.2
click at [375, 584] on div "17A-037.56 TG.LX. [PERSON_NAME]" at bounding box center [411, 597] width 109 height 39
checkbox input "true"
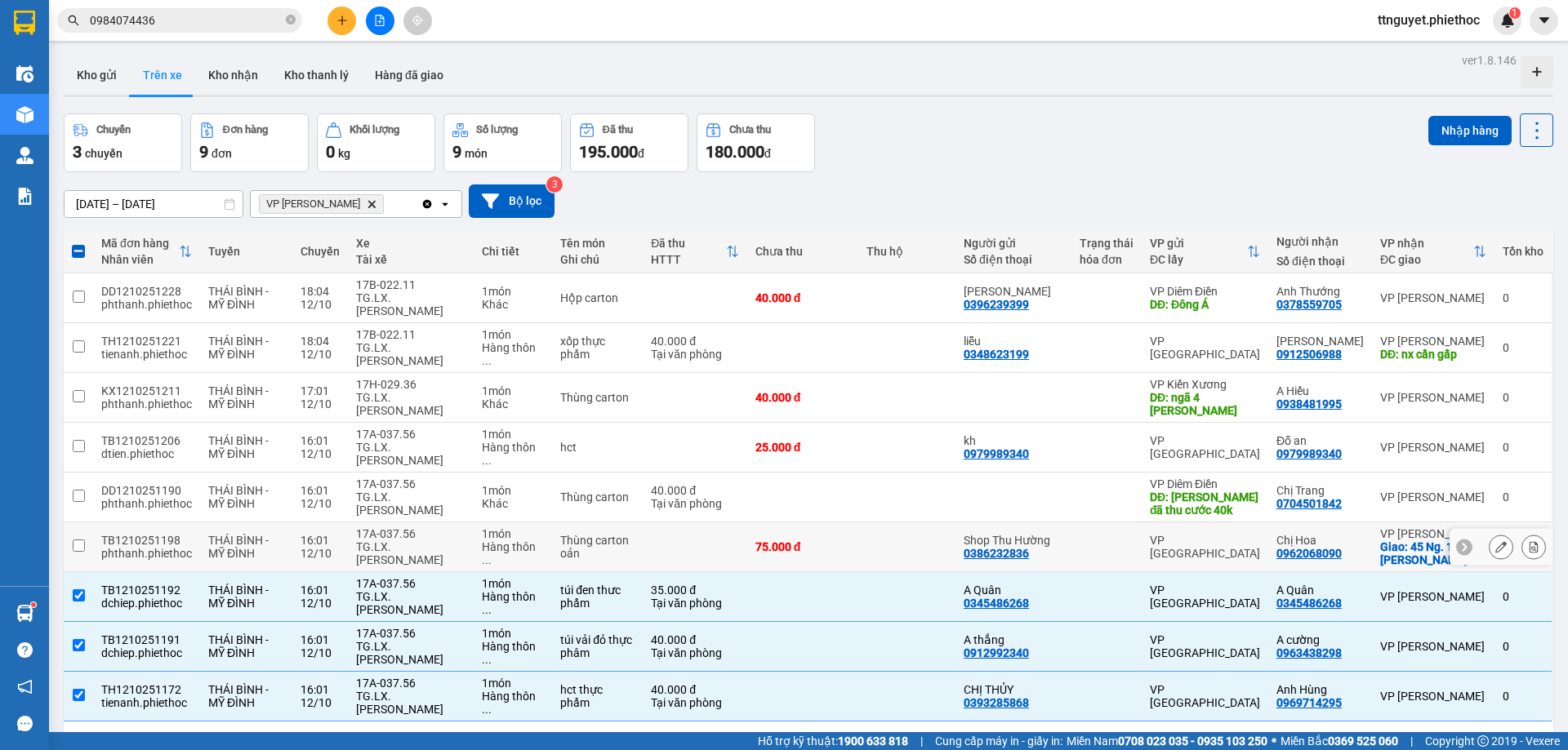
click at [379, 533] on div "17A-037.56" at bounding box center [411, 534] width 109 height 13
checkbox input "true"
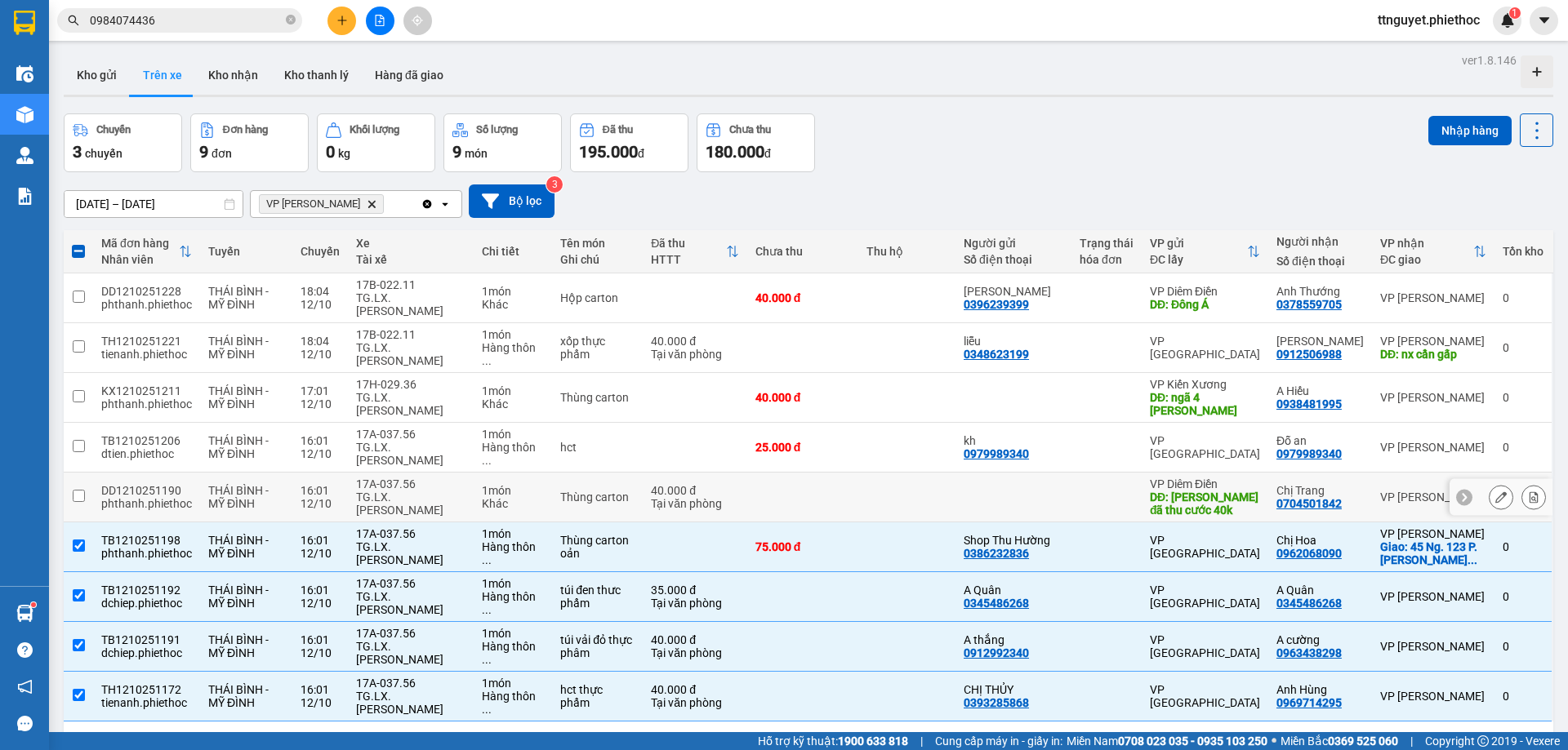
click at [389, 505] on div "TG.LX. [PERSON_NAME]" at bounding box center [411, 503] width 109 height 26
checkbox input "true"
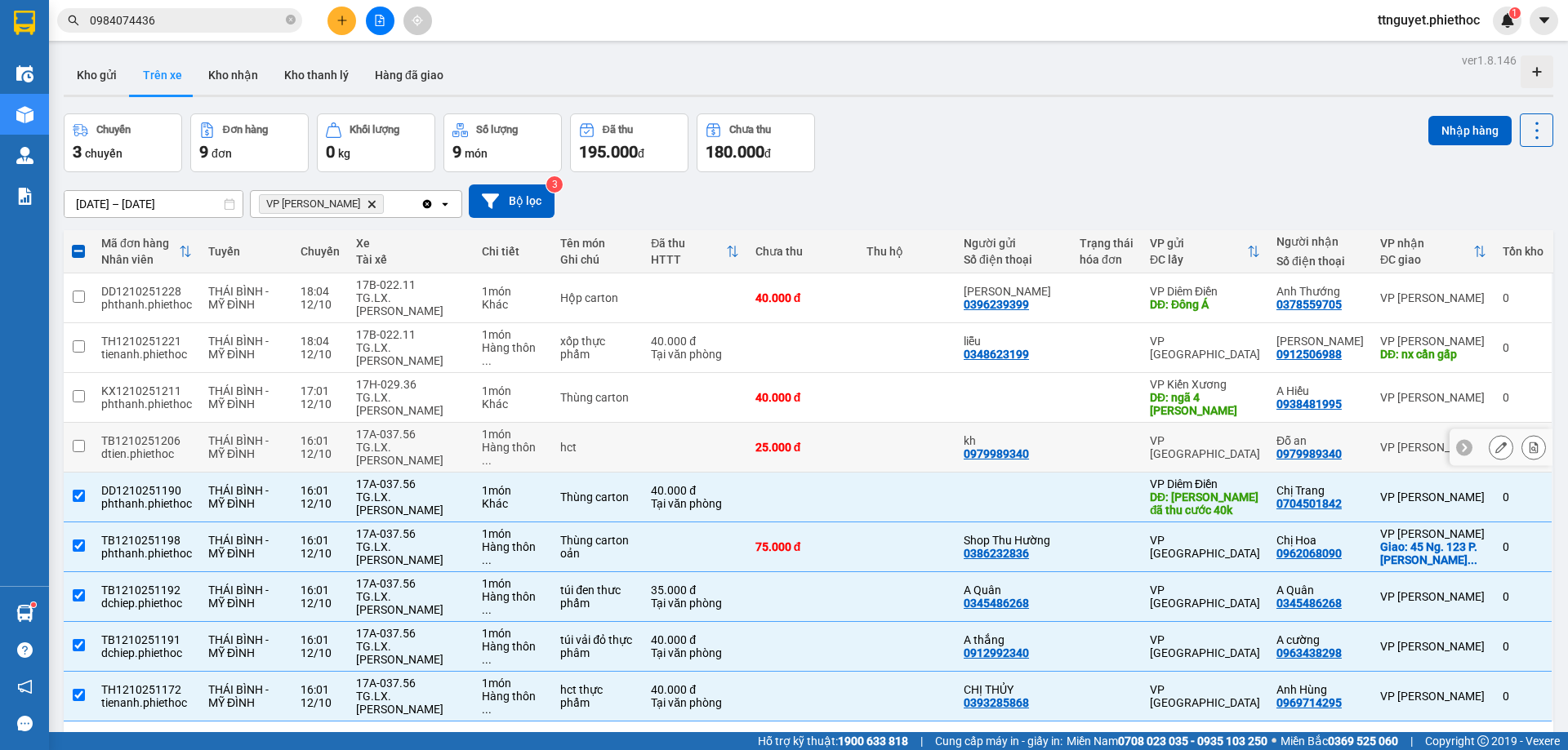
click at [404, 452] on div "TG.LX. [PERSON_NAME]" at bounding box center [411, 453] width 109 height 26
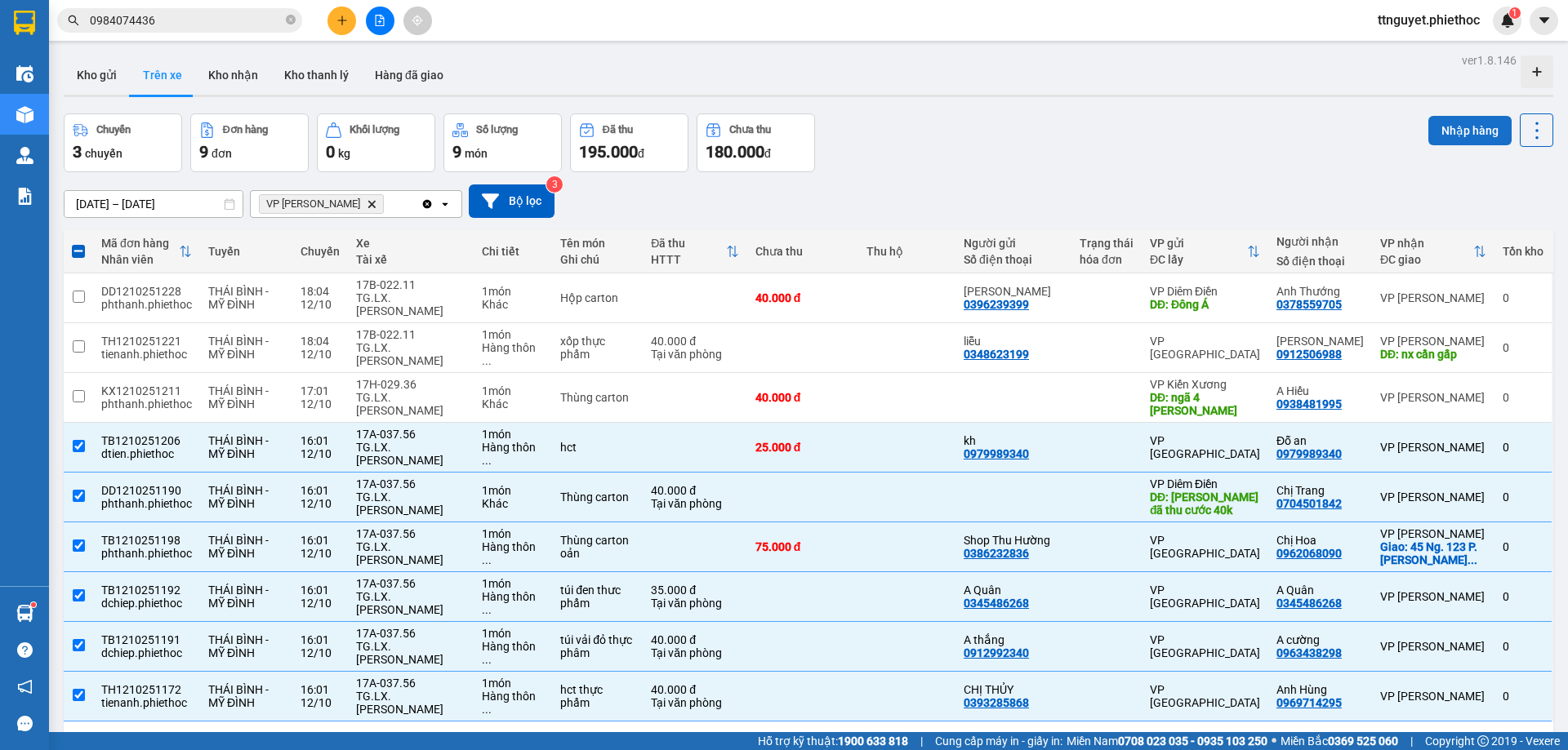
click at [1439, 136] on button "Nhập hàng" at bounding box center [1470, 131] width 83 height 29
checkbox input "false"
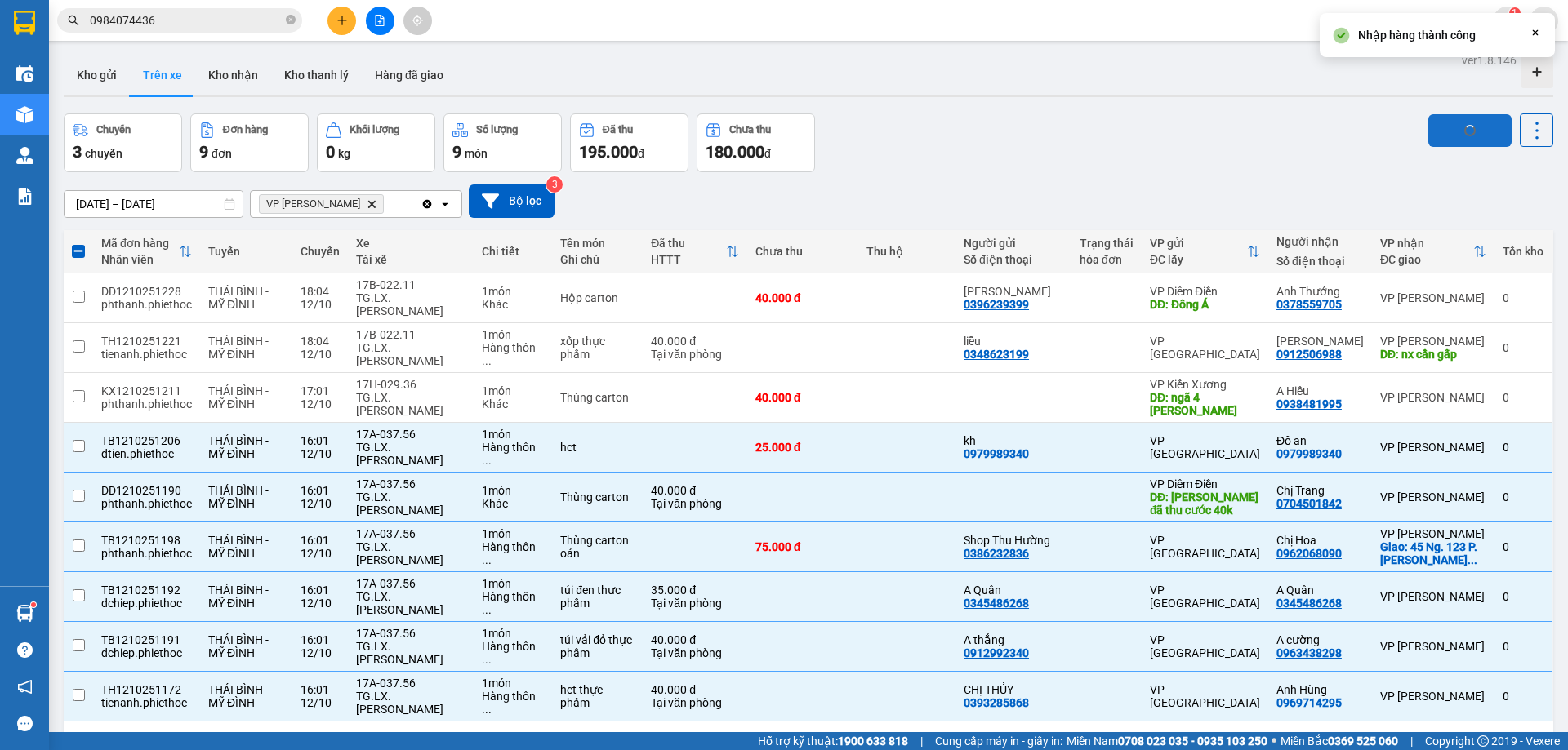
checkbox input "false"
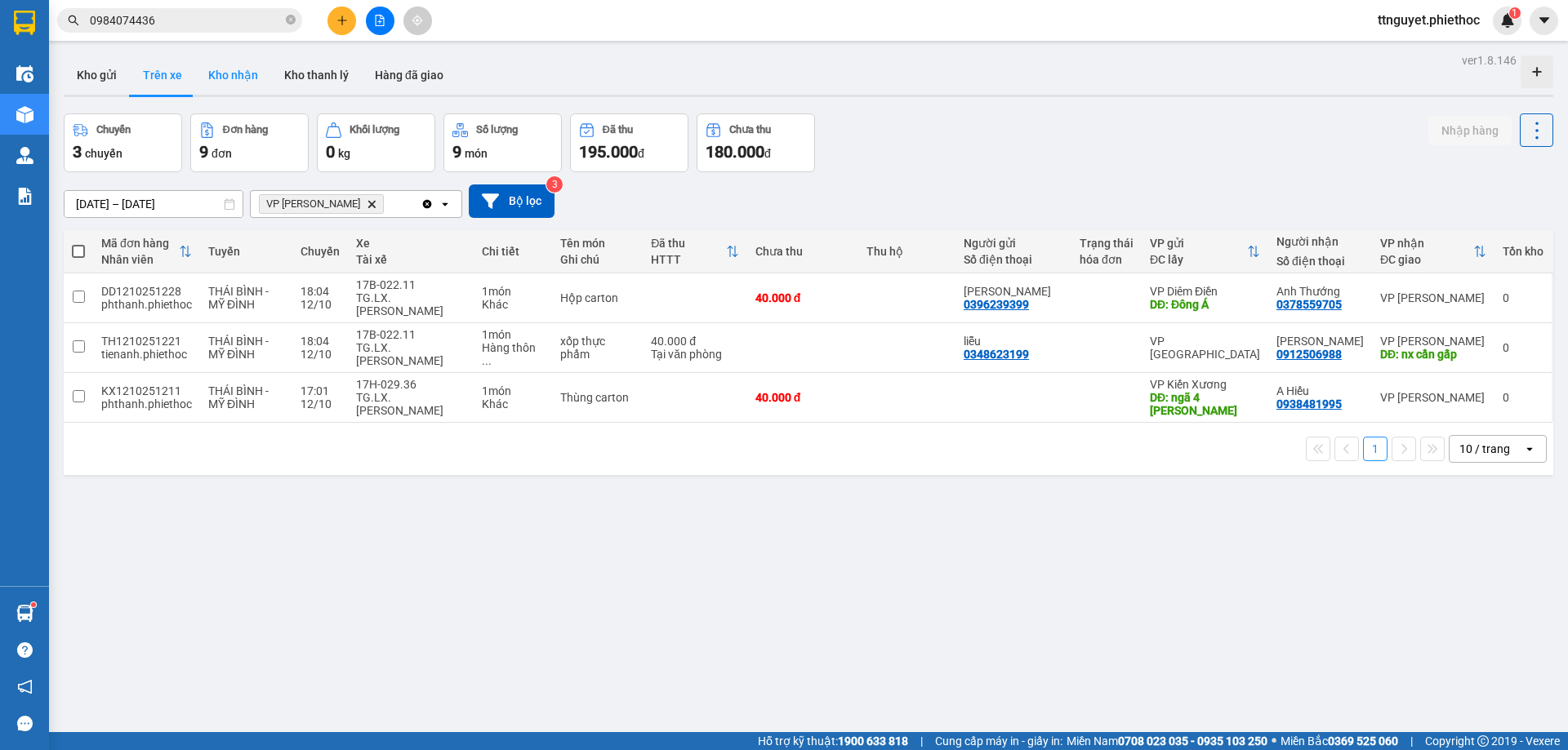
click at [230, 80] on button "Kho nhận" at bounding box center [233, 74] width 76 height 39
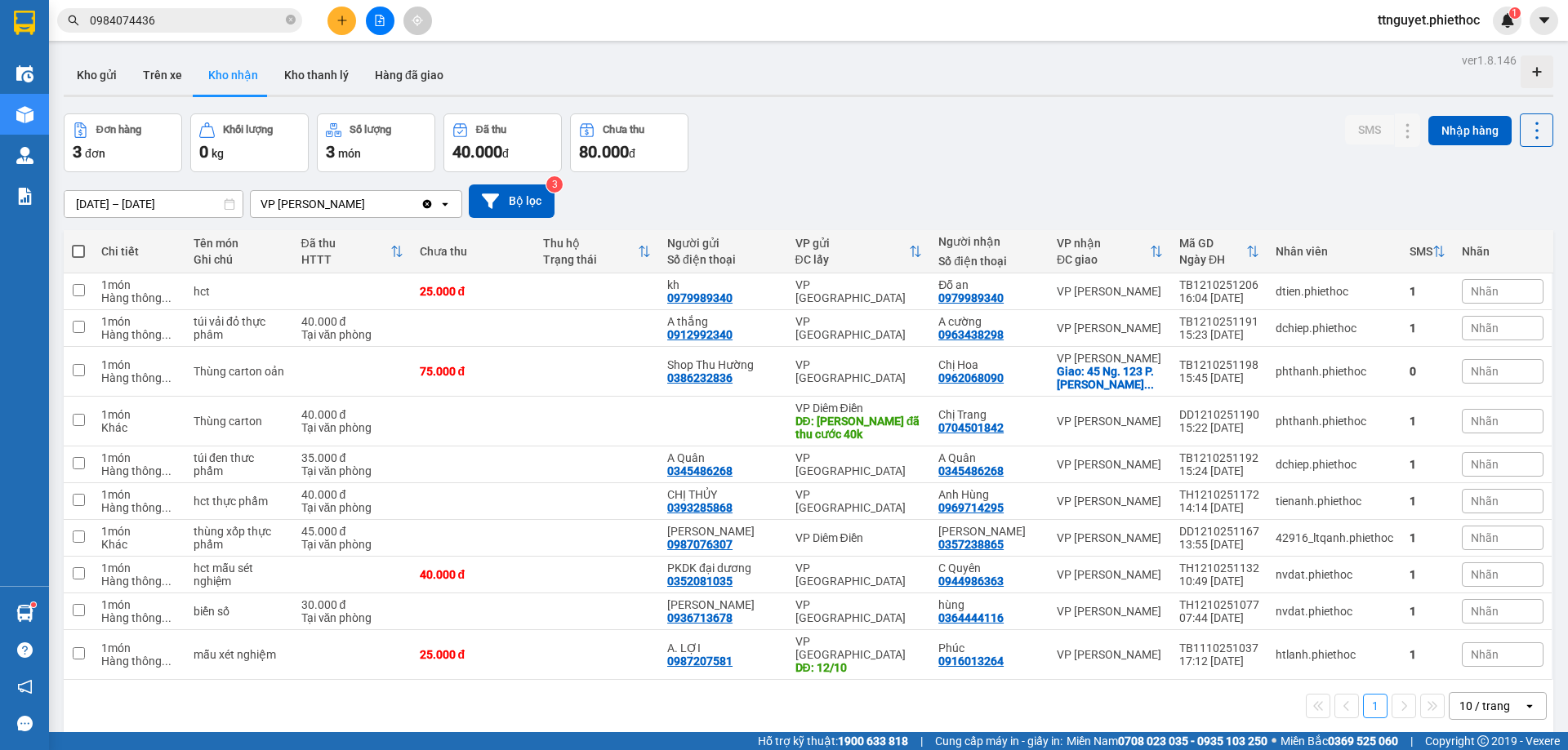
click at [1471, 365] on span "Nhãn" at bounding box center [1485, 371] width 28 height 13
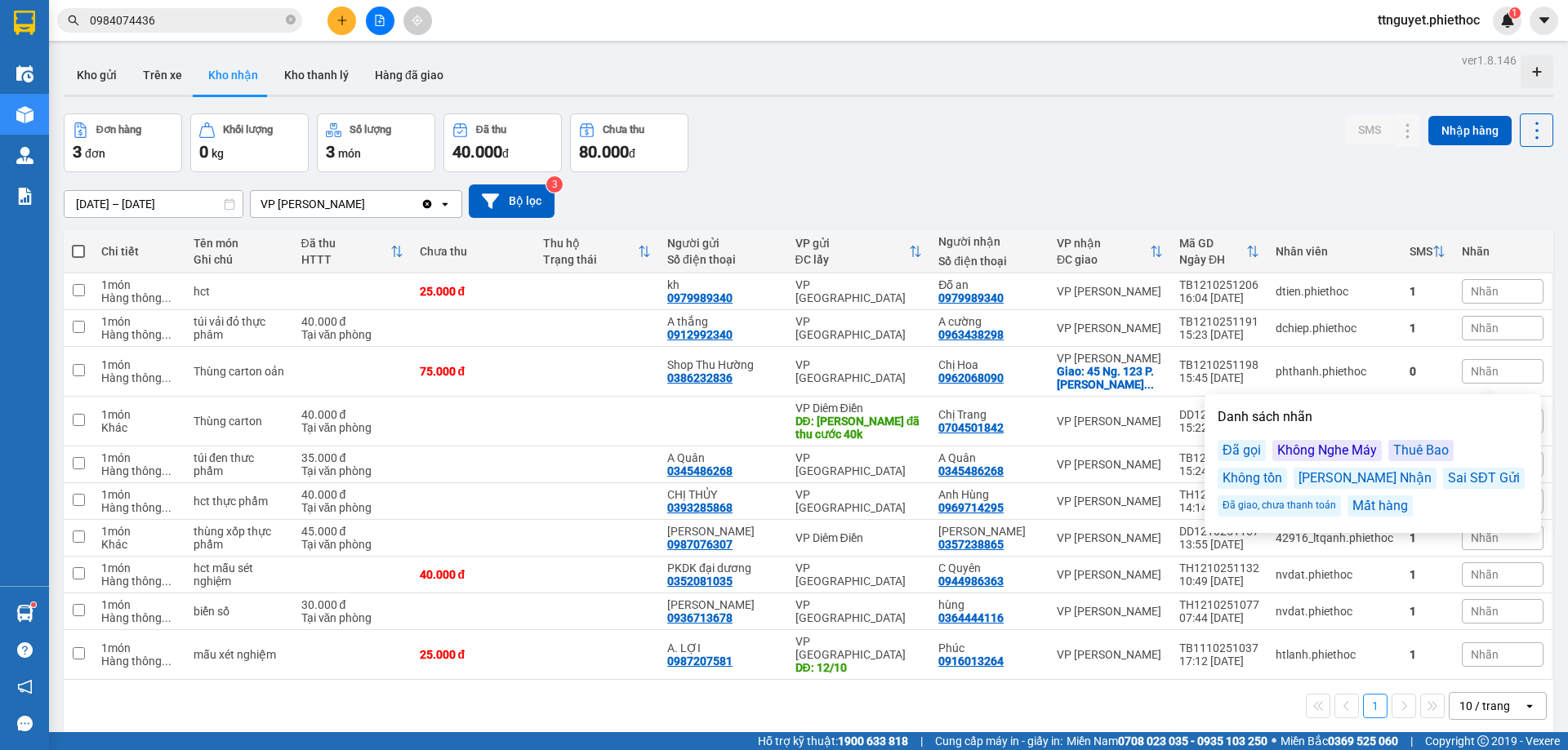
click at [1334, 453] on div "Không Nghe Máy" at bounding box center [1327, 450] width 110 height 21
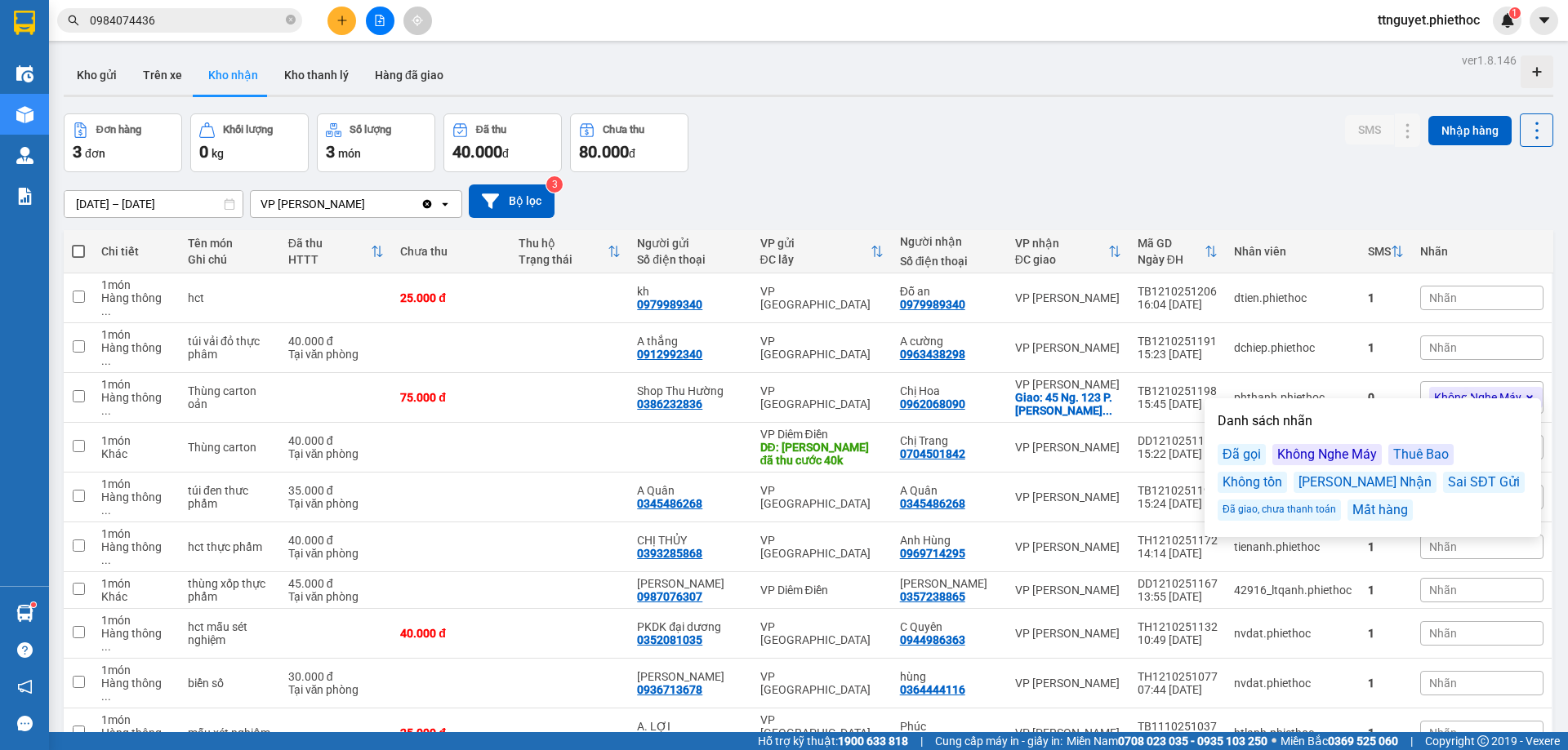
click at [1125, 149] on div "Đơn hàng 3 đơn Khối lượng 0 kg Số lượng 3 món Đã thu 40.000 đ Chưa thu 80.000 đ…" at bounding box center [808, 142] width 1489 height 59
